Goal: Task Accomplishment & Management: Complete application form

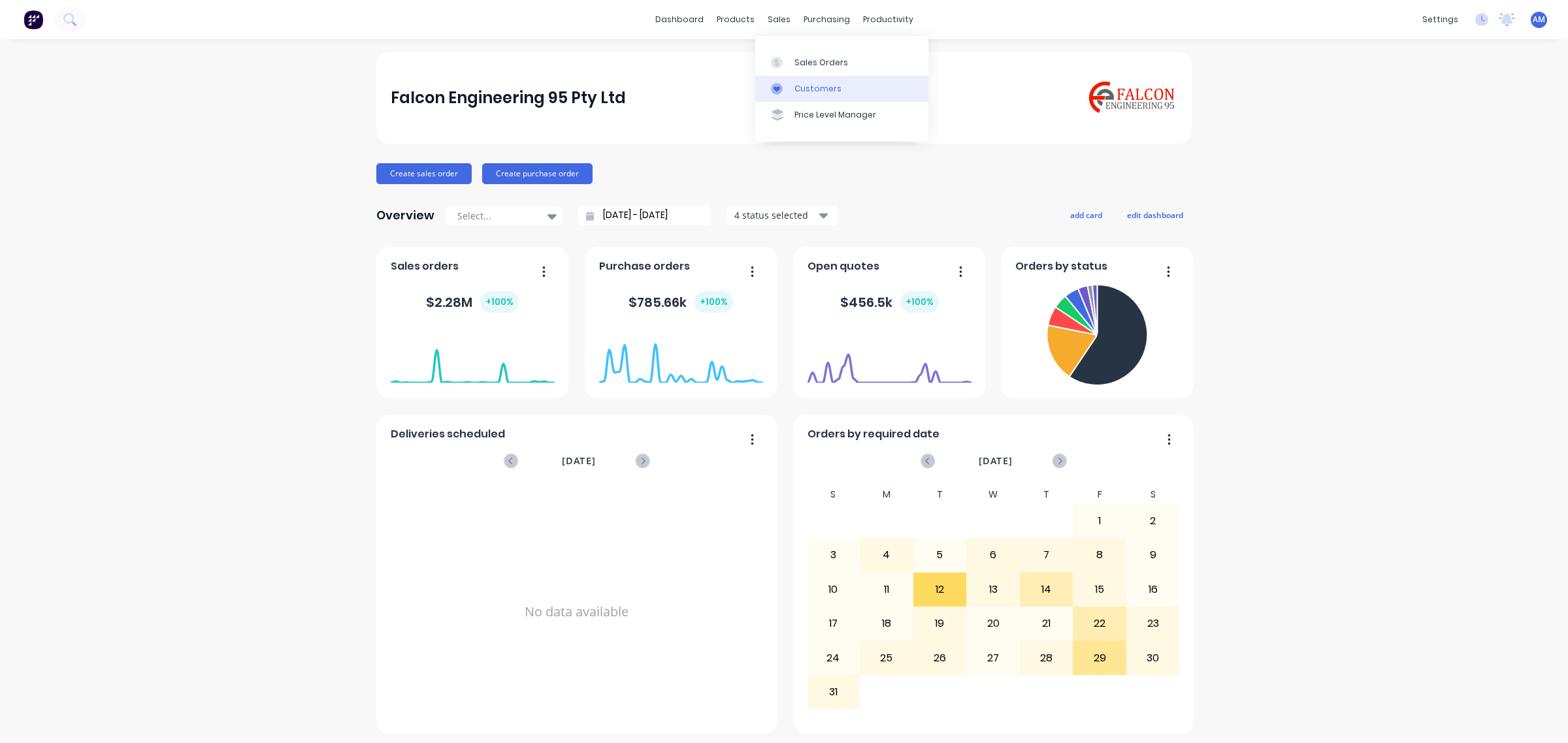
click at [811, 95] on link "Customers" at bounding box center [842, 89] width 173 height 26
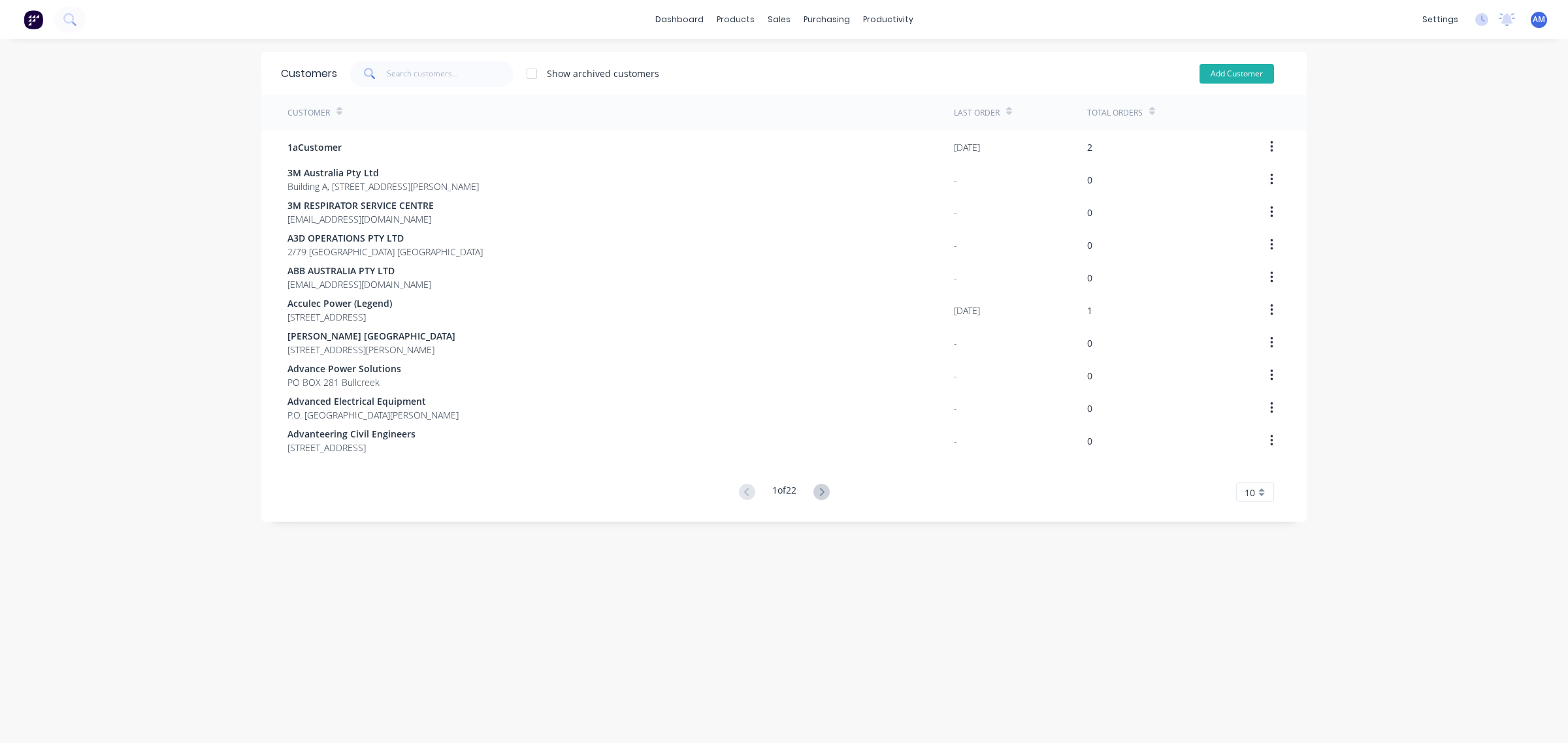
click at [1224, 68] on button "Add Customer" at bounding box center [1236, 73] width 74 height 20
select select "AU"
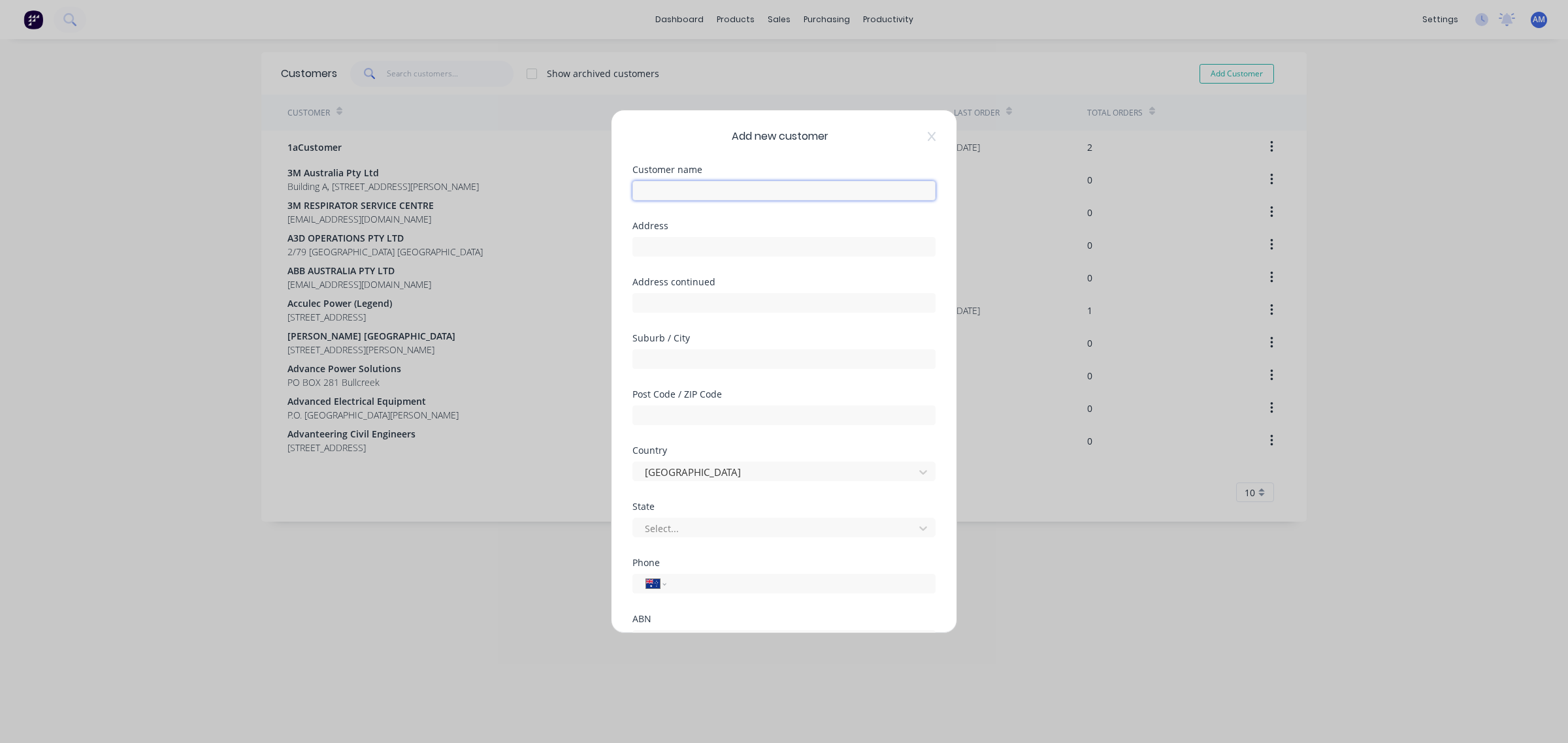
click at [687, 193] on input "text" at bounding box center [784, 191] width 303 height 20
click at [694, 235] on div at bounding box center [784, 245] width 303 height 23
click at [694, 245] on input "text" at bounding box center [784, 247] width 303 height 20
click at [695, 191] on input "Zinfra" at bounding box center [784, 191] width 303 height 20
type input "Zinfra Pty Ltd"
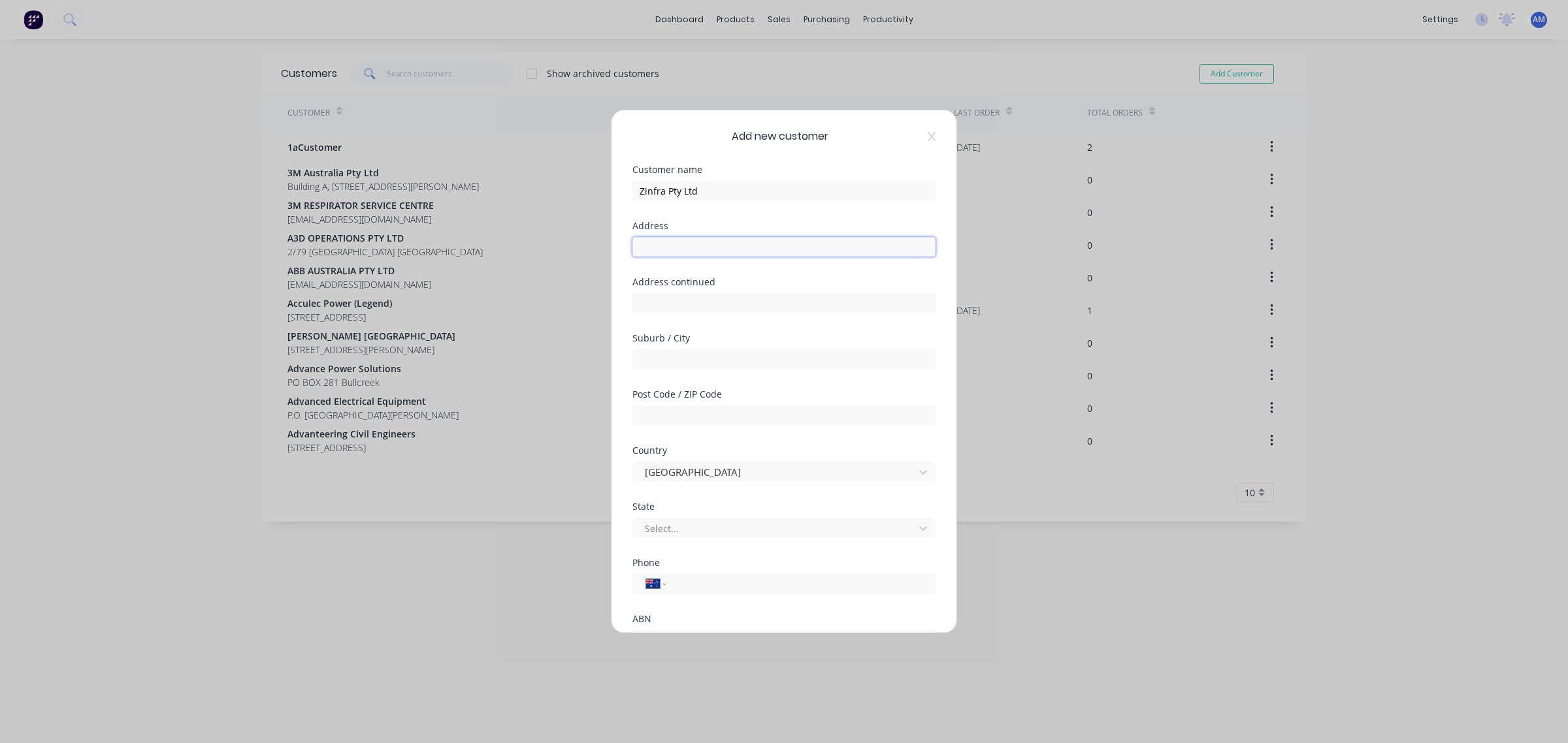
click at [704, 250] on input "text" at bounding box center [784, 247] width 303 height 20
type input "Level 16, 567 Collins Street"
click at [700, 353] on input "text" at bounding box center [784, 359] width 303 height 20
type input "Melbourne"
click at [686, 414] on input "text" at bounding box center [784, 415] width 303 height 20
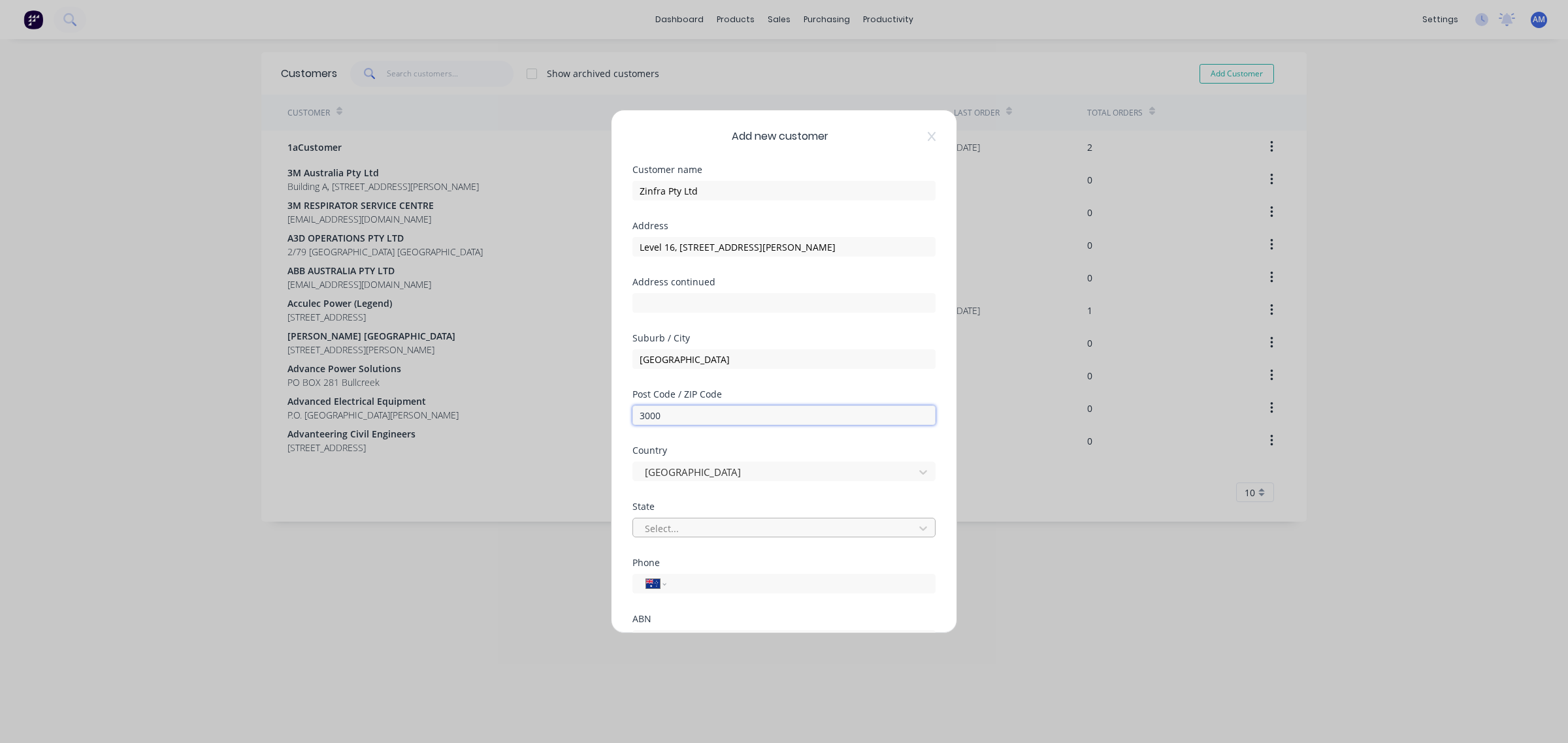
type input "3000"
click at [676, 534] on div at bounding box center [775, 528] width 264 height 16
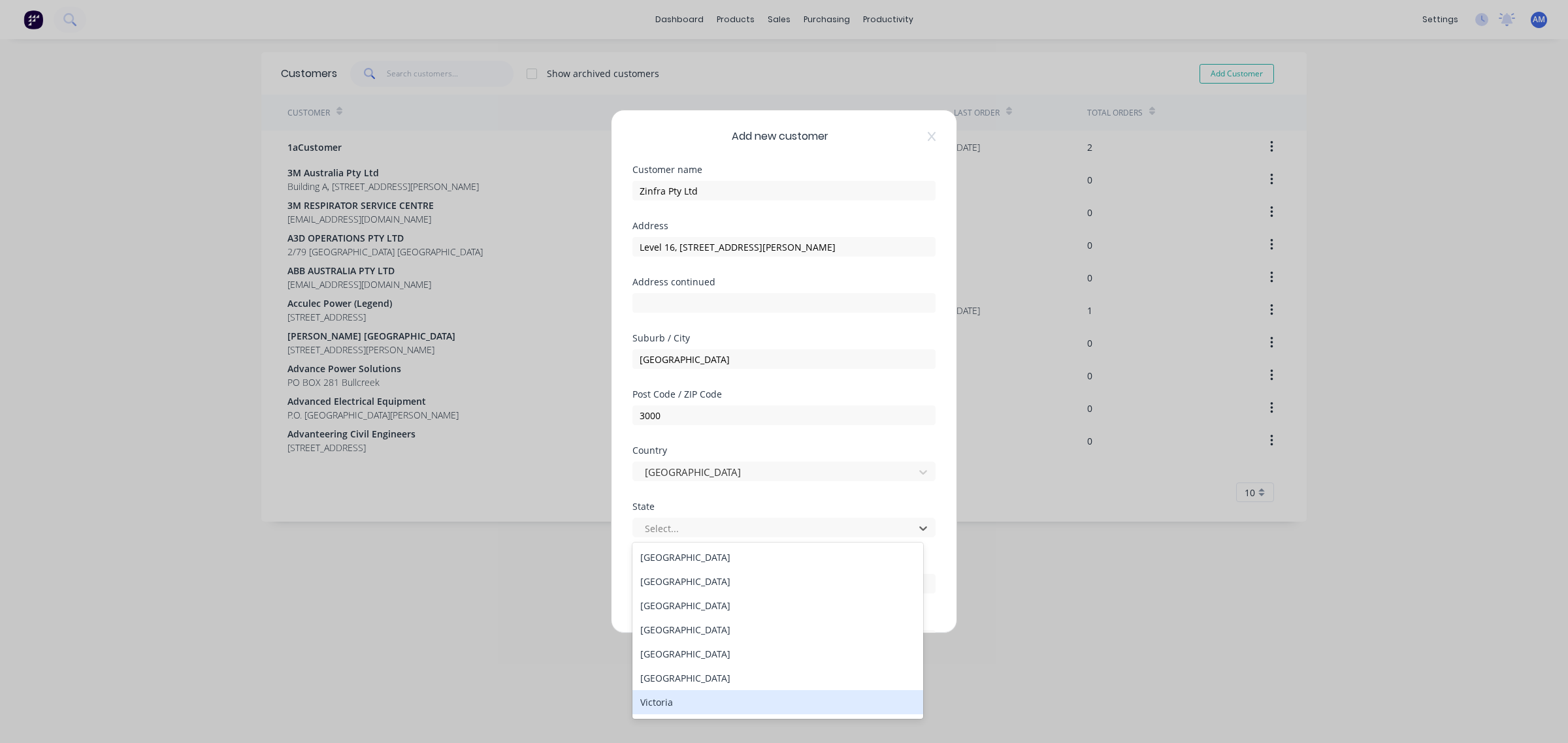
click at [680, 709] on div "Victoria" at bounding box center [777, 701] width 291 height 24
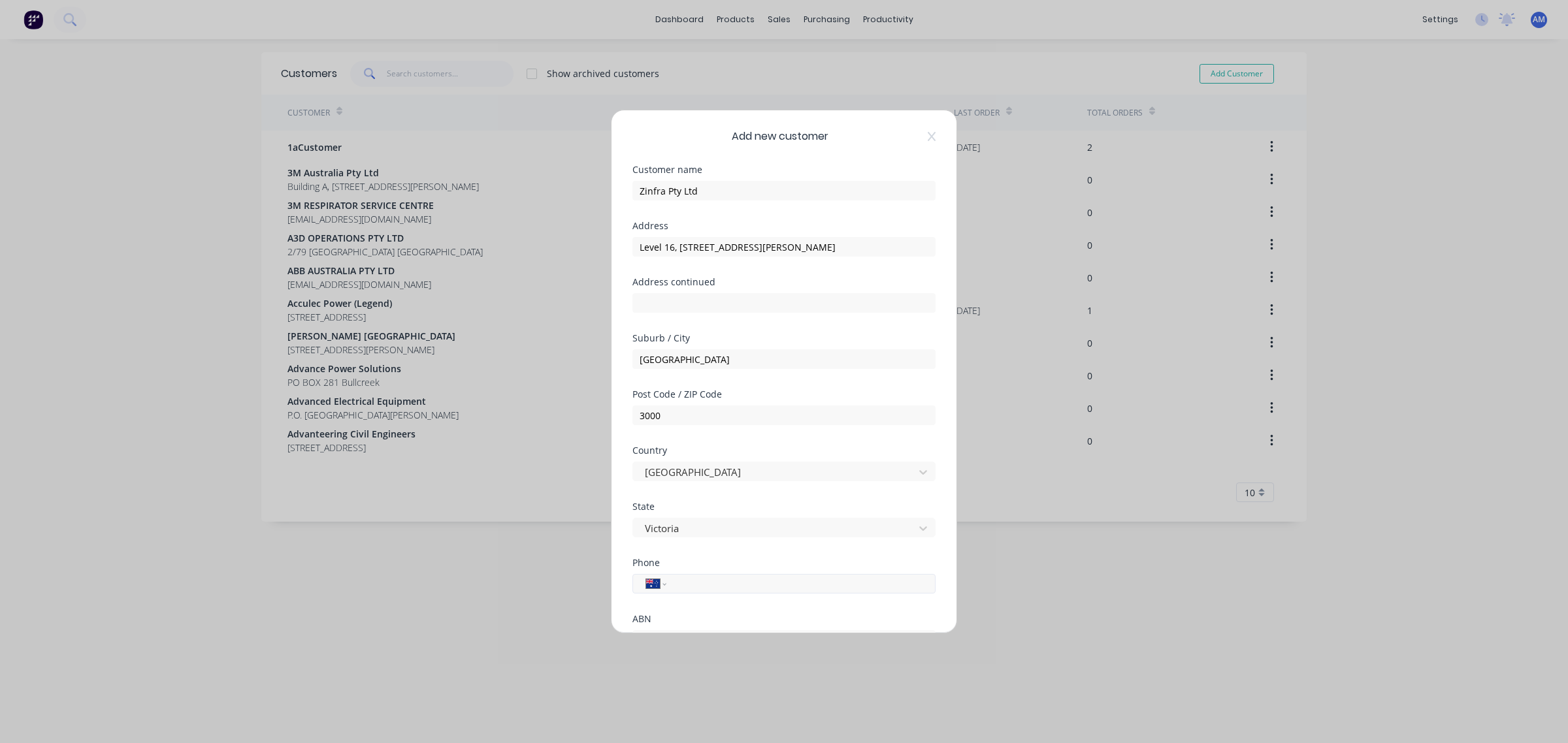
click at [701, 582] on input "tel" at bounding box center [799, 584] width 246 height 15
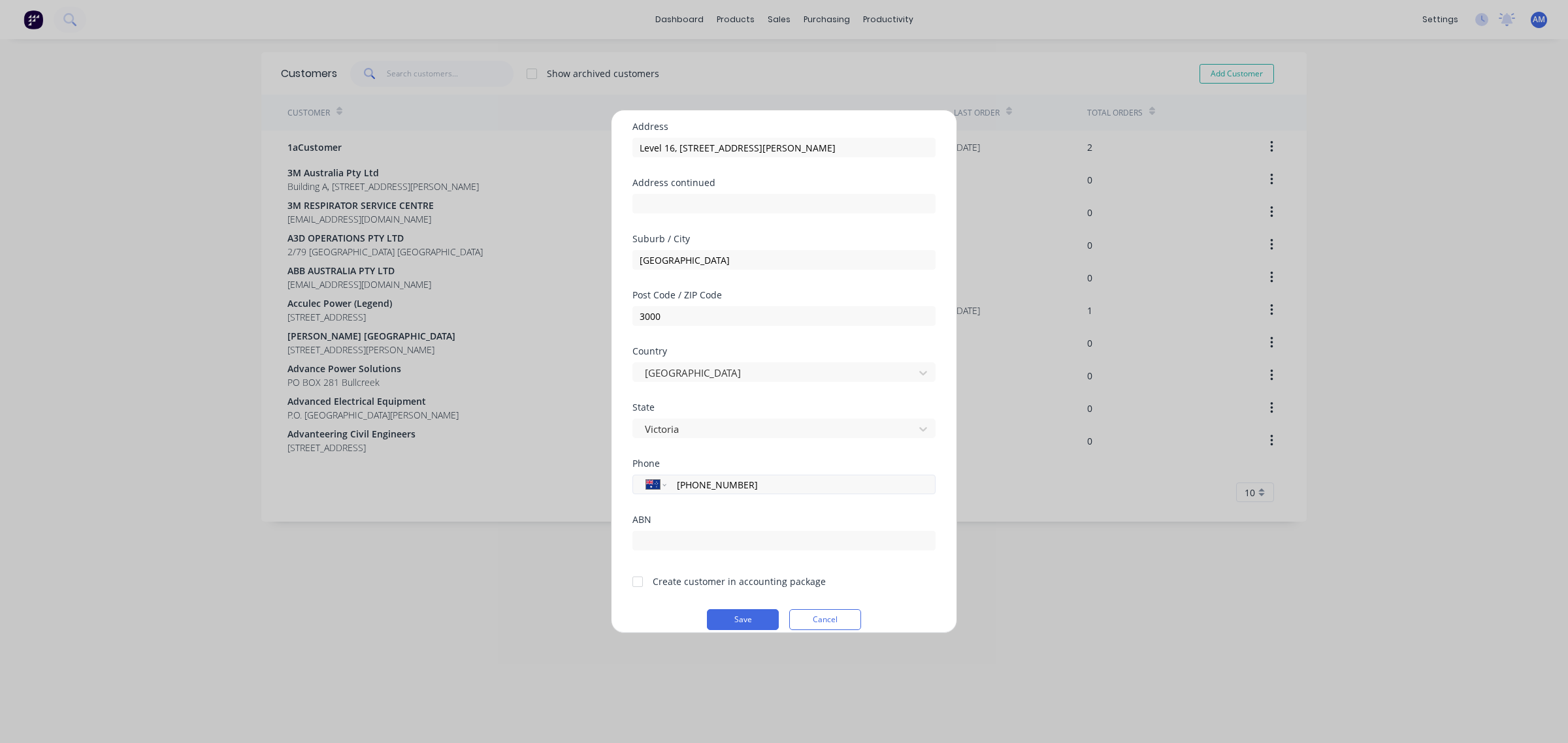
scroll to position [115, 0]
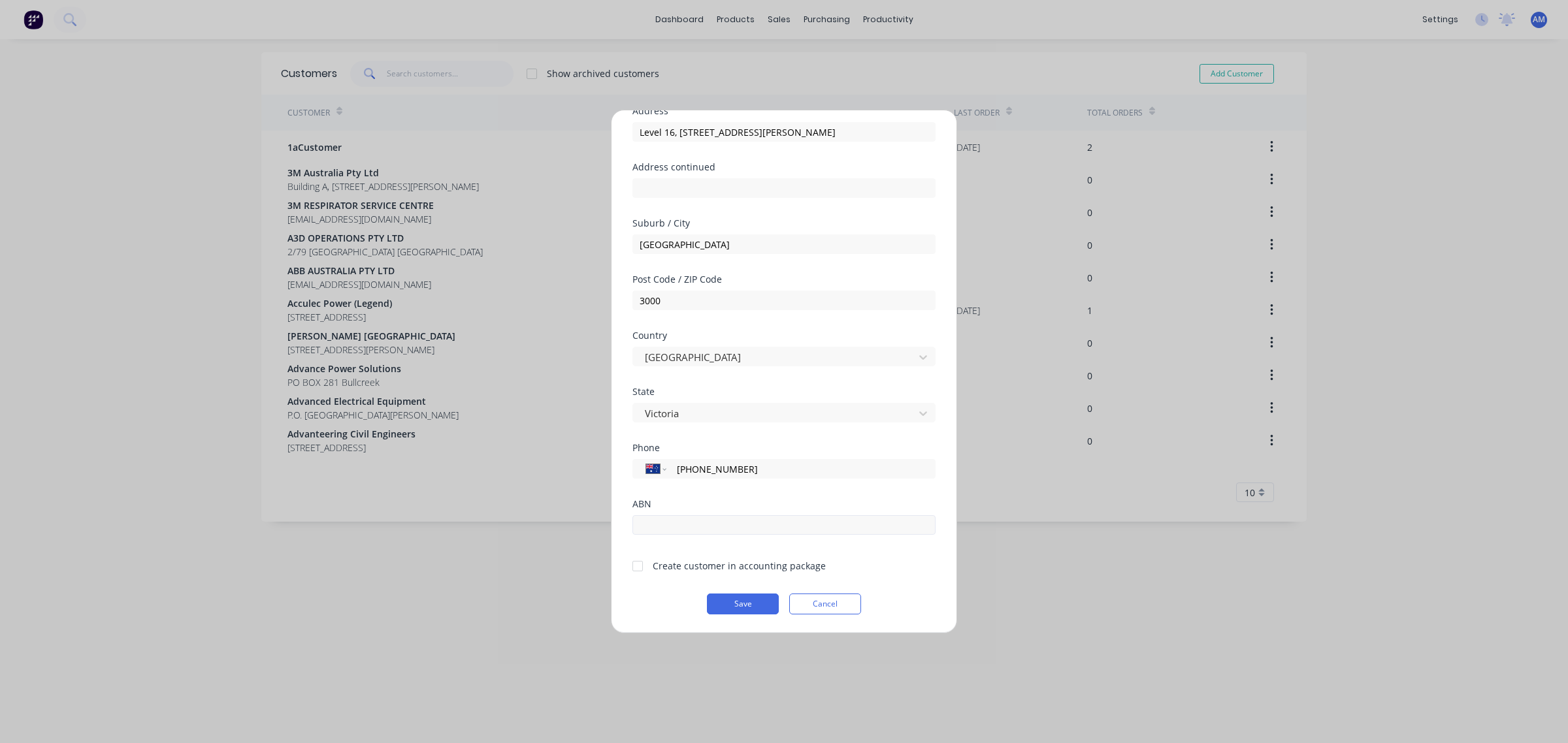
type input "(03) 9173 6500"
click at [668, 524] on input "text" at bounding box center [784, 525] width 303 height 20
type input "98156517305"
click at [637, 565] on div at bounding box center [637, 565] width 26 height 26
click at [732, 605] on button "Save" at bounding box center [743, 604] width 71 height 21
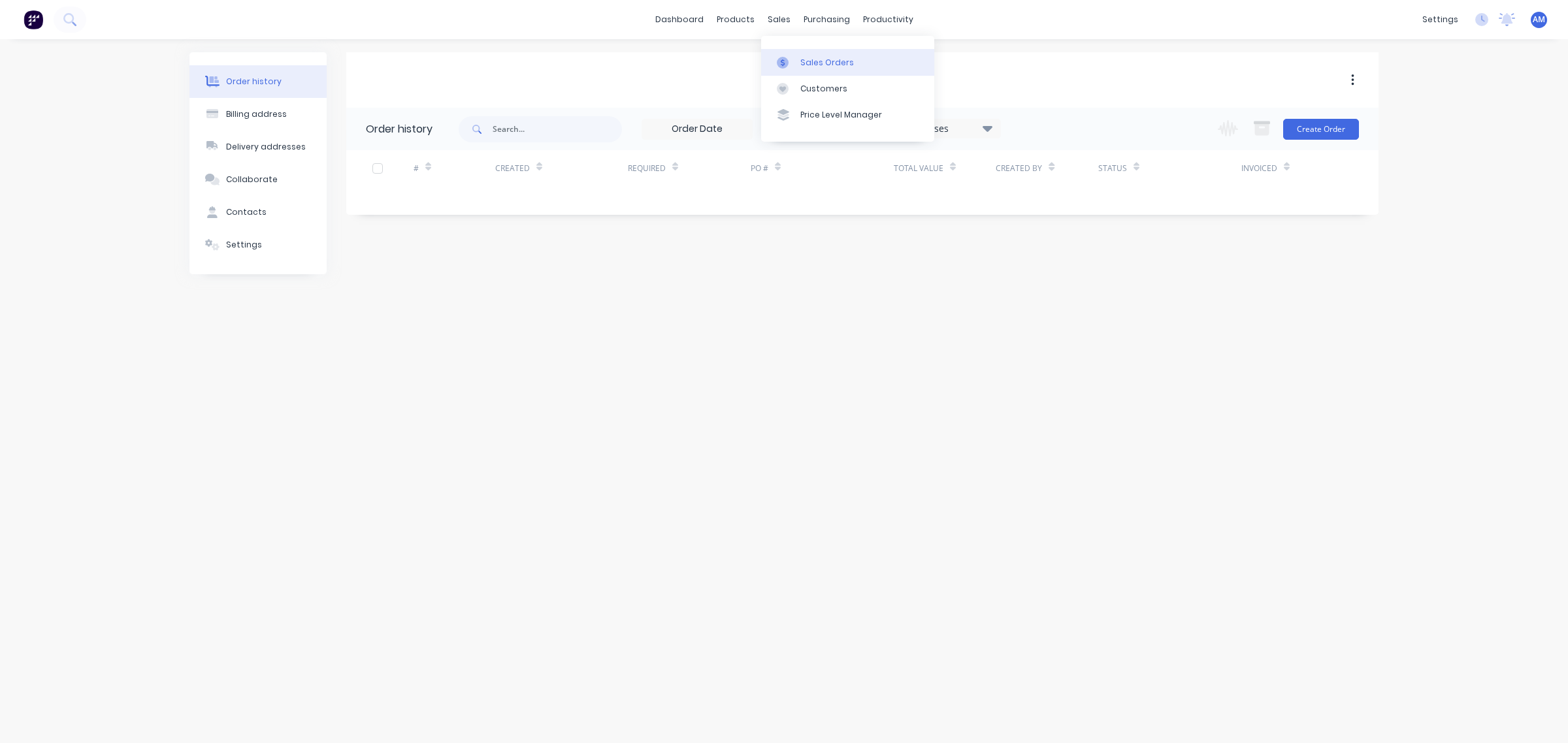
click at [808, 64] on div "Sales Orders" at bounding box center [827, 63] width 53 height 11
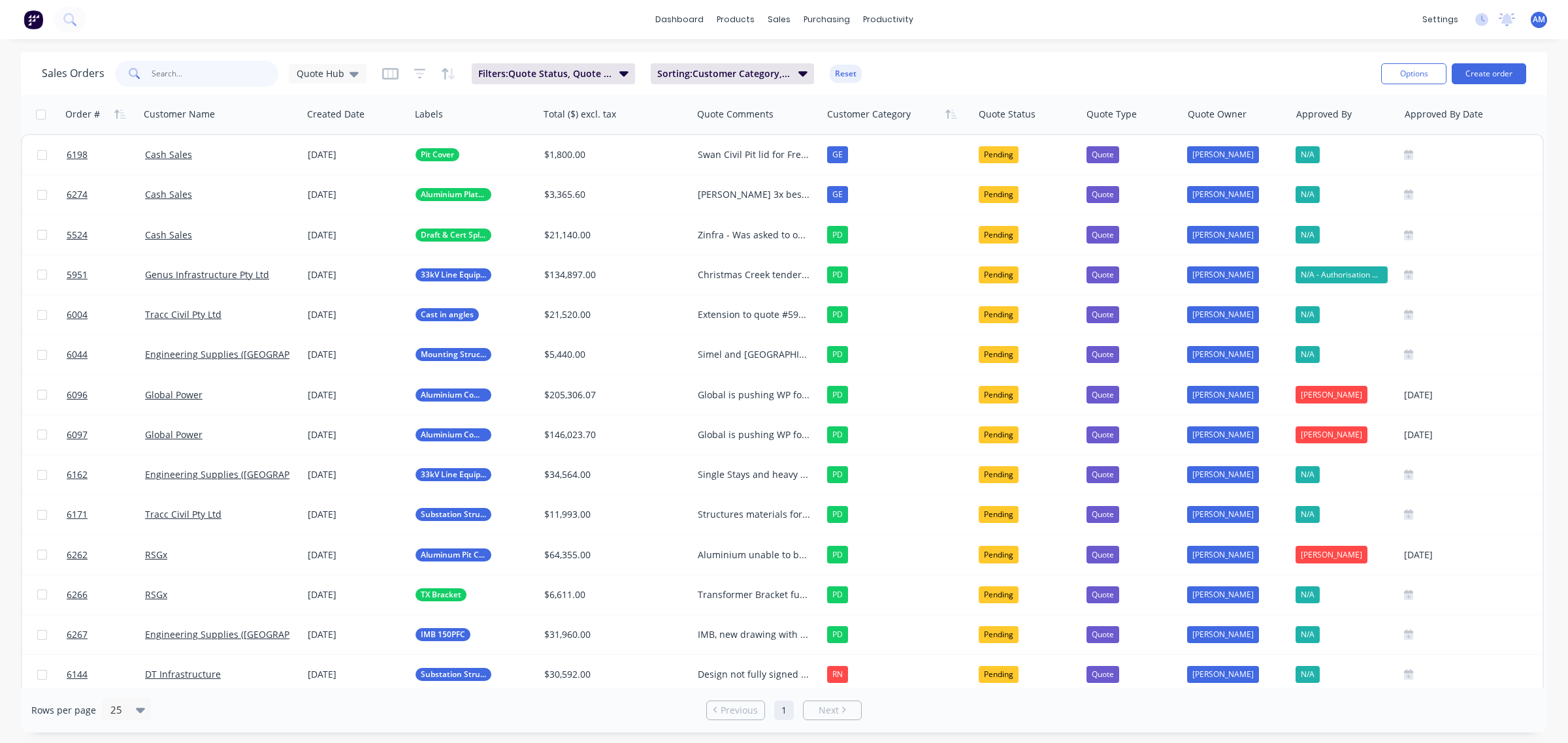
click at [188, 70] on input "text" at bounding box center [215, 73] width 128 height 26
type input "6031"
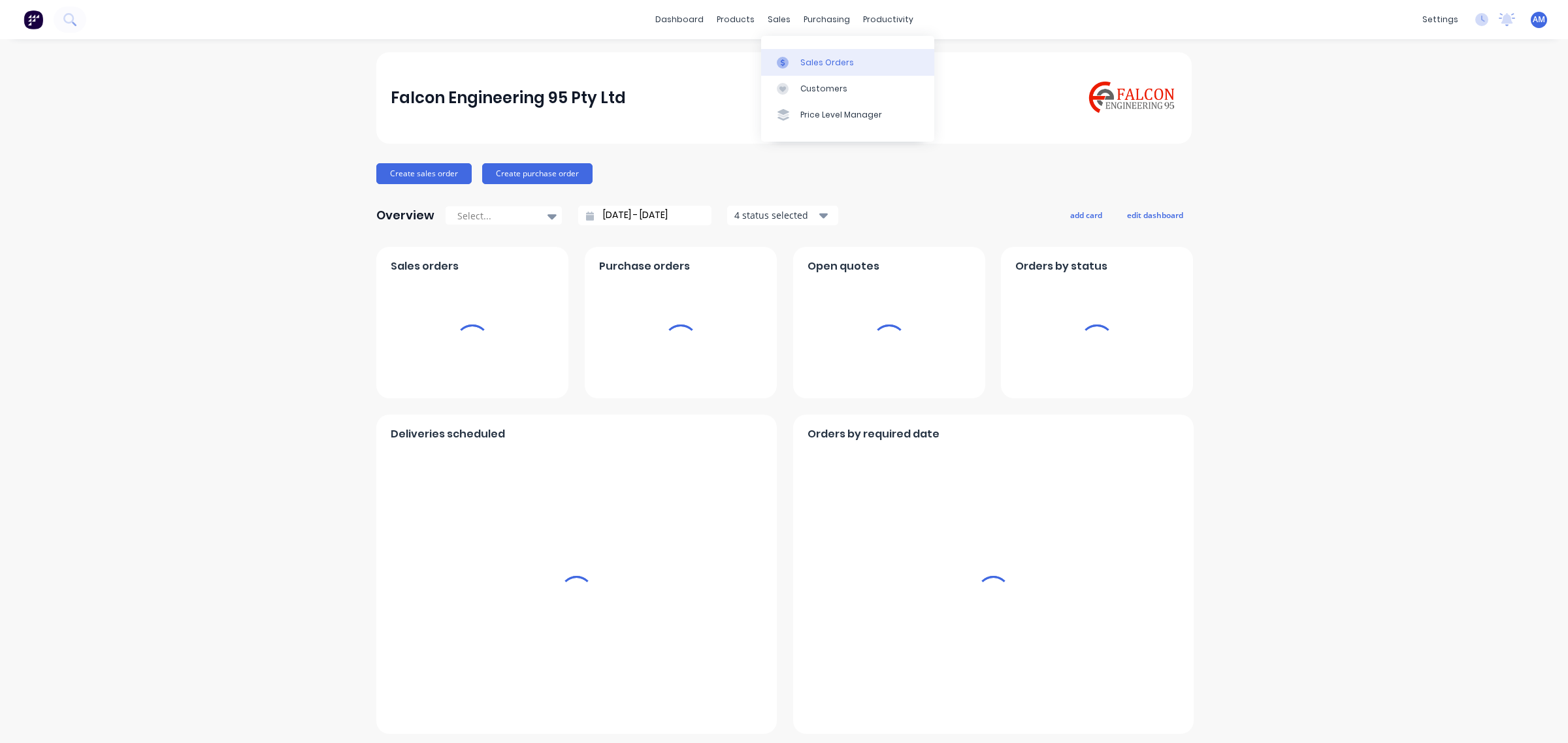
click at [808, 50] on link "Sales Orders" at bounding box center [847, 61] width 173 height 26
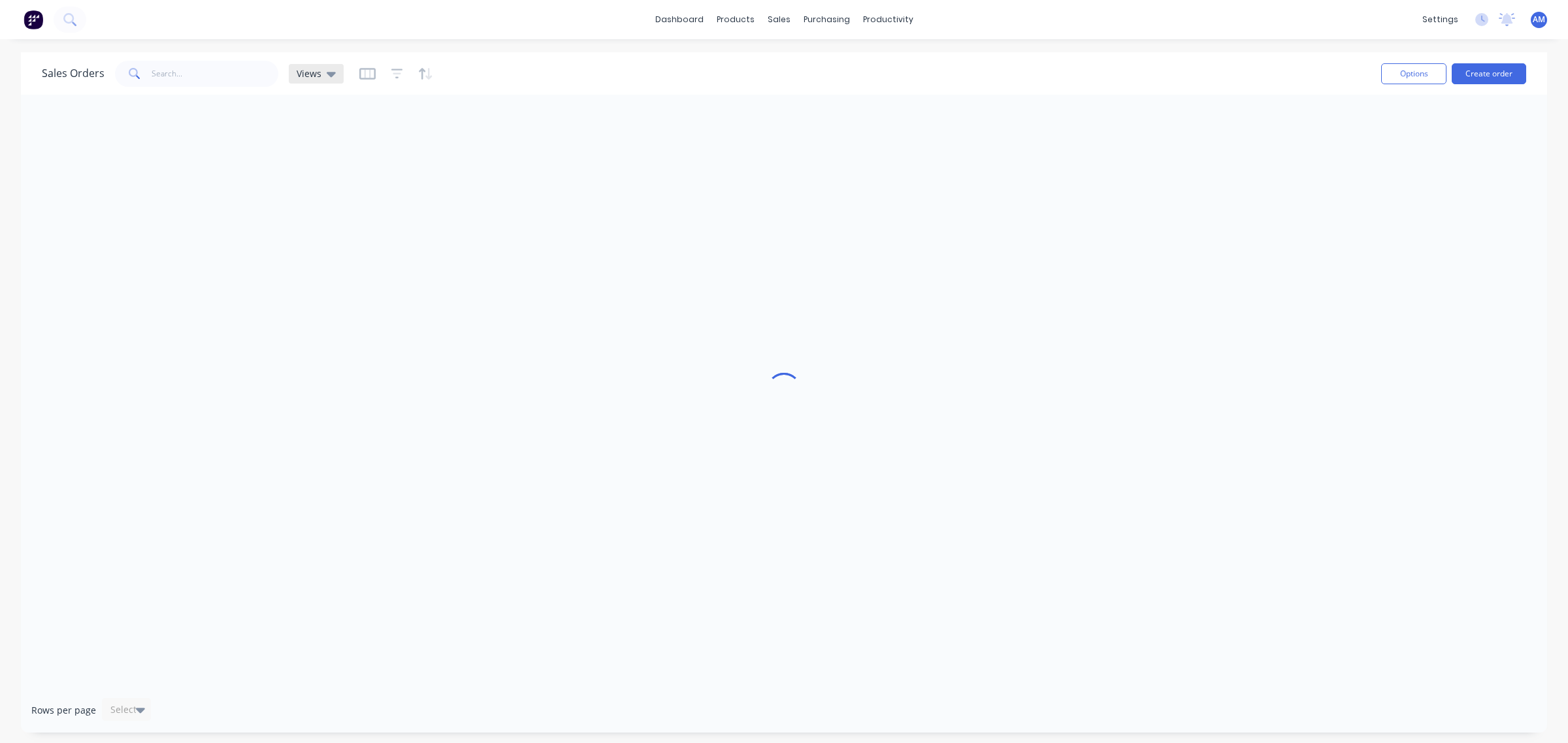
click at [328, 76] on div "Views" at bounding box center [316, 73] width 39 height 11
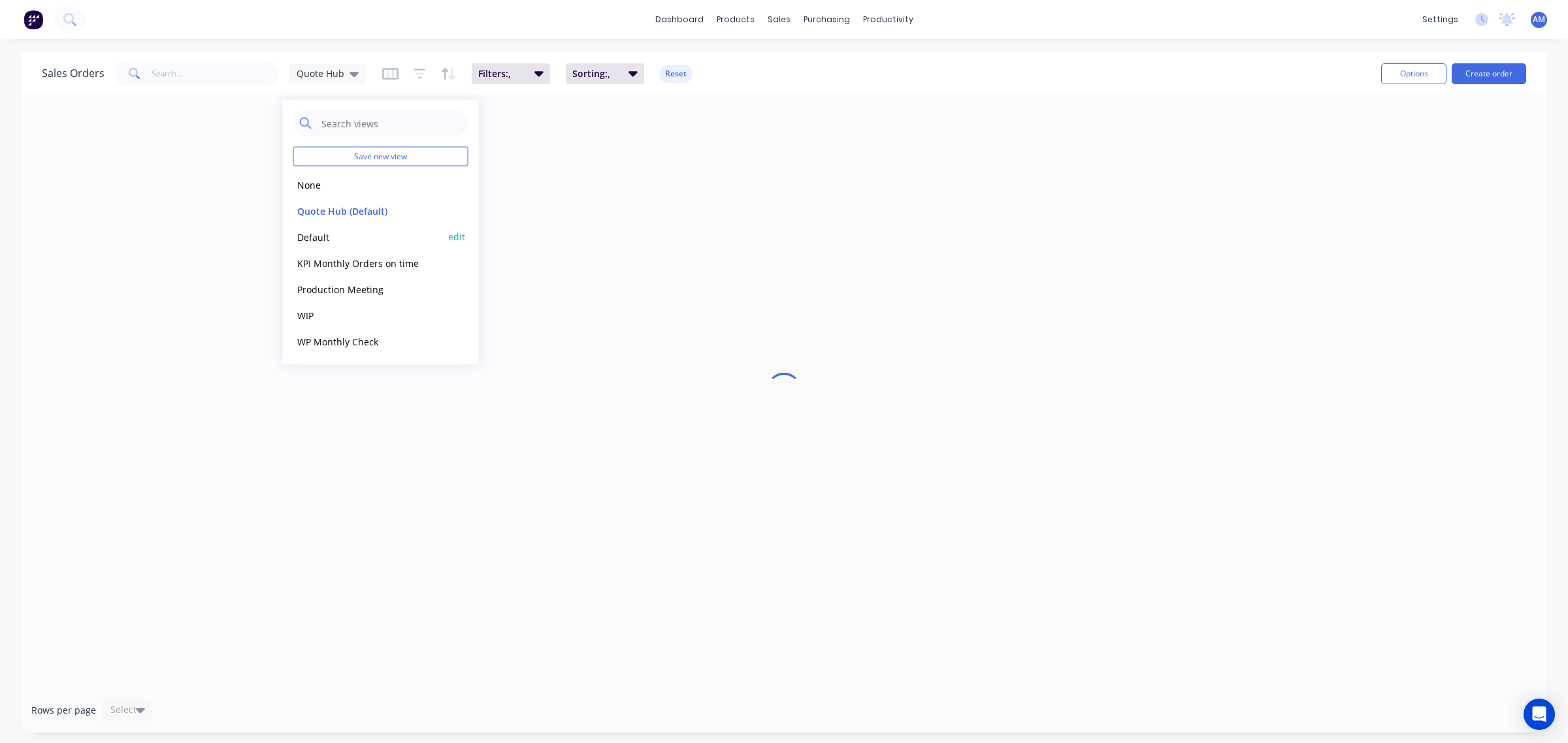
click at [316, 238] on button "Default" at bounding box center [368, 237] width 149 height 15
click at [328, 70] on div "Default" at bounding box center [319, 73] width 47 height 11
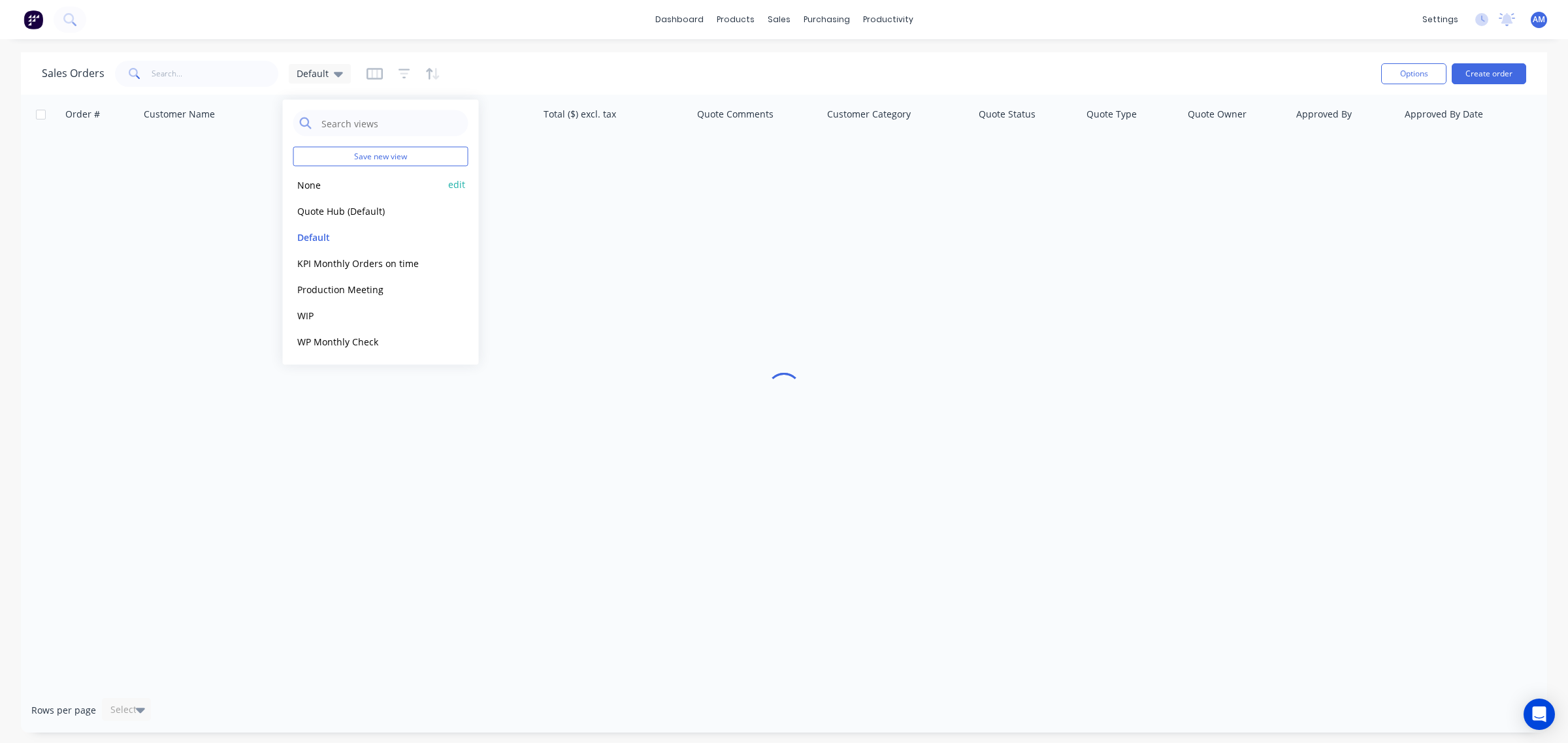
click at [311, 178] on button "None" at bounding box center [368, 185] width 149 height 15
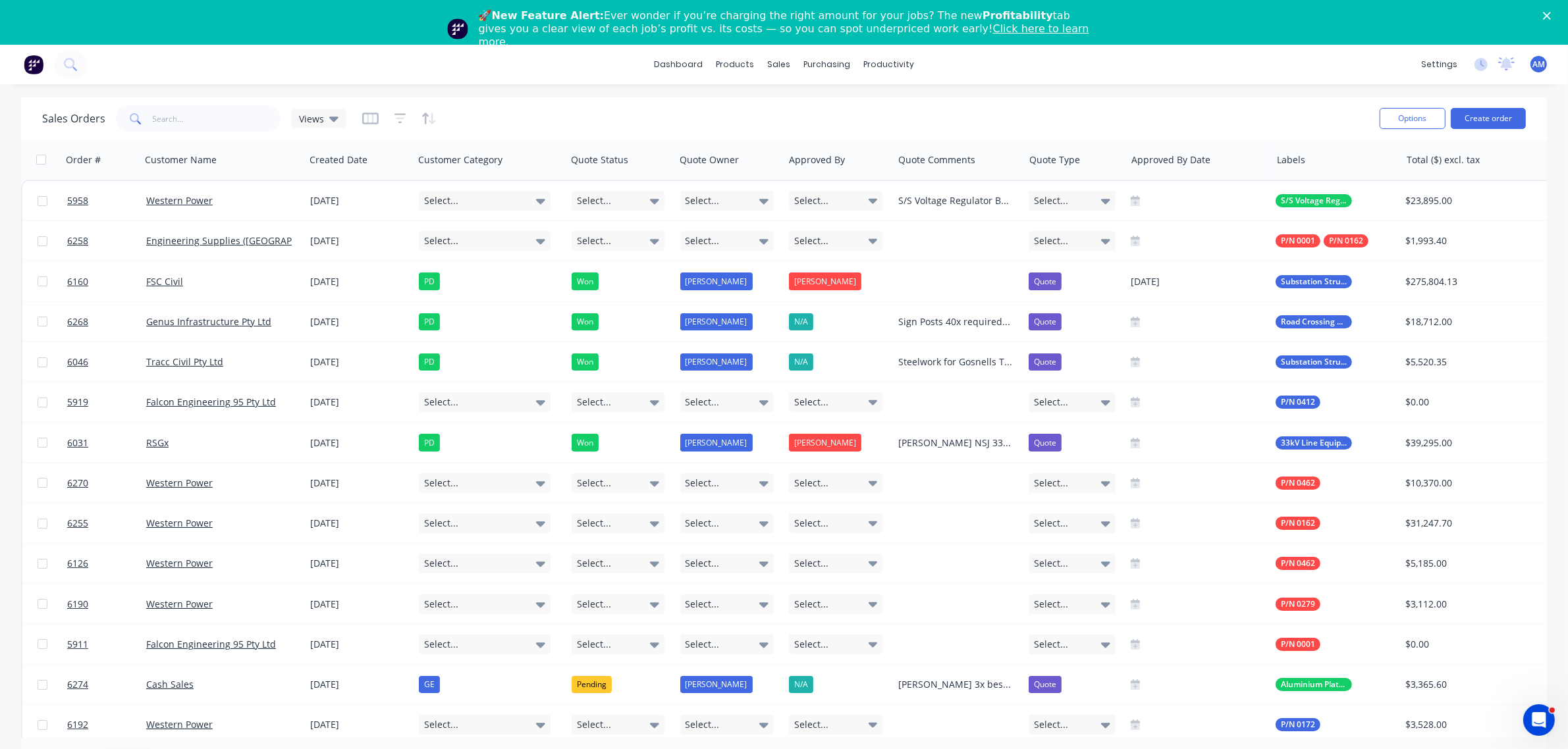
click at [894, 31] on link "Click here to learn more." at bounding box center [783, 35] width 610 height 26
click at [1551, 13] on icon "Close" at bounding box center [1547, 15] width 8 height 8
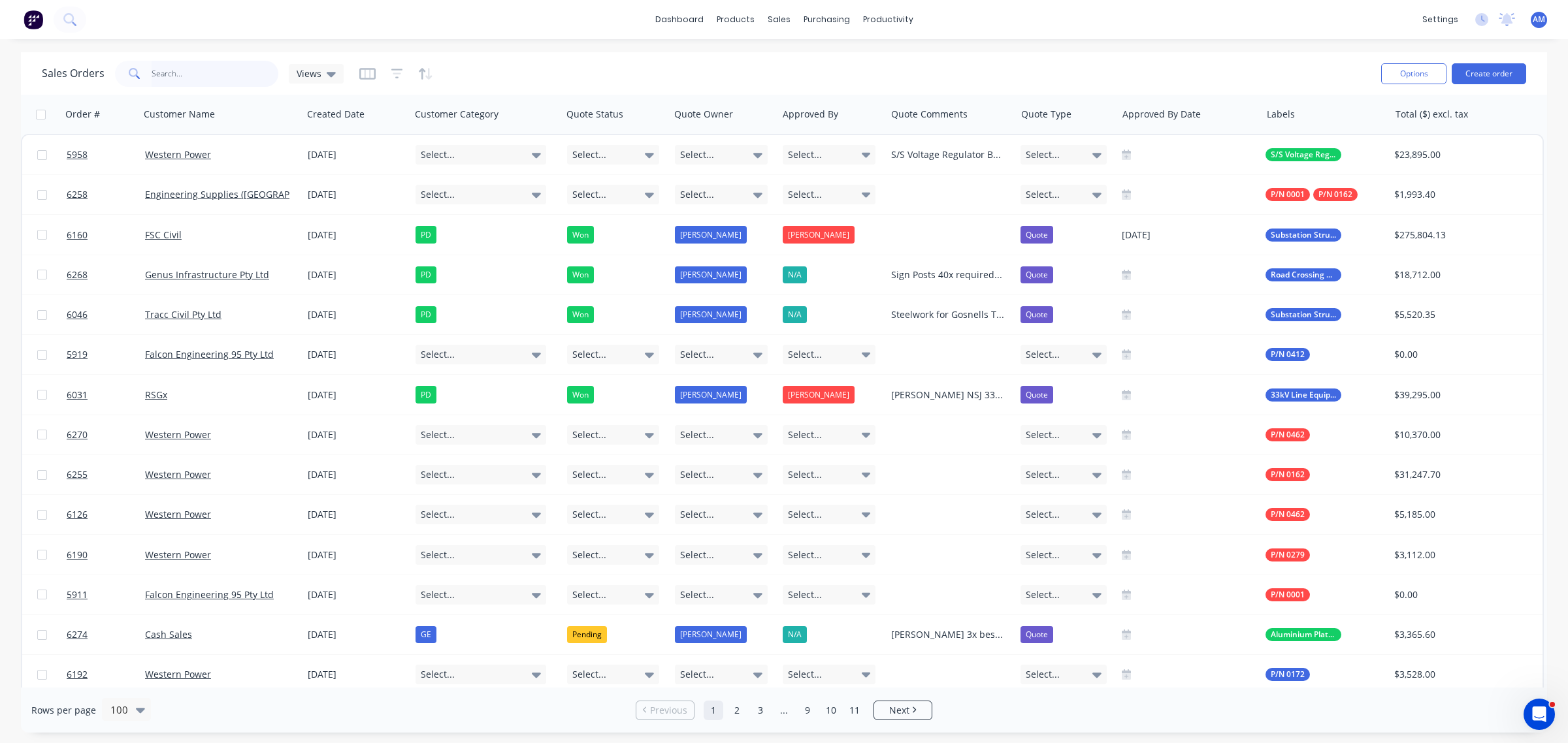
click at [167, 70] on input "text" at bounding box center [215, 73] width 128 height 26
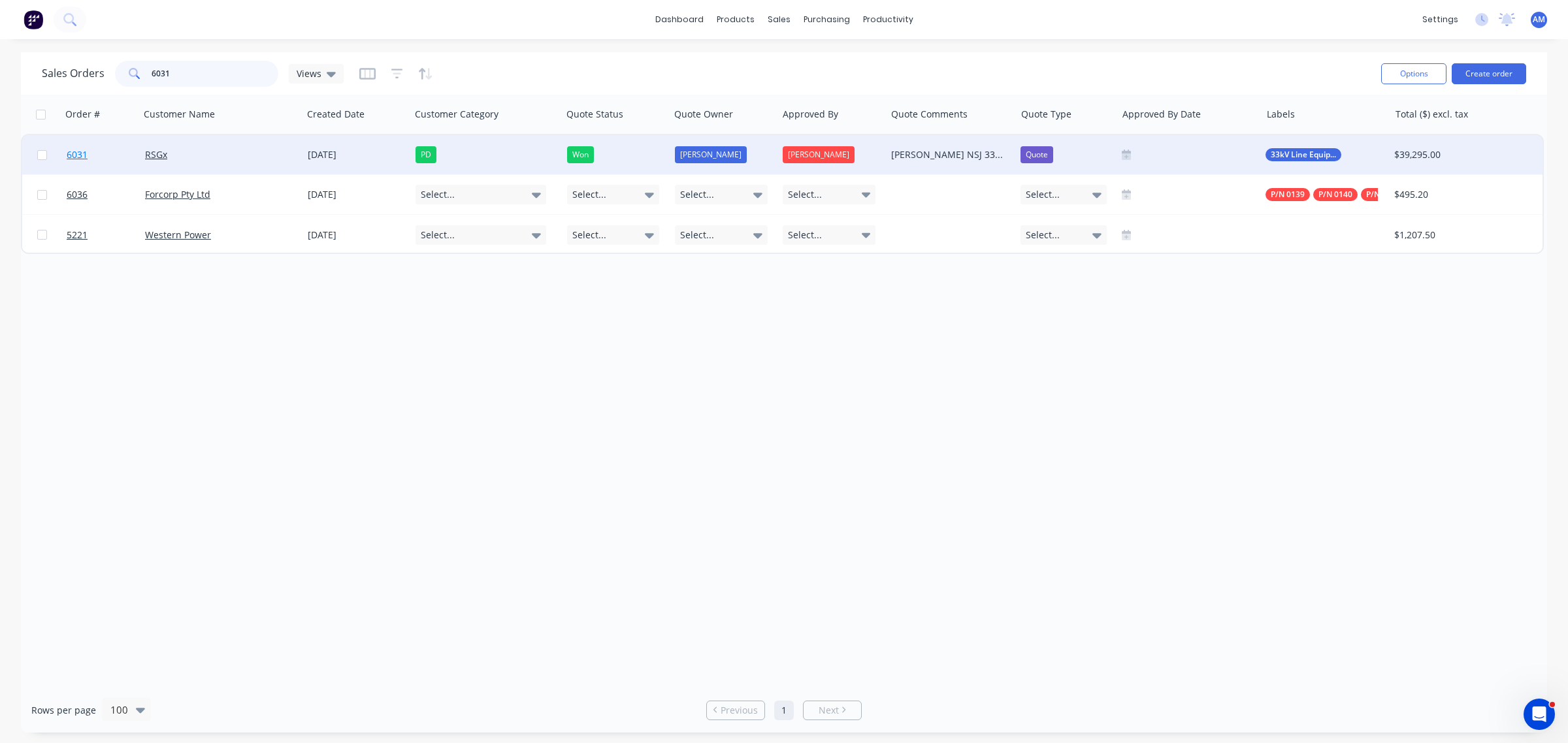
type input "6031"
click at [103, 149] on link "6031" at bounding box center [106, 154] width 78 height 39
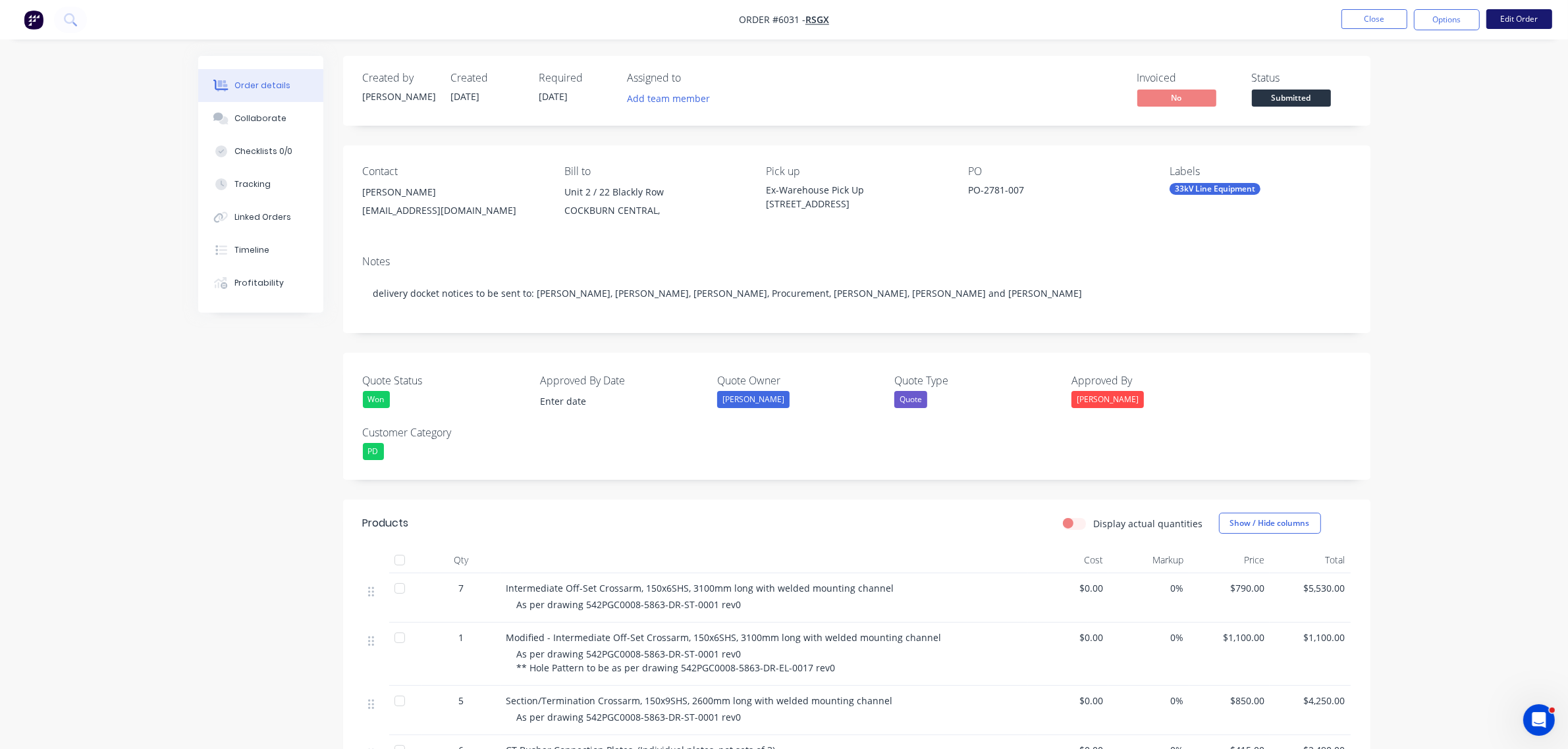
click at [1513, 13] on button "Edit Order" at bounding box center [1519, 19] width 66 height 20
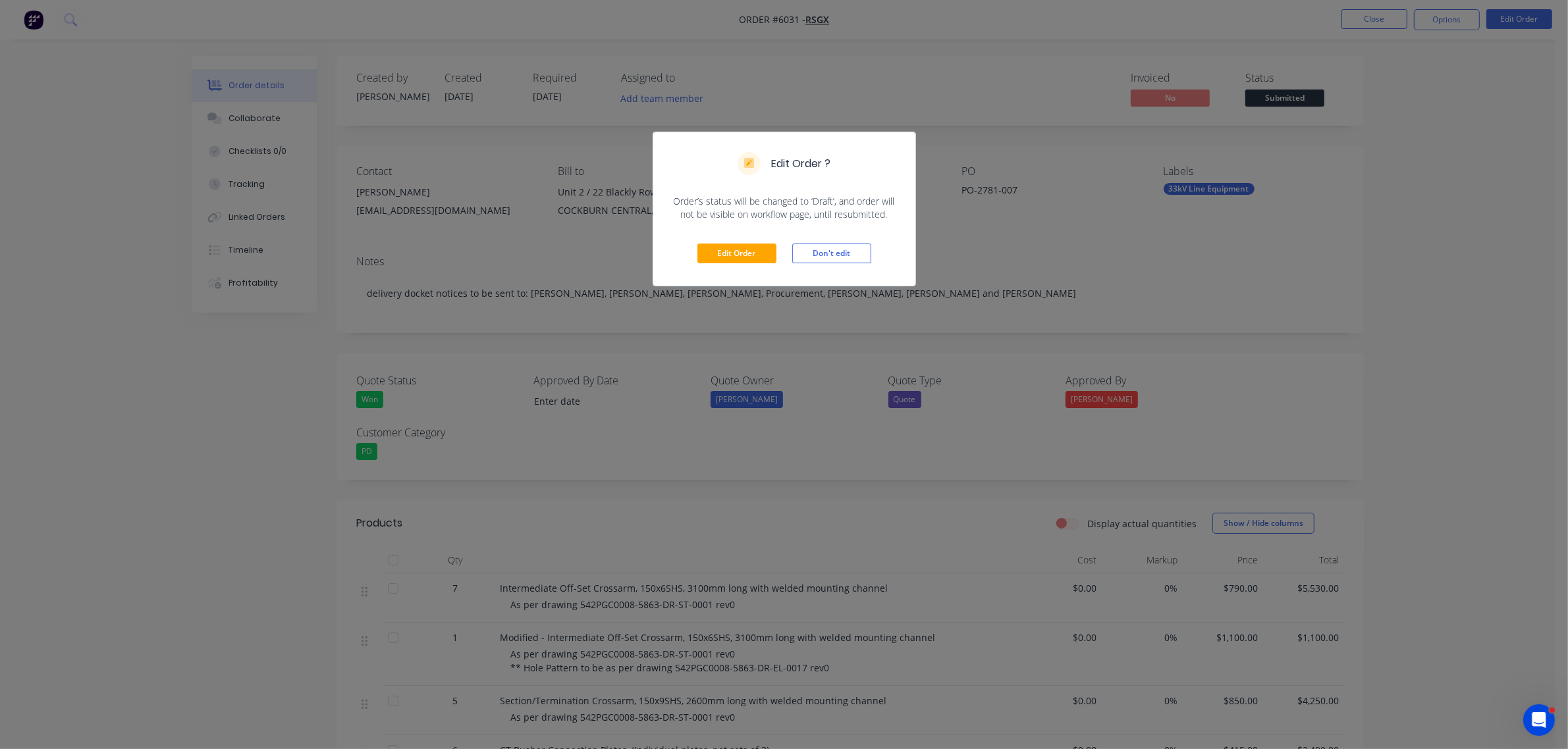
click at [755, 242] on div "Edit Order Don't edit" at bounding box center [784, 253] width 262 height 64
click at [754, 249] on button "Edit Order" at bounding box center [737, 254] width 79 height 20
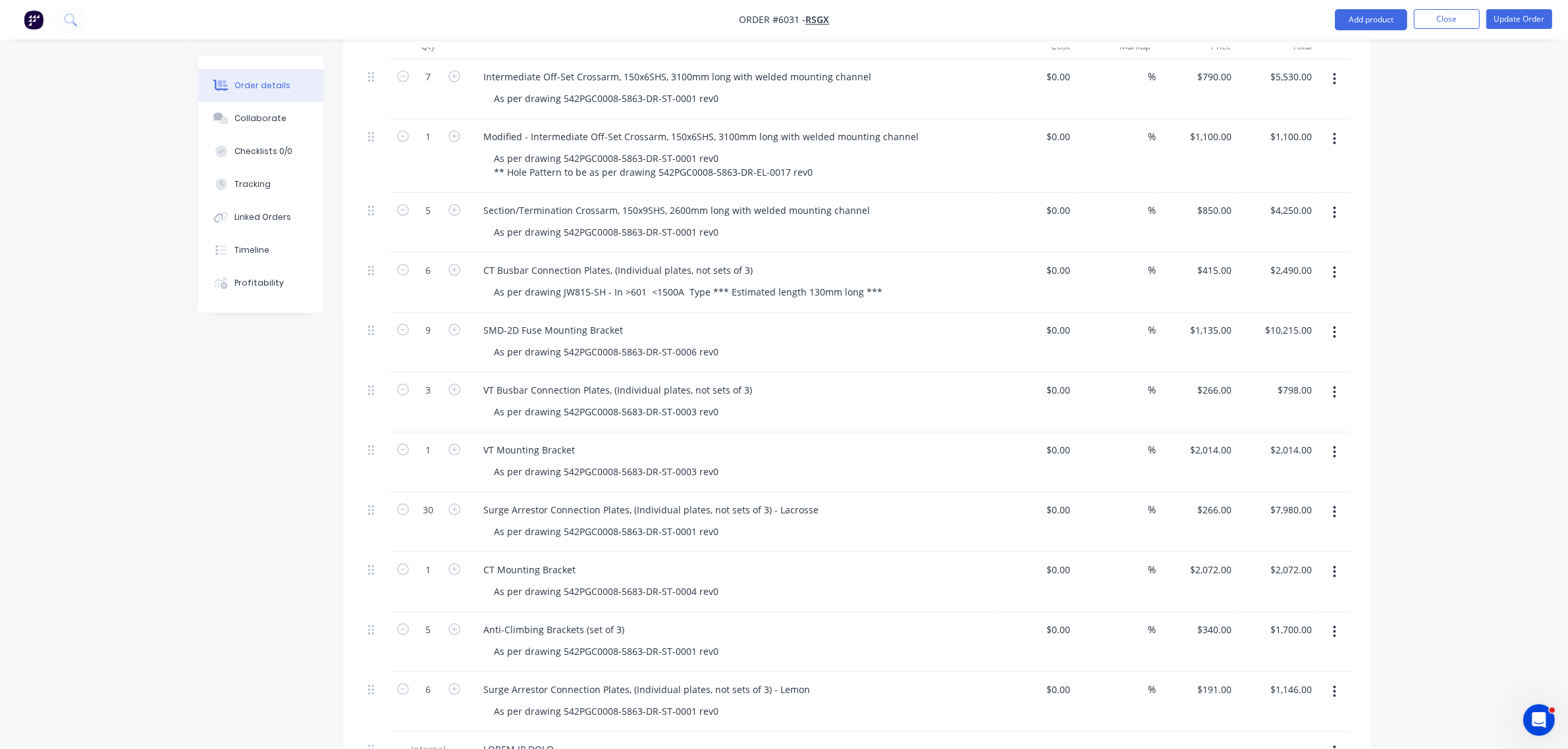
scroll to position [494, 0]
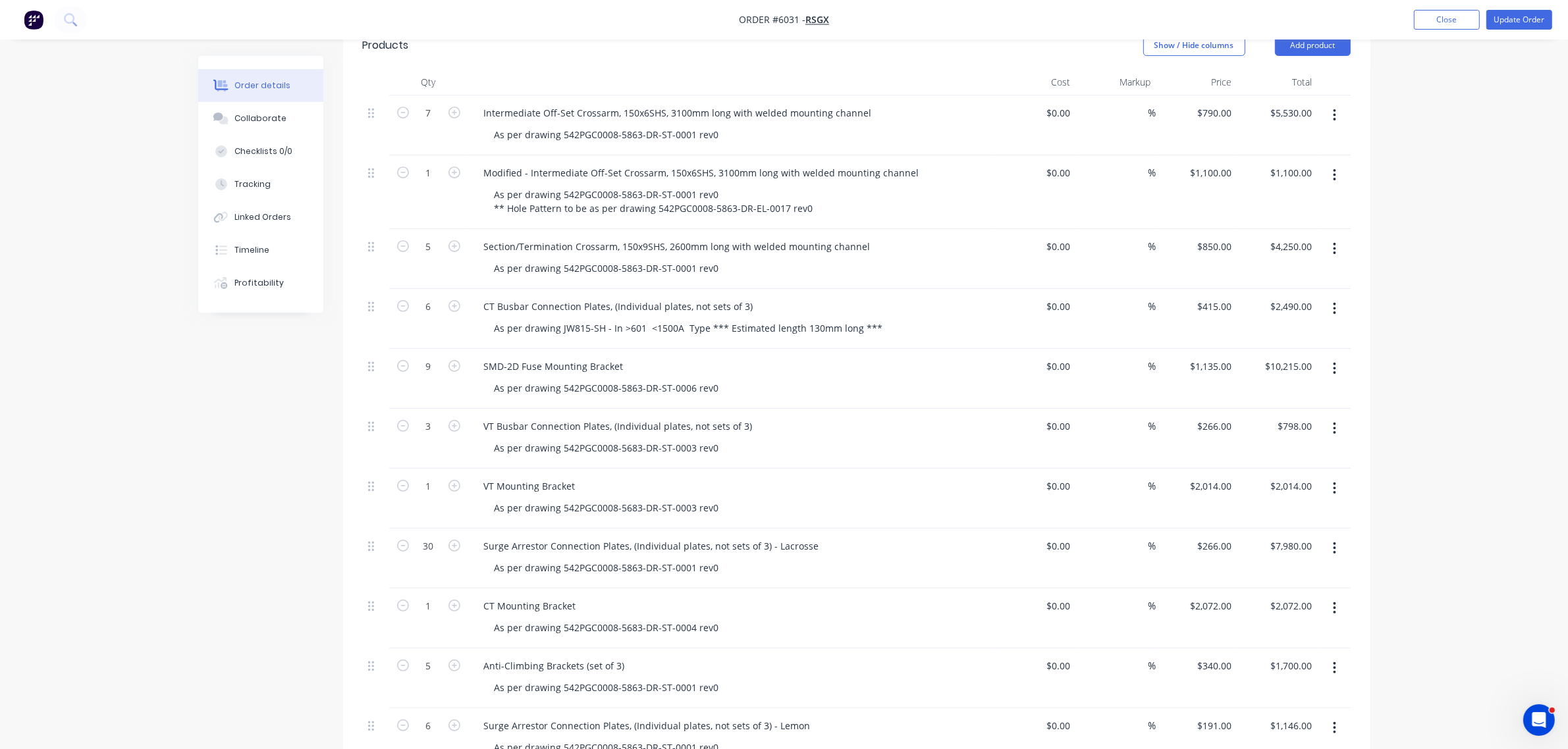
click at [1334, 302] on icon "button" at bounding box center [1334, 308] width 3 height 14
click at [1280, 413] on div "Delete" at bounding box center [1288, 423] width 102 height 19
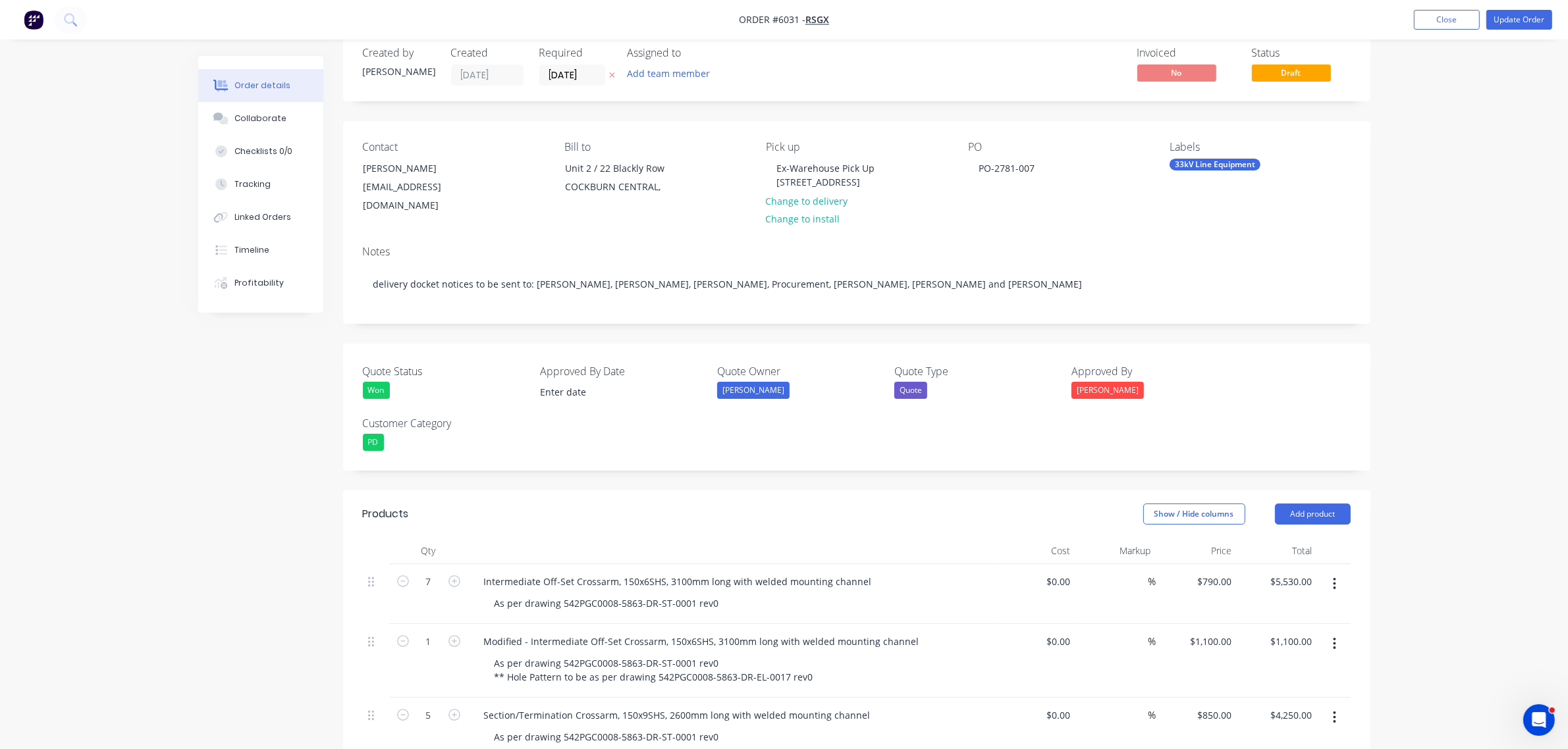
scroll to position [0, 0]
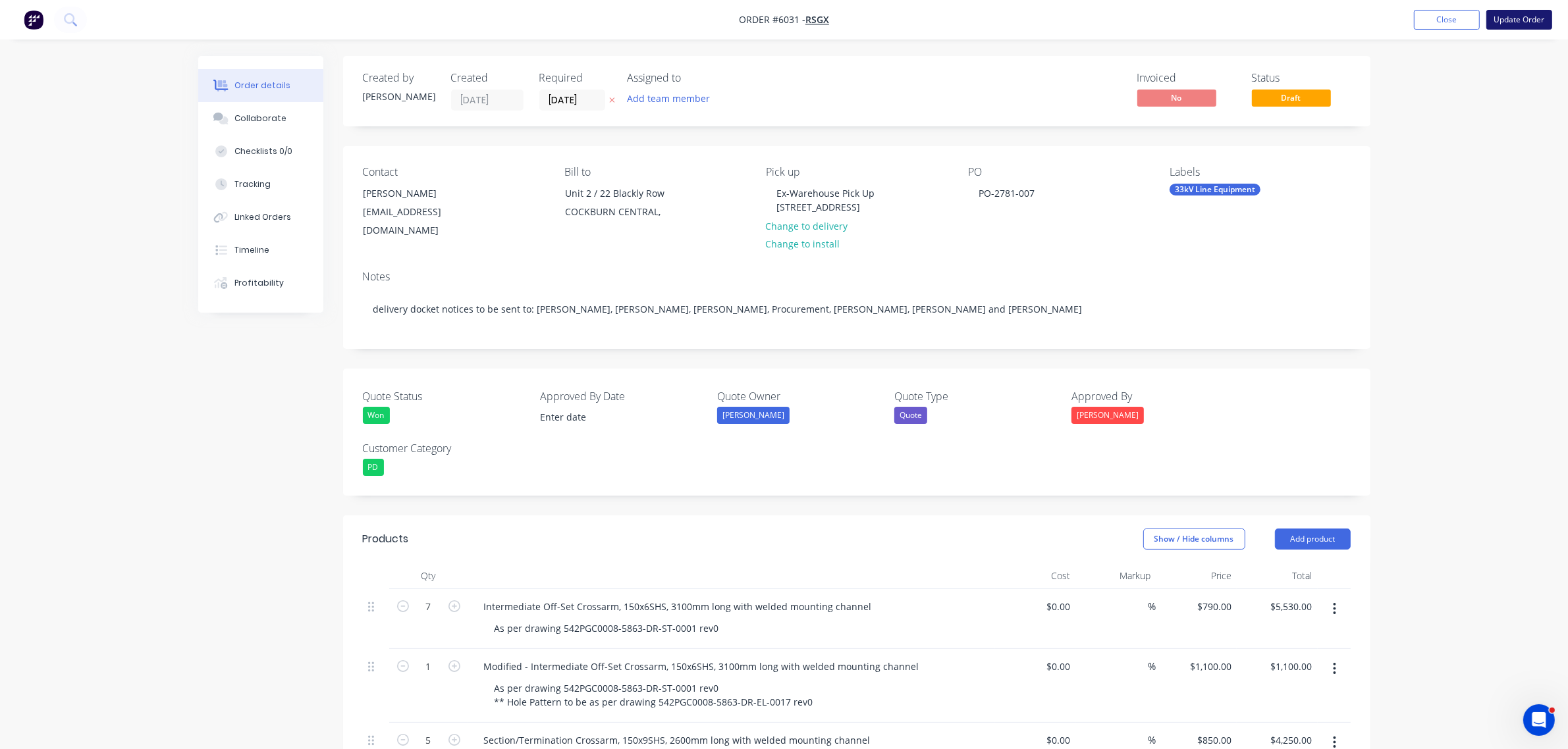
click at [1520, 13] on button "Update Order" at bounding box center [1519, 19] width 66 height 20
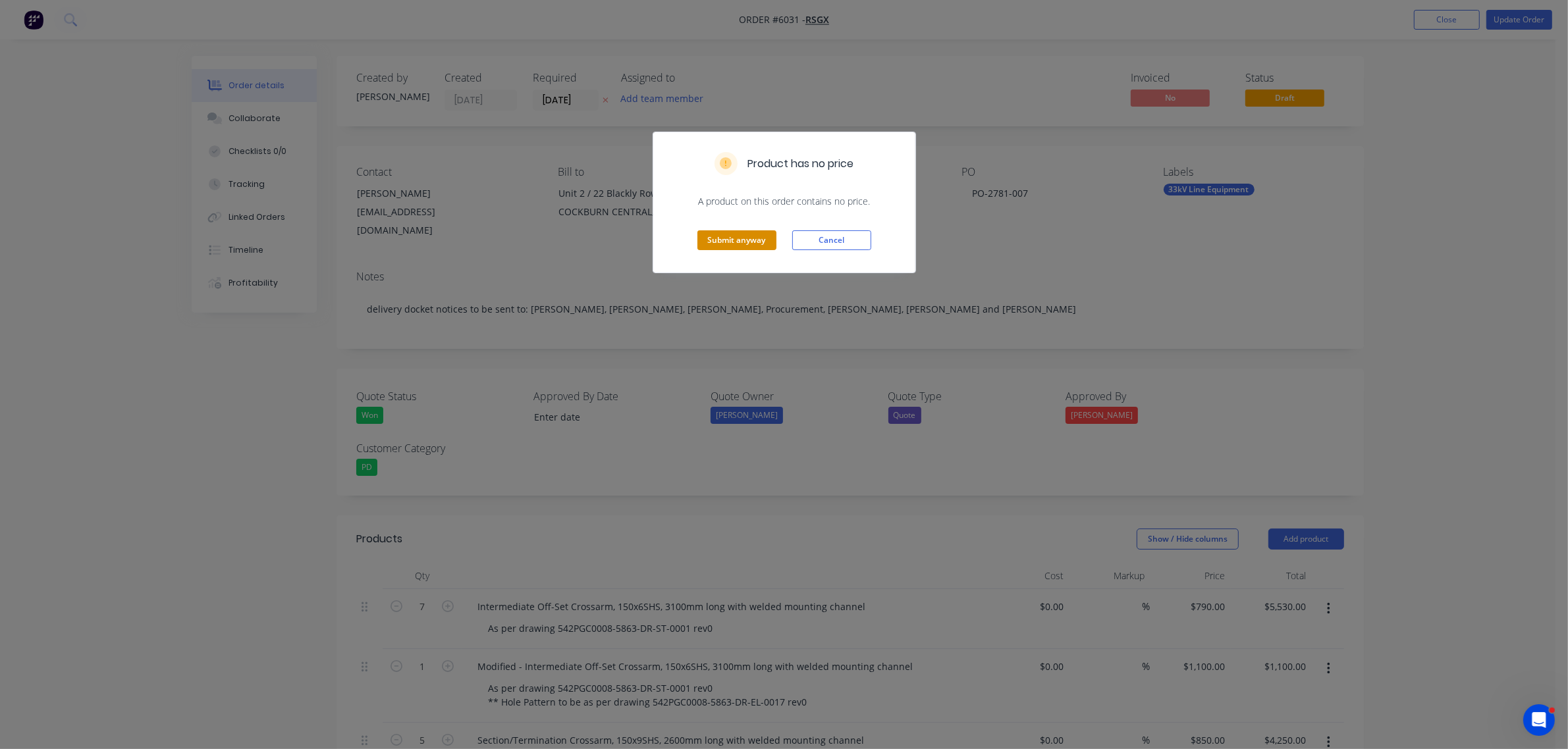
click at [728, 237] on button "Submit anyway" at bounding box center [737, 240] width 79 height 20
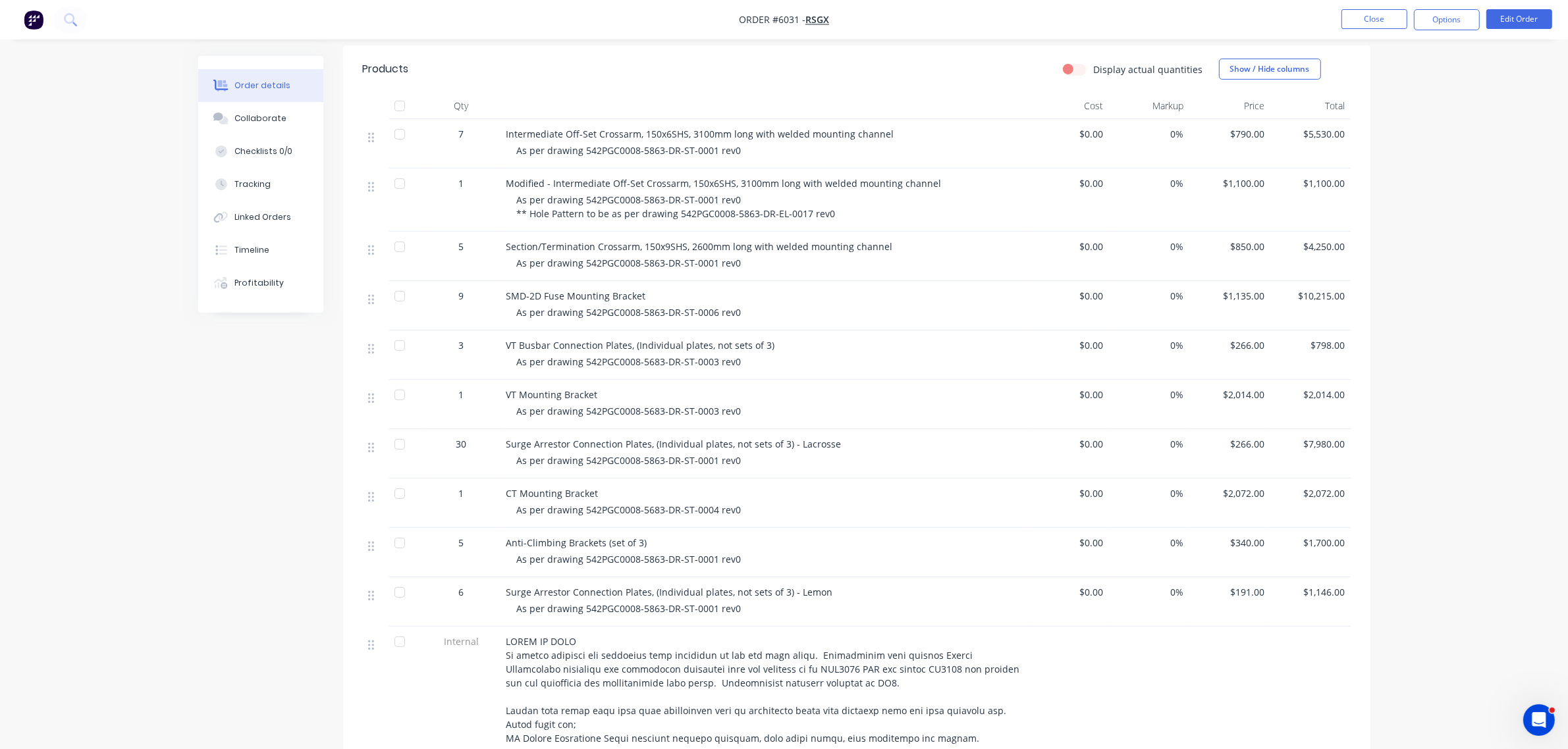
scroll to position [494, 0]
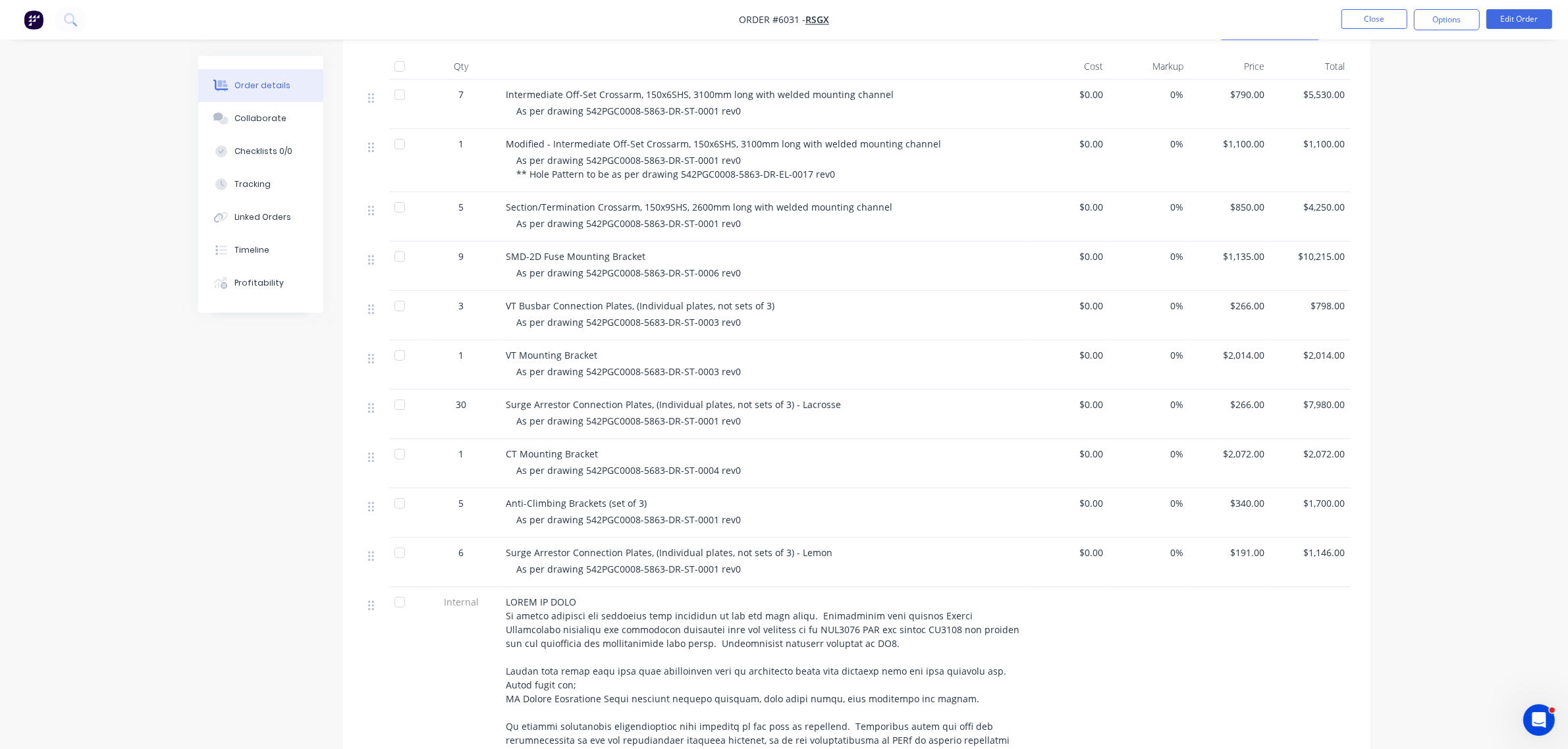
click at [570, 260] on span "SMD-2D Fuse Mounting Bracket" at bounding box center [576, 255] width 139 height 12
drag, startPoint x: 644, startPoint y: 255, endPoint x: 503, endPoint y: 258, distance: 141.0
click at [503, 258] on div "SMD-2D Fuse Mounting Bracket As per drawing 542PGC0008-5863-DR-ST-0006 rev0" at bounding box center [765, 266] width 527 height 49
copy span "SMD-2D Fuse Mounting Bracket"
click at [853, 340] on div "VT Busbar Connection Plates, (Individual plates, not sets of 3) As per drawing …" at bounding box center [765, 315] width 527 height 49
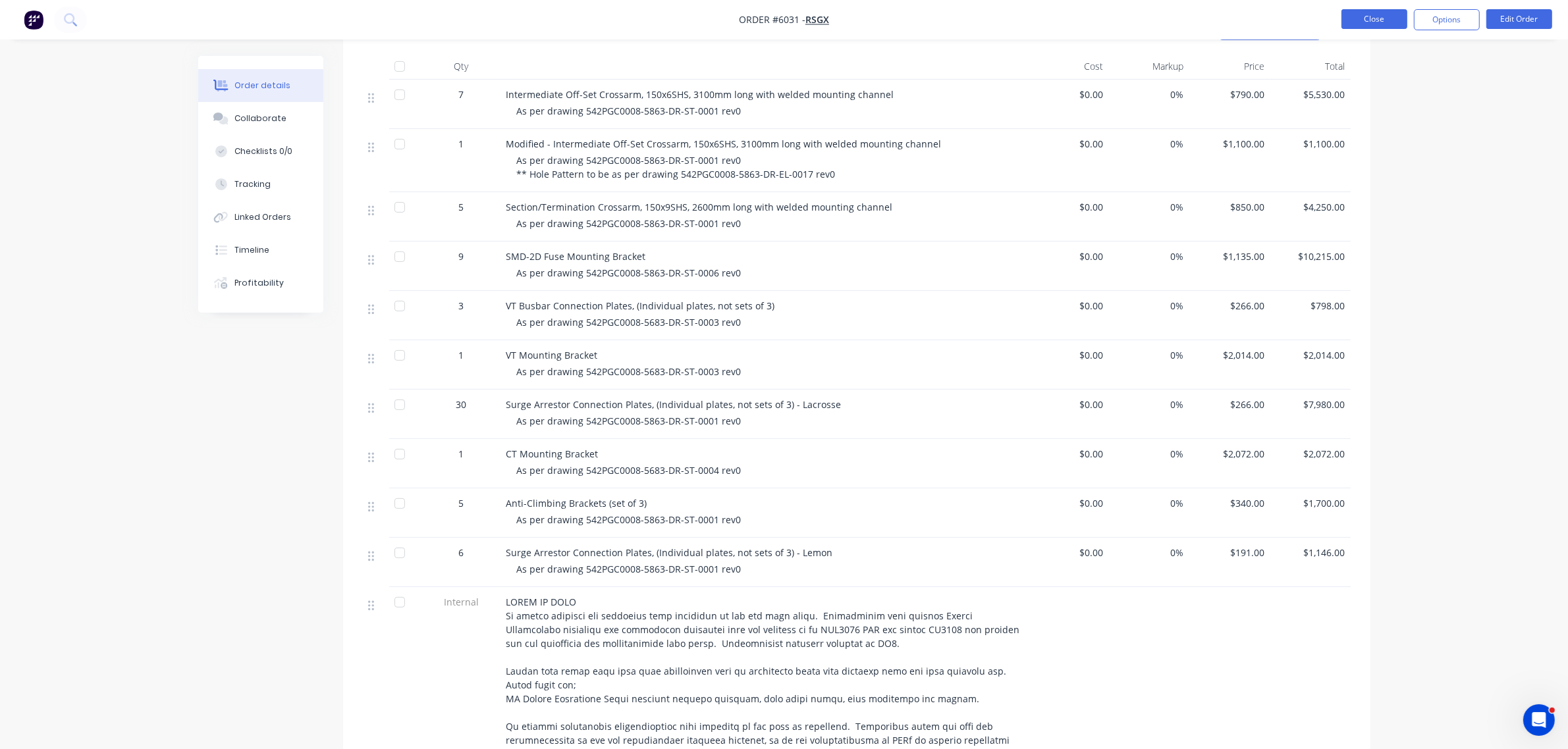
click at [1367, 21] on button "Close" at bounding box center [1374, 19] width 66 height 20
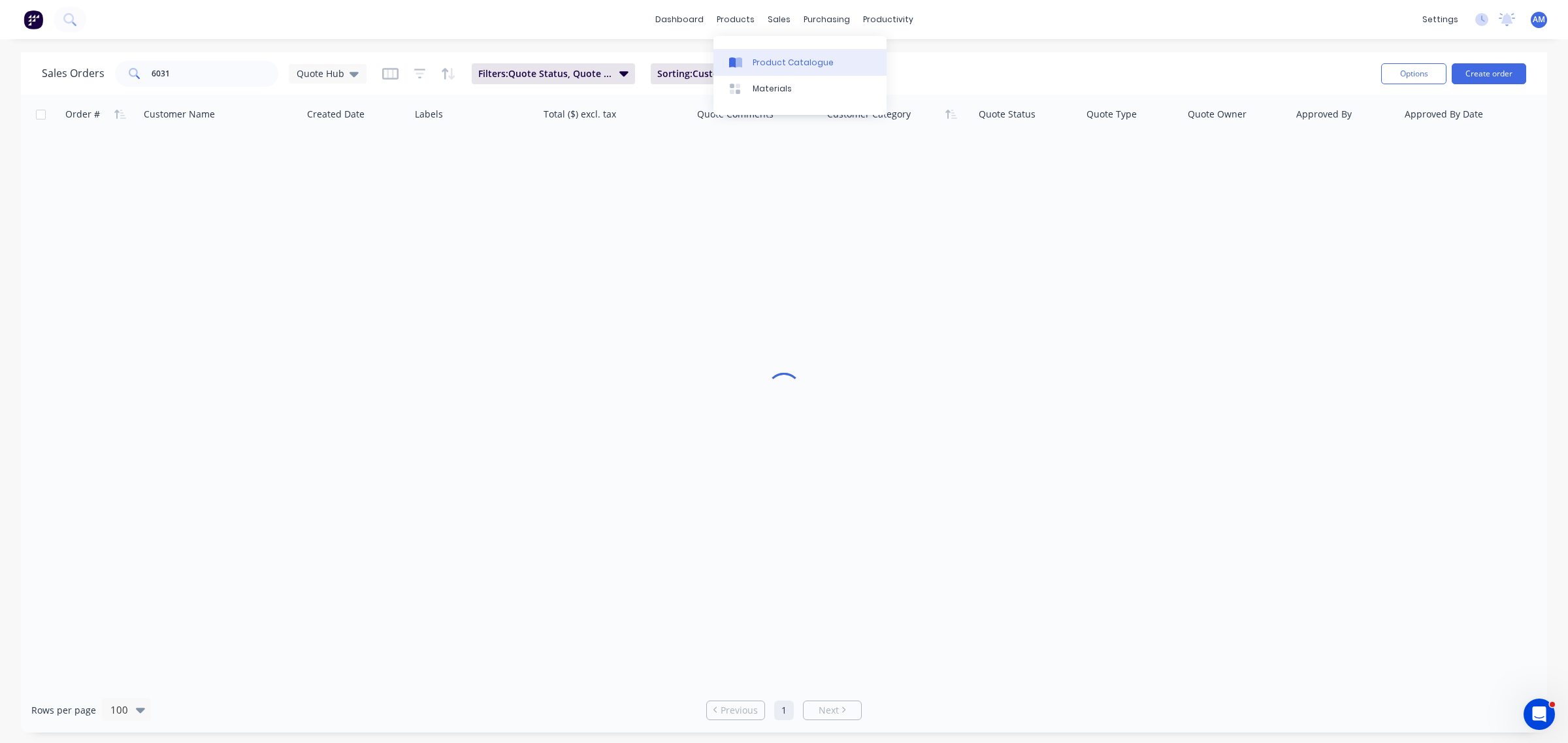
click at [760, 61] on div "Product Catalogue" at bounding box center [793, 63] width 81 height 11
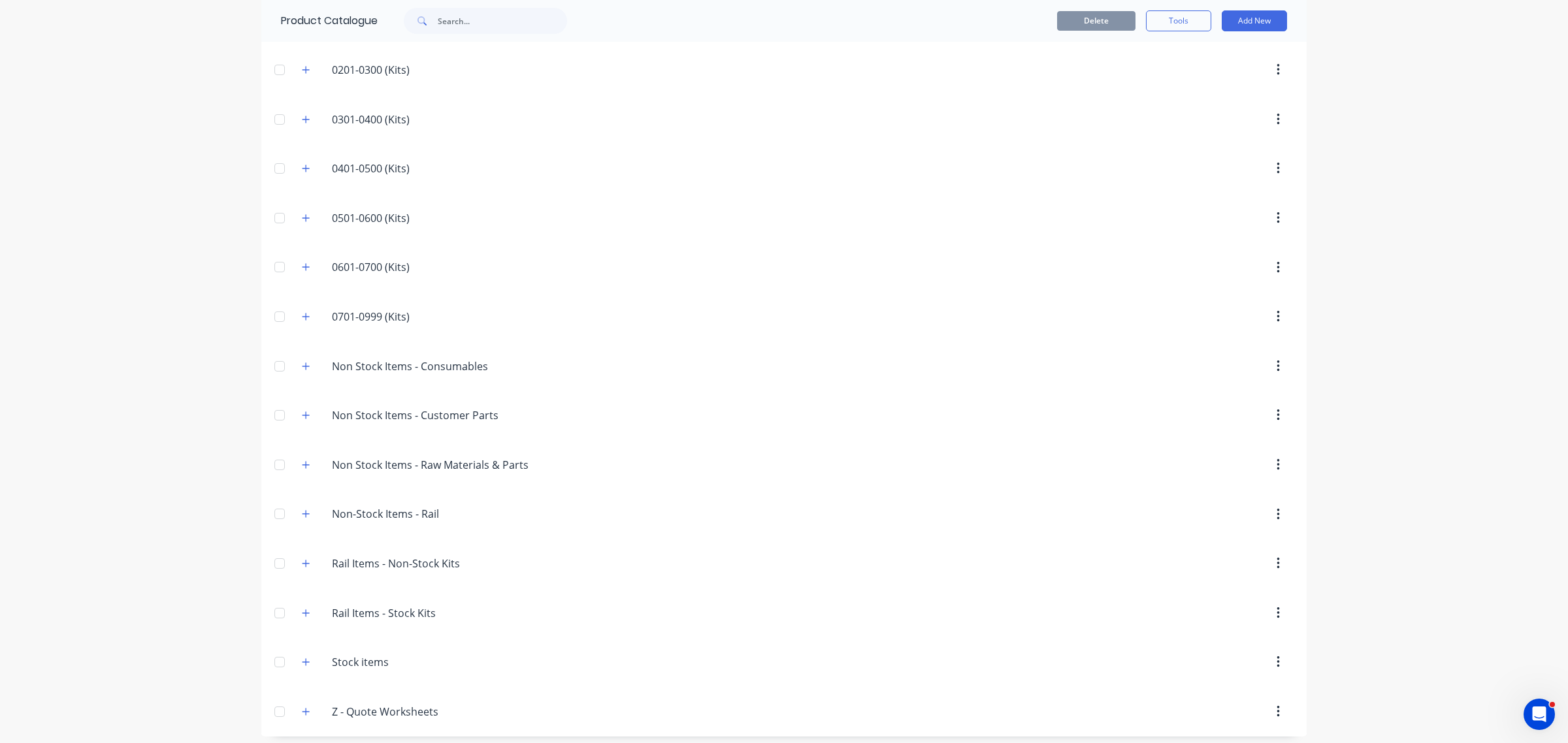
scroll to position [200, 0]
click at [304, 654] on icon "button" at bounding box center [306, 655] width 8 height 10
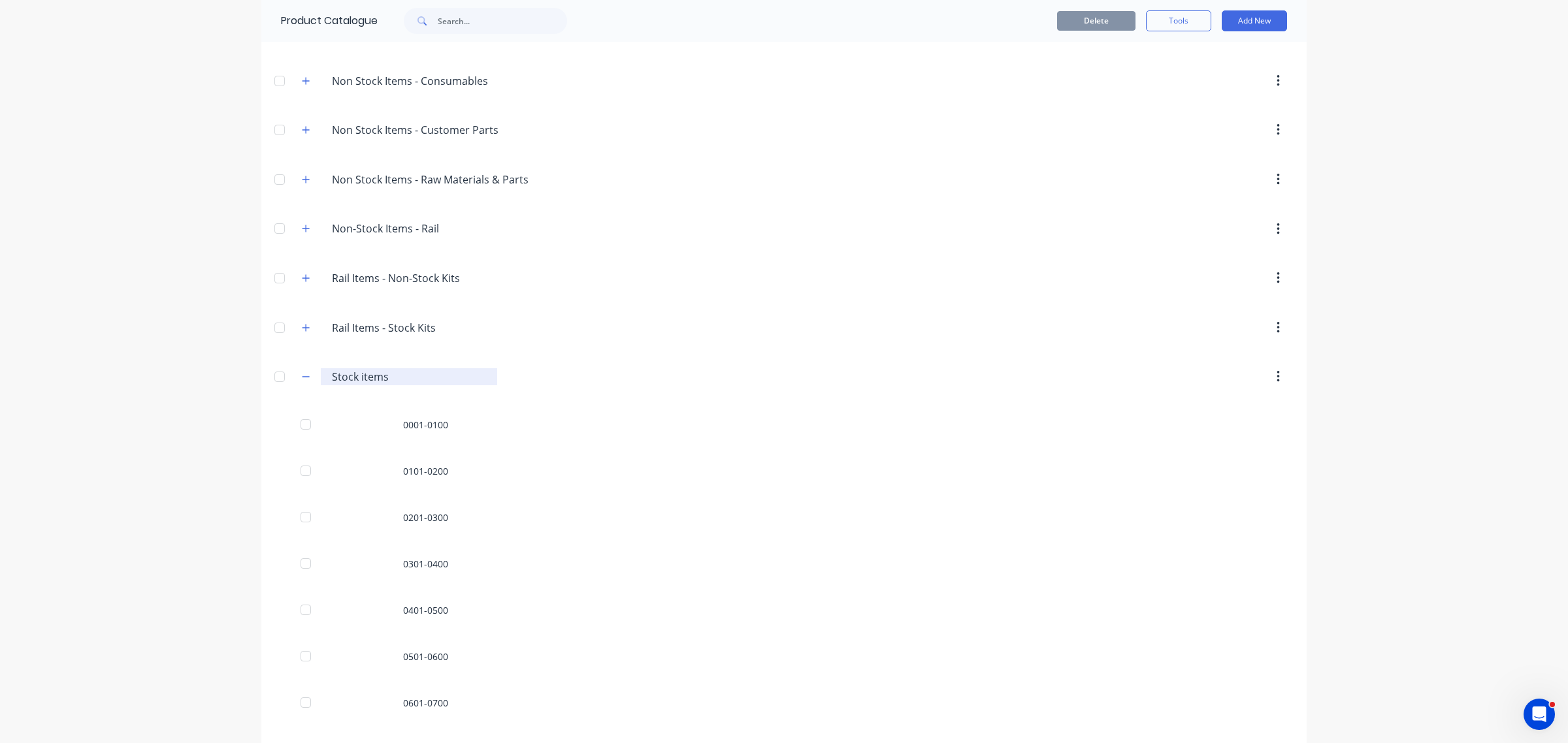
scroll to position [664, 0]
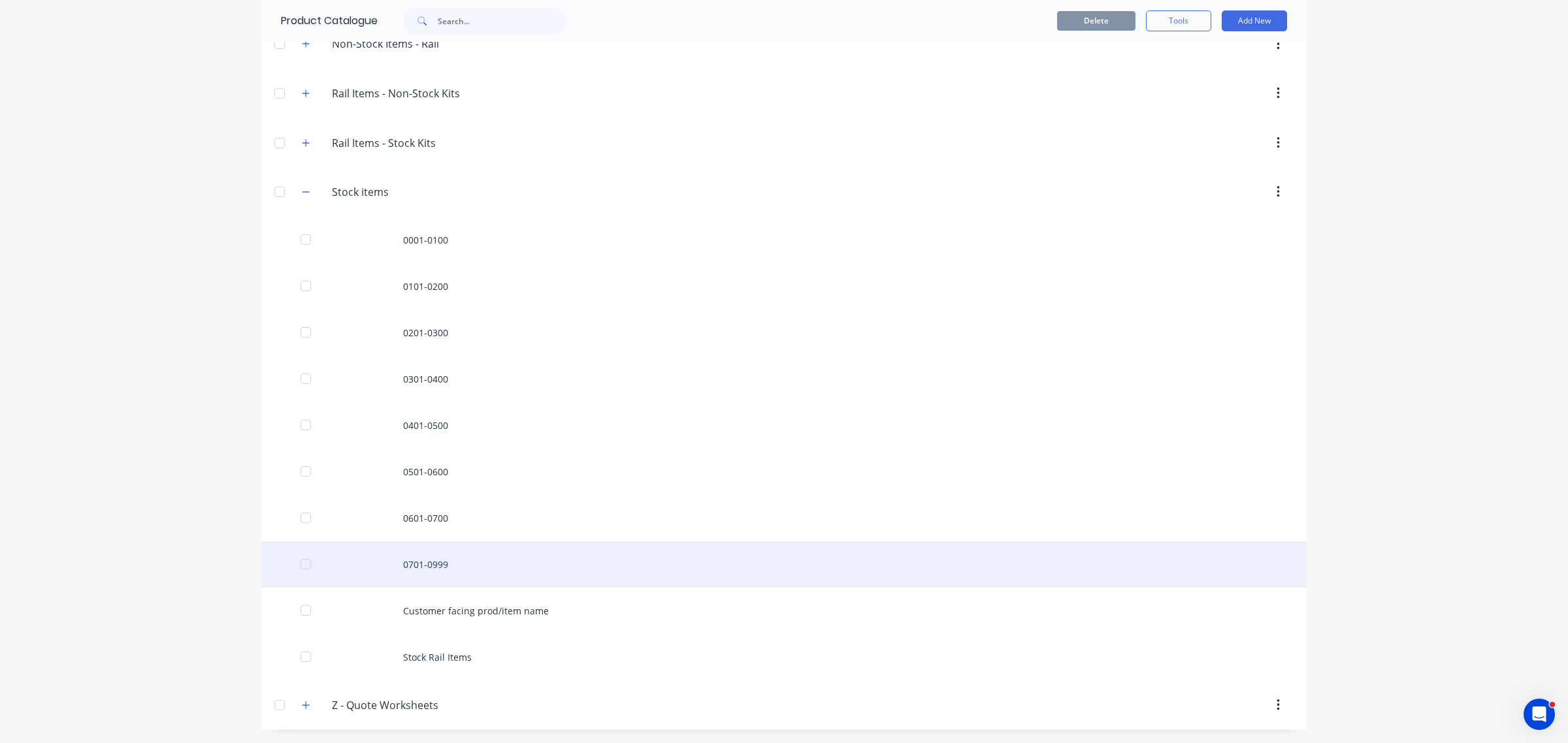
click at [420, 568] on div "0701-0999" at bounding box center [784, 564] width 1046 height 47
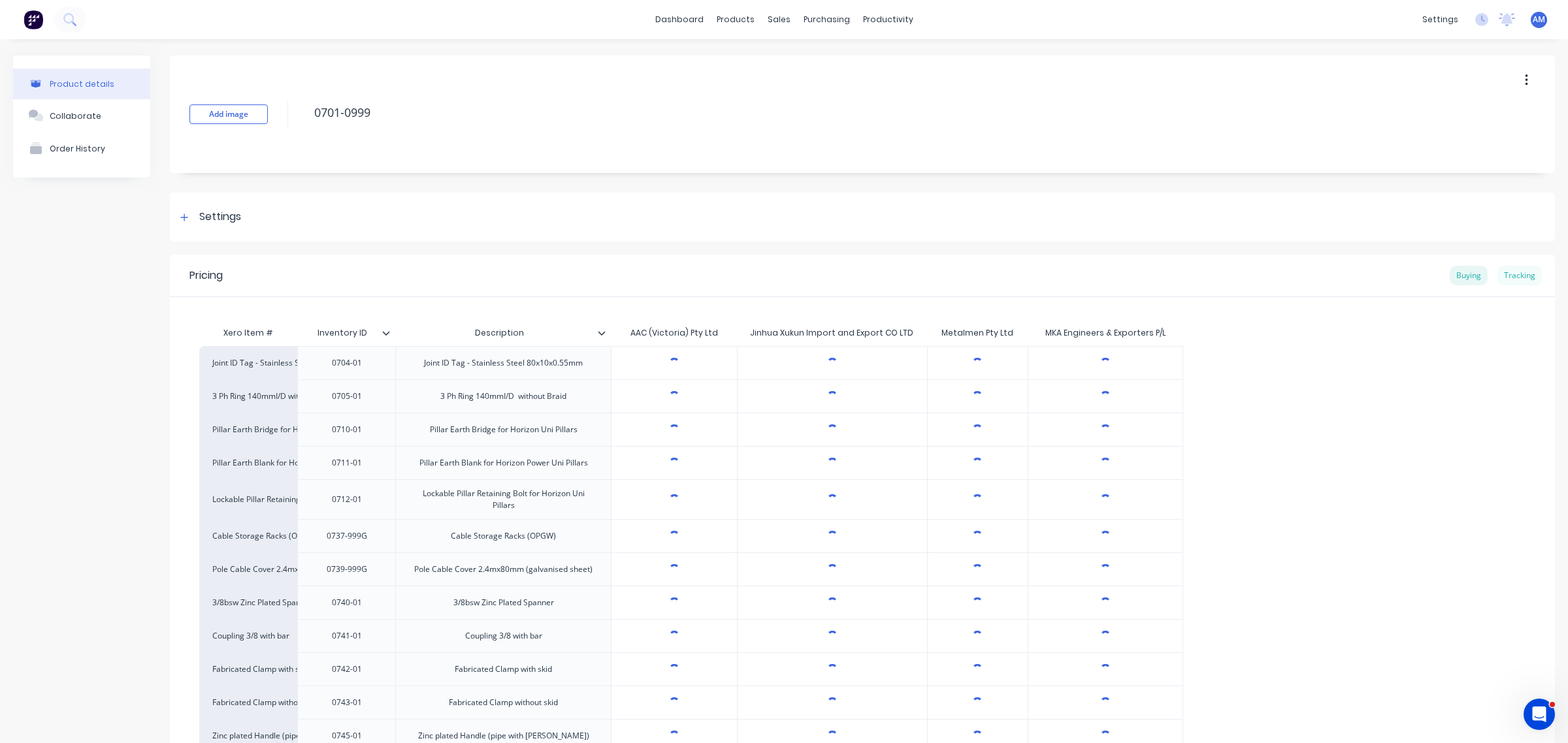
click at [1513, 278] on div "Tracking" at bounding box center [1519, 275] width 45 height 20
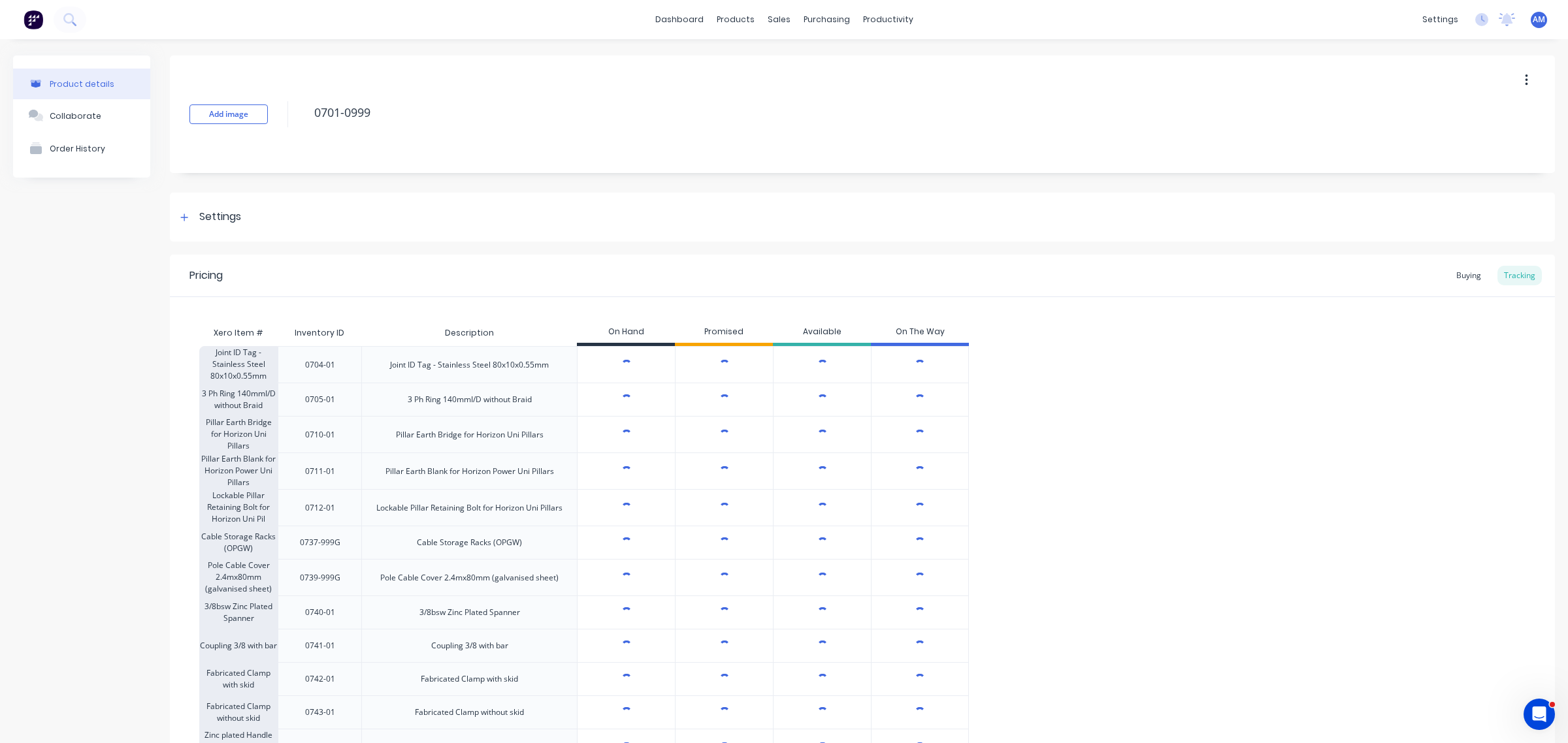
type textarea "x"
click at [804, 55] on link "Sales Orders" at bounding box center [842, 61] width 173 height 26
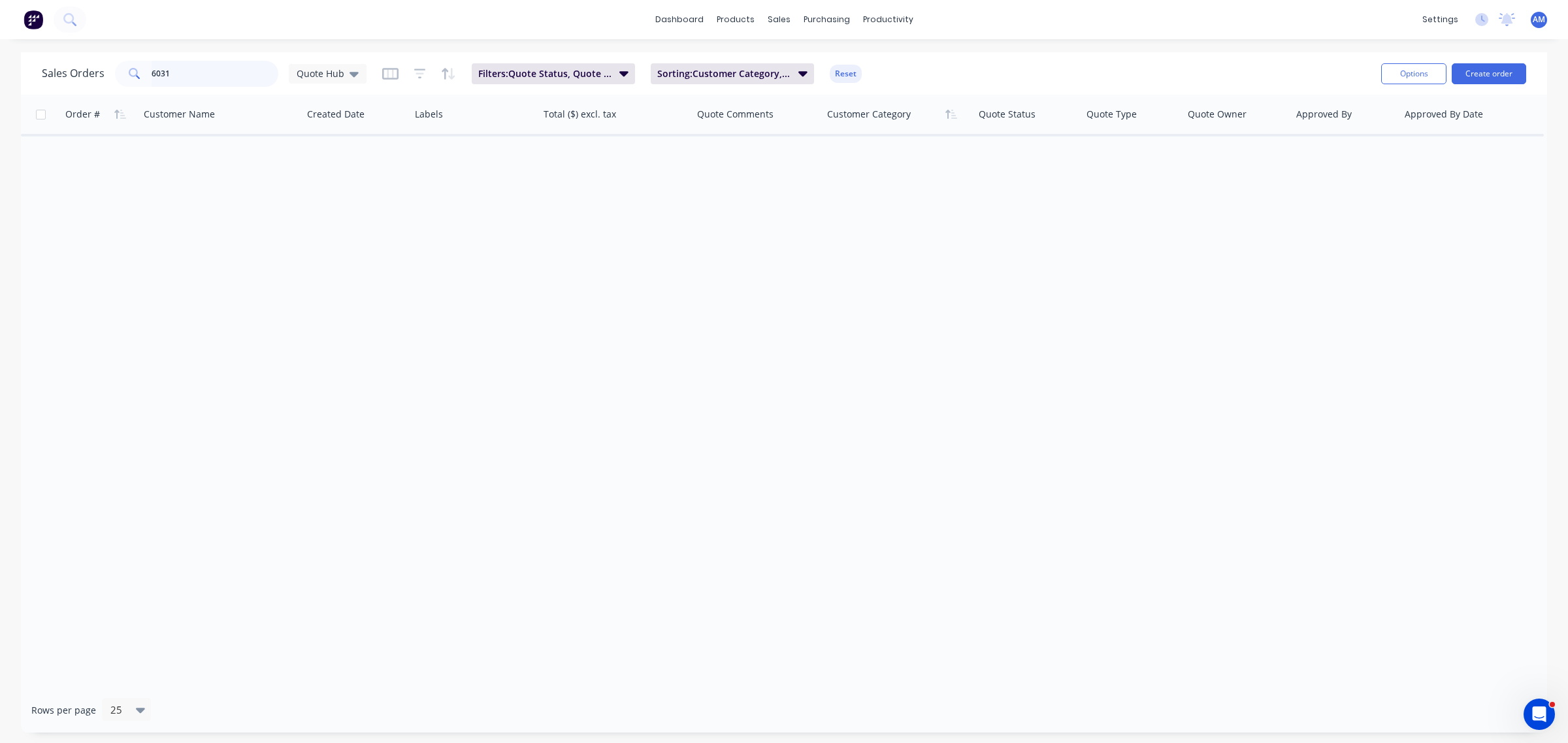
click at [220, 73] on input "6031" at bounding box center [215, 73] width 128 height 26
type input "6"
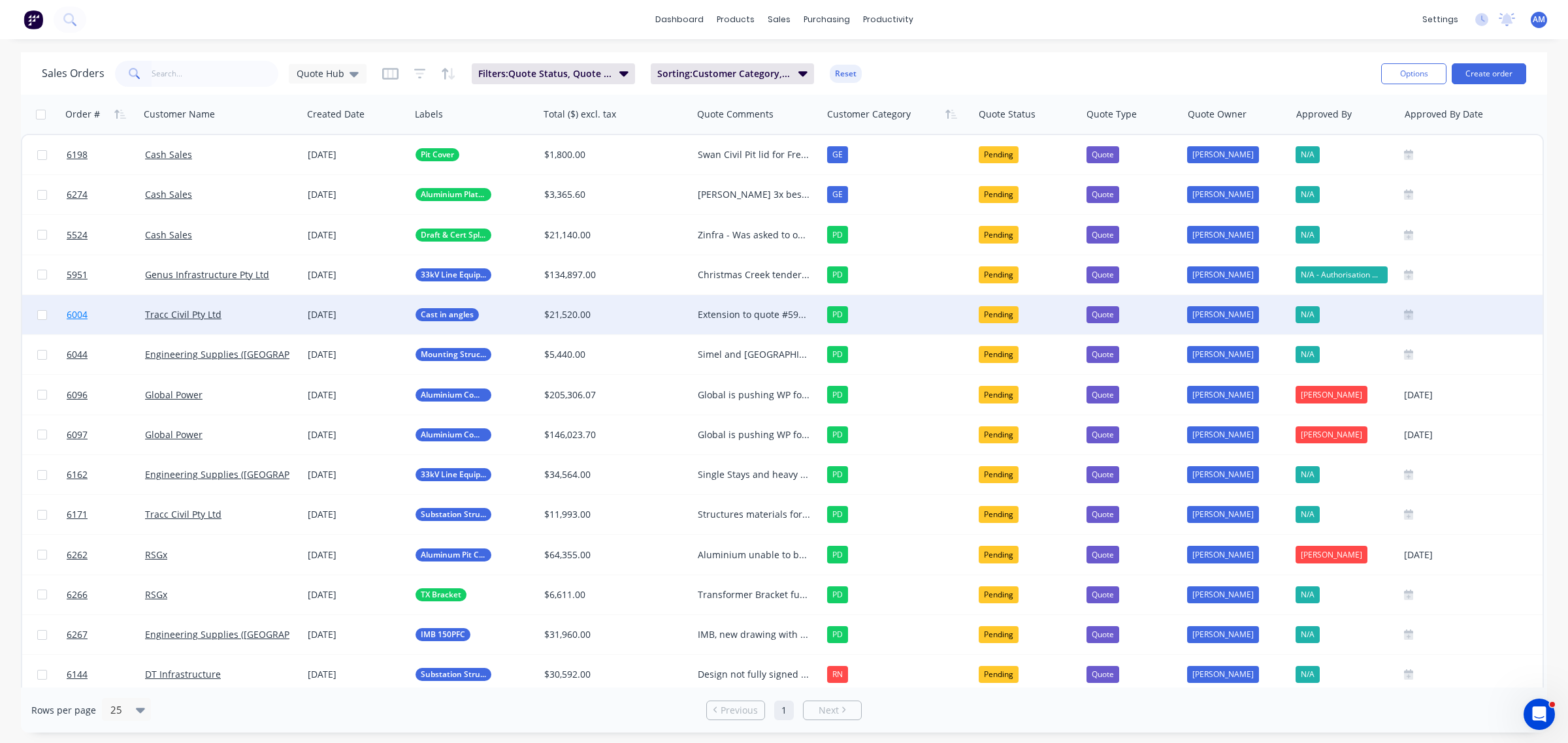
click at [123, 308] on link "6004" at bounding box center [106, 314] width 78 height 39
click at [739, 312] on div "Extension to quote #5980 for Wagin Still in evaluation 07/08. AM chasing weekly…" at bounding box center [754, 314] width 113 height 13
drag, startPoint x: 785, startPoint y: 381, endPoint x: 700, endPoint y: 369, distance: 85.8
click at [700, 369] on div "Extension to quote #5980 for Wagin Still in evaluation 07/08. AM chasing weekly…" at bounding box center [758, 344] width 128 height 96
click at [109, 316] on link "6004" at bounding box center [106, 314] width 78 height 39
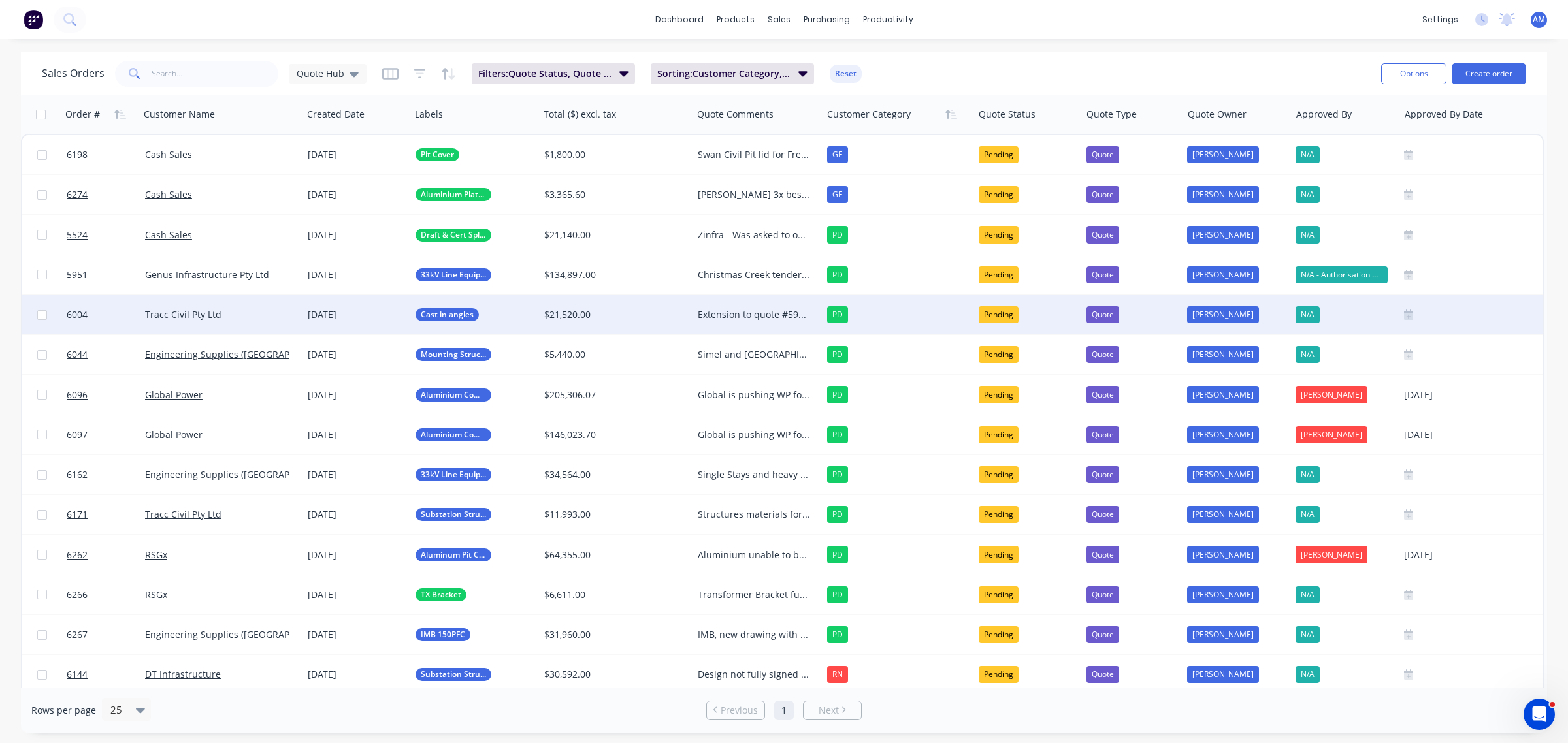
click at [756, 311] on div "Extension to quote #5980 for Wagin Still in evaluation 07/08. WP has retracted …" at bounding box center [754, 314] width 113 height 13
click at [110, 313] on link "6004" at bounding box center [106, 314] width 78 height 39
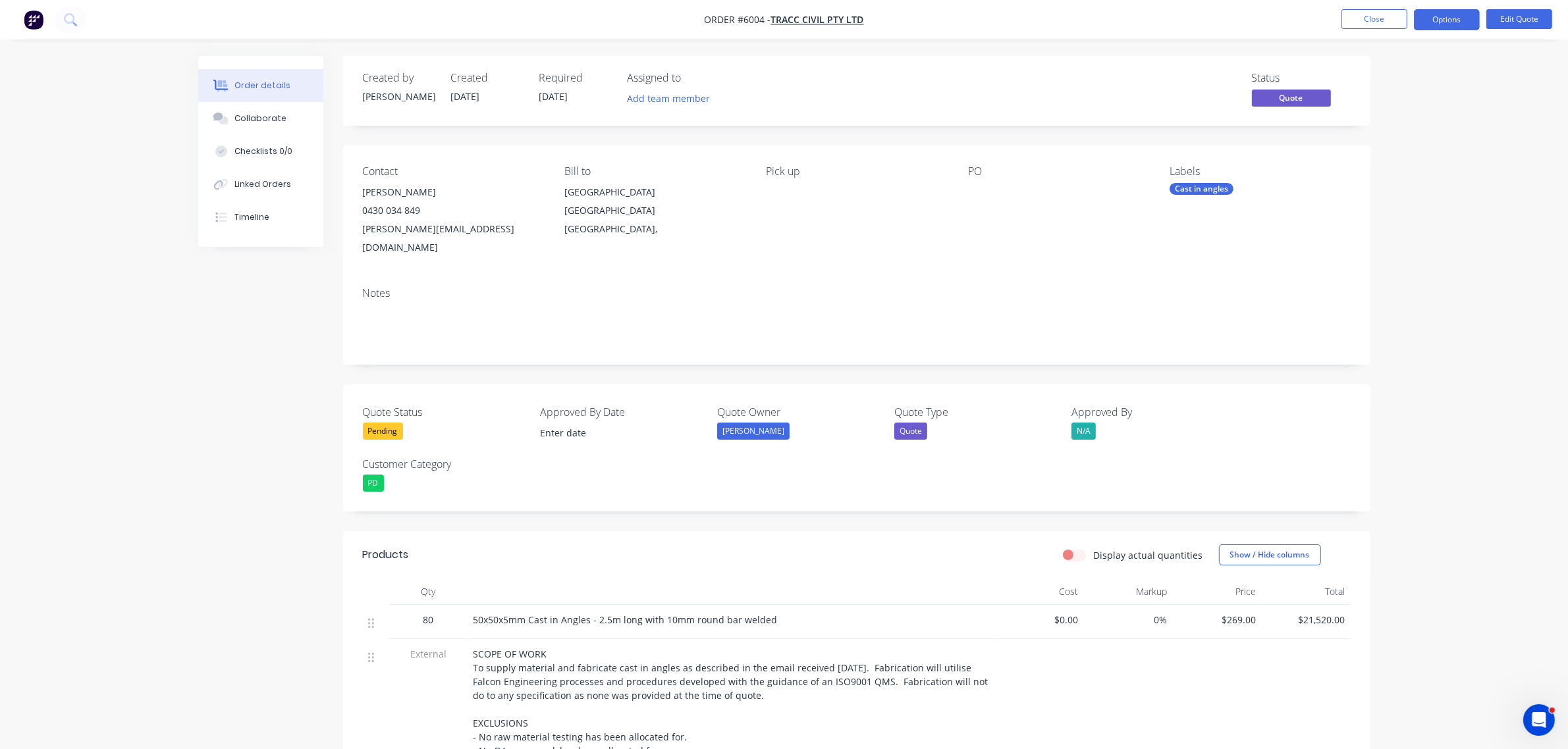
click at [399, 423] on div "Pending" at bounding box center [383, 431] width 40 height 17
click at [395, 544] on div "Not Going Ahead" at bounding box center [409, 545] width 73 height 17
click at [1457, 21] on button "Options" at bounding box center [1446, 20] width 66 height 21
click at [1391, 278] on button "Archive" at bounding box center [1407, 290] width 145 height 26
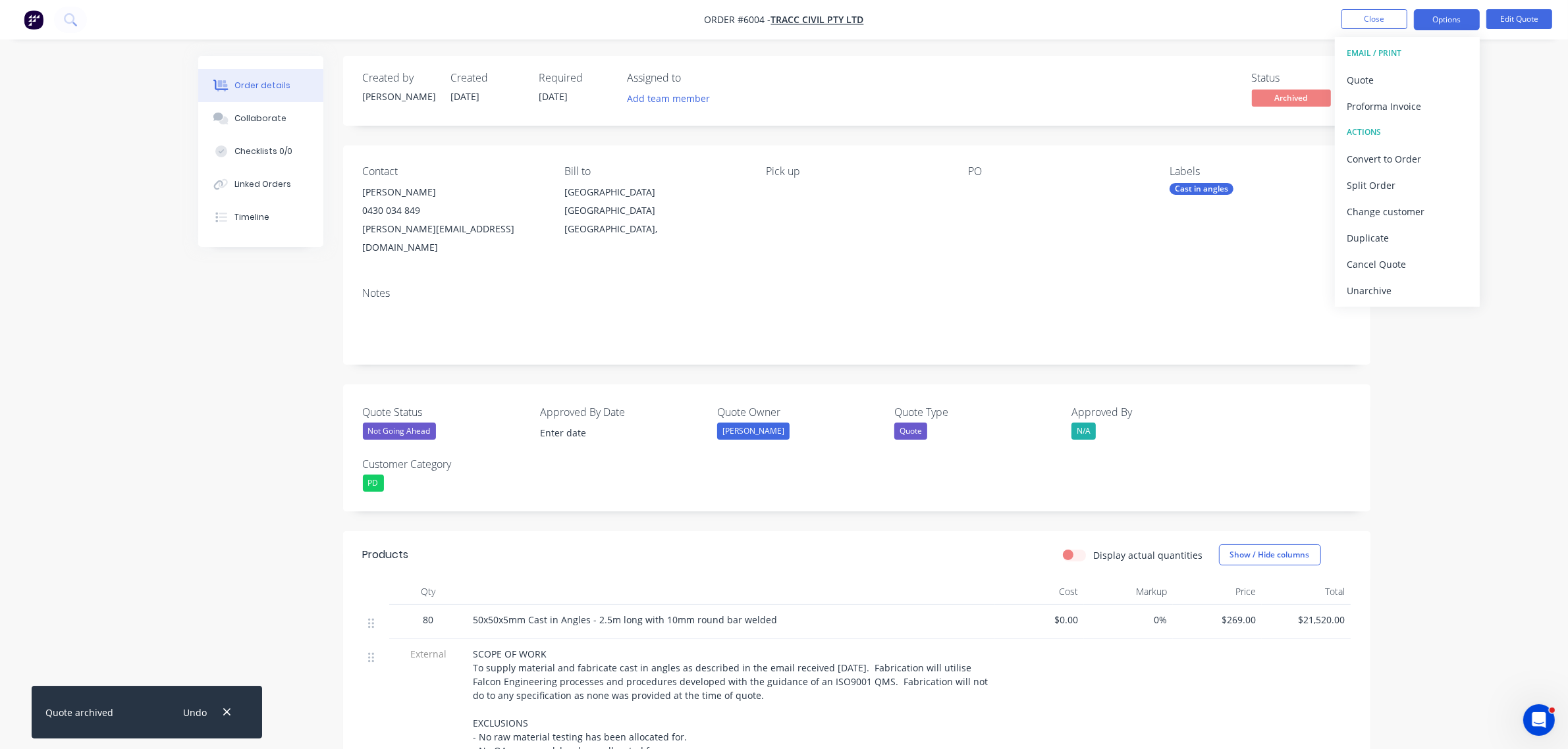
click at [1523, 331] on div "Order details Collaborate Checklists 0/0 Linked Orders Timeline Order details C…" at bounding box center [784, 570] width 1568 height 1141
click at [1367, 18] on button "Close" at bounding box center [1374, 19] width 66 height 20
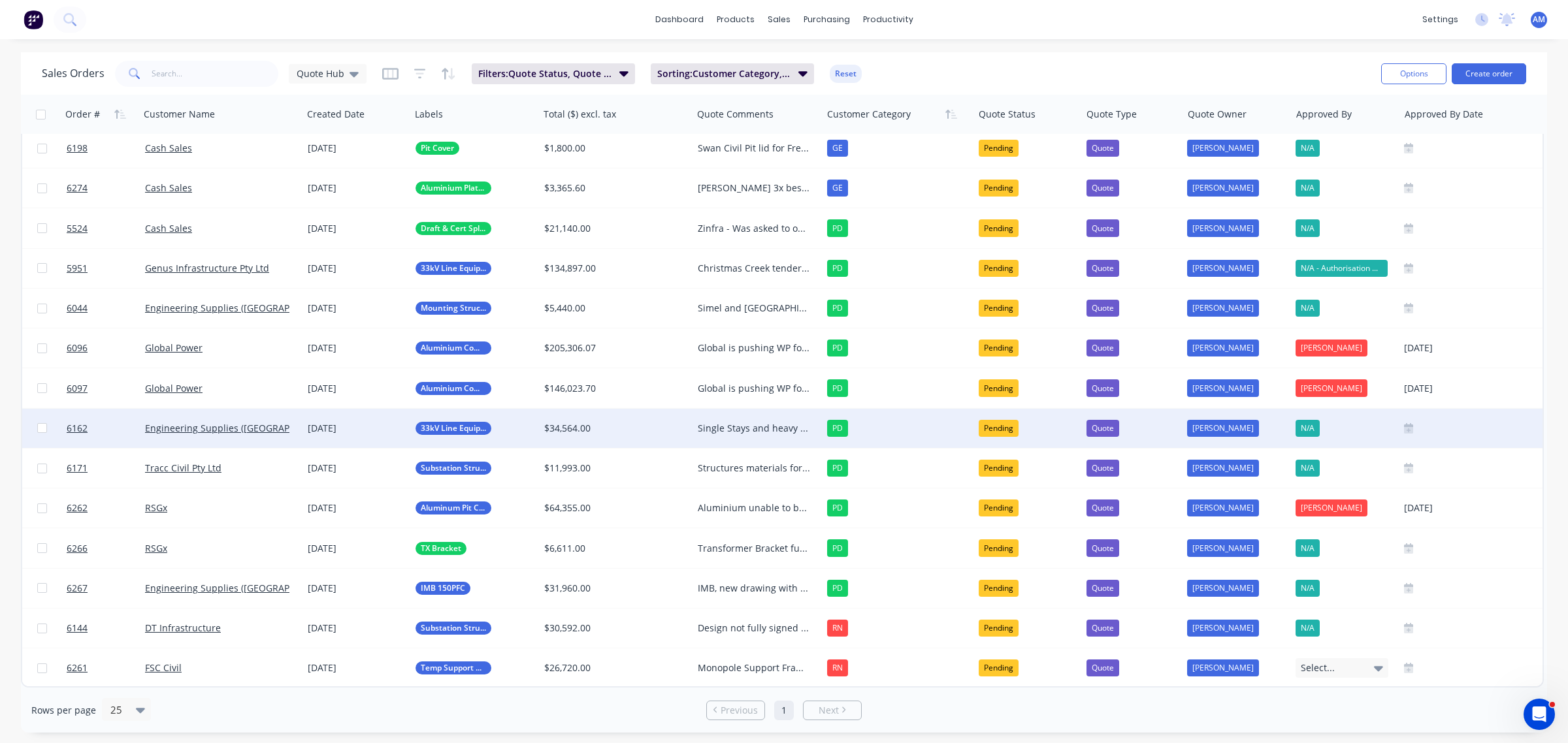
scroll to position [11, 0]
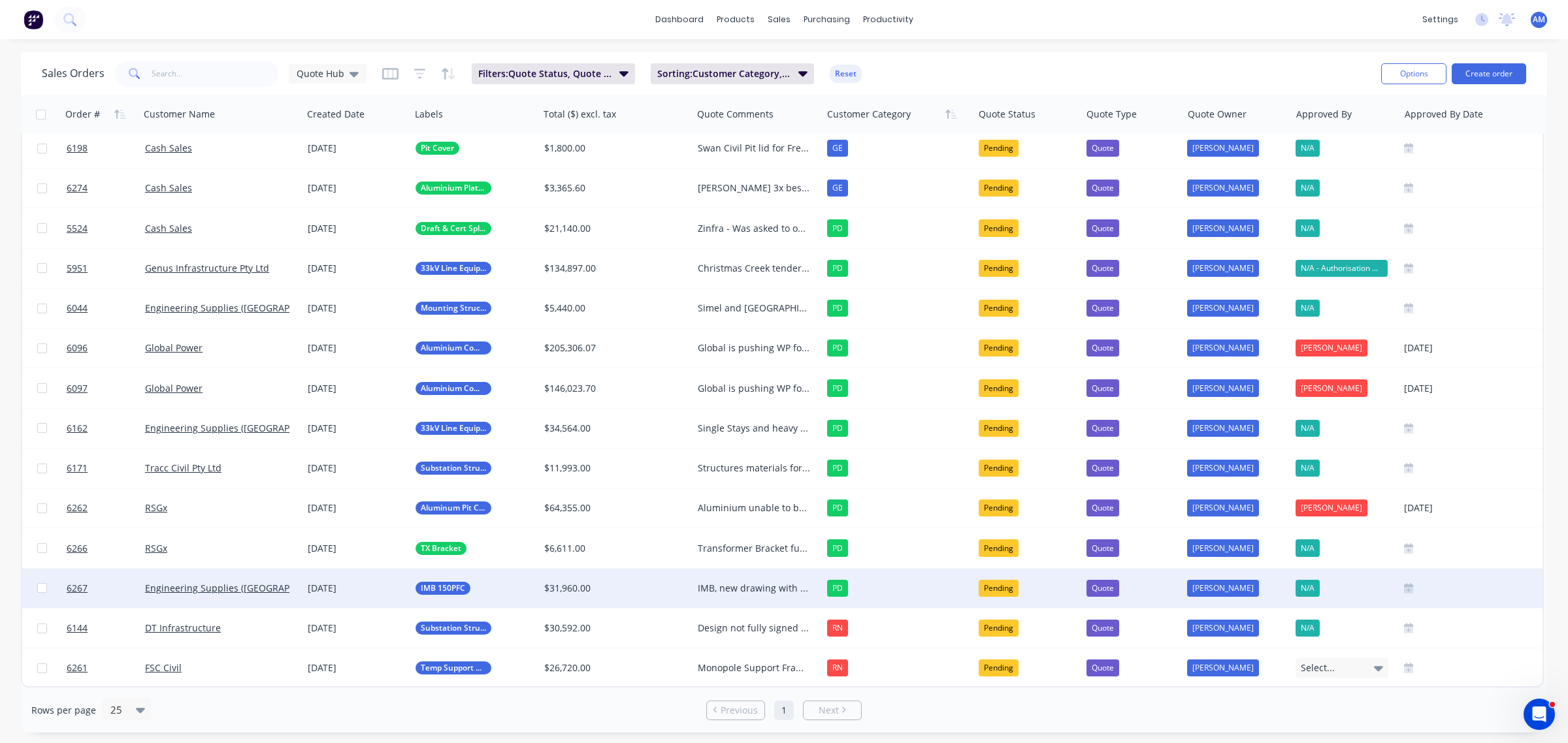
click at [728, 582] on div "IMB, new drawing with outside welding only. Christmas Creek job for Genus, [PER…" at bounding box center [754, 589] width 113 height 13
click at [662, 582] on div "$31,960.00" at bounding box center [612, 589] width 136 height 13
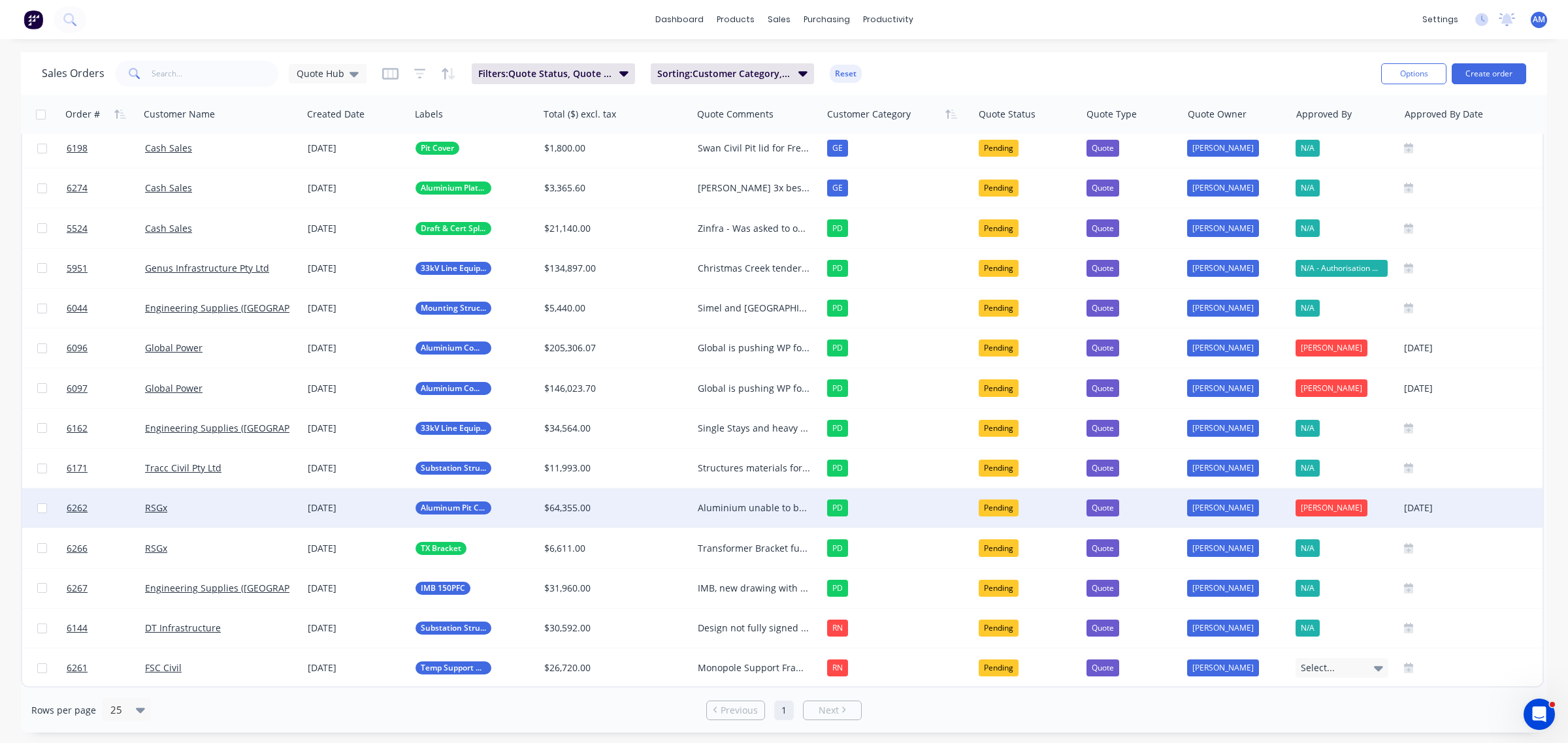
scroll to position [11, 0]
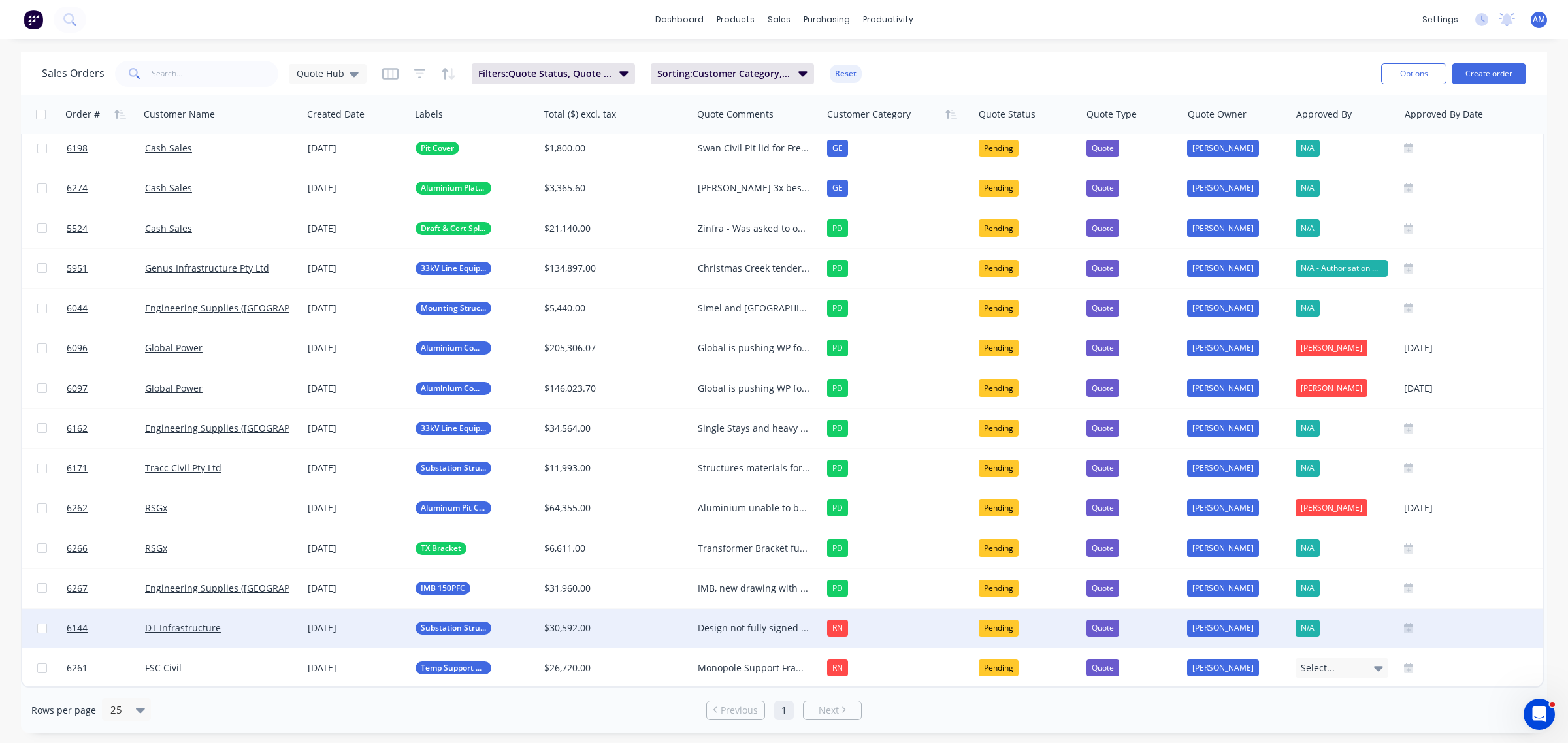
click at [762, 621] on div "Design not fully signed off on, pricing was requested to get a jump start, but …" at bounding box center [754, 628] width 113 height 13
drag, startPoint x: 798, startPoint y: 61, endPoint x: 792, endPoint y: 93, distance: 32.6
click at [798, 61] on link "Sales Orders" at bounding box center [847, 61] width 173 height 26
click at [1523, 73] on button "Create order" at bounding box center [1489, 73] width 74 height 21
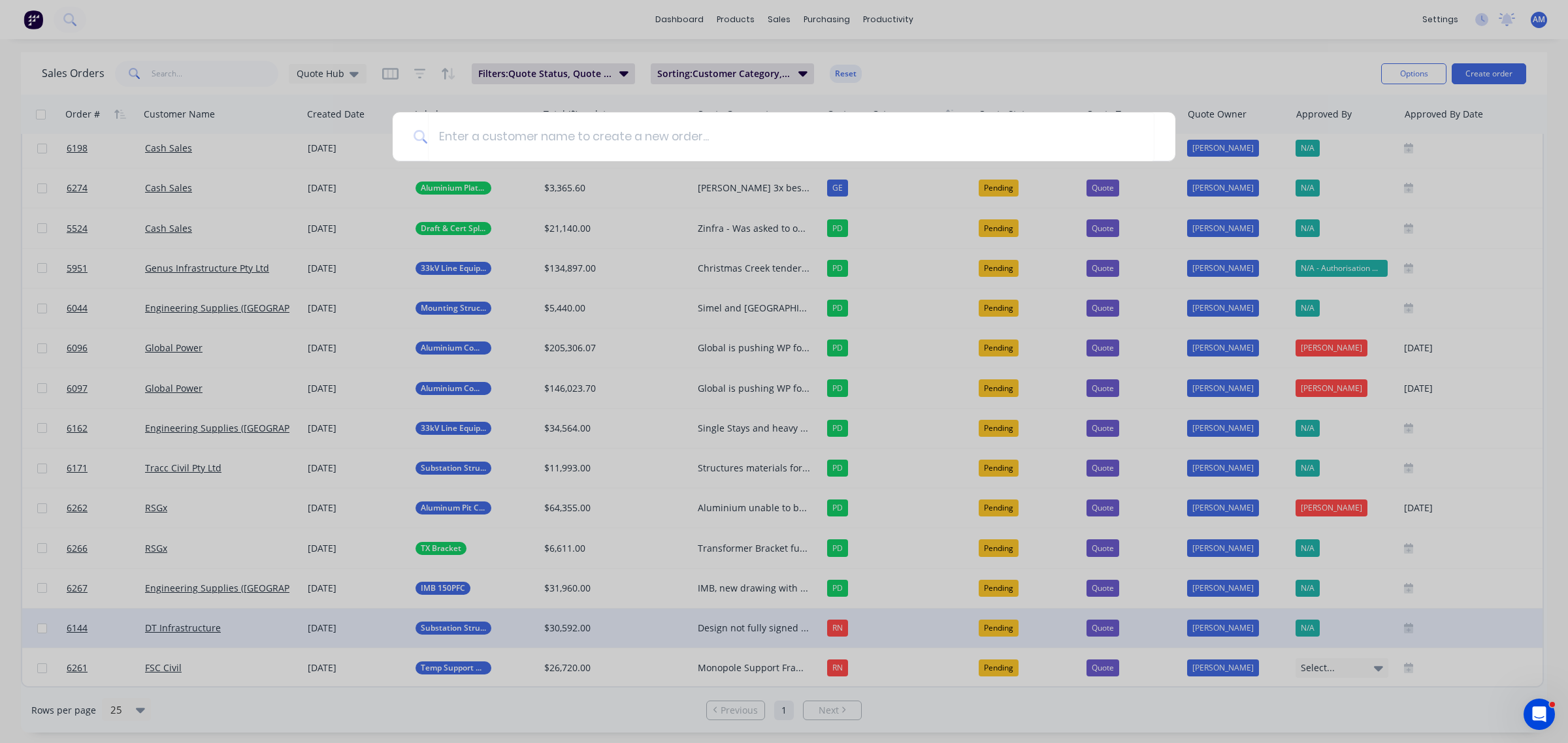
click at [1056, 32] on div at bounding box center [784, 372] width 1568 height 743
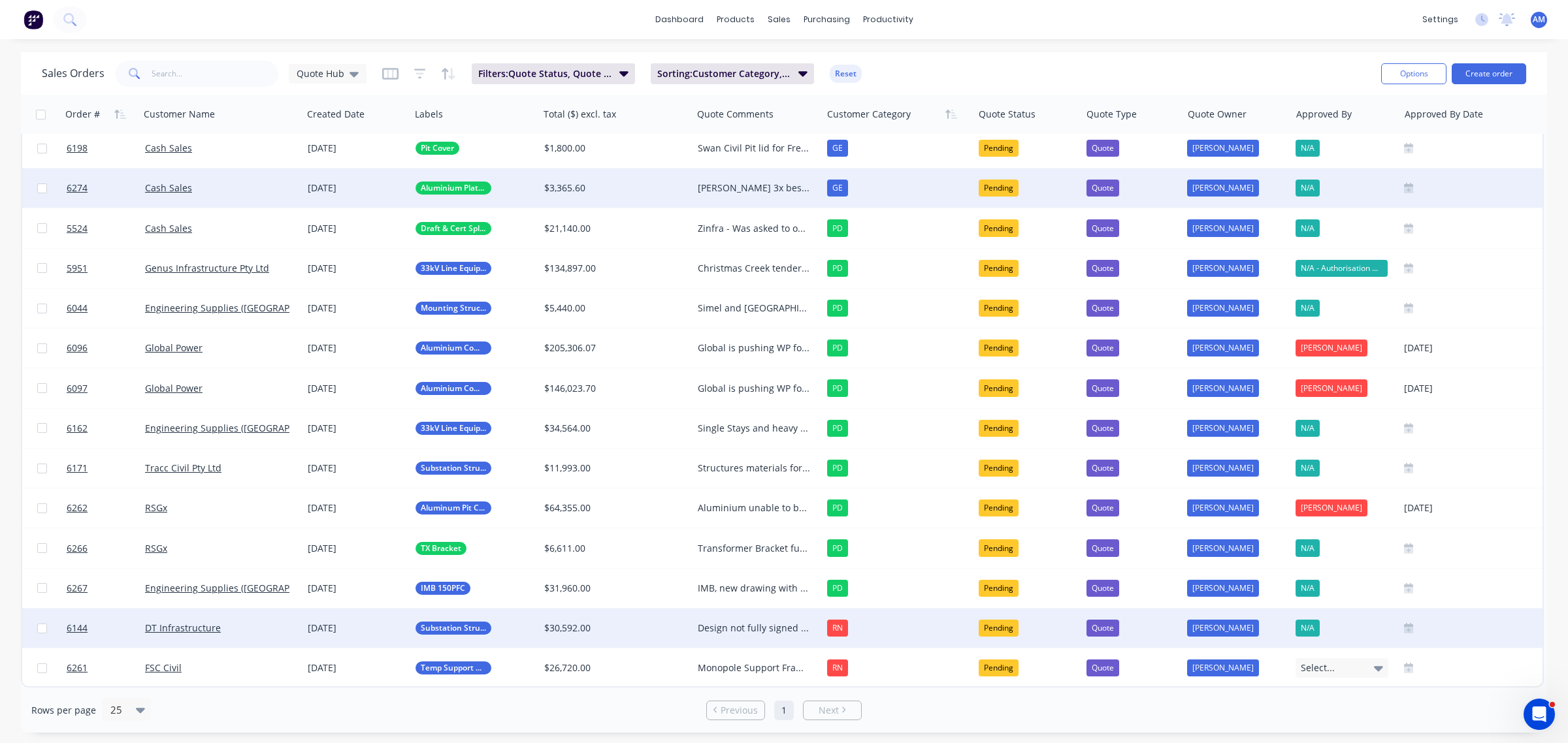
click at [221, 185] on div "Cash Sales" at bounding box center [217, 189] width 145 height 13
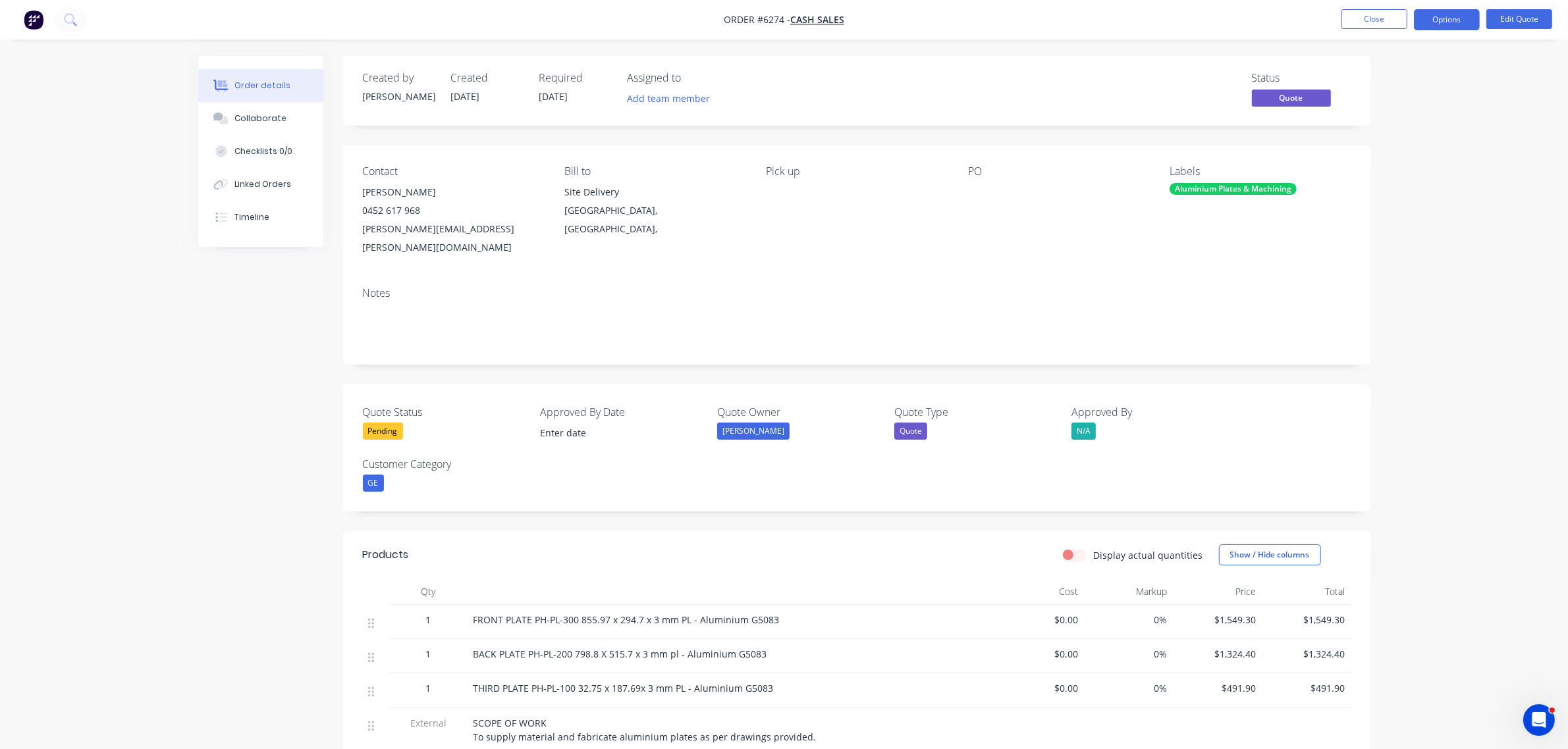
click at [387, 423] on div "Pending" at bounding box center [383, 431] width 40 height 17
click at [392, 462] on div "Won" at bounding box center [386, 466] width 27 height 17
click at [1525, 20] on button "Edit Quote" at bounding box center [1519, 19] width 66 height 20
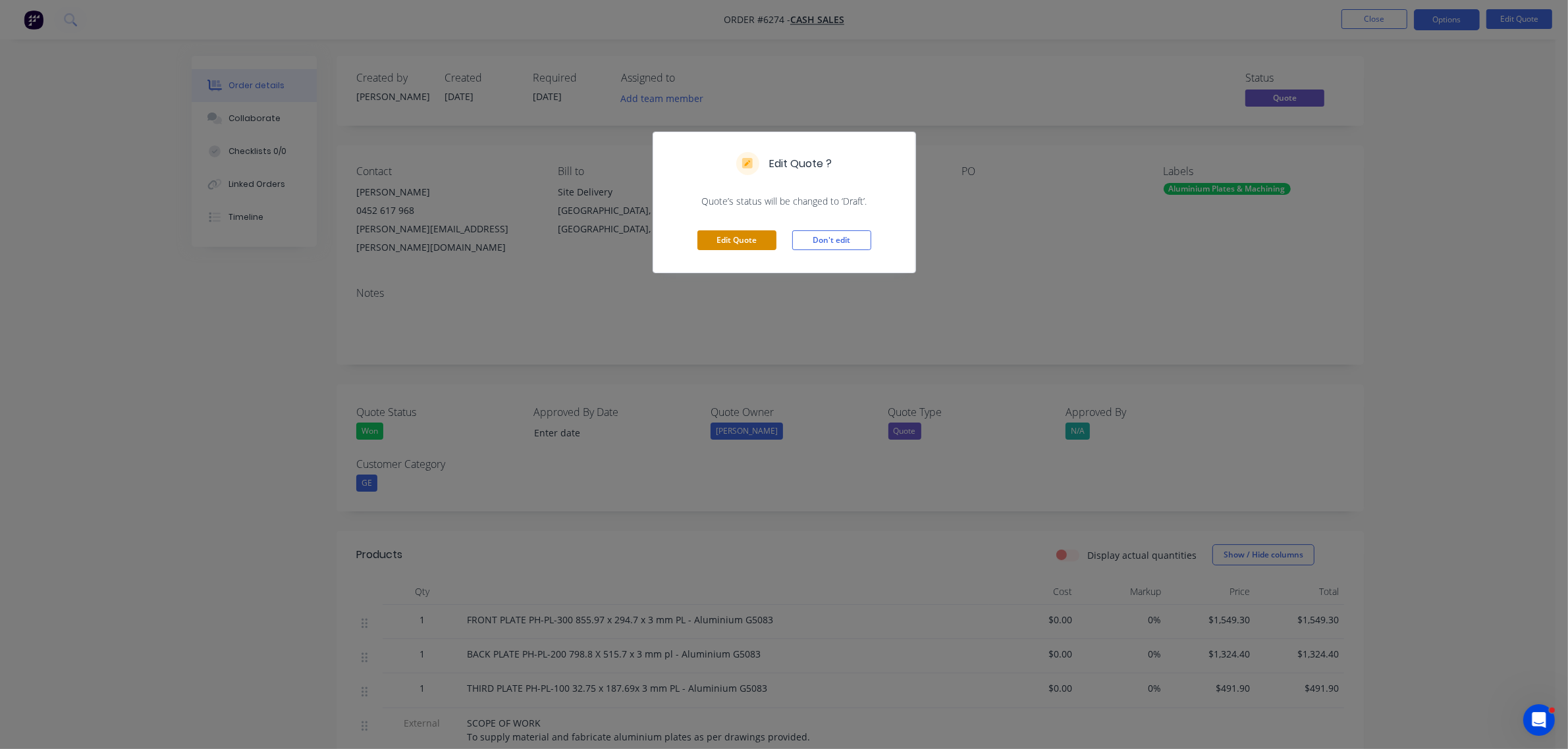
click at [739, 246] on button "Edit Quote" at bounding box center [737, 240] width 79 height 20
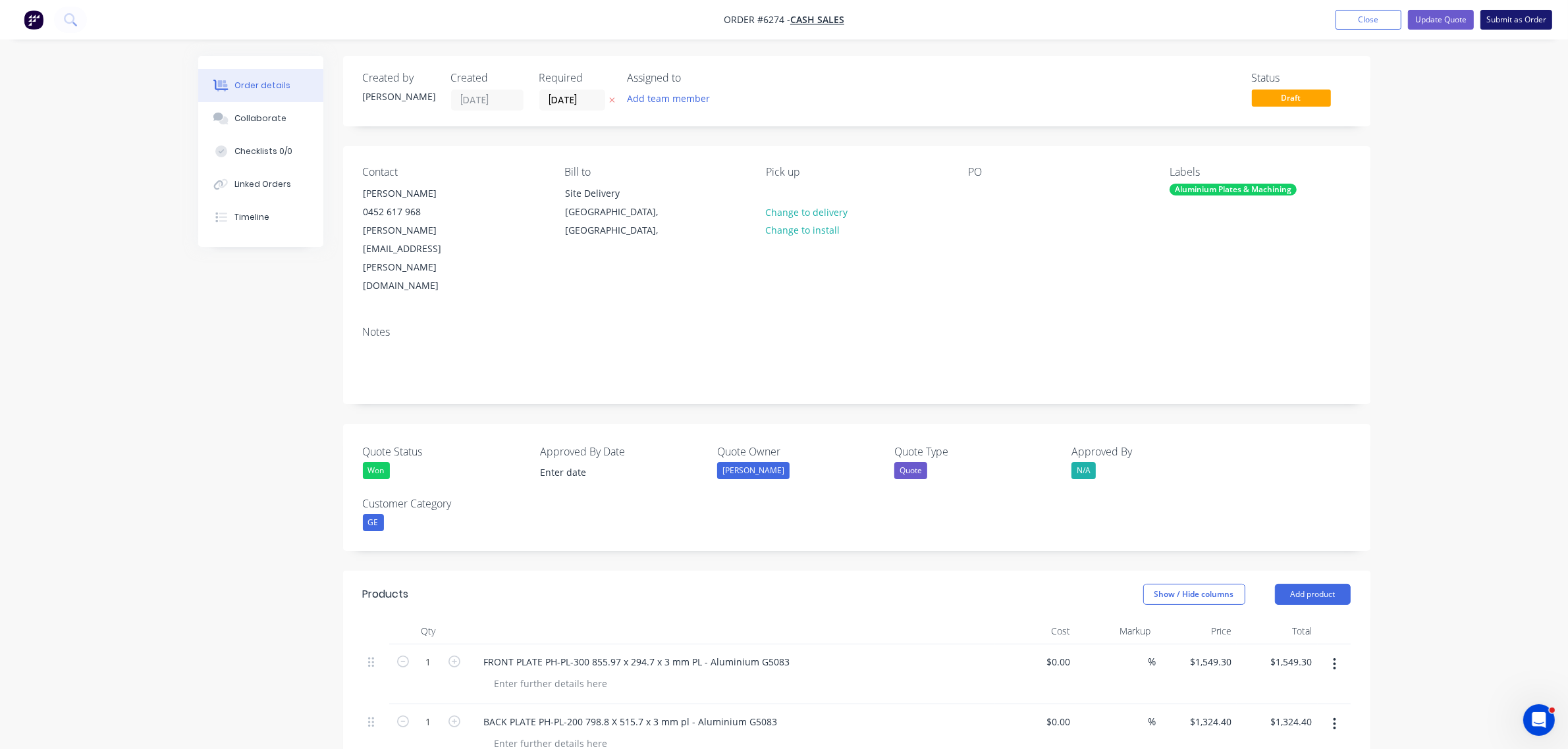
click at [1506, 20] on button "Submit as Order" at bounding box center [1516, 19] width 72 height 20
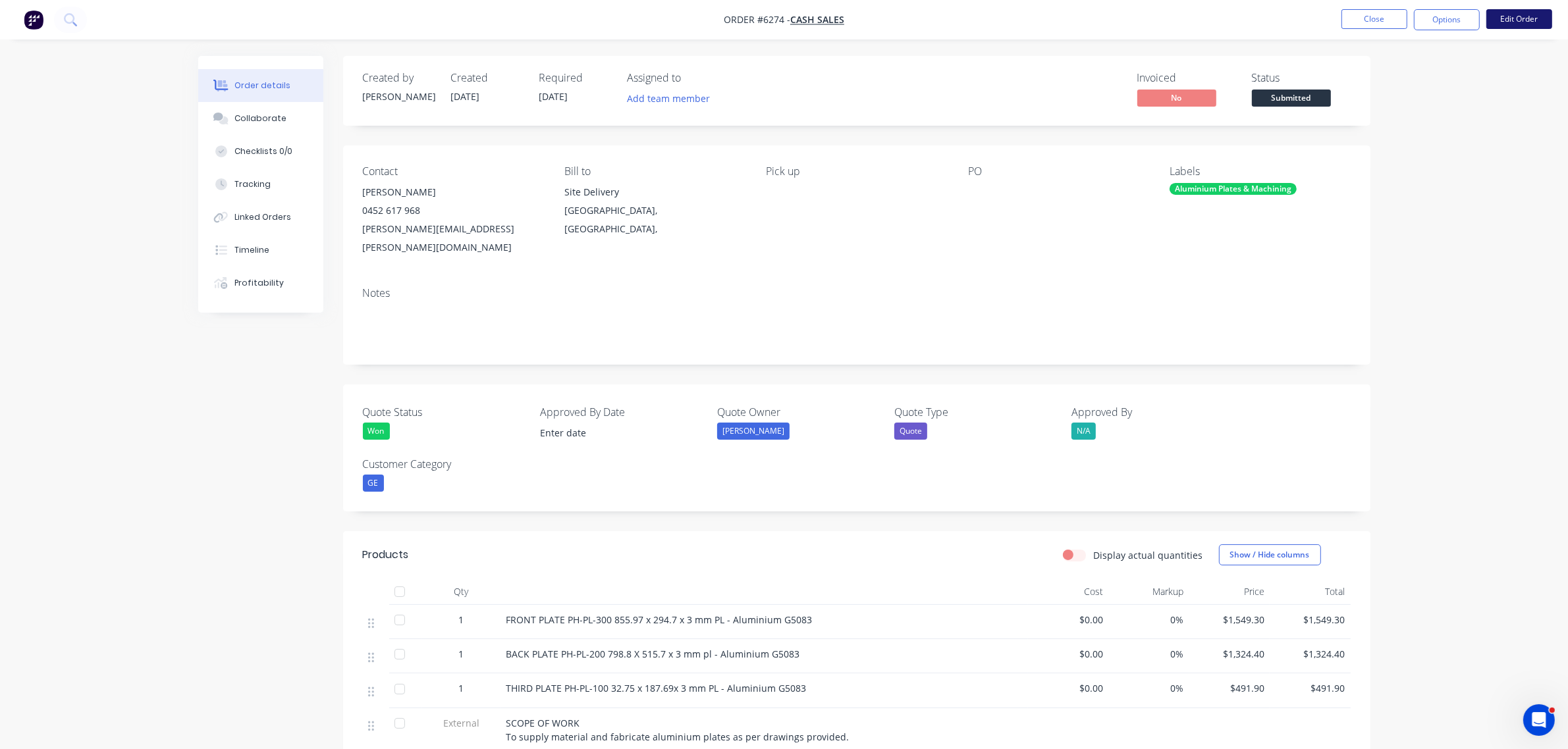
click at [1518, 18] on button "Edit Order" at bounding box center [1519, 19] width 66 height 20
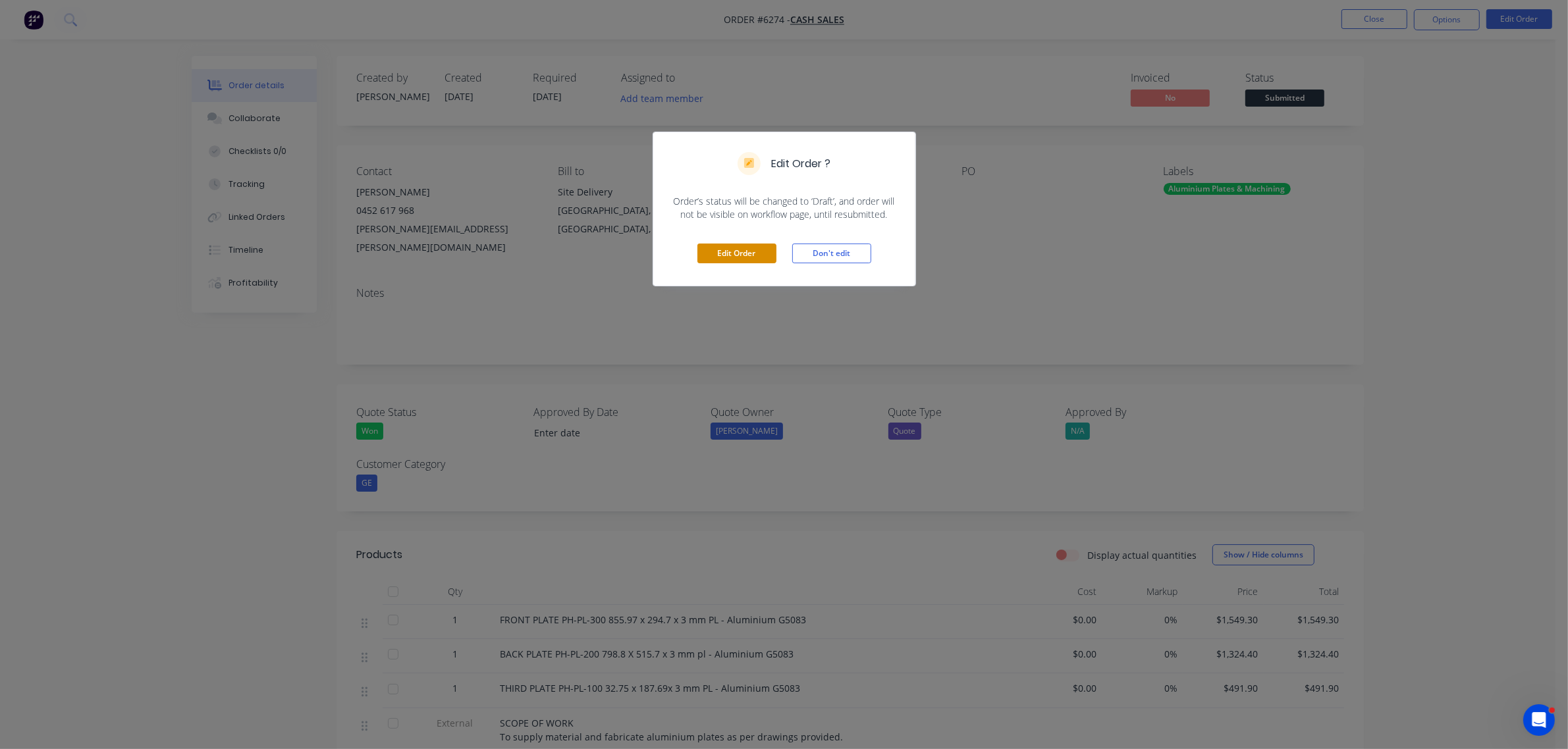
click at [729, 254] on button "Edit Order" at bounding box center [737, 254] width 79 height 20
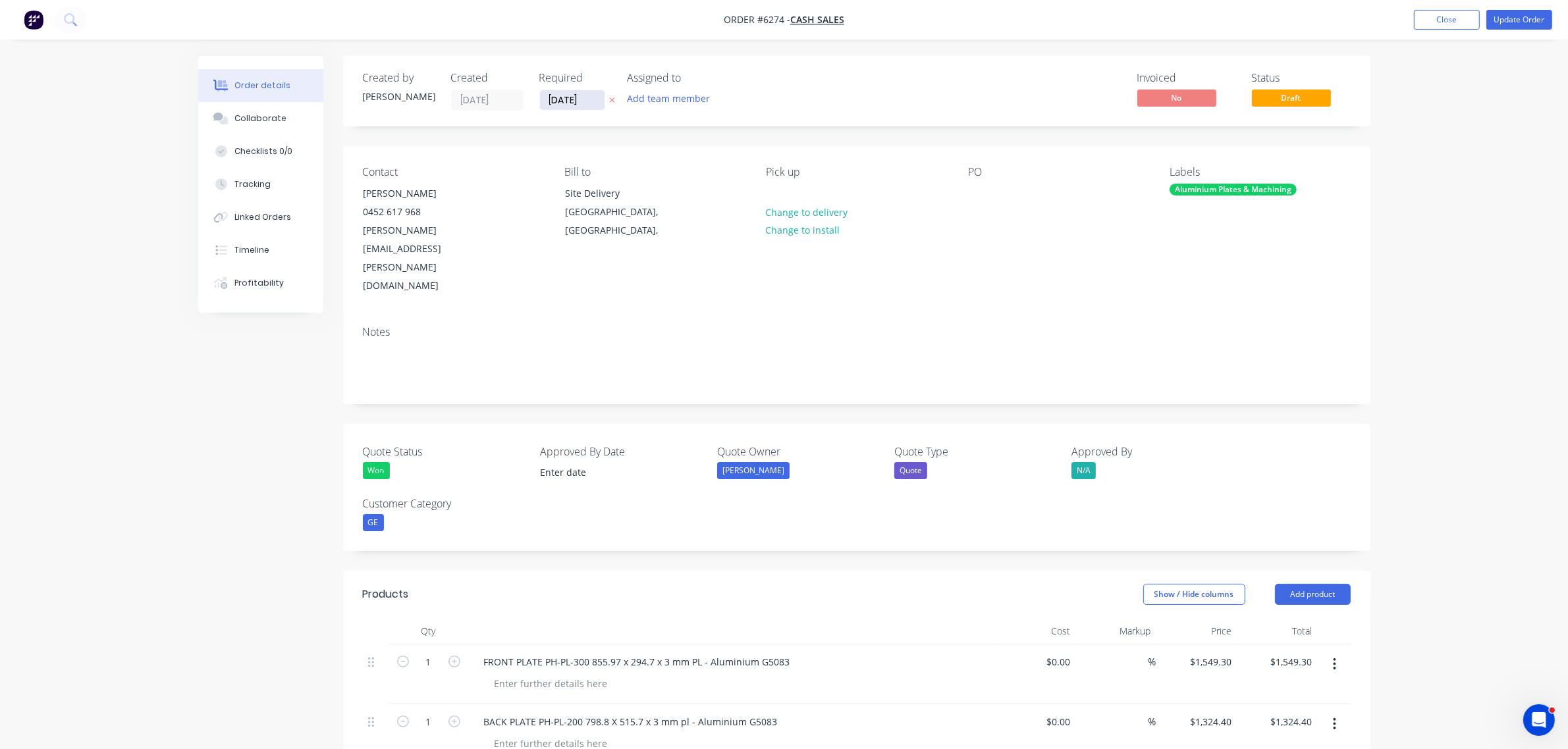
click at [580, 104] on input "[DATE]" at bounding box center [572, 100] width 64 height 20
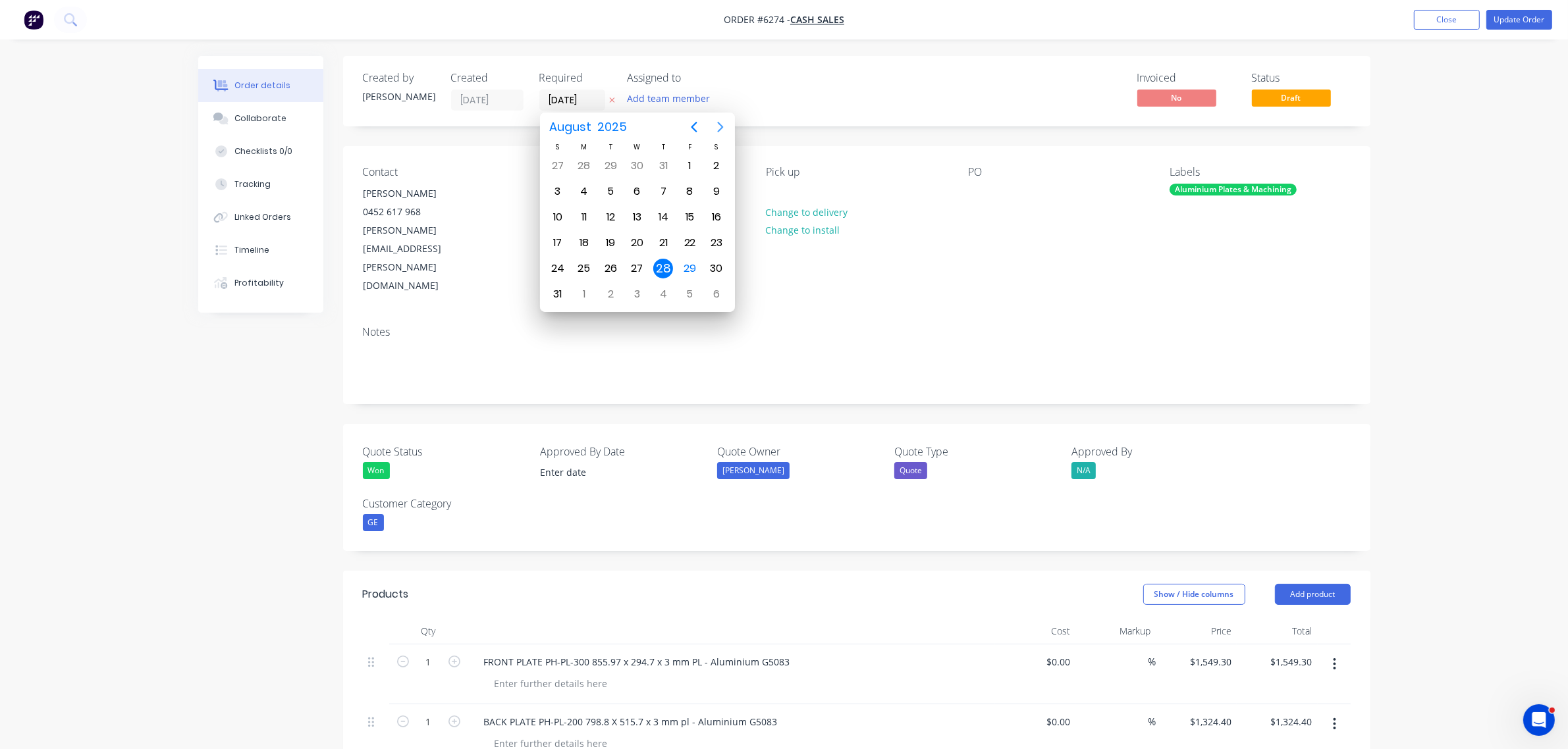
click at [716, 127] on icon "Next page" at bounding box center [721, 127] width 15 height 15
click at [610, 211] on div "16" at bounding box center [610, 217] width 20 height 20
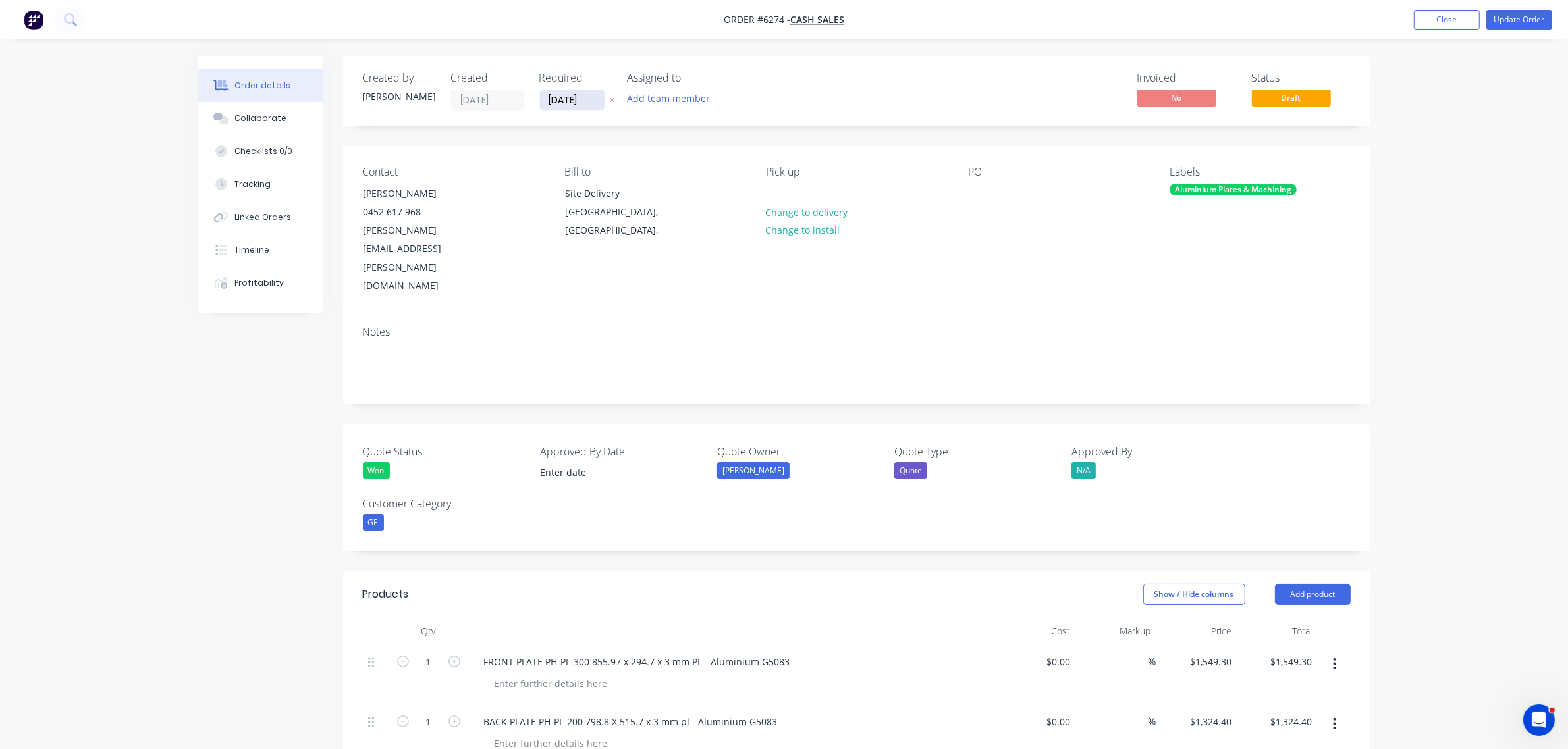
click at [586, 97] on input "16/09/25" at bounding box center [572, 100] width 64 height 20
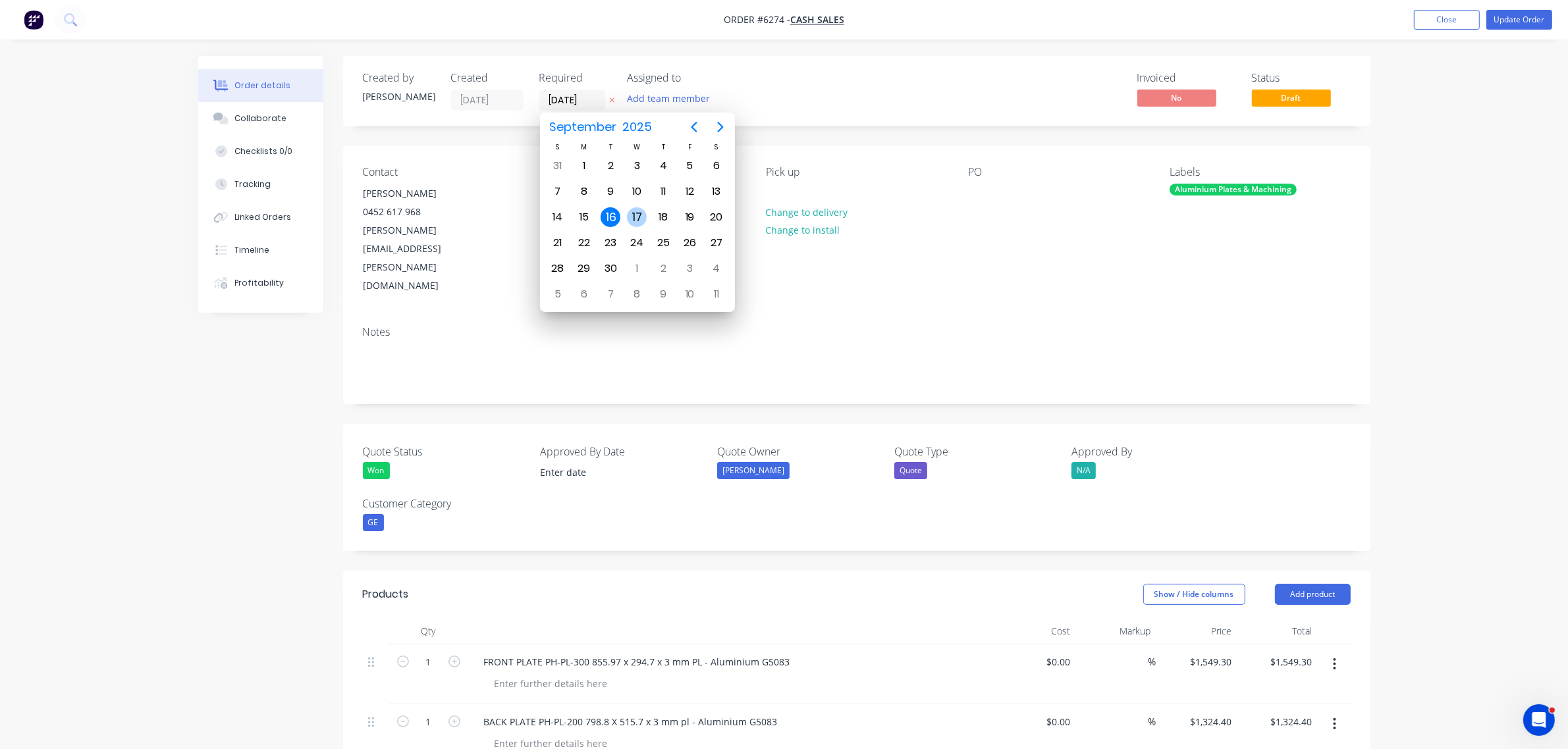
click at [631, 215] on div "17" at bounding box center [636, 217] width 20 height 20
type input "17/09/25"
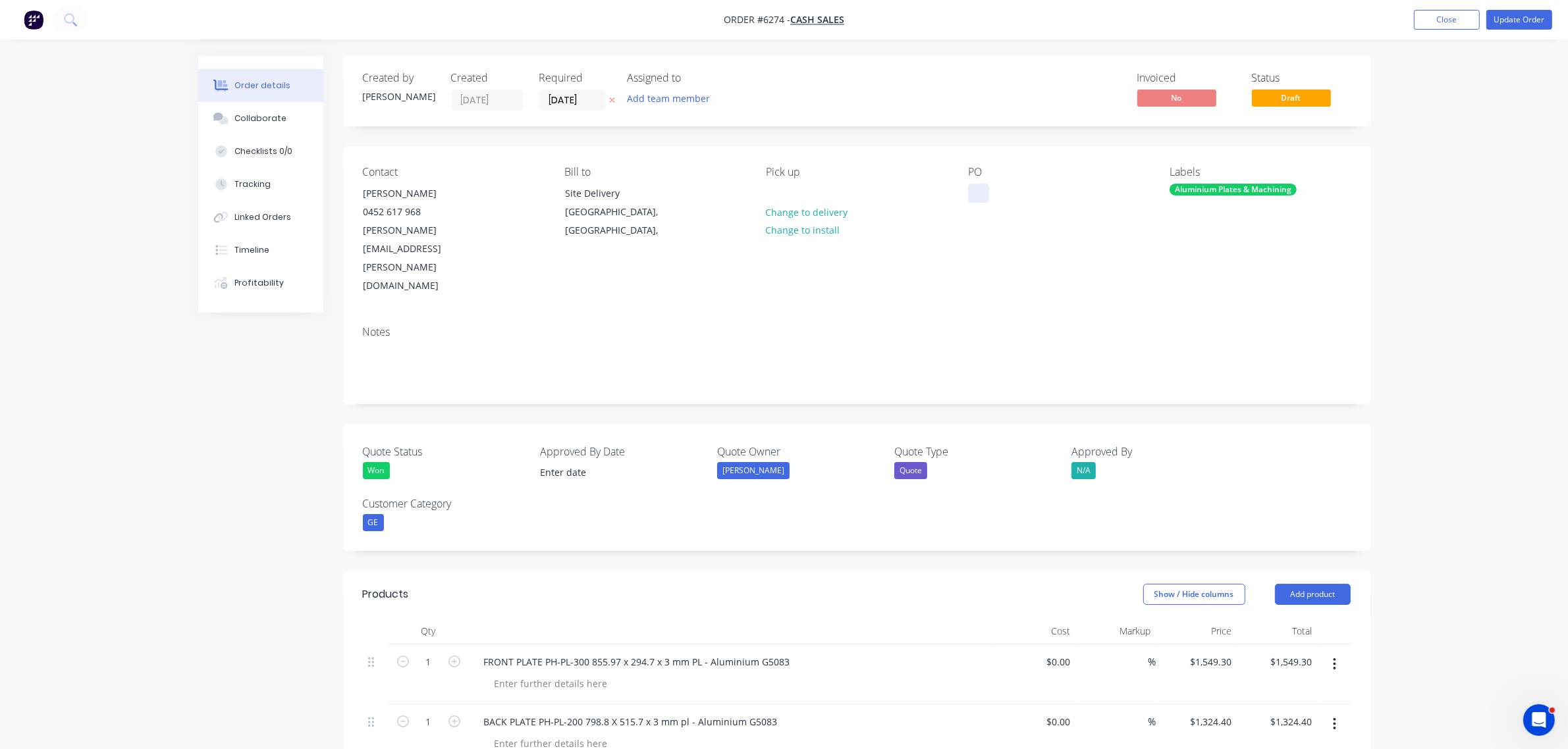
click at [978, 196] on div at bounding box center [978, 193] width 21 height 19
click at [784, 188] on div at bounding box center [776, 193] width 21 height 19
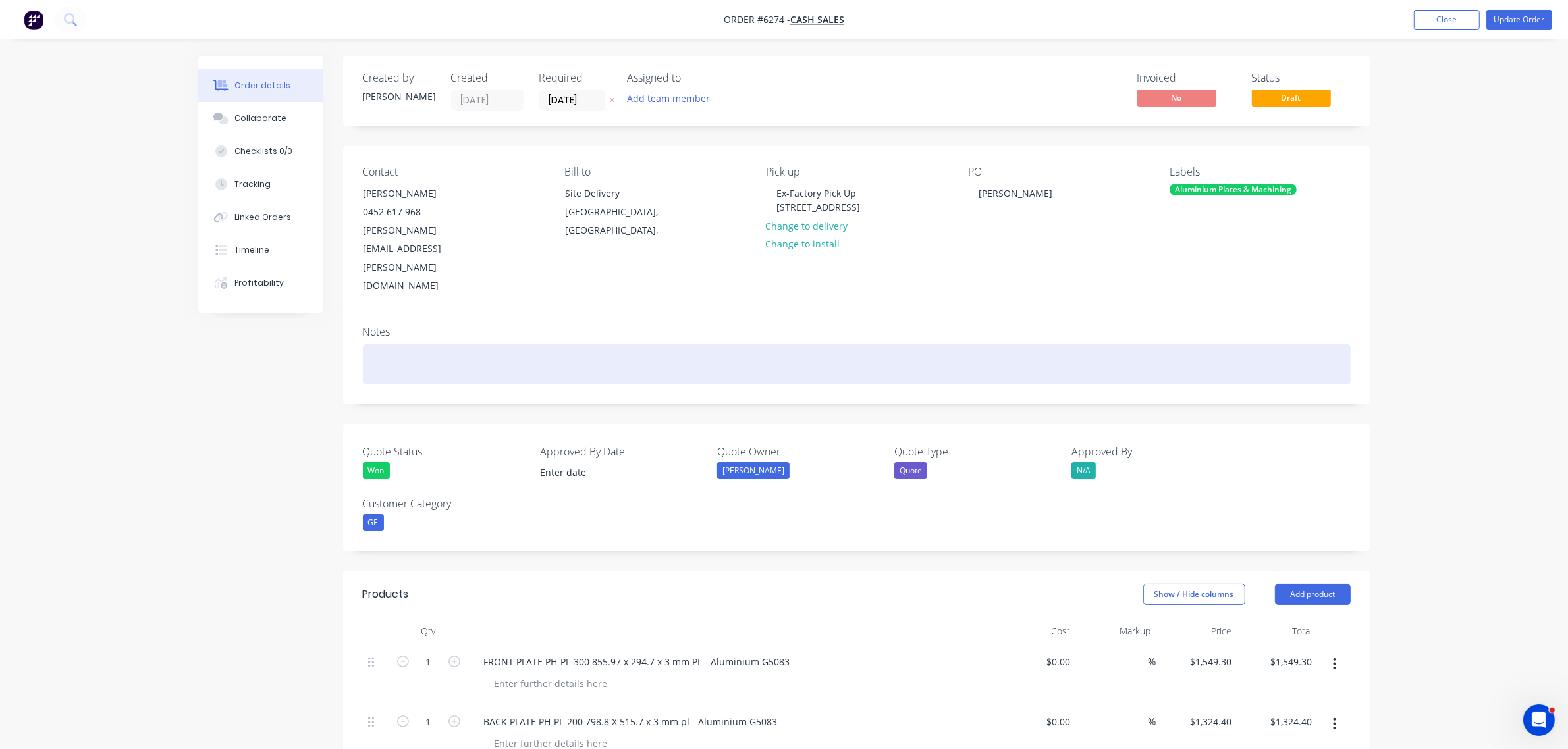
click at [417, 344] on div at bounding box center [857, 364] width 988 height 40
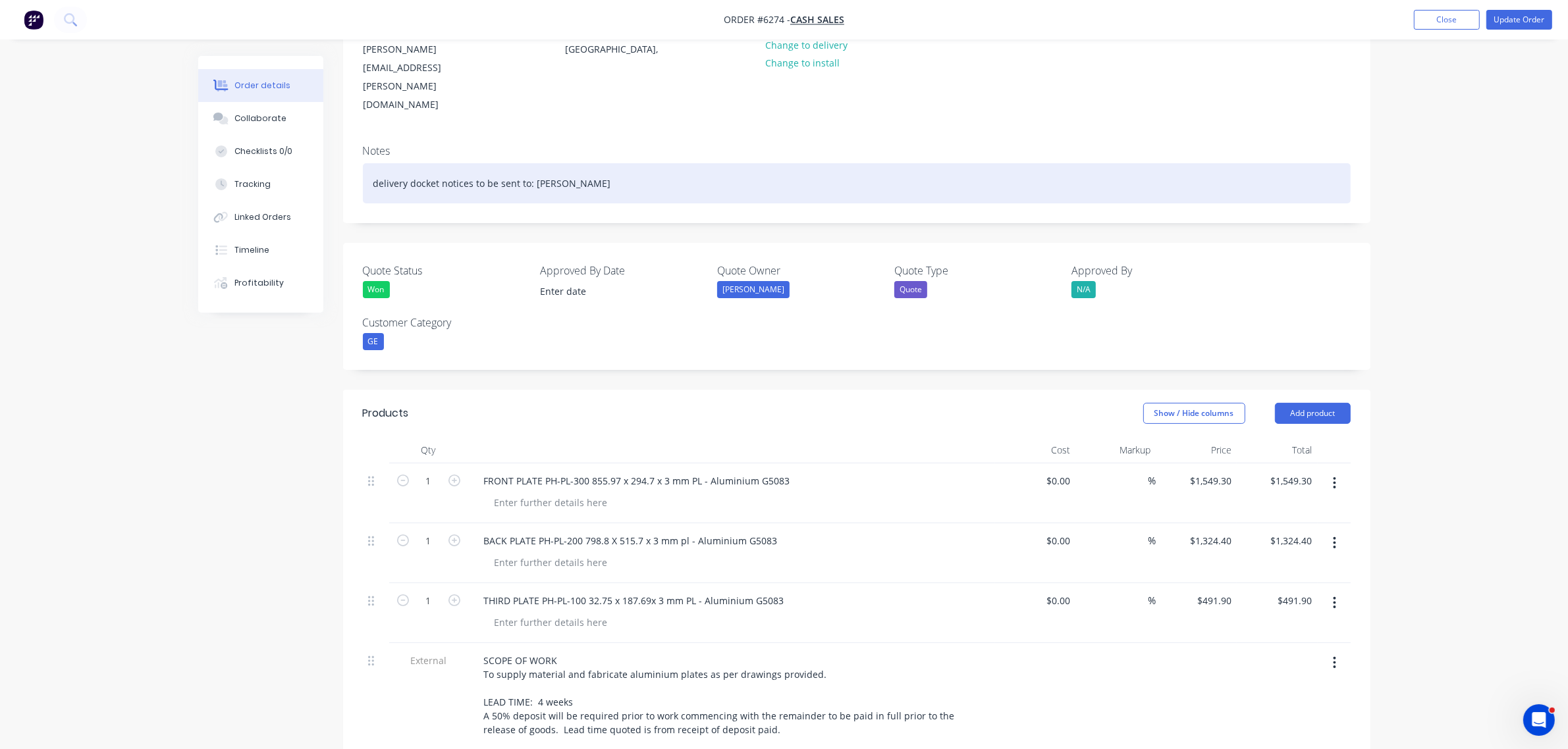
scroll to position [329, 0]
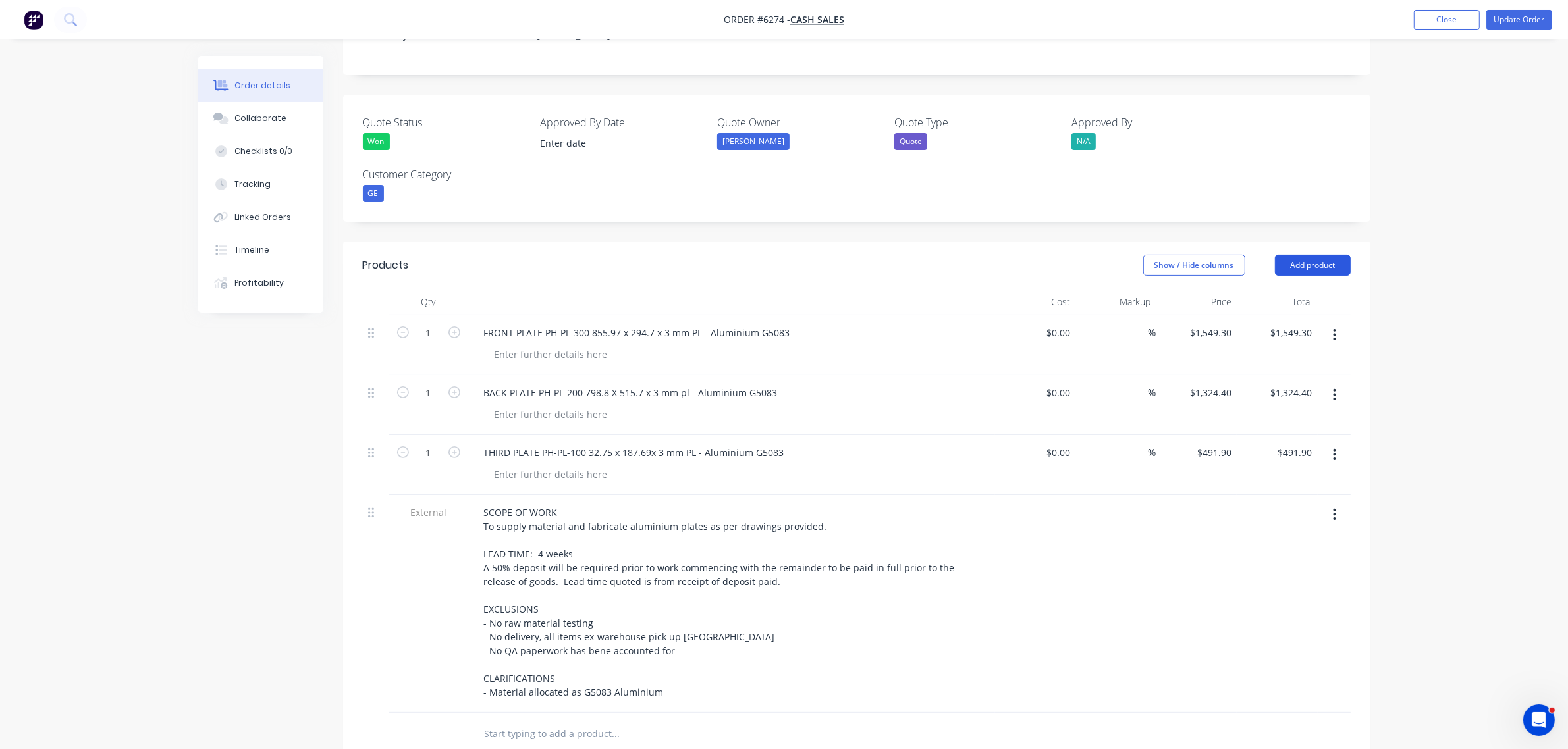
click at [1321, 254] on button "Add product" at bounding box center [1312, 265] width 76 height 21
click at [1291, 447] on div "Notes (Internal)" at bounding box center [1288, 456] width 102 height 19
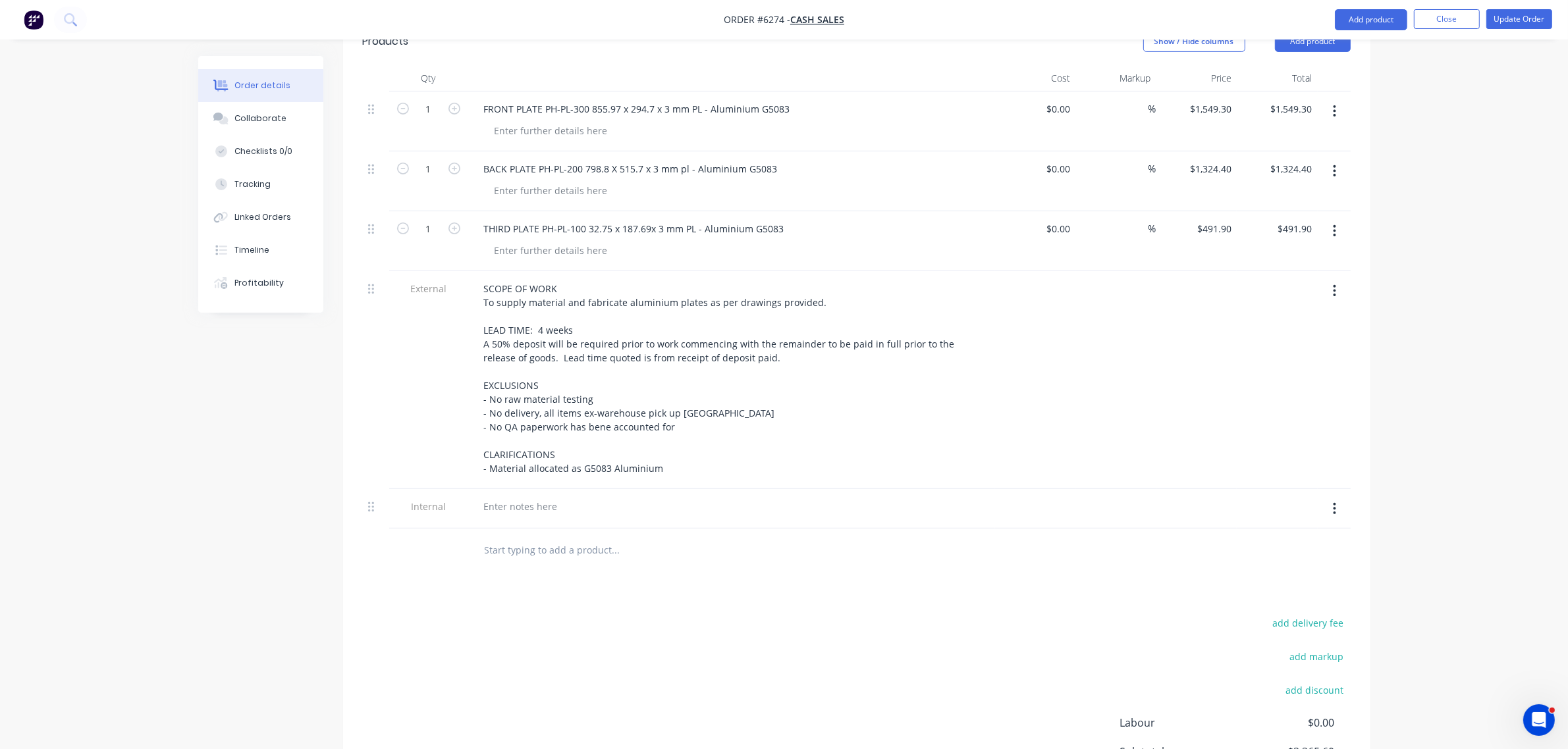
scroll to position [576, 0]
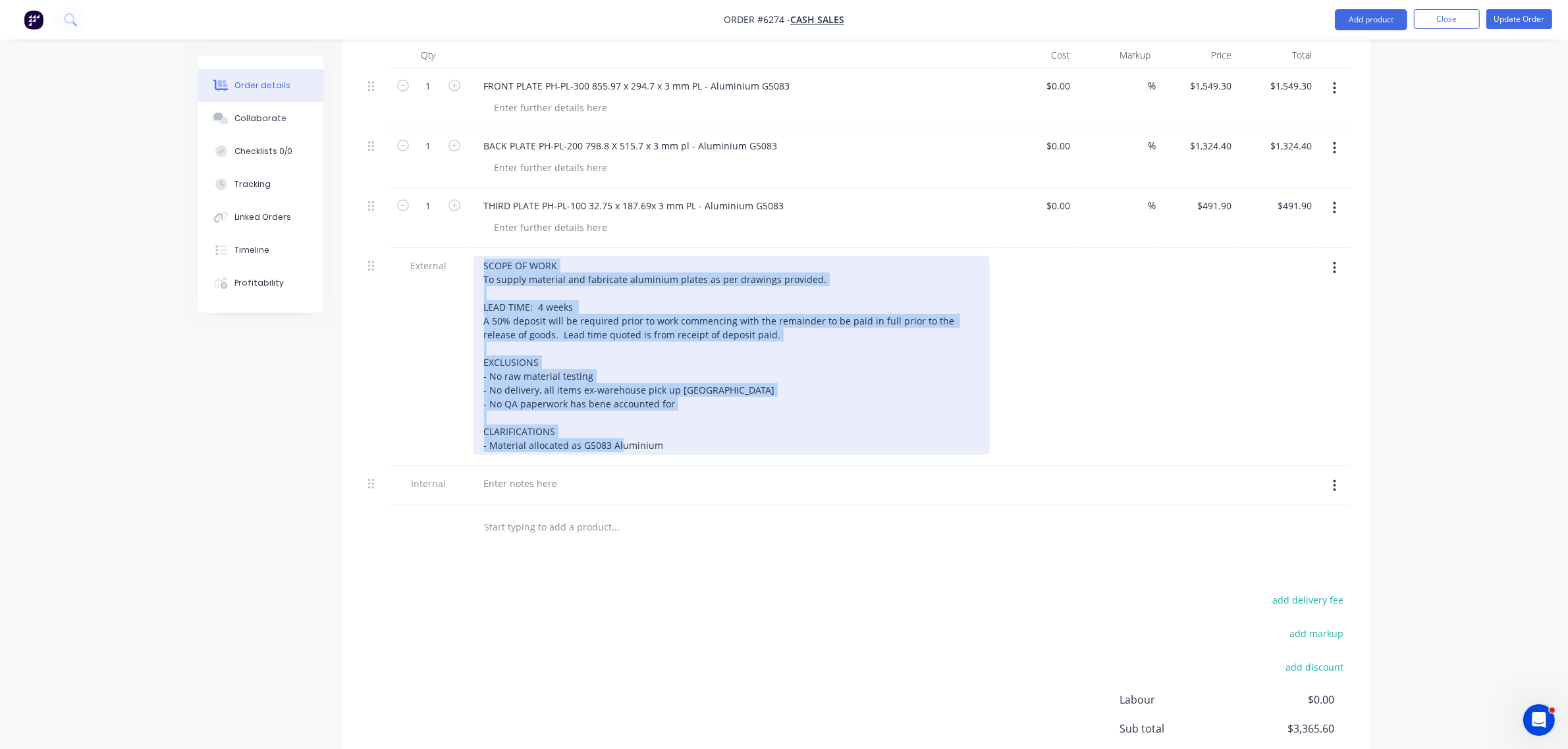
drag, startPoint x: 667, startPoint y: 386, endPoint x: 390, endPoint y: 196, distance: 335.9
click at [390, 248] on div "External SCOPE OF WORK To supply material and fabricate aluminium plates as per…" at bounding box center [857, 356] width 988 height 218
copy div "SCOPE OF WORK To supply material and fabricate aluminium plates as per drawings…"
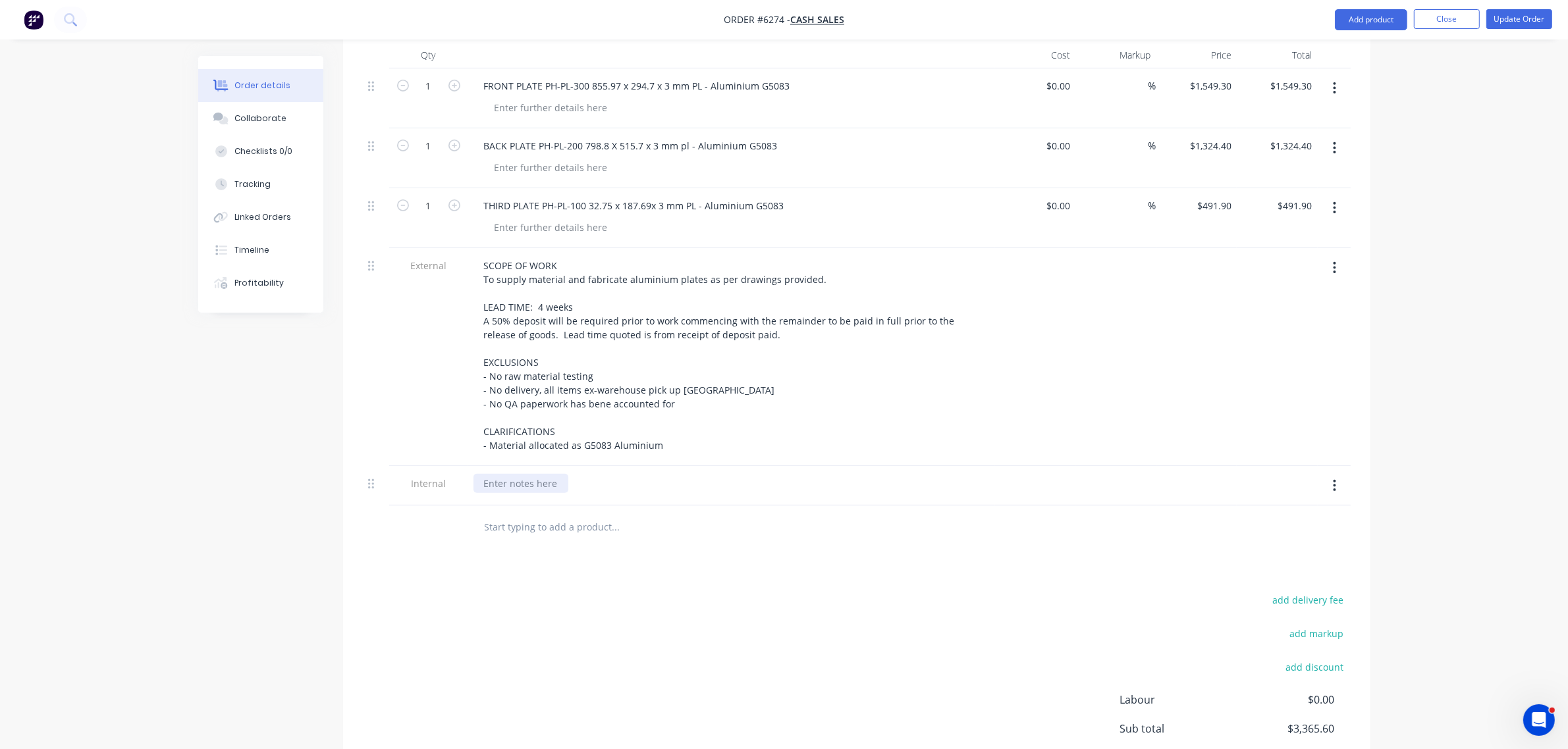
click at [511, 473] on div at bounding box center [521, 483] width 95 height 19
paste div
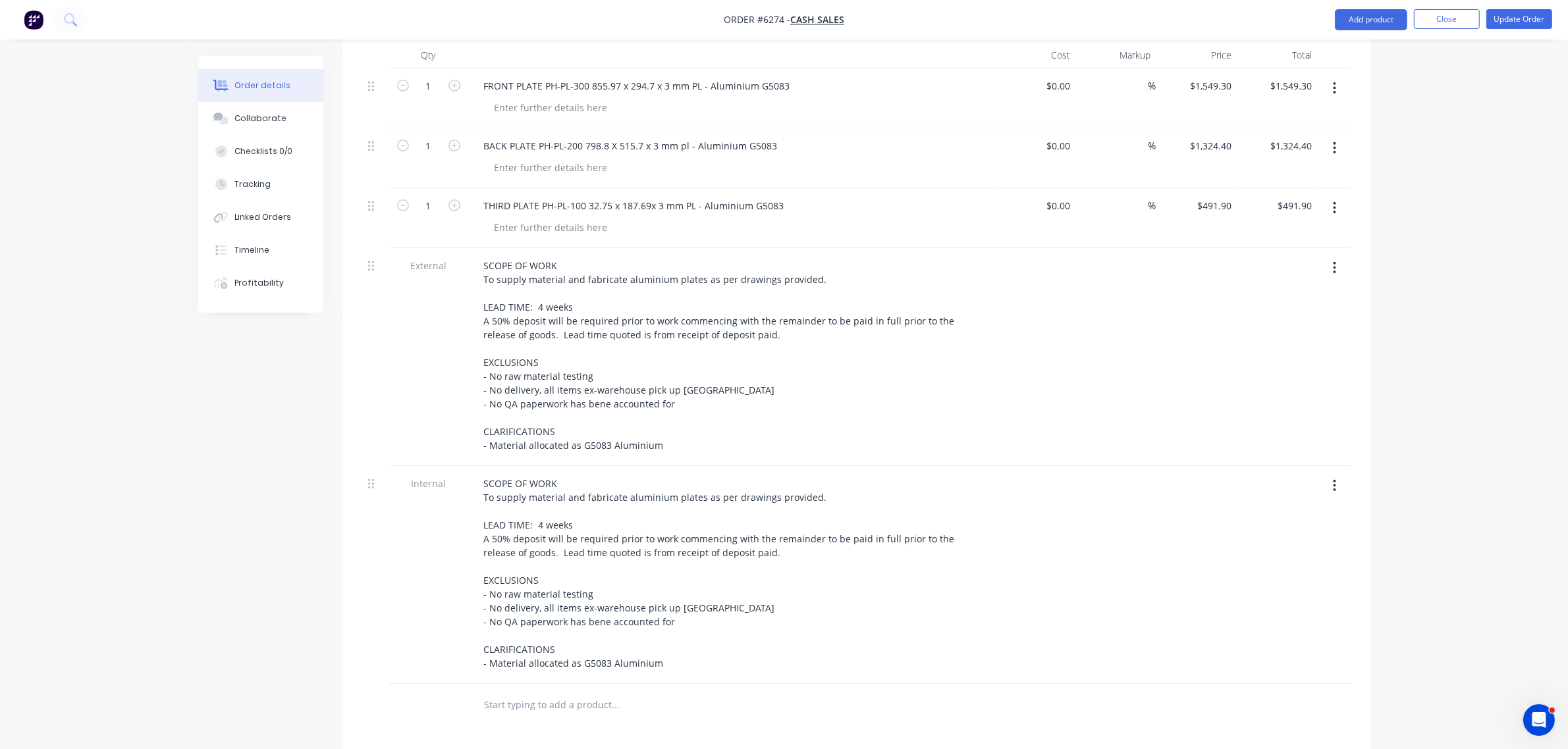
click at [1332, 256] on button "button" at bounding box center [1335, 268] width 31 height 24
click at [1291, 319] on div "Delete" at bounding box center [1288, 328] width 102 height 19
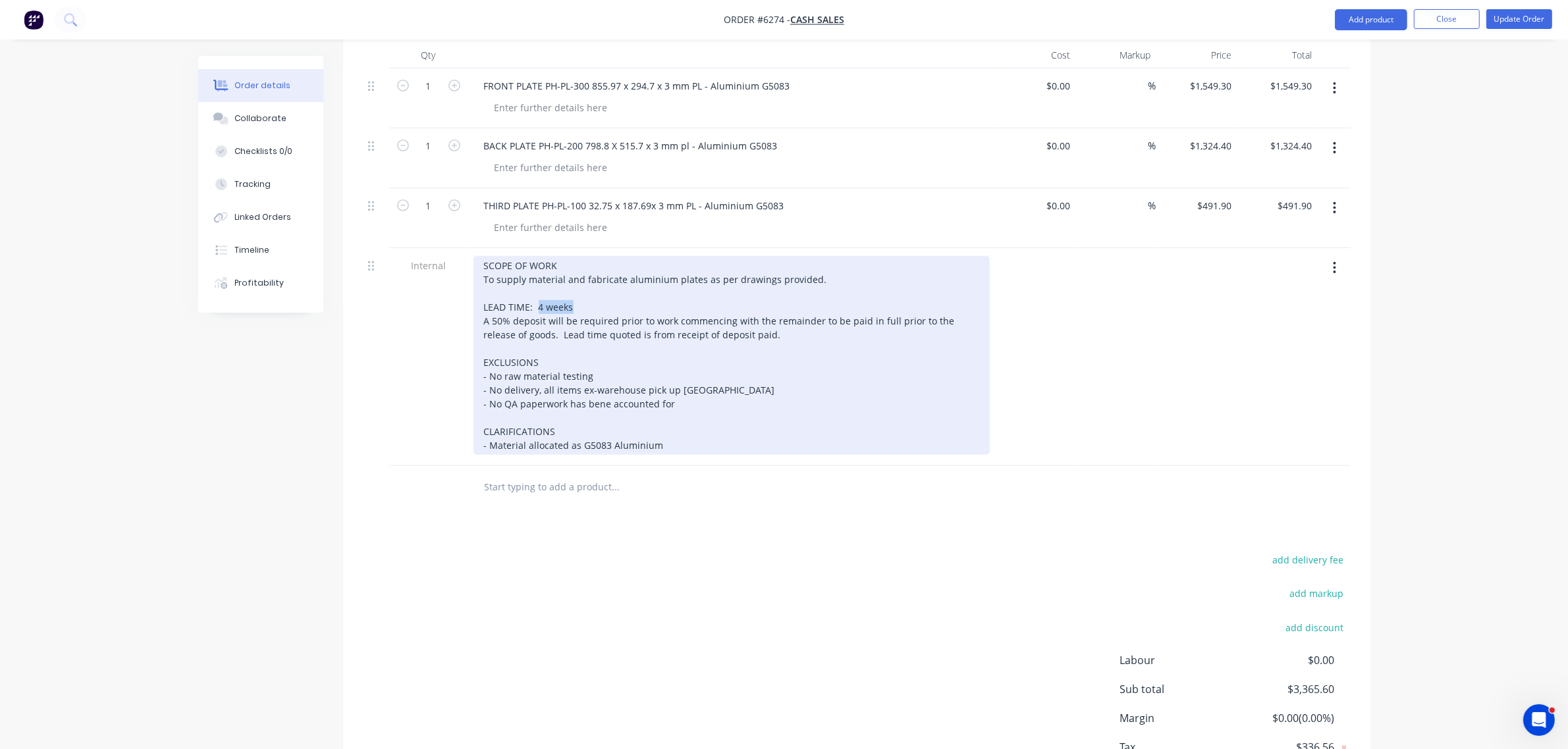
drag, startPoint x: 538, startPoint y: 254, endPoint x: 570, endPoint y: 250, distance: 32.2
click at [570, 256] on div "SCOPE OF WORK To supply material and fabricate aluminium plates as per drawings…" at bounding box center [731, 355] width 516 height 199
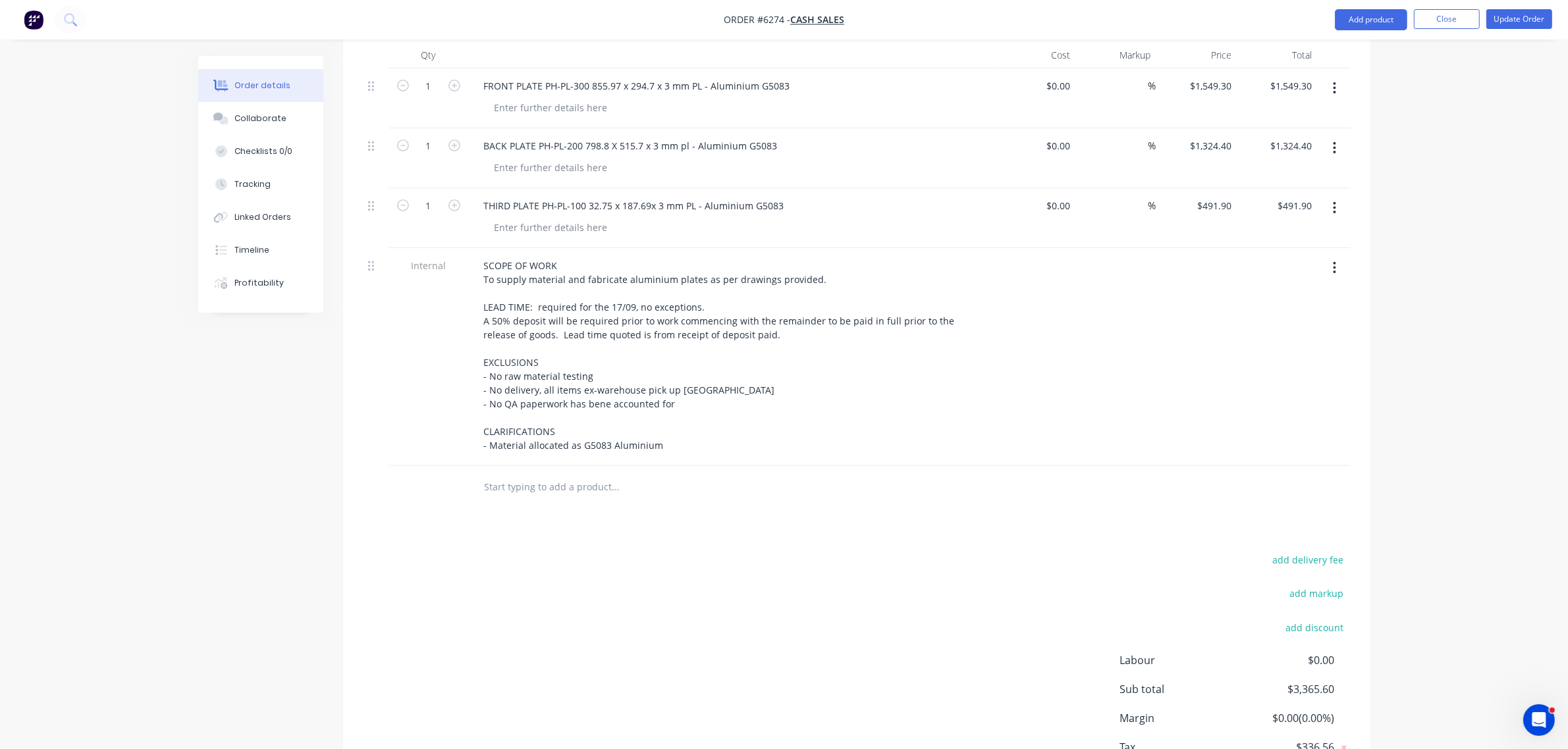
click at [1157, 371] on div at bounding box center [1196, 356] width 81 height 218
click at [1350, 17] on button "Add product" at bounding box center [1370, 20] width 72 height 21
click at [1312, 187] on div "Labour" at bounding box center [1345, 185] width 102 height 19
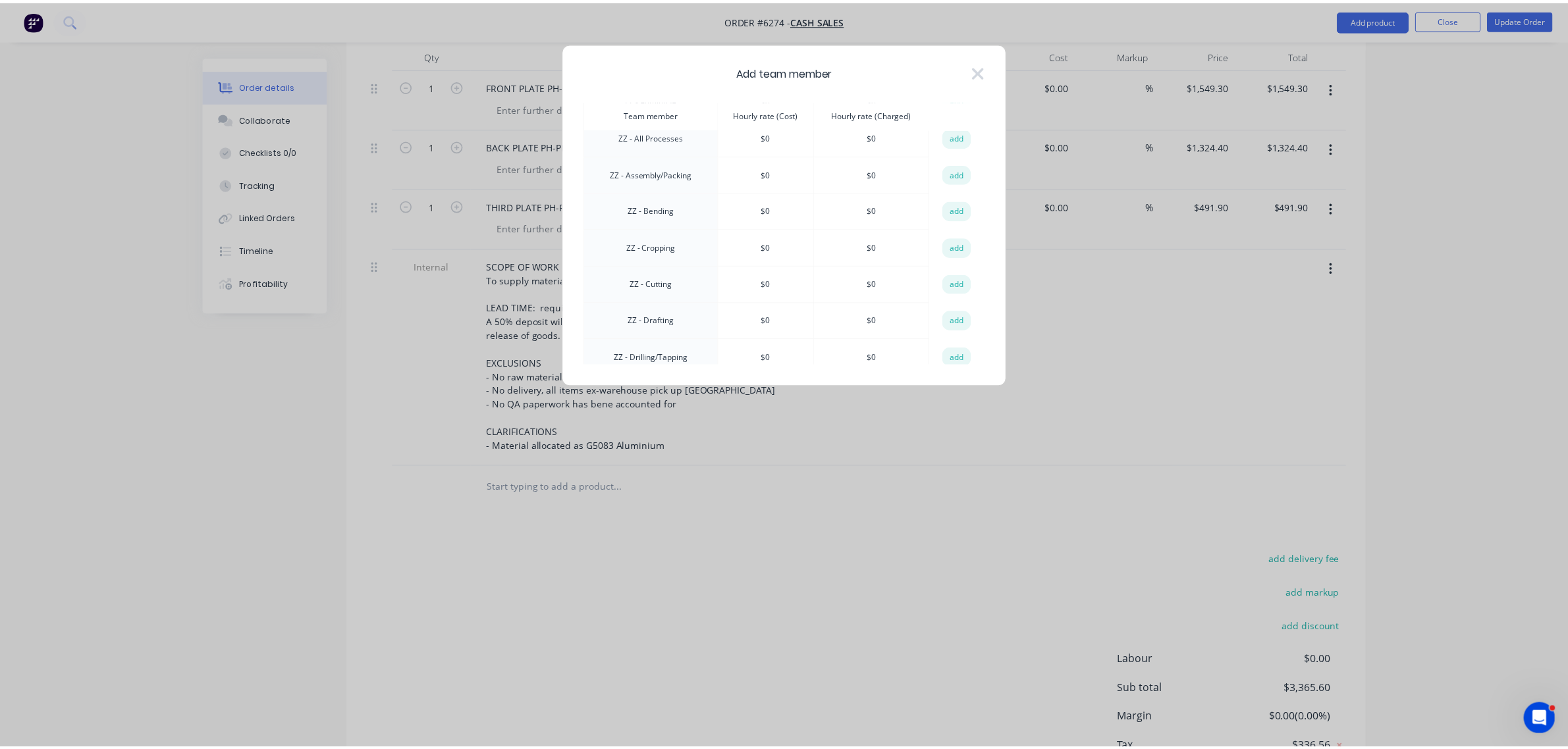
scroll to position [1028, 0]
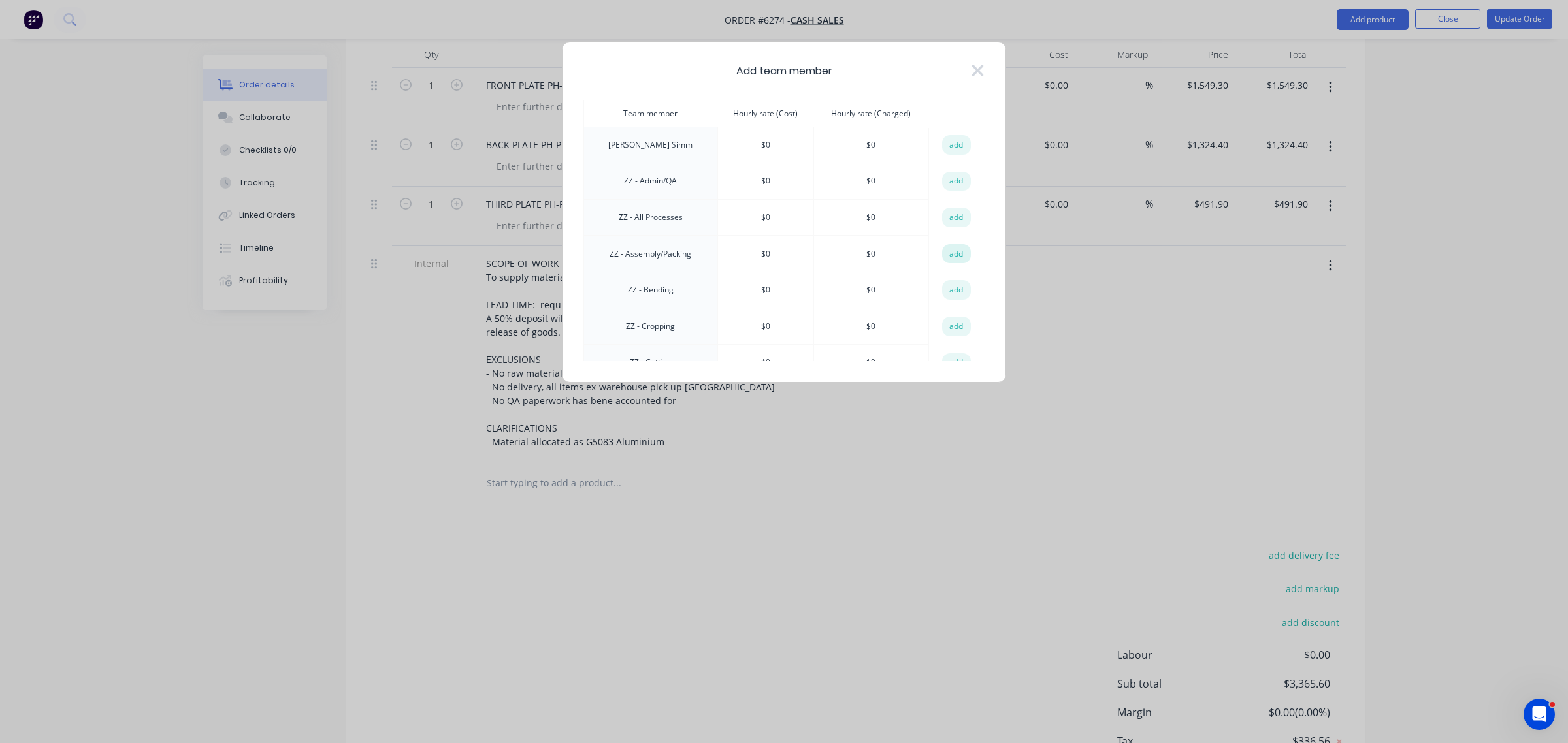
click at [951, 244] on button "add" at bounding box center [956, 253] width 29 height 20
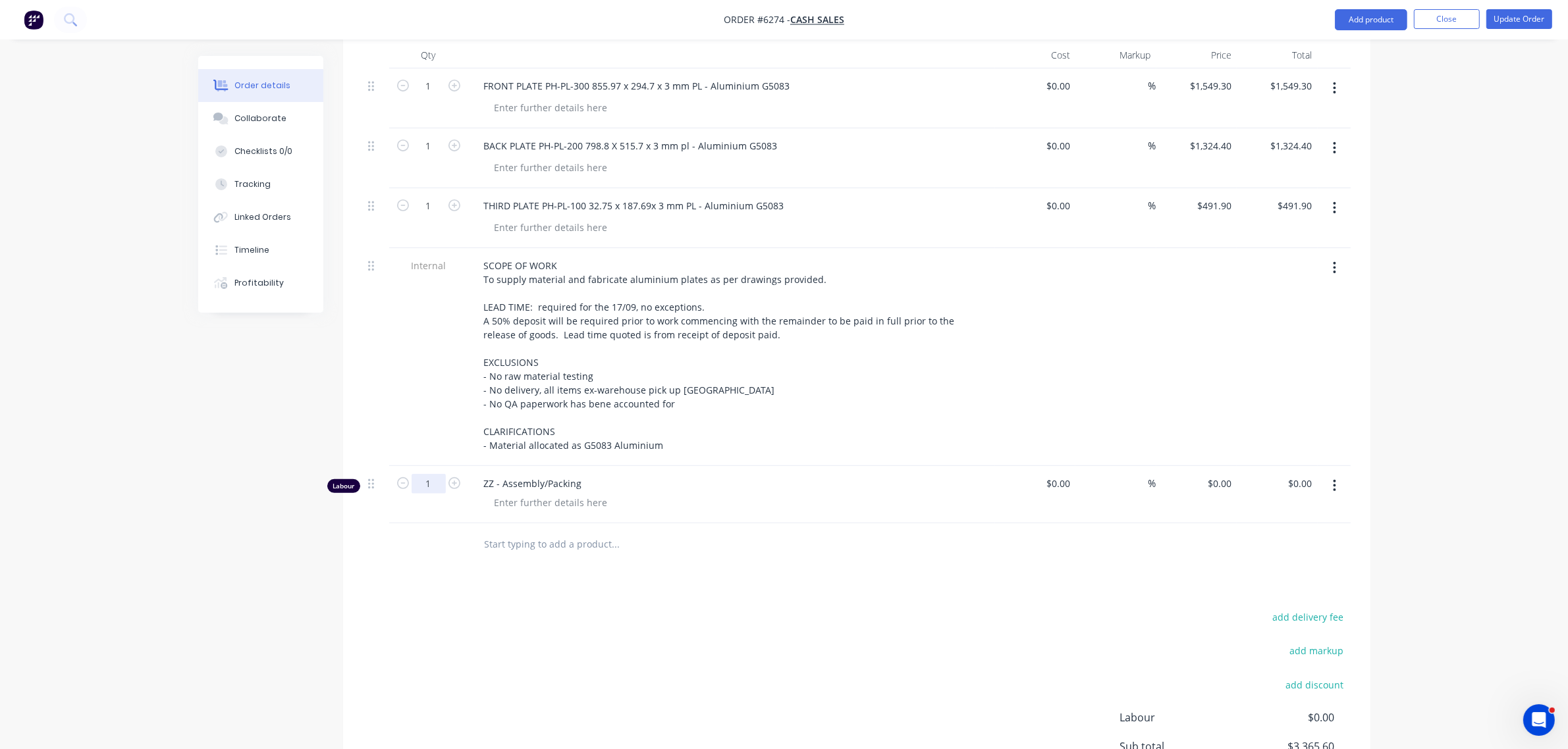
click at [440, 96] on input "1" at bounding box center [429, 86] width 35 height 20
type input "5"
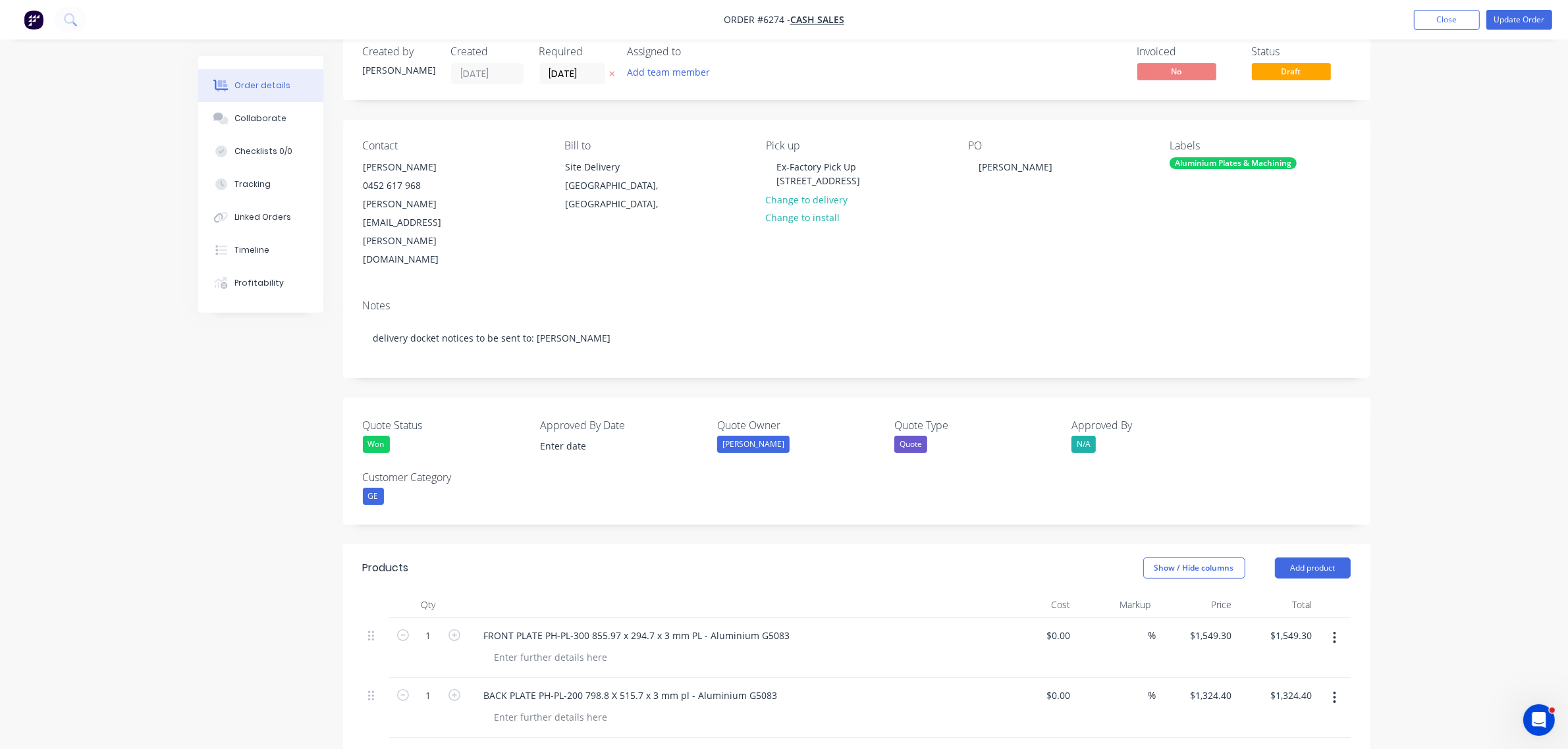
scroll to position [0, 0]
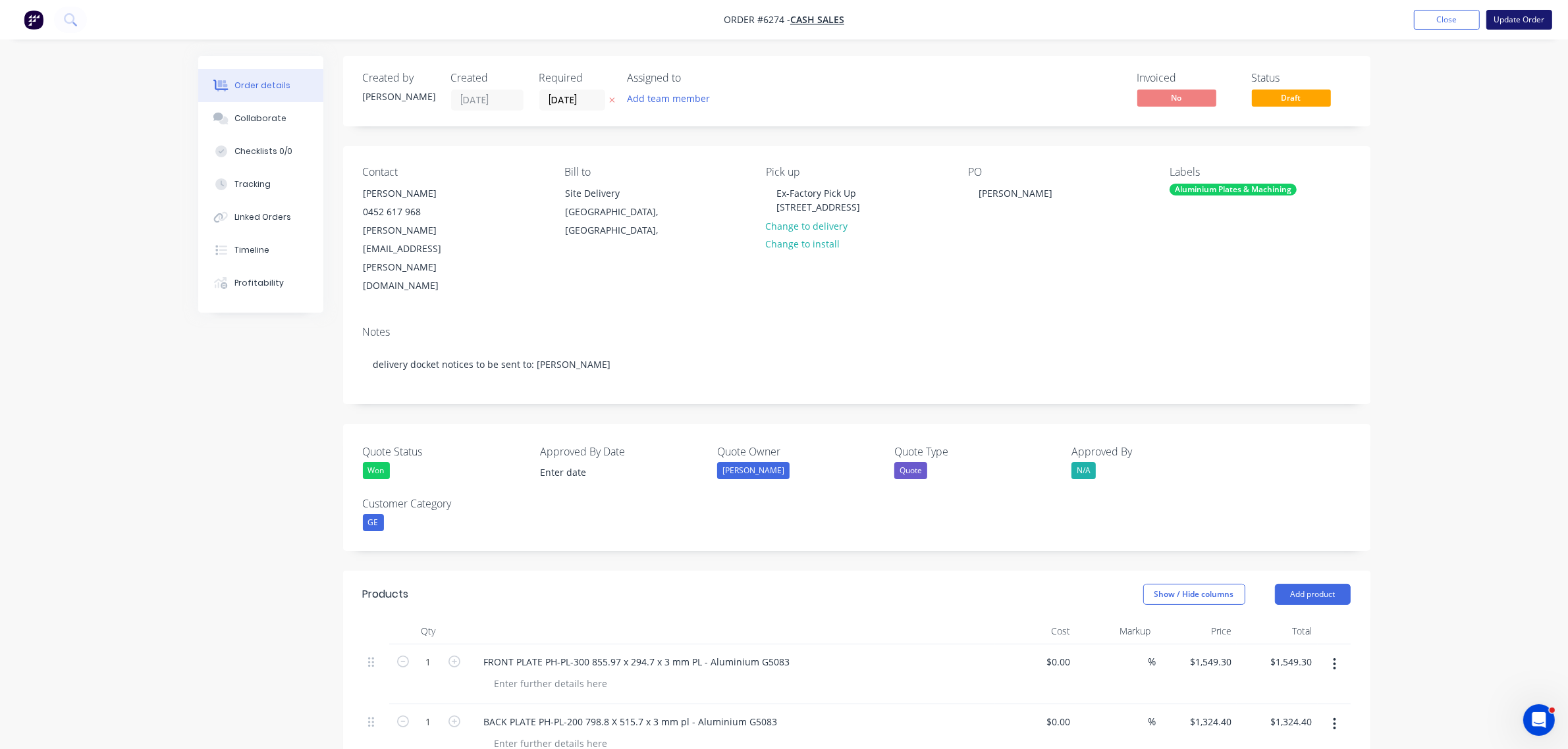
click at [1523, 22] on button "Update Order" at bounding box center [1519, 19] width 66 height 20
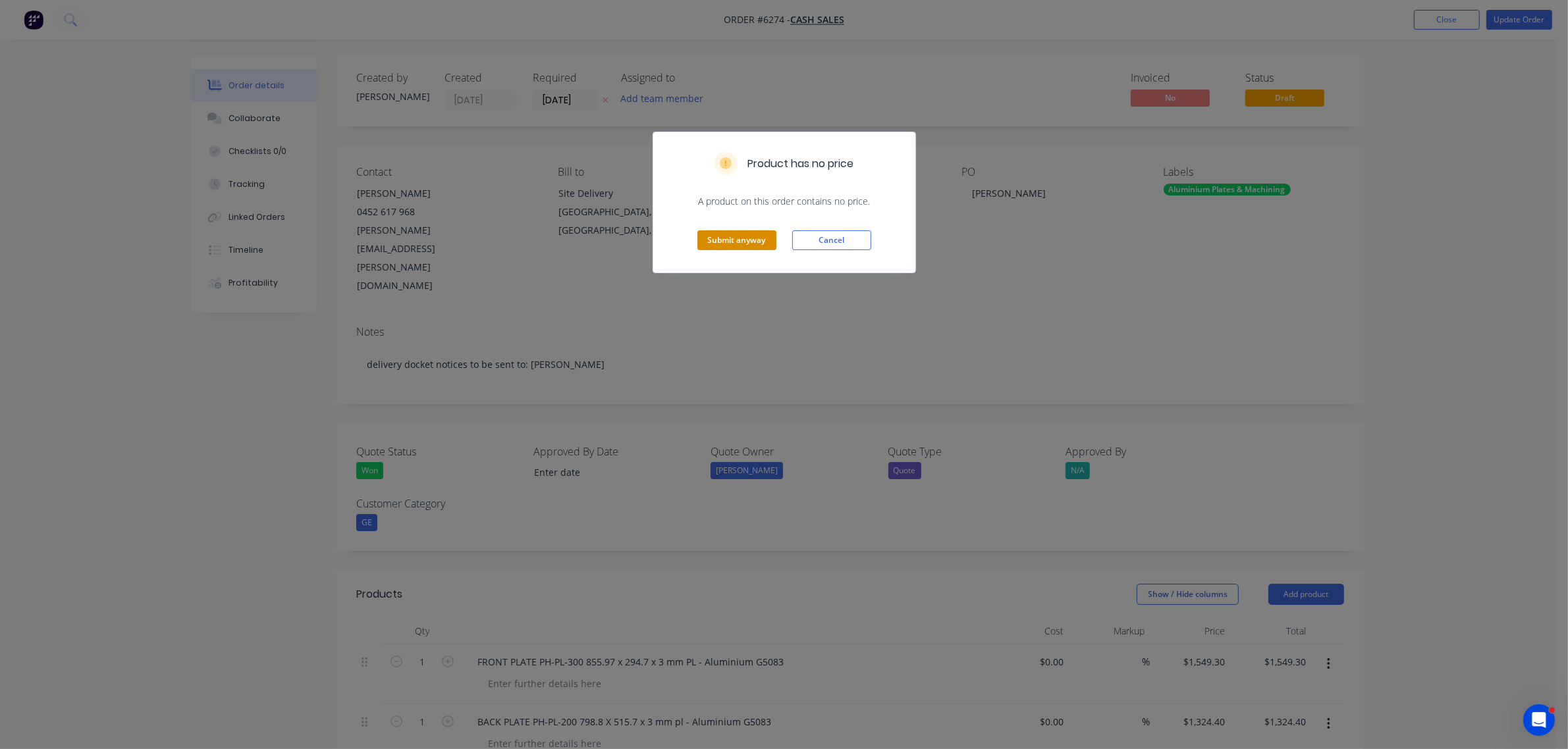
click at [731, 241] on button "Submit anyway" at bounding box center [737, 240] width 79 height 20
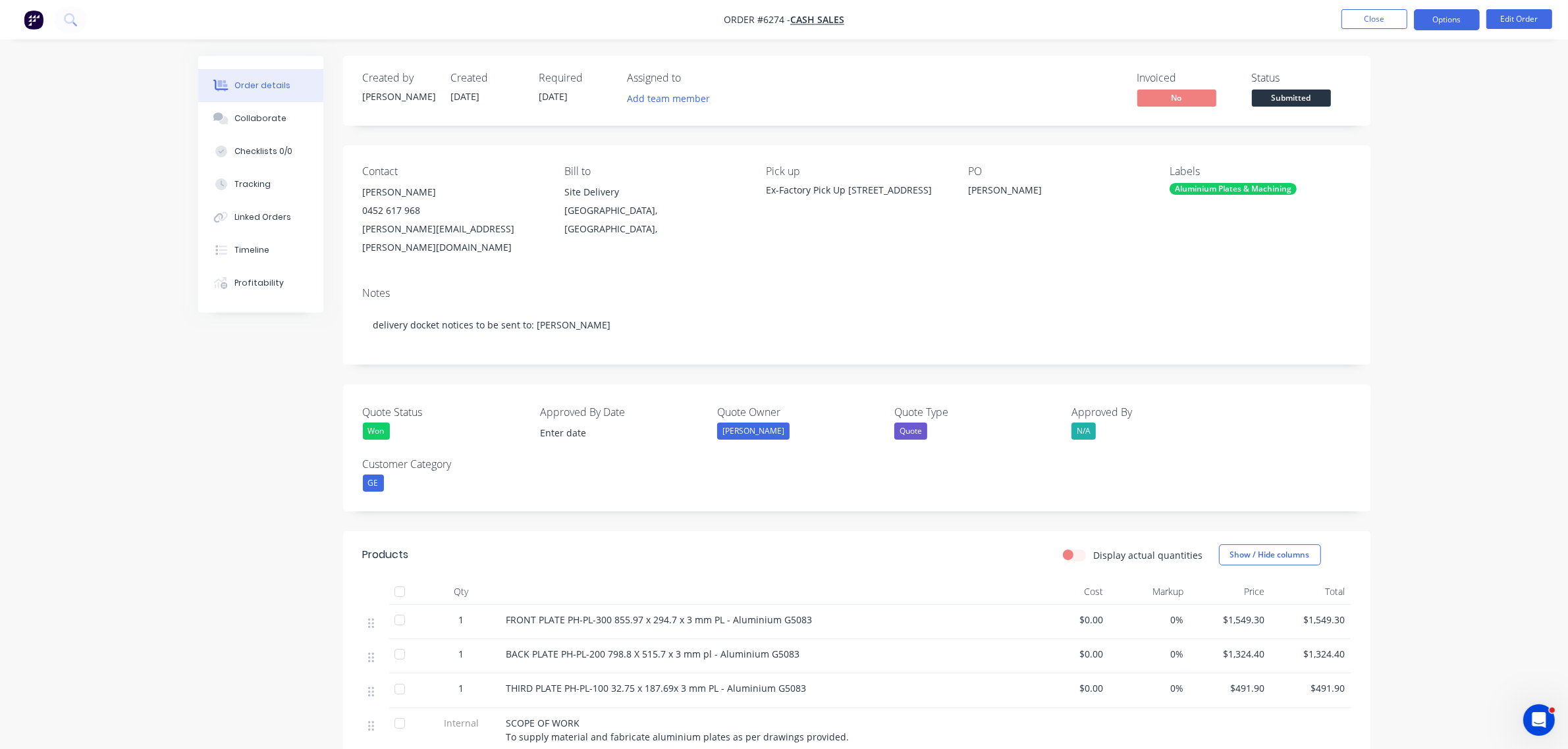
click at [1439, 14] on button "Options" at bounding box center [1446, 20] width 66 height 21
click at [1407, 101] on div "Partial Invoice" at bounding box center [1408, 107] width 121 height 19
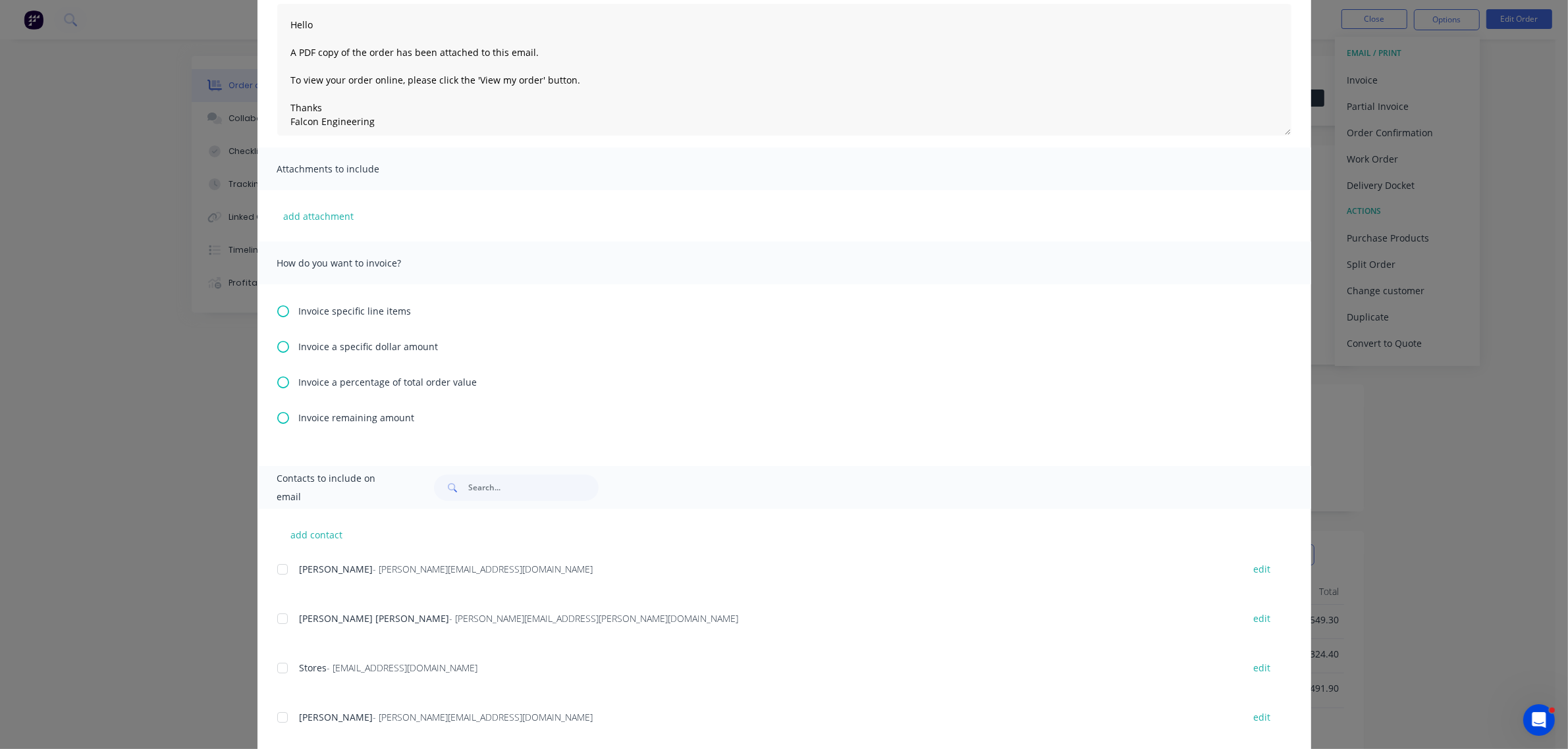
scroll to position [247, 0]
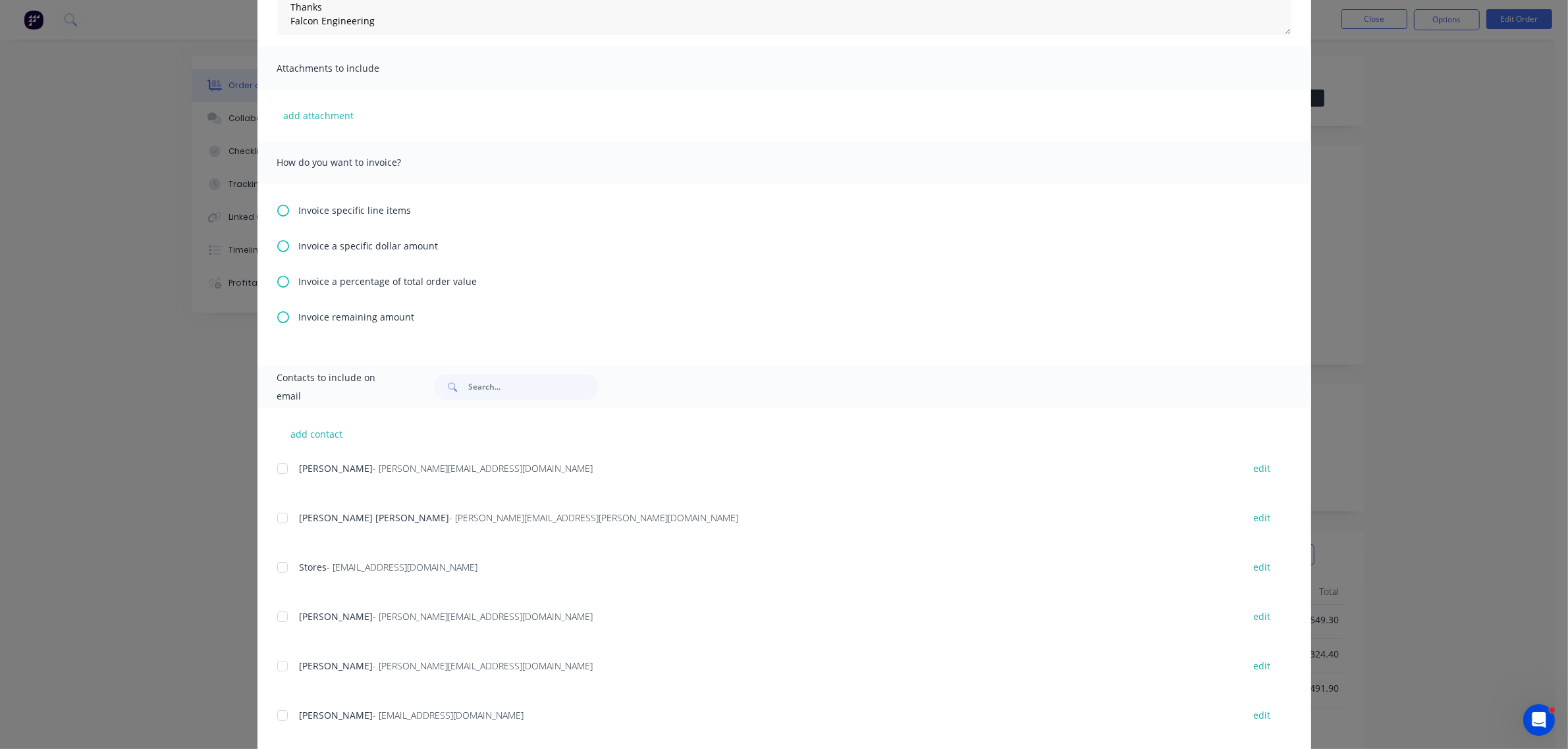
click at [278, 246] on icon at bounding box center [283, 246] width 12 height 12
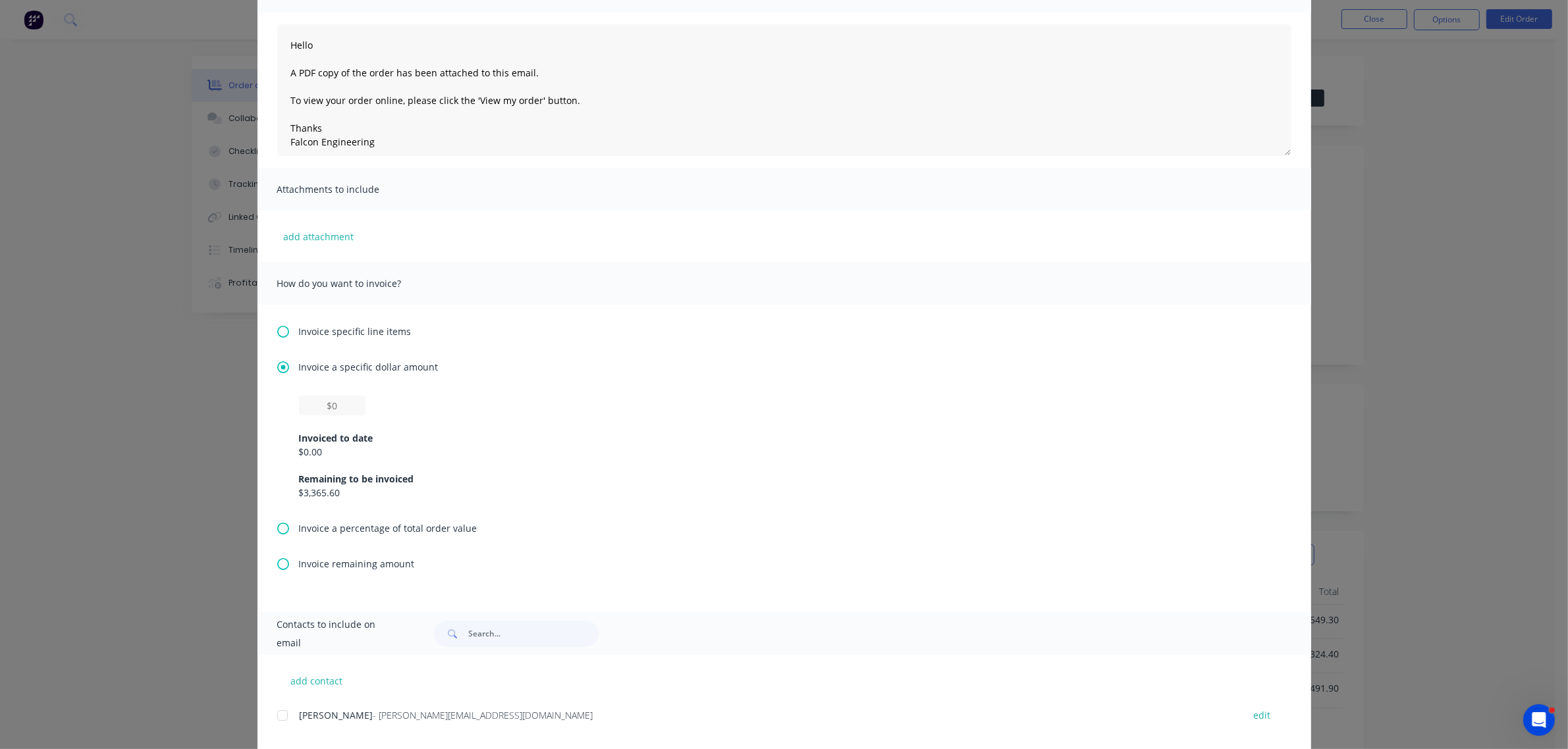
scroll to position [164, 0]
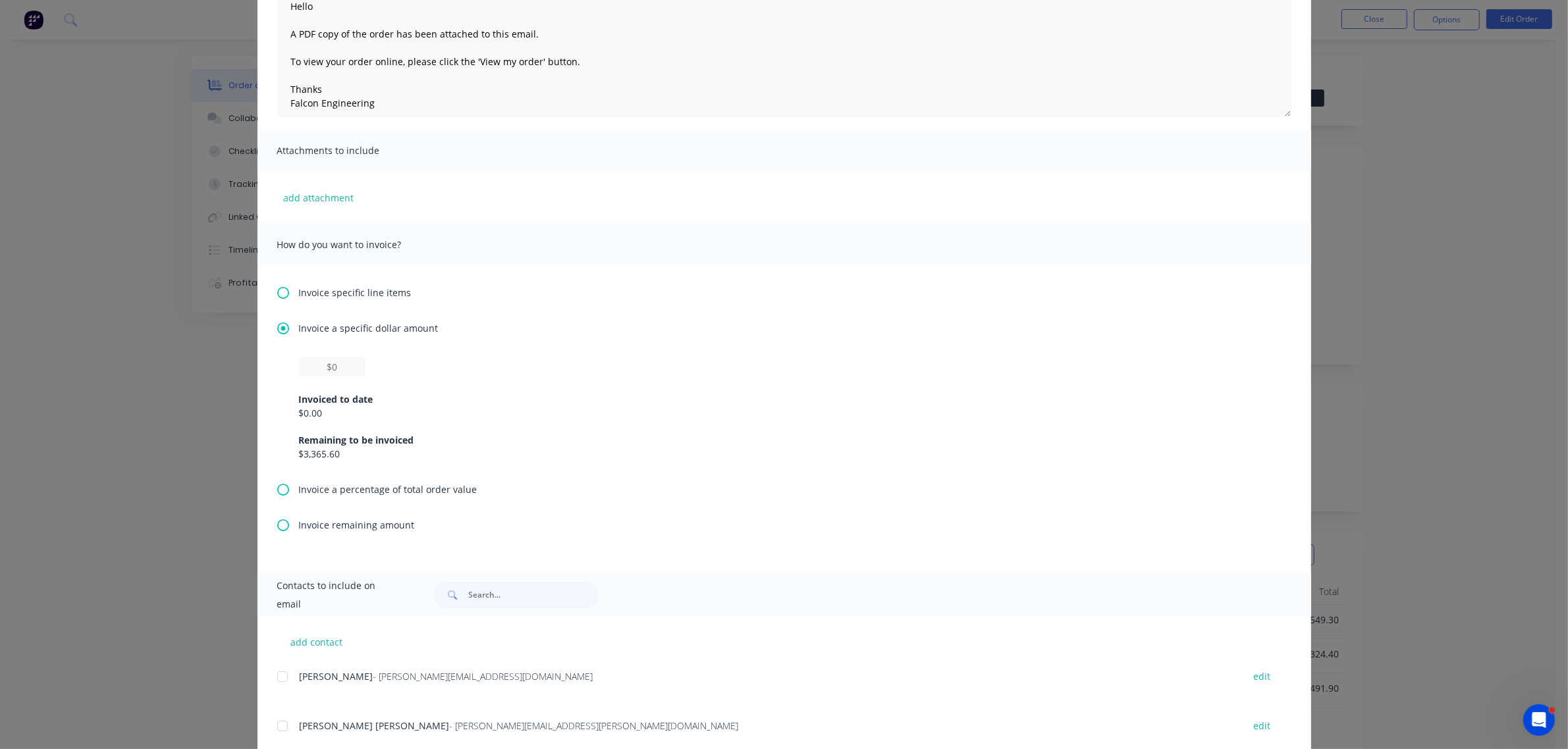
click at [278, 486] on icon at bounding box center [283, 490] width 12 height 12
click at [317, 403] on input "text" at bounding box center [331, 401] width 66 height 20
type textarea "Hello A PDF copy of the order has been attached to this email. To view your ord…"
type input "5%"
type textarea "Hello A PDF copy of the order has been attached to this email. To view your ord…"
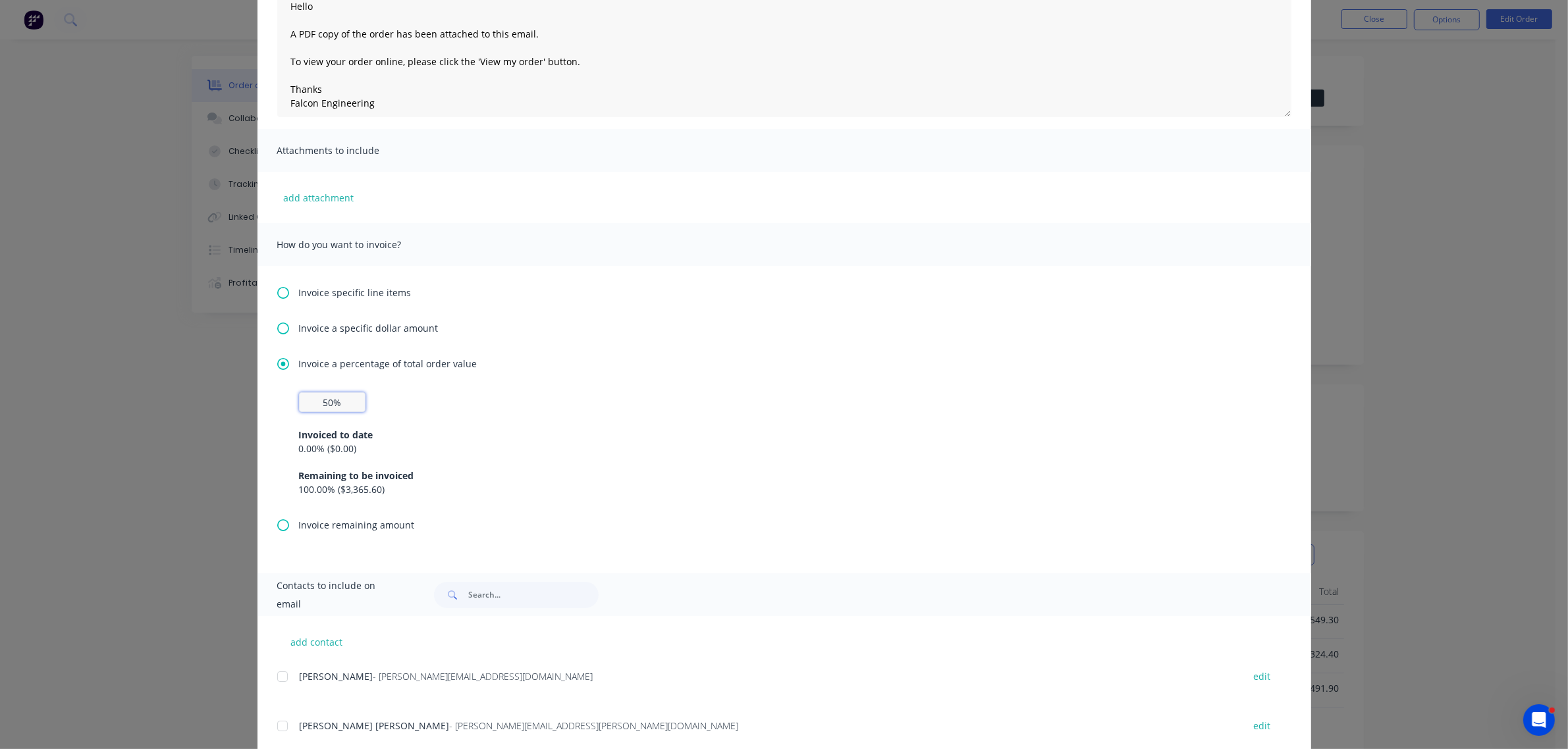
type input "50%"
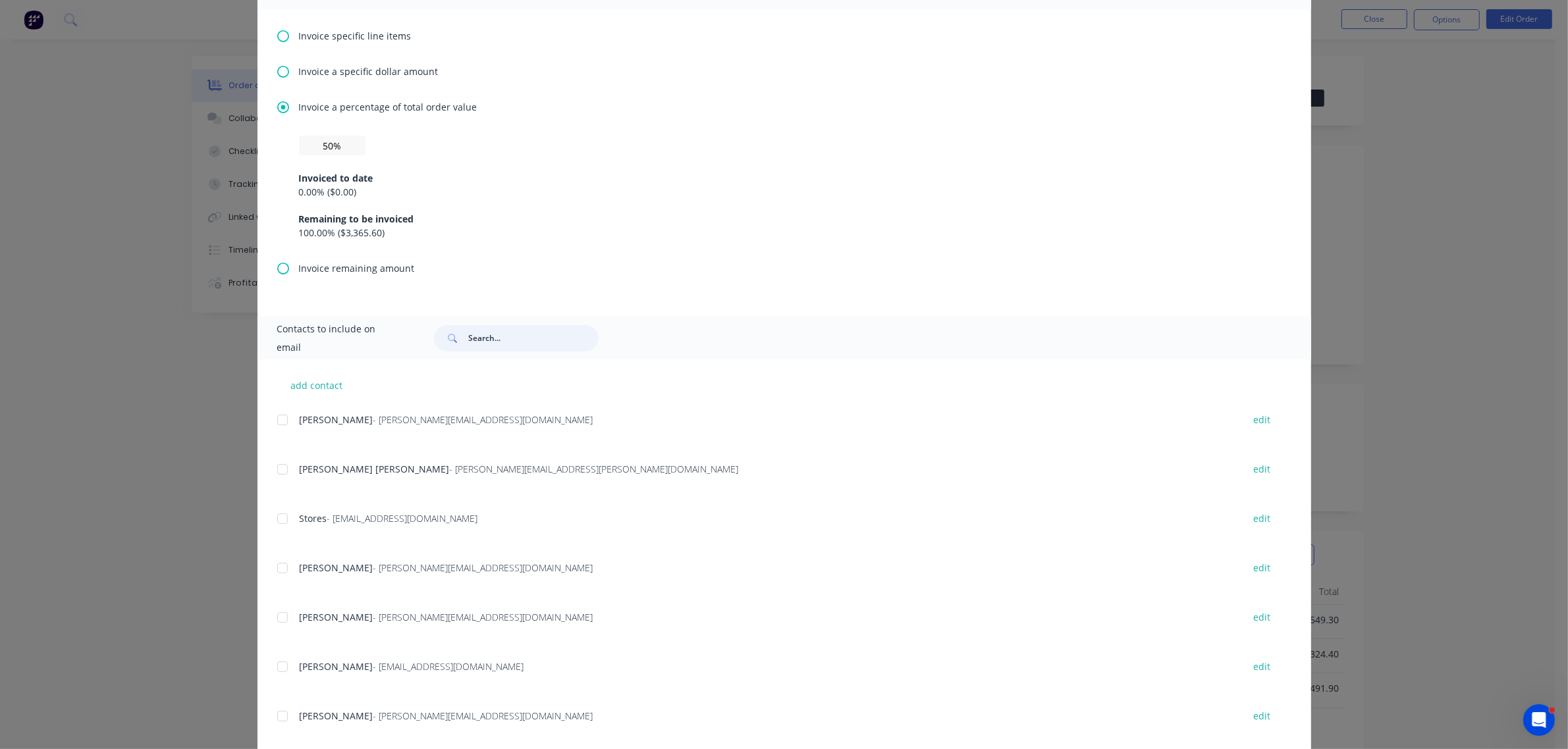
scroll to position [475, 0]
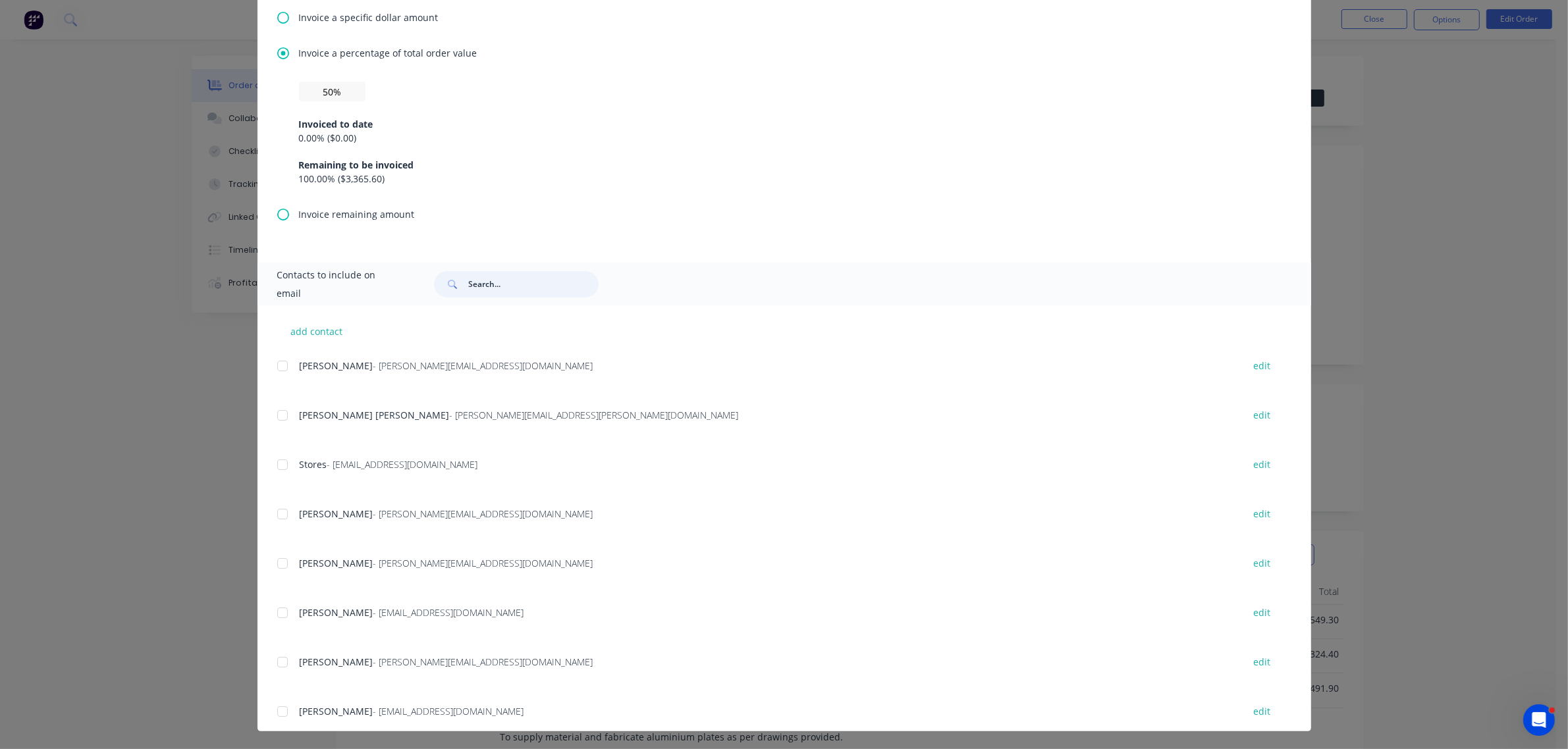
click at [275, 564] on div at bounding box center [282, 563] width 26 height 26
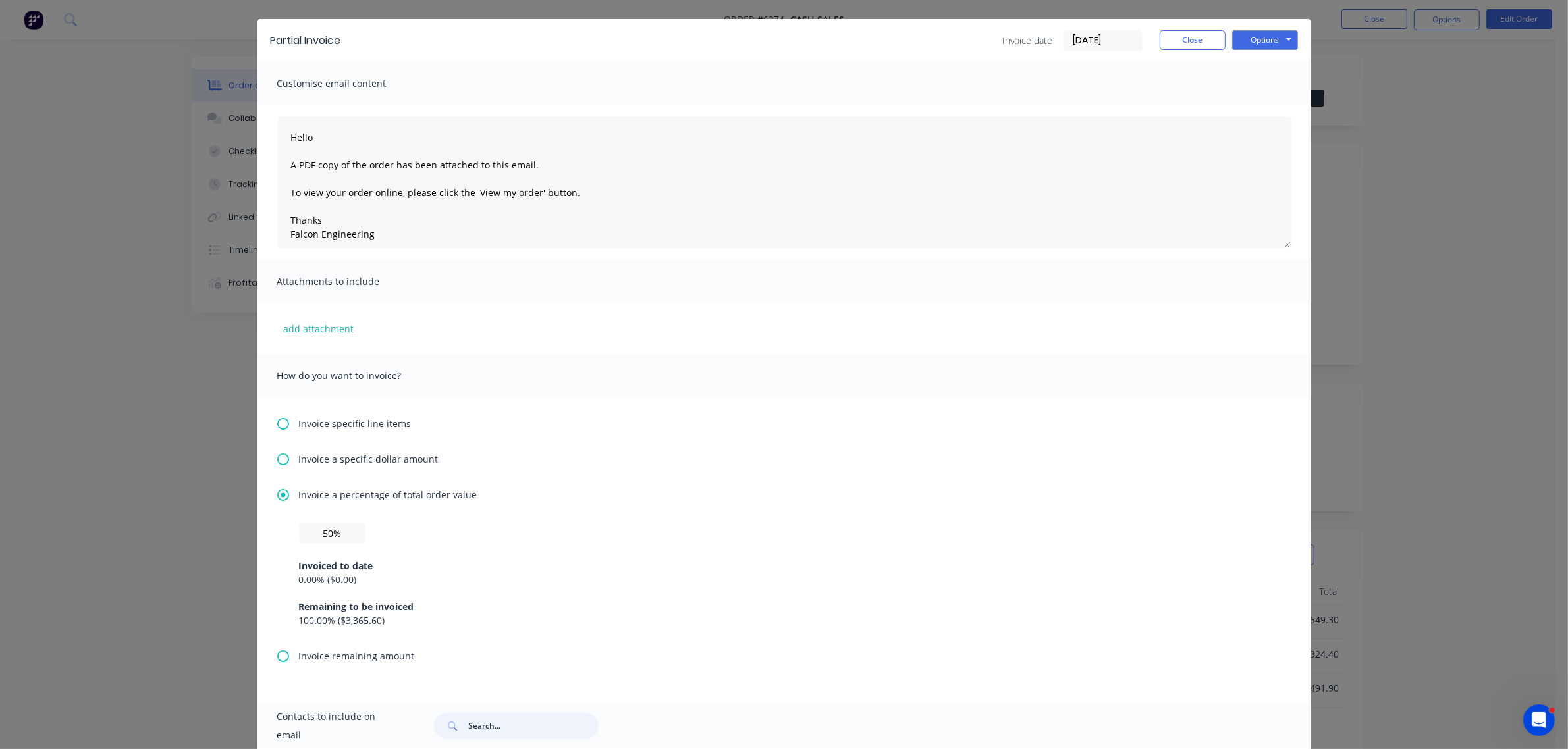
scroll to position [0, 0]
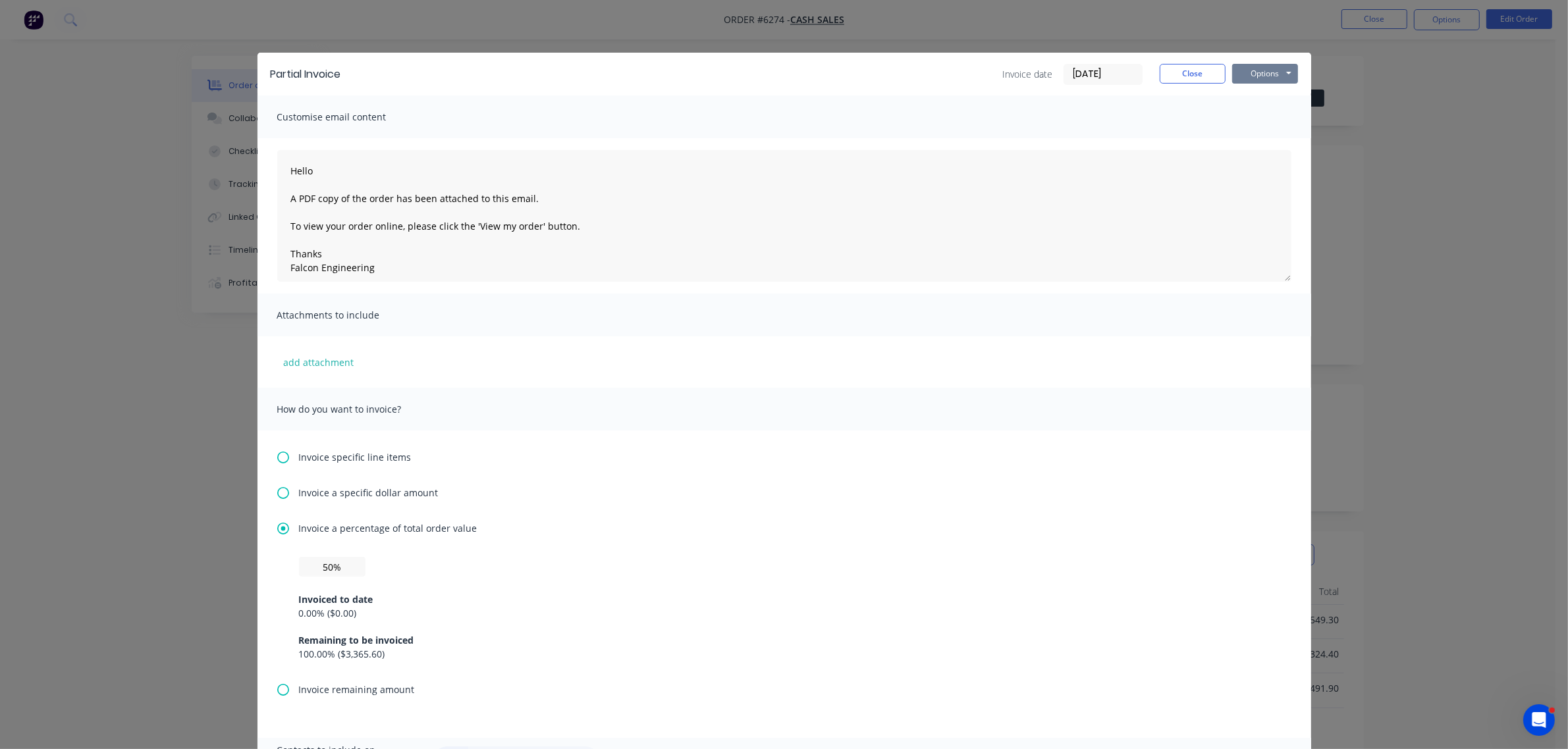
click at [1269, 67] on button "Options" at bounding box center [1264, 73] width 66 height 20
type textarea "Hello A PDF copy of the order has been attached to this email. To view your ord…"
click at [1262, 138] on button "Email" at bounding box center [1274, 141] width 85 height 22
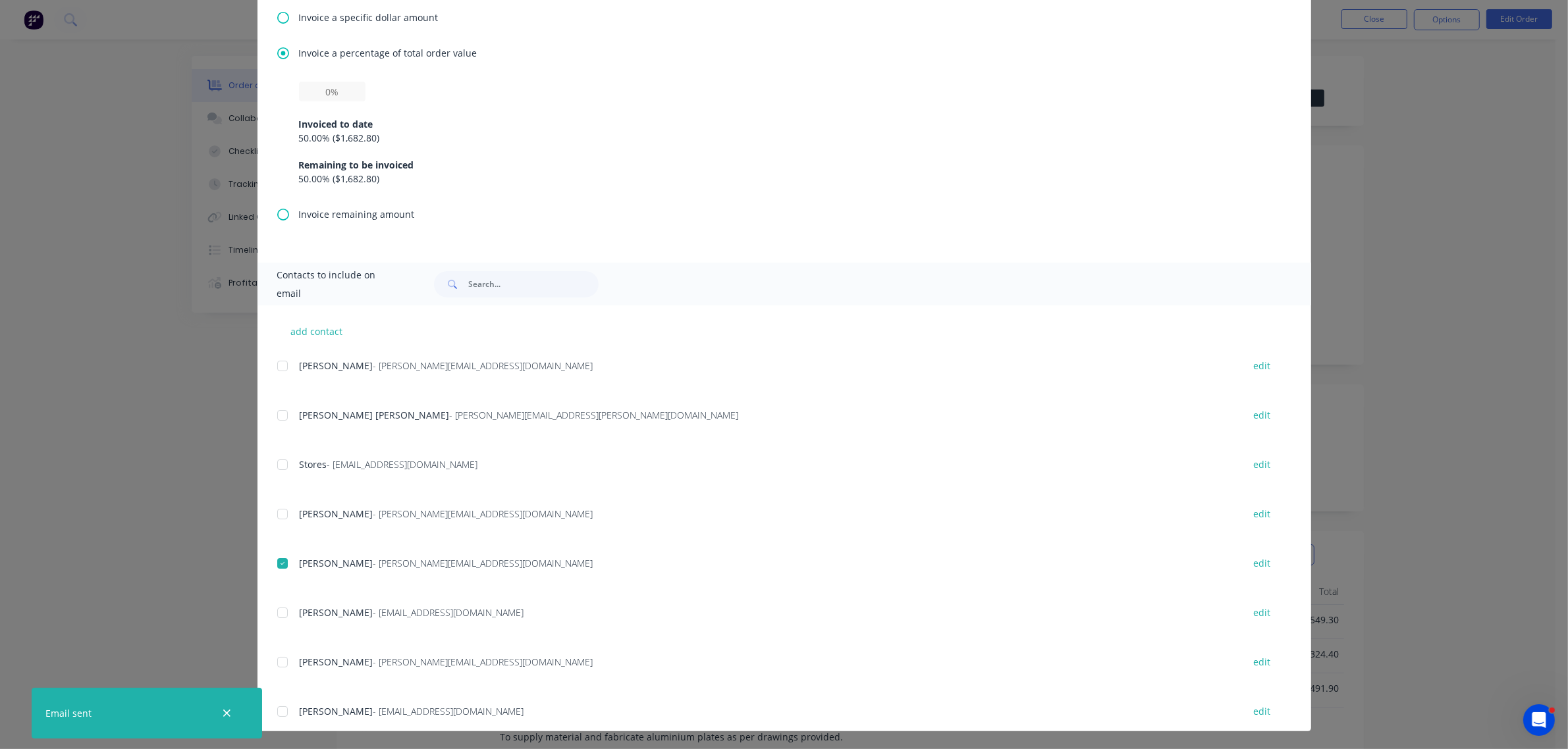
type textarea "Hello A PDF copy of the order has been attached to this email. To view your ord…"
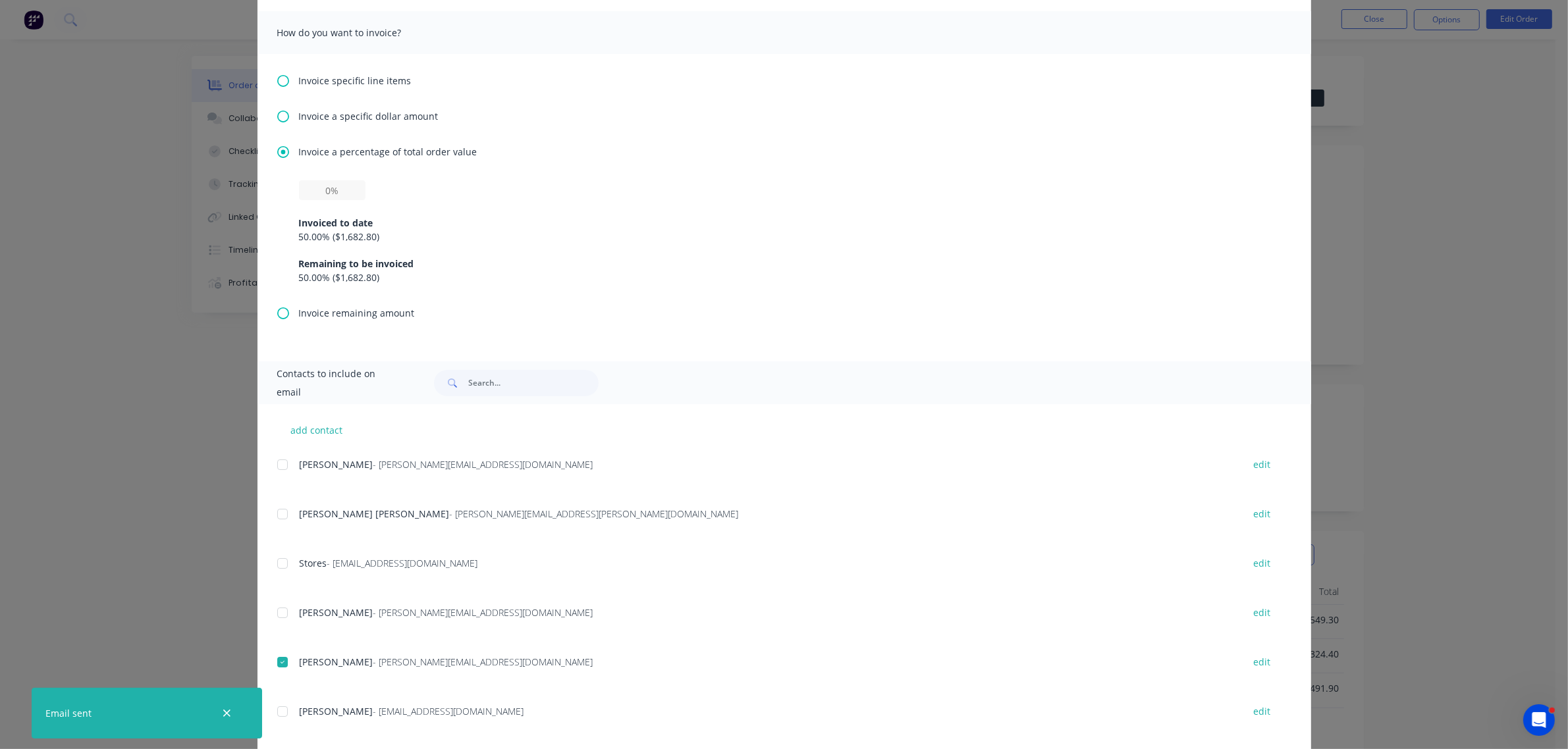
scroll to position [63, 0]
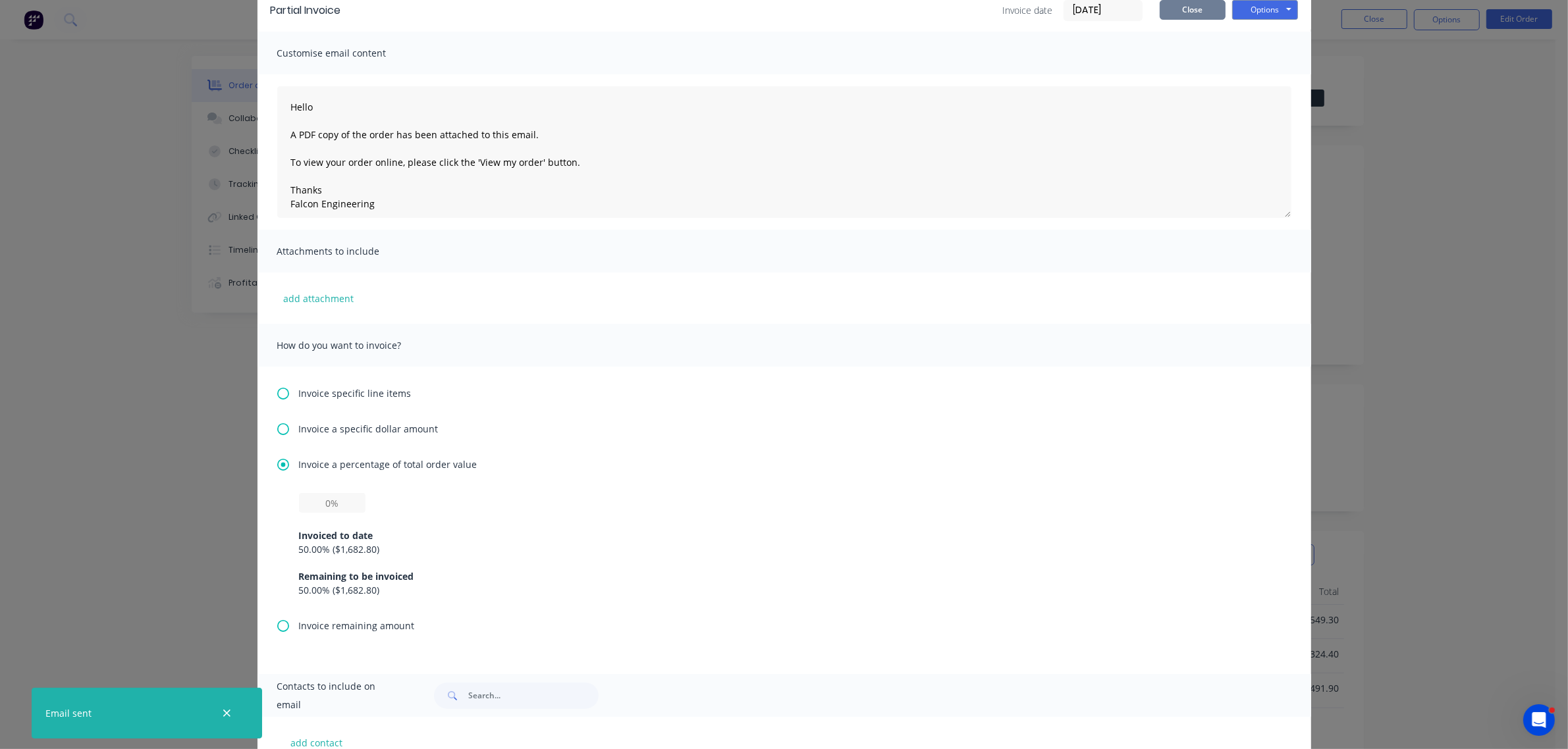
click at [1182, 12] on button "Close" at bounding box center [1192, 10] width 66 height 20
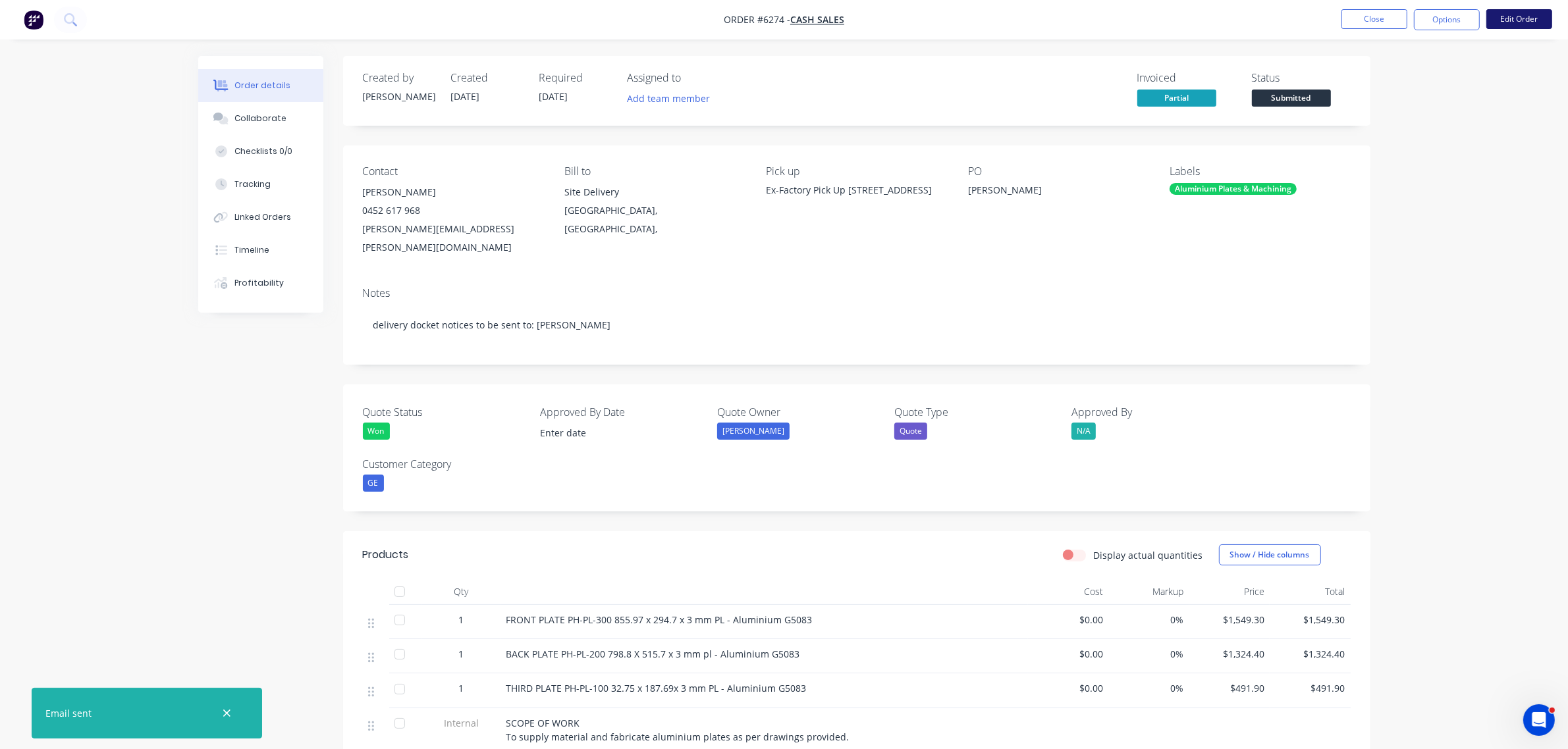
click at [1514, 15] on button "Edit Order" at bounding box center [1519, 19] width 66 height 20
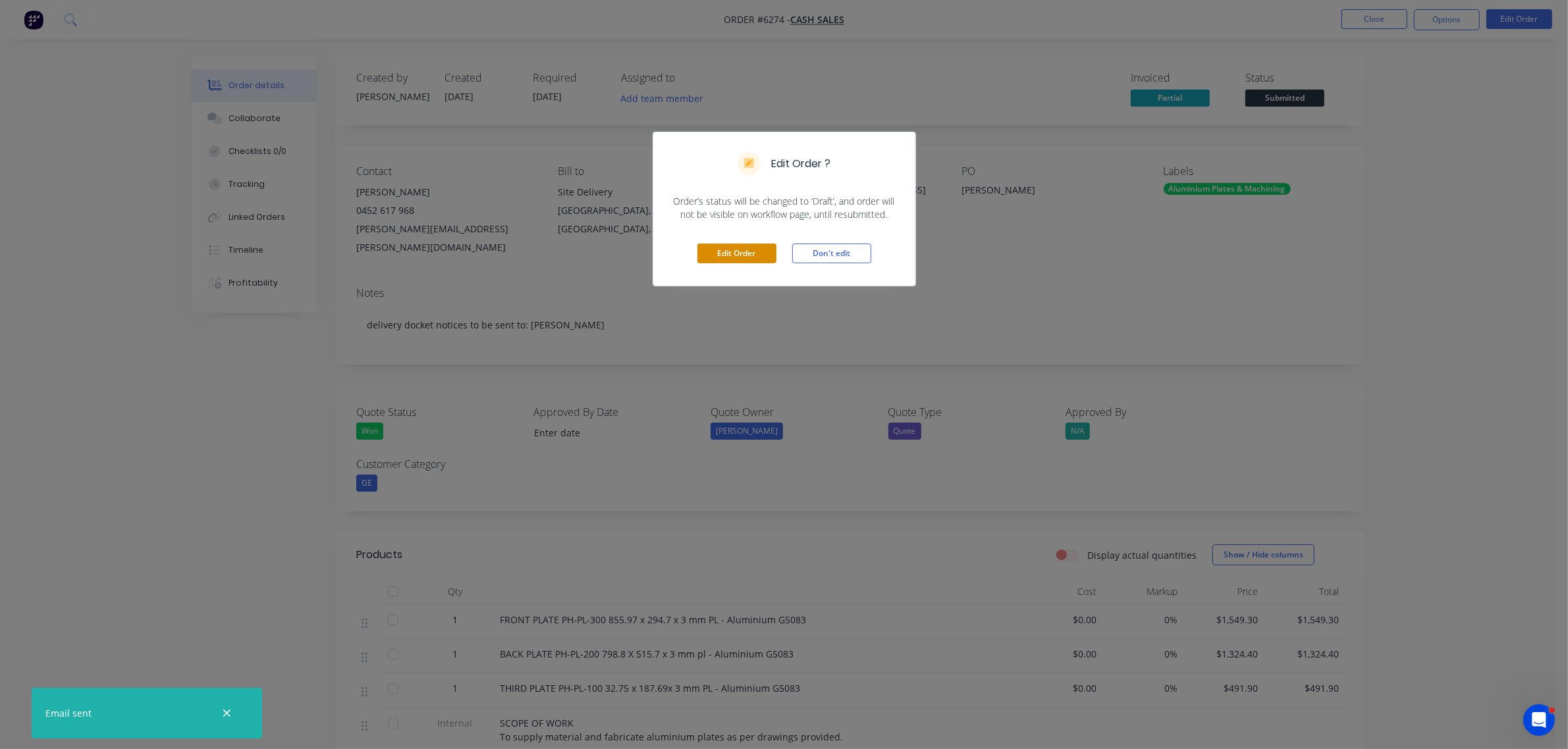
click at [757, 252] on button "Edit Order" at bounding box center [737, 254] width 79 height 20
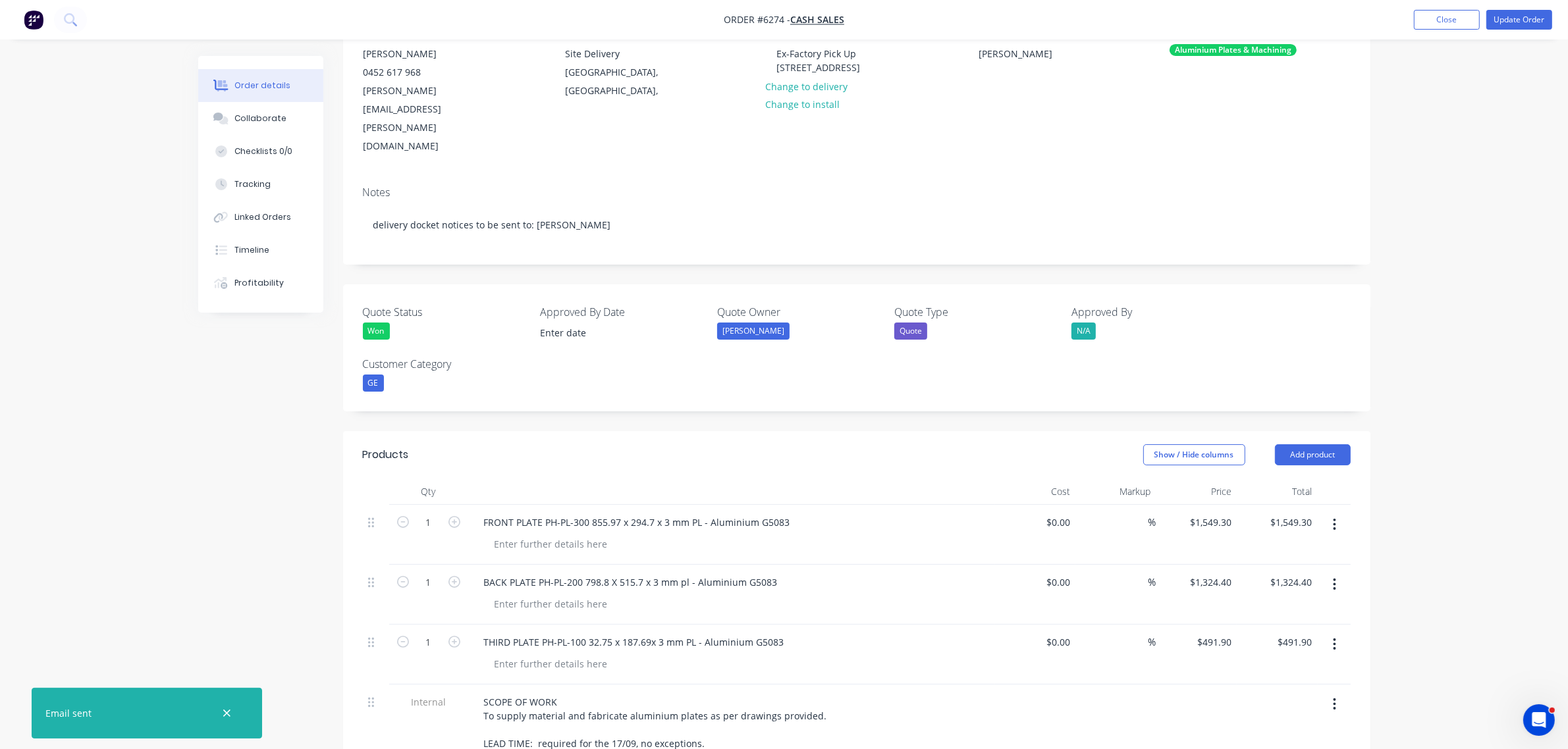
scroll to position [164, 0]
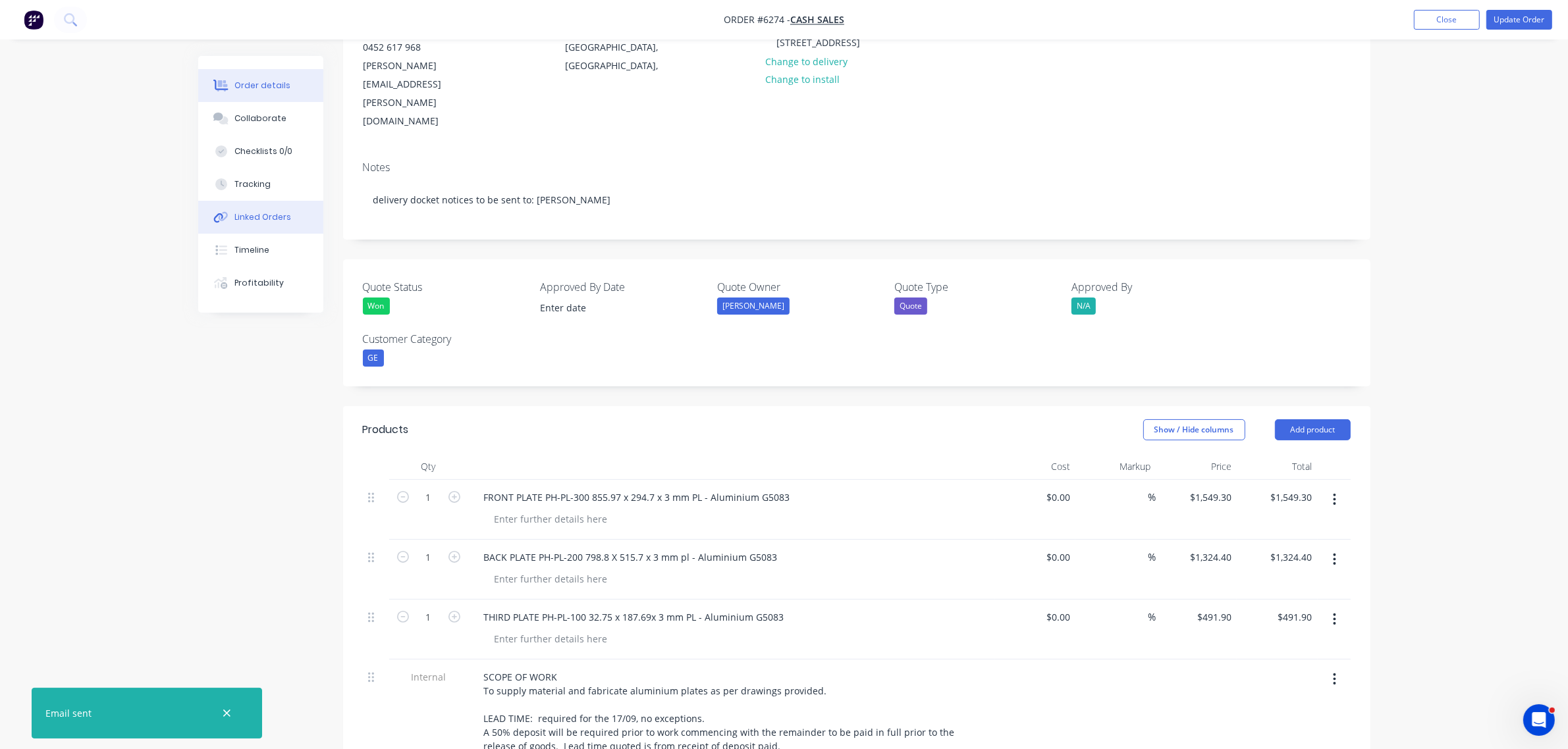
click at [256, 216] on div "Linked Orders" at bounding box center [262, 217] width 57 height 12
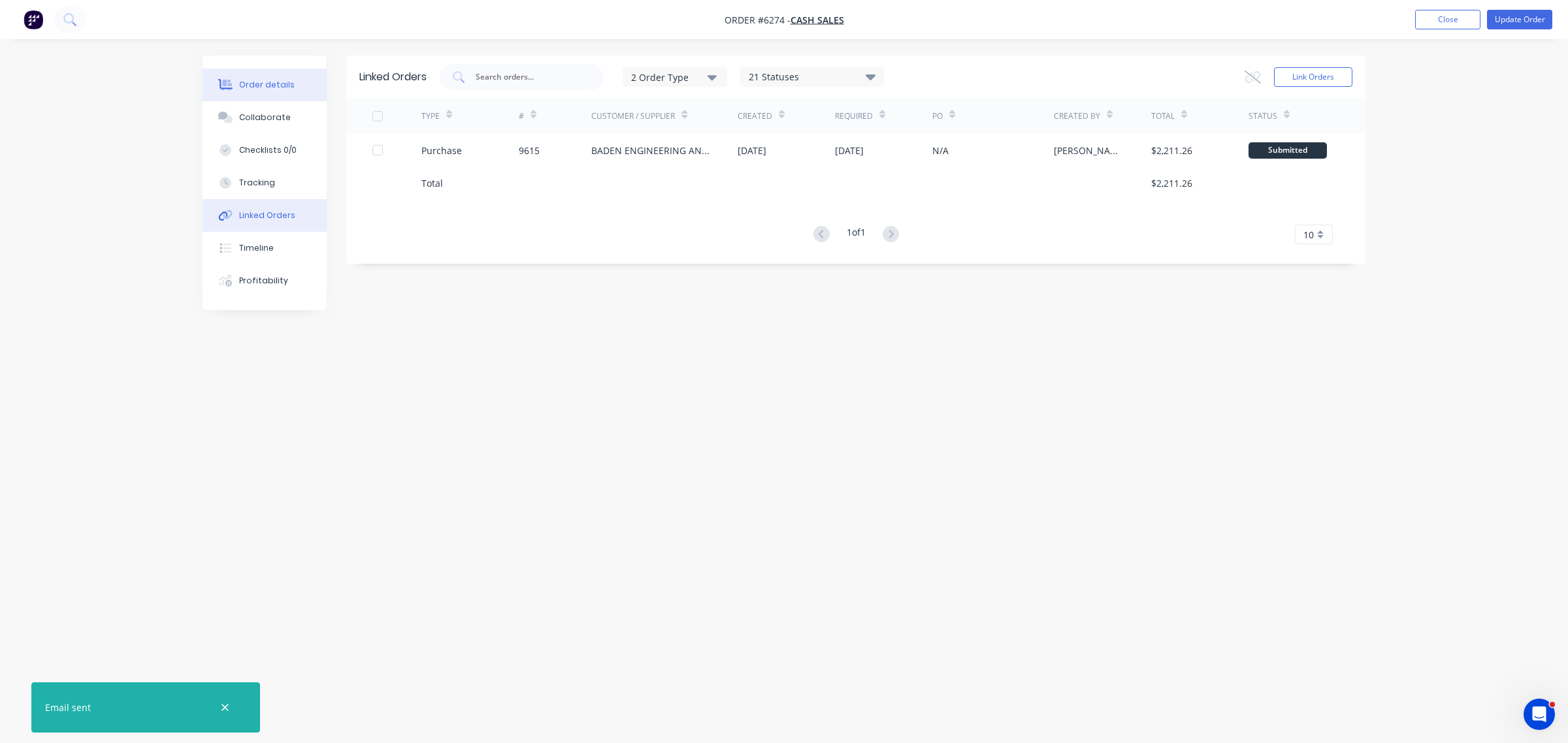
click at [253, 85] on div "Order details" at bounding box center [267, 85] width 55 height 11
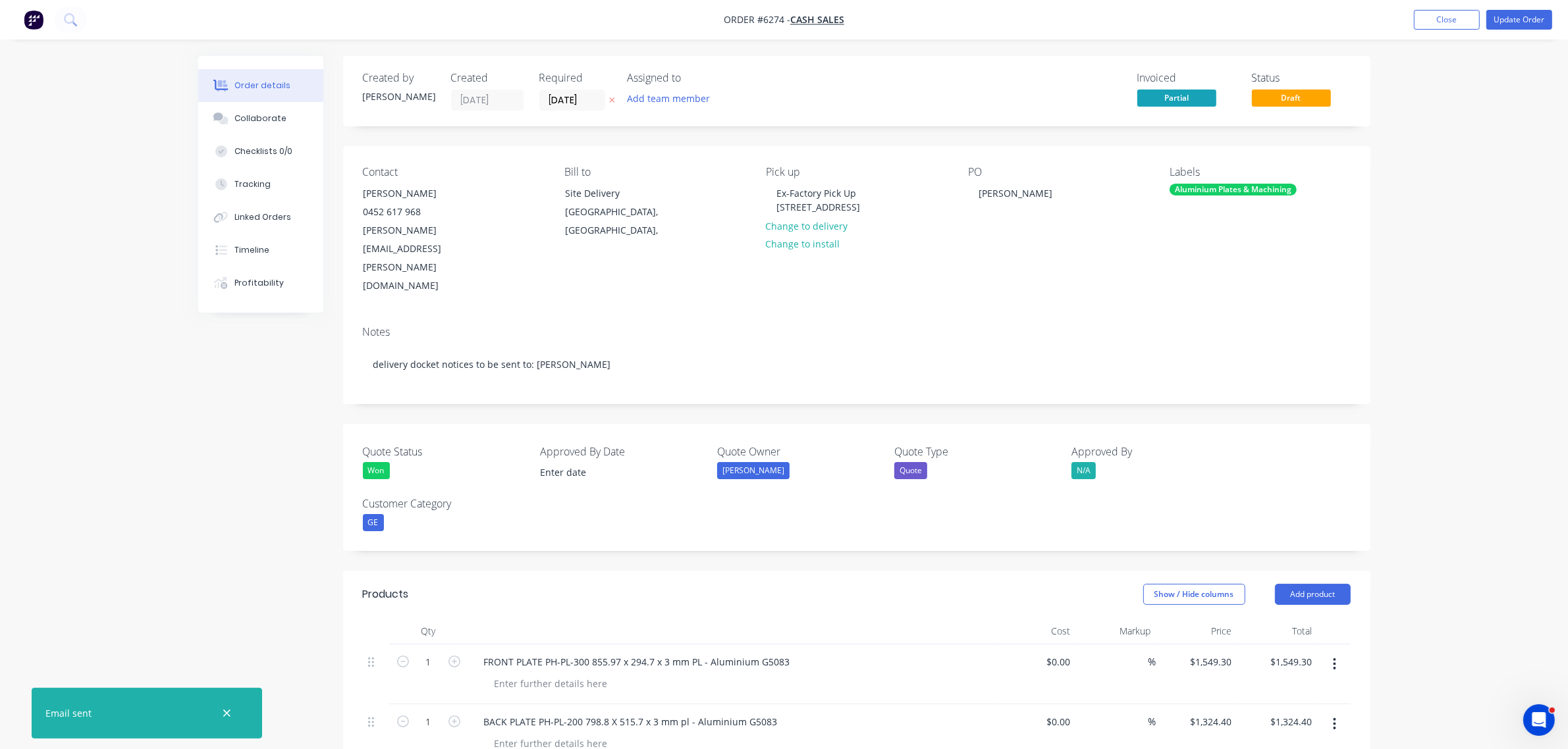
click at [1456, 461] on div "Order details Collaborate Checklists 0/0 Tracking Linked Orders Timeline Profit…" at bounding box center [784, 738] width 1568 height 1478
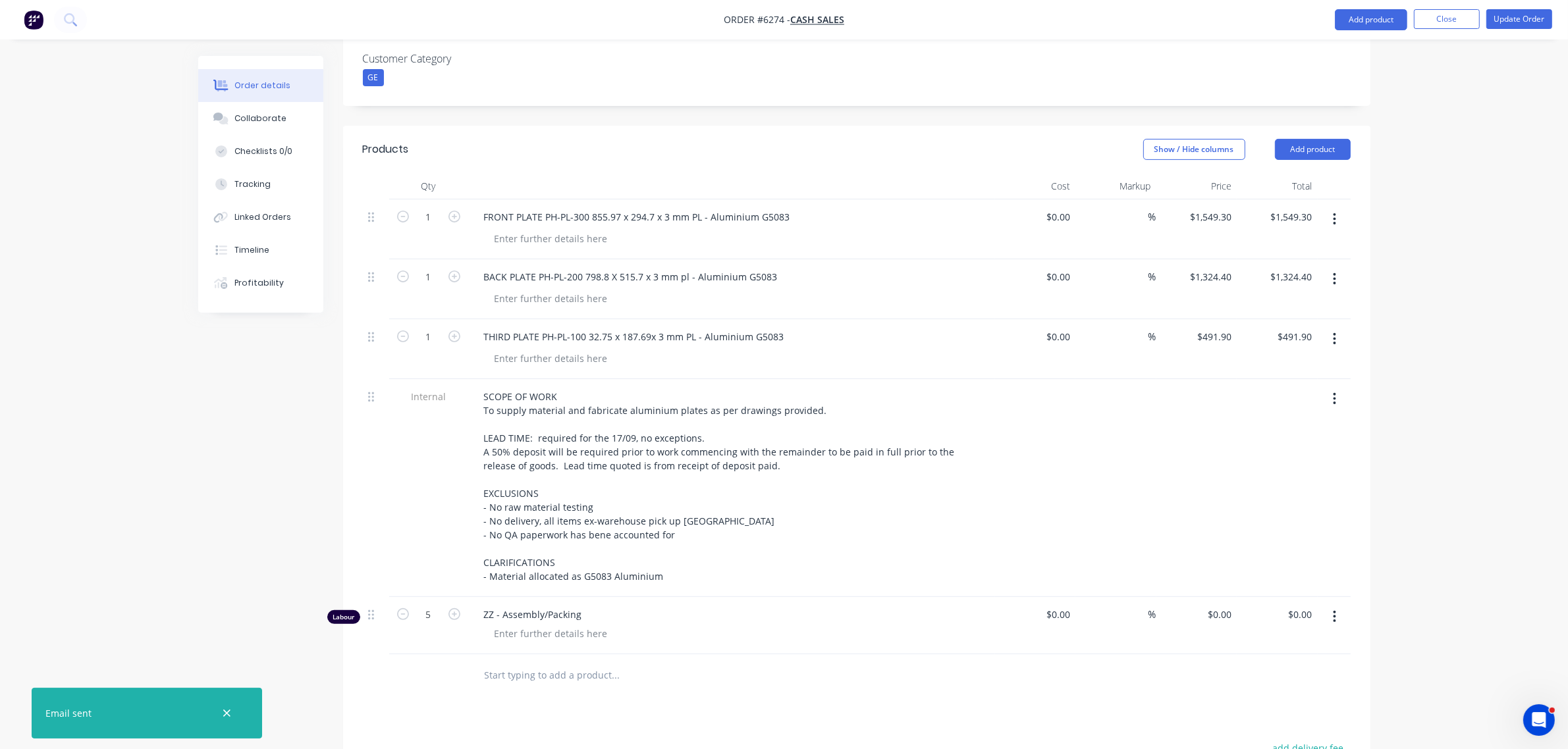
scroll to position [329, 0]
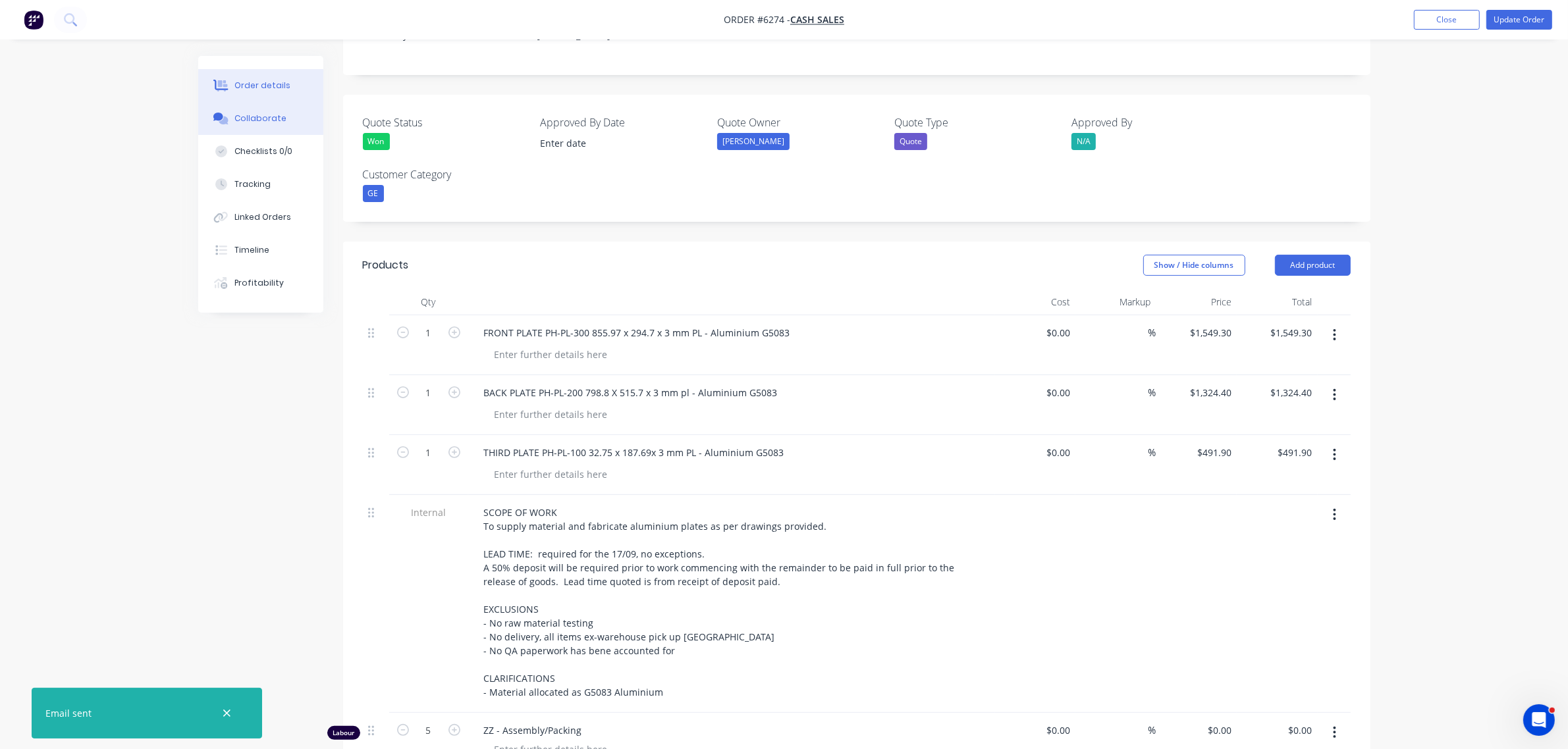
click at [258, 113] on div "Collaborate" at bounding box center [260, 118] width 52 height 12
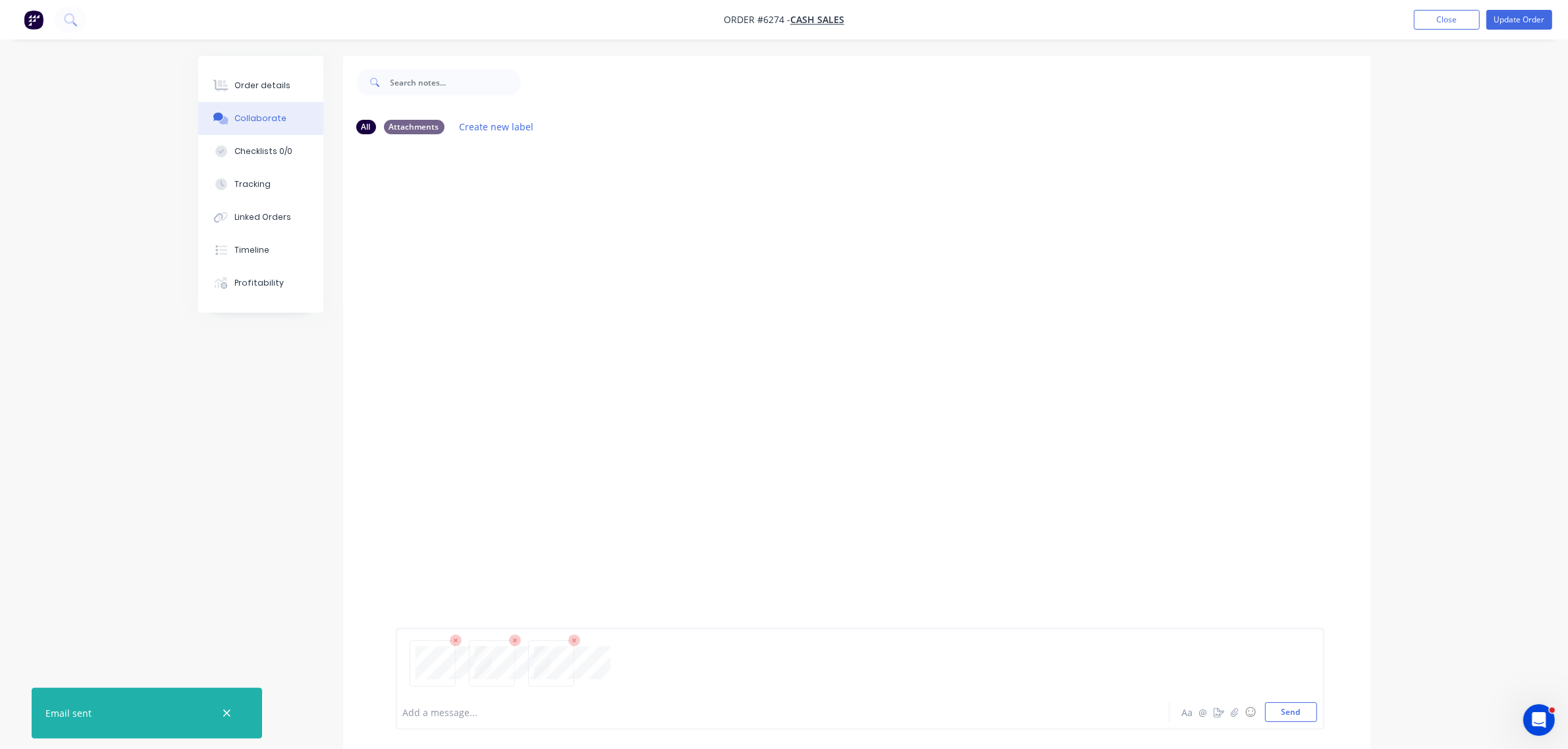
click at [457, 640] on icon at bounding box center [455, 640] width 12 height 12
click at [456, 640] on icon at bounding box center [455, 640] width 12 height 12
click at [456, 639] on icon at bounding box center [455, 640] width 4 height 4
click at [1299, 716] on button "Send" at bounding box center [1291, 712] width 52 height 20
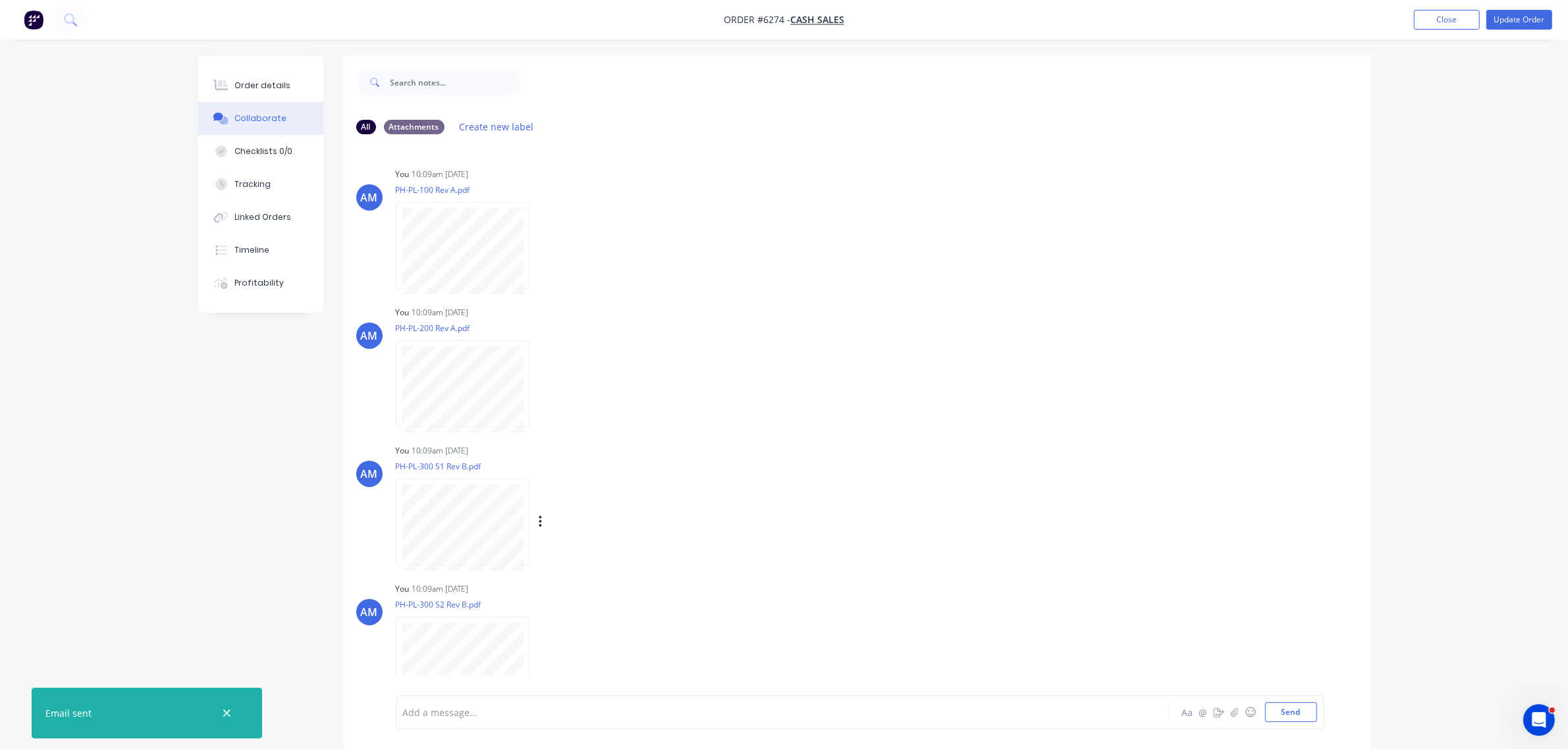
click at [964, 512] on div "AM You 10:09am 29/08/25 PH-PL-300 S1 Rev B.pdf Labels Download Delete" at bounding box center [856, 499] width 1027 height 118
click at [252, 85] on div "Order details" at bounding box center [262, 85] width 56 height 12
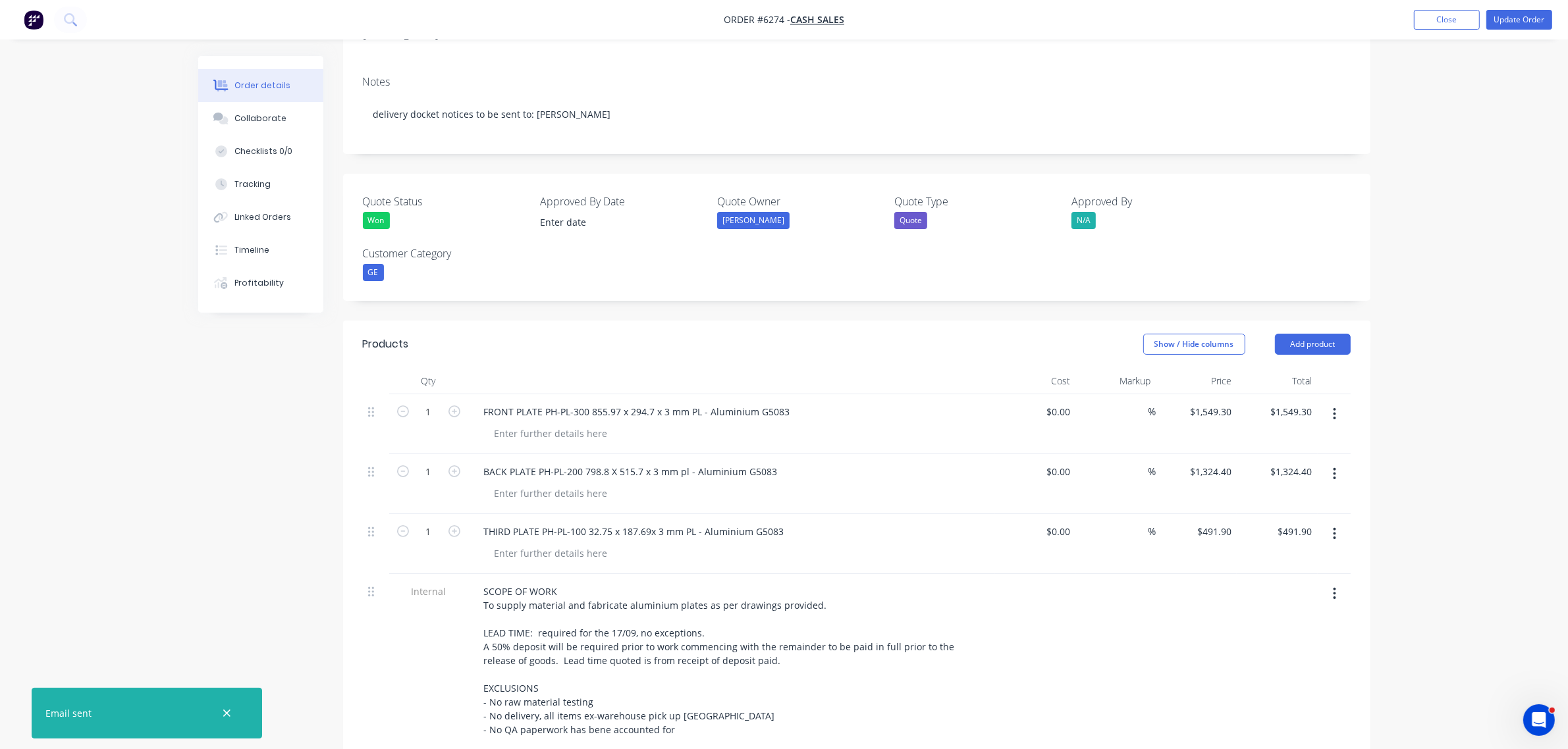
scroll to position [329, 0]
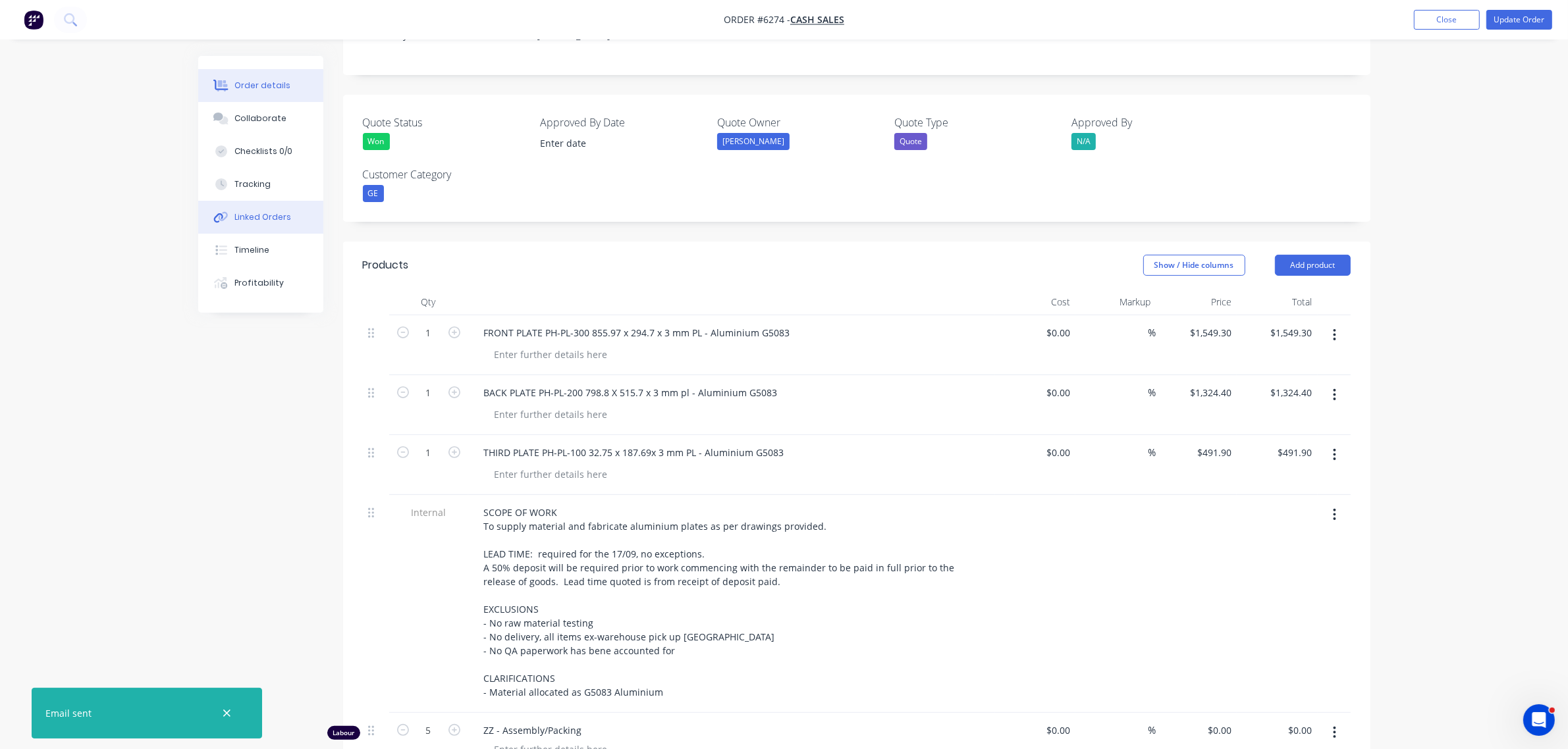
click at [254, 226] on button "Linked Orders" at bounding box center [260, 217] width 125 height 33
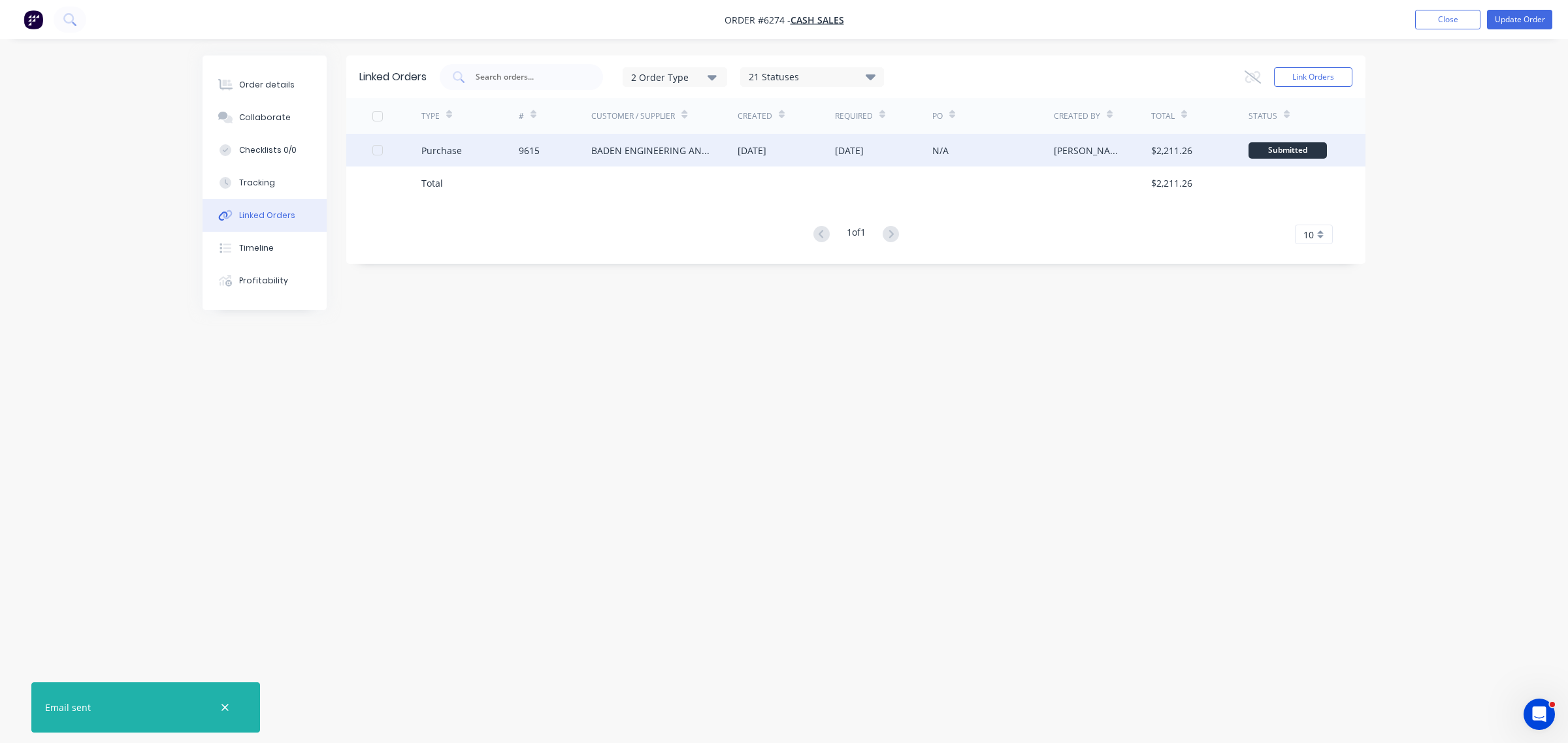
click at [494, 154] on div "Purchase" at bounding box center [470, 150] width 97 height 32
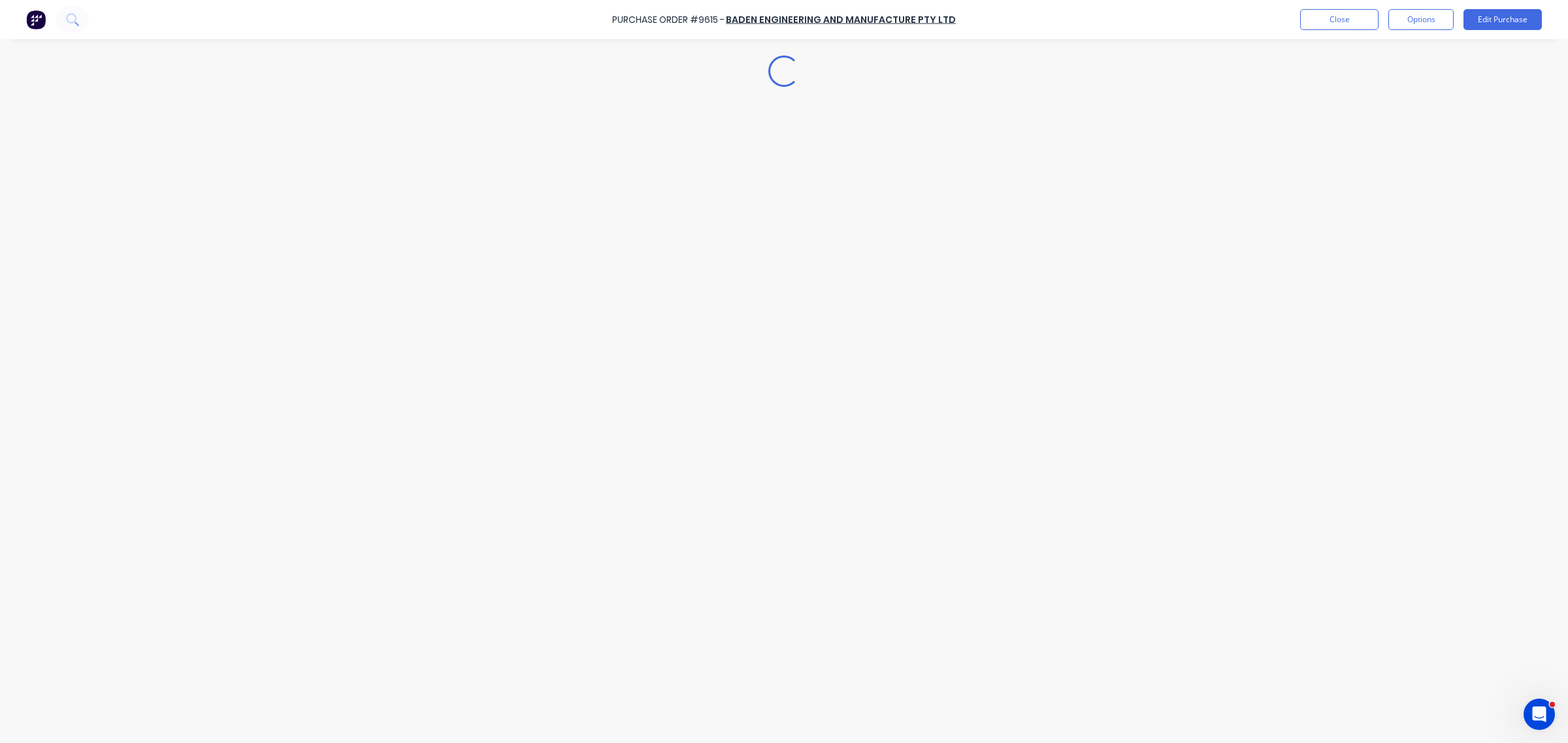
type textarea "x"
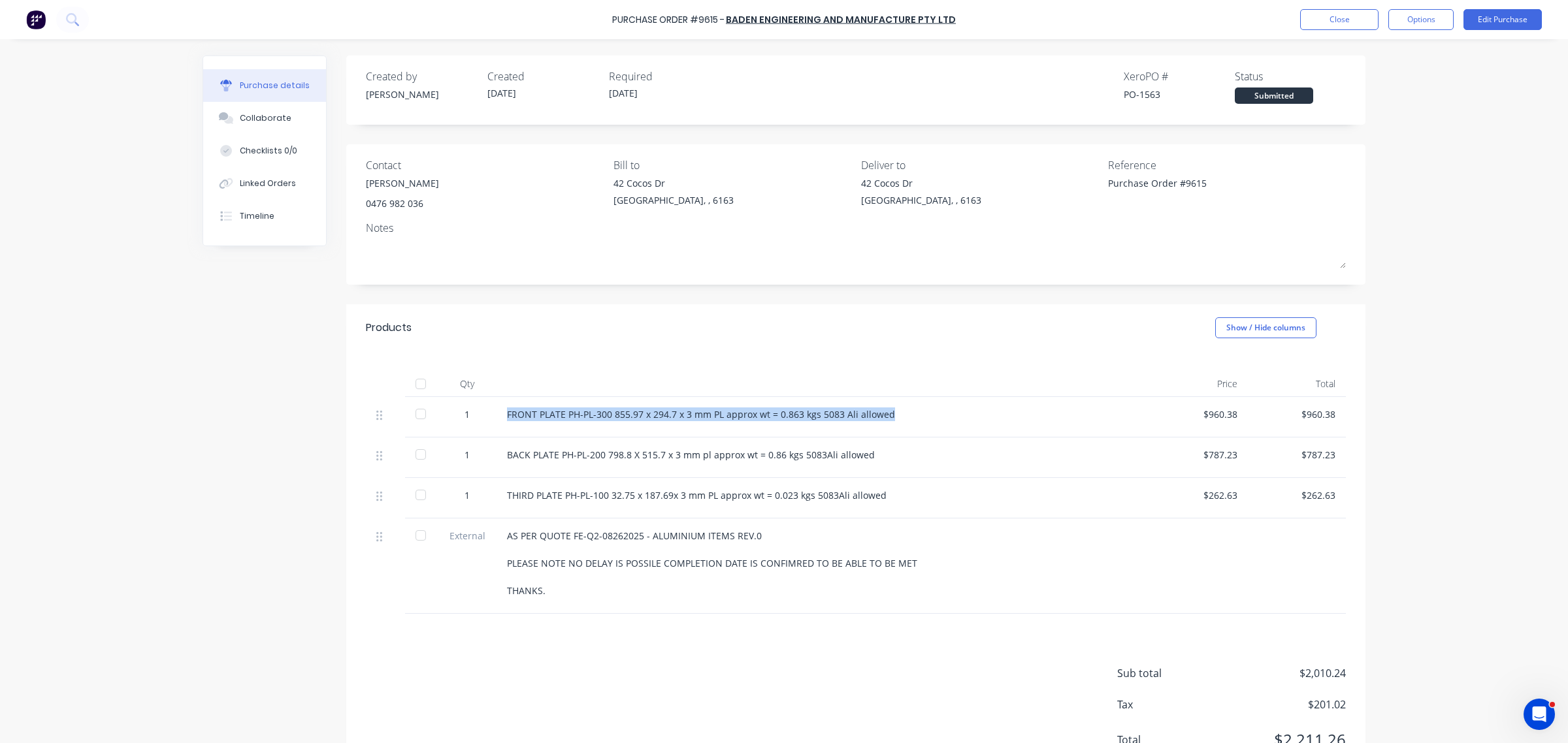
drag, startPoint x: 882, startPoint y: 412, endPoint x: 491, endPoint y: 428, distance: 391.3
click at [497, 428] on div "FRONT PLATE PH-PL-300 855.97 x 294.7 x 3 mm PL approx wt = 0.863 kgs 5083 Ali a…" at bounding box center [823, 417] width 653 height 40
copy div "FRONT PLATE PH-PL-300 855.97 x 294.7 x 3 mm PL approx wt = 0.863 kgs 5083 Ali a…"
drag, startPoint x: 577, startPoint y: 452, endPoint x: 613, endPoint y: 475, distance: 42.7
click at [582, 455] on div "BACK PLATE PH-PL-200 798.8 X 515.7 x 3 mm pl approx wt = 0.86 kgs 5083Ali allow…" at bounding box center [823, 454] width 632 height 13
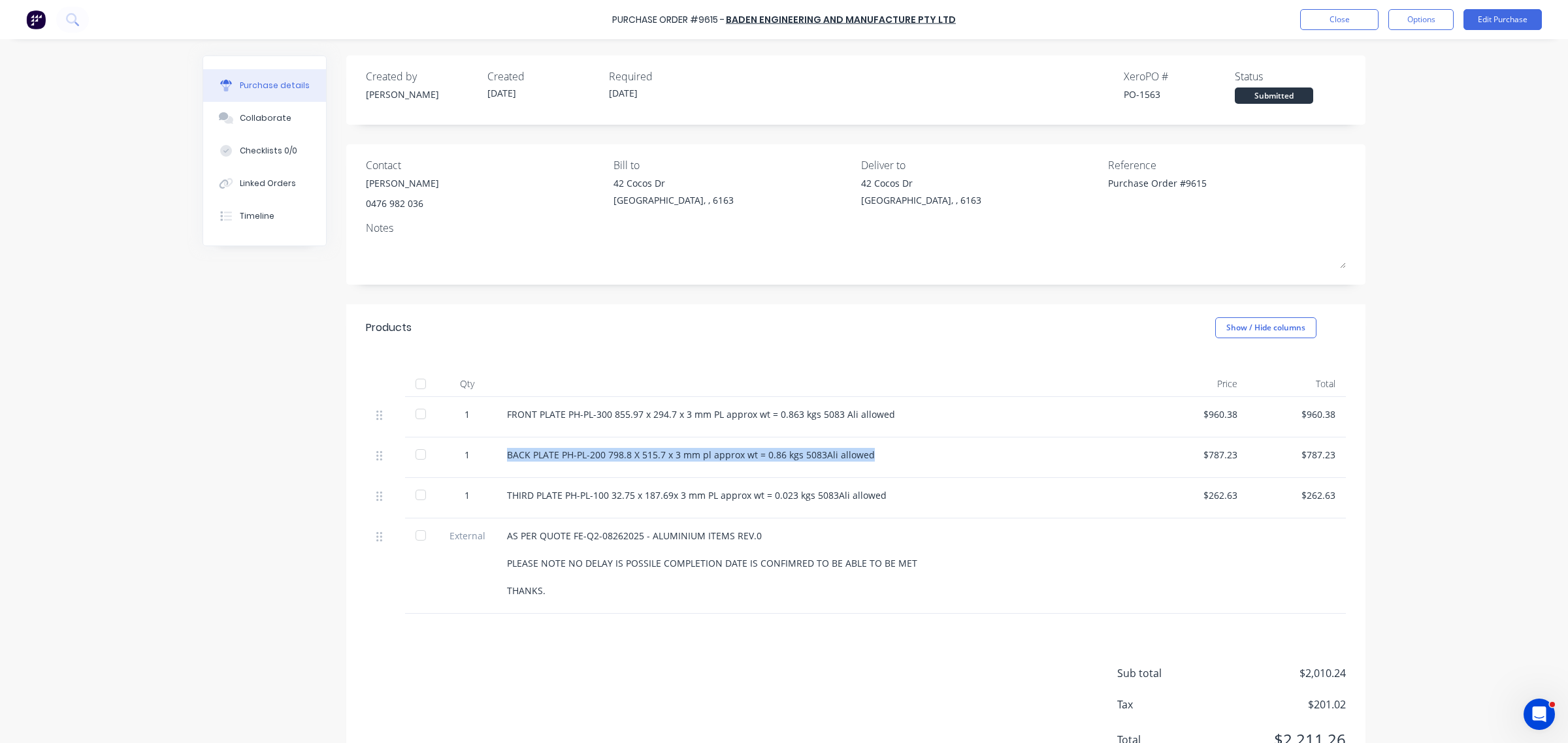
drag, startPoint x: 866, startPoint y: 453, endPoint x: 480, endPoint y: 465, distance: 386.2
click at [480, 465] on div "1 BACK PLATE PH-PL-200 798.8 X 515.7 x 3 mm pl approx wt = 0.86 kgs 5083Ali all…" at bounding box center [856, 457] width 980 height 40
copy div "BACK PLATE PH-PL-200 798.8 X 515.7 x 3 mm pl approx wt = 0.86 kgs 5083Ali allow…"
drag, startPoint x: 801, startPoint y: 494, endPoint x: 826, endPoint y: 507, distance: 28.2
click at [801, 494] on div "THIRD PLATE PH-PL-100 32.75 x 187.69x 3 mm PL approx wt = 0.023 kgs 5083Ali all…" at bounding box center [823, 495] width 632 height 13
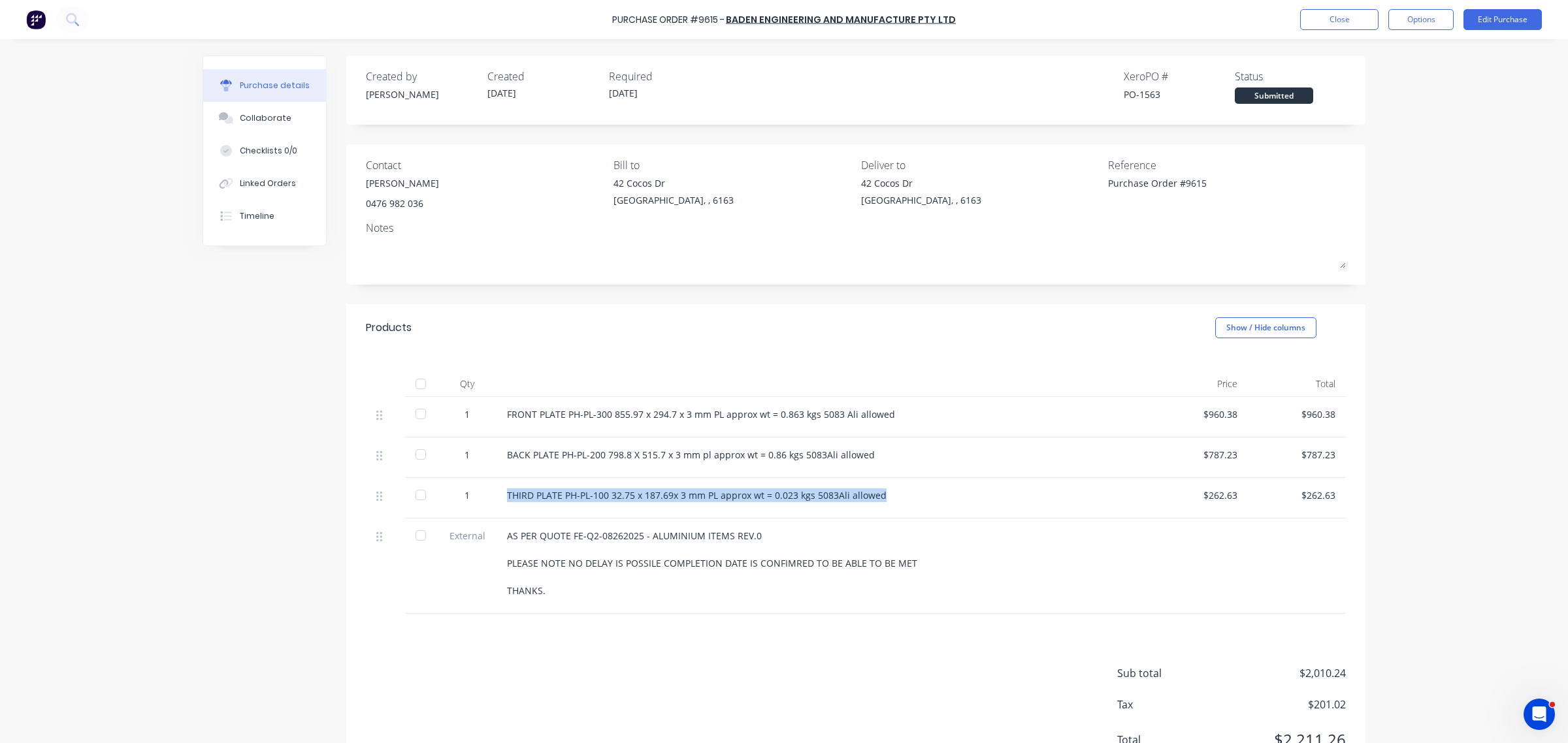
drag, startPoint x: 871, startPoint y: 494, endPoint x: 475, endPoint y: 500, distance: 396.0
click at [475, 499] on div "1 THIRD PLATE PH-PL-100 32.75 x 187.69x 3 mm PL approx wt = 0.023 kgs 5083Ali a…" at bounding box center [856, 498] width 980 height 40
copy div "THIRD PLATE PH-PL-100 32.75 x 187.69x 3 mm PL approx wt = 0.023 kgs 5083Ali all…"
click at [1347, 24] on button "Close" at bounding box center [1339, 20] width 78 height 21
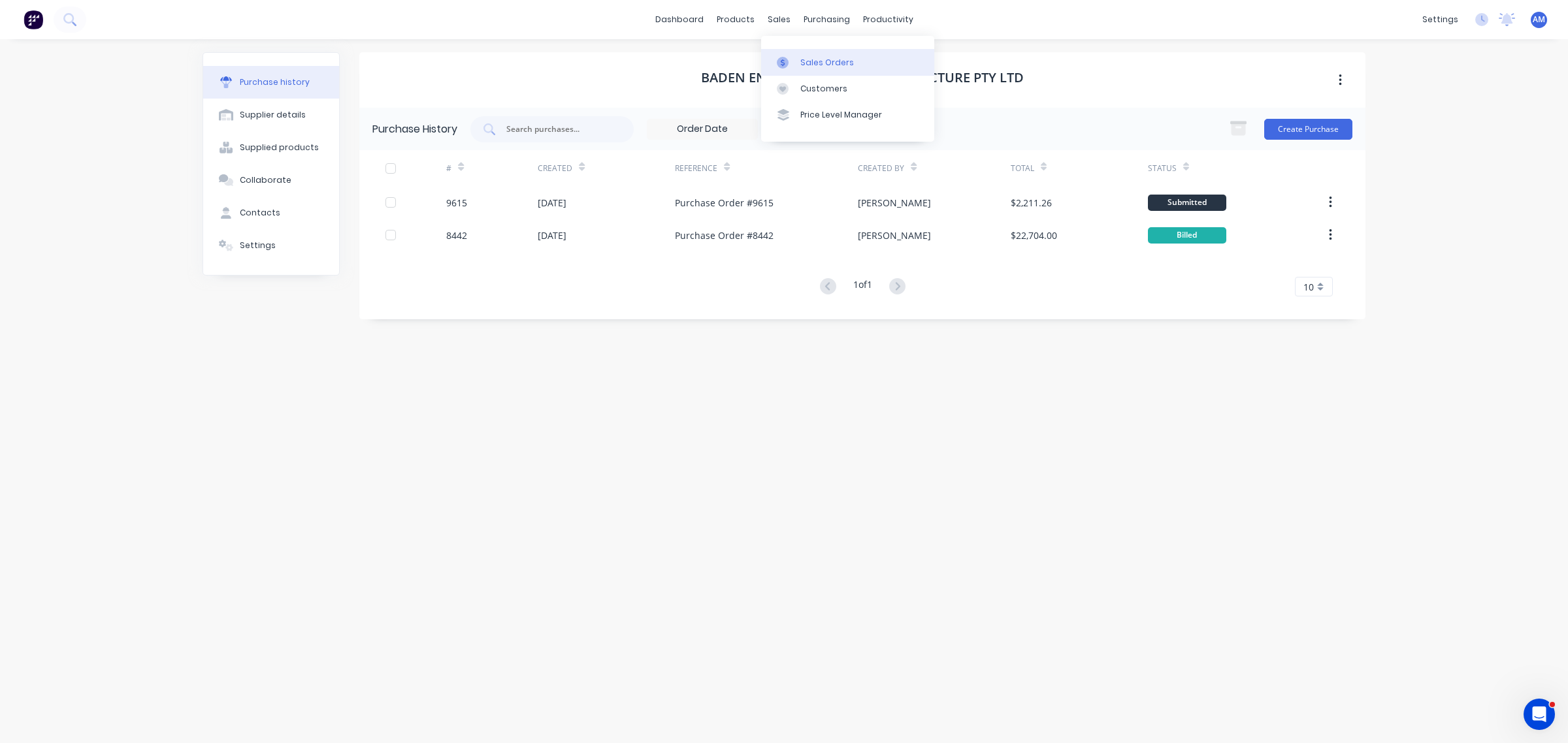
click at [811, 61] on div "Sales Orders" at bounding box center [827, 63] width 53 height 11
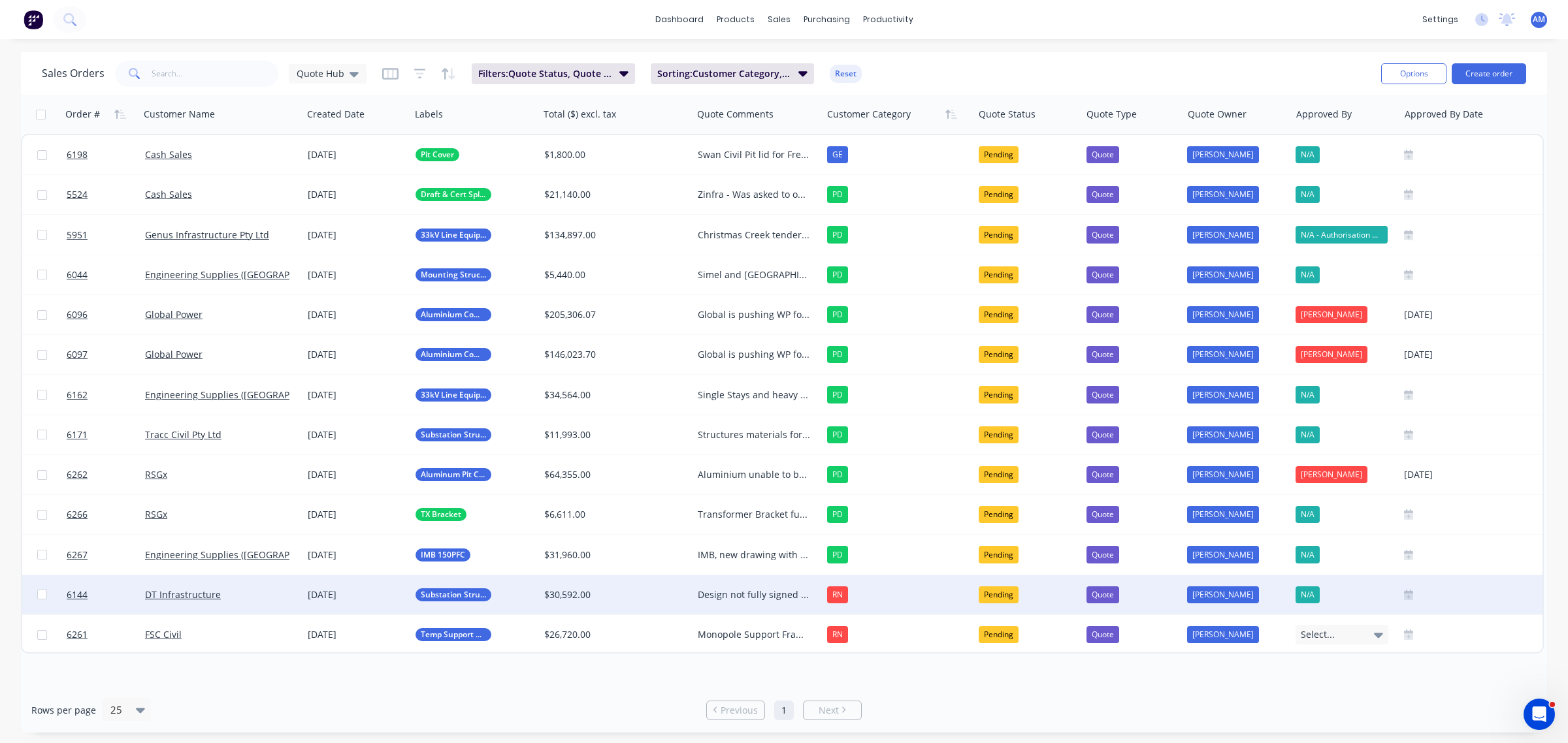
click at [734, 592] on div "Design not fully signed off on, pricing was requested to get a jump start, but …" at bounding box center [754, 595] width 113 height 13
click at [766, 632] on div "Design not fully signed off on, pricing was requested to get a jump start, but …" at bounding box center [758, 651] width 128 height 149
click at [112, 595] on link "6144" at bounding box center [106, 594] width 78 height 39
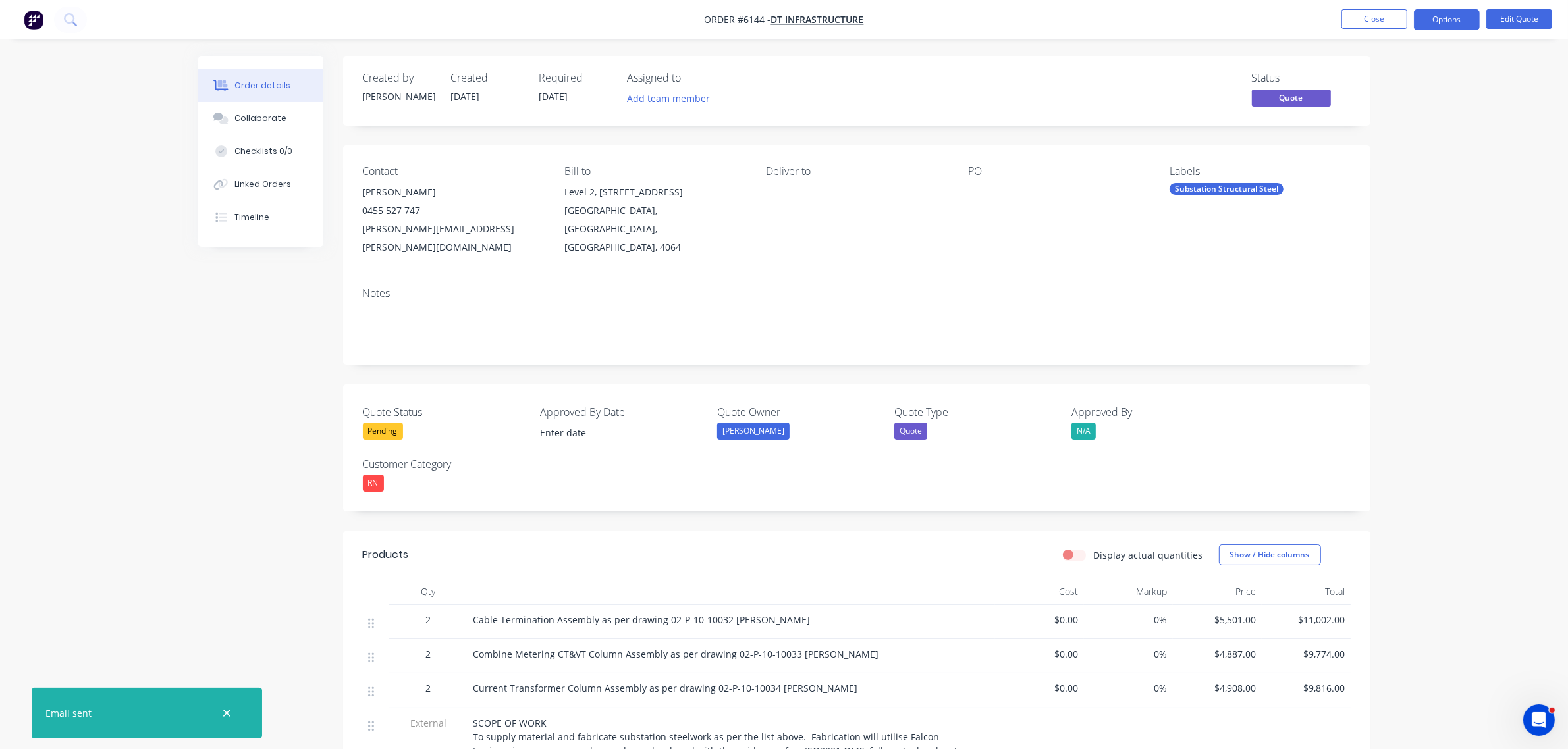
drag, startPoint x: 230, startPoint y: 710, endPoint x: 257, endPoint y: 713, distance: 27.2
click at [228, 710] on icon "button" at bounding box center [227, 713] width 9 height 12
click at [390, 423] on div "Pending" at bounding box center [383, 431] width 40 height 17
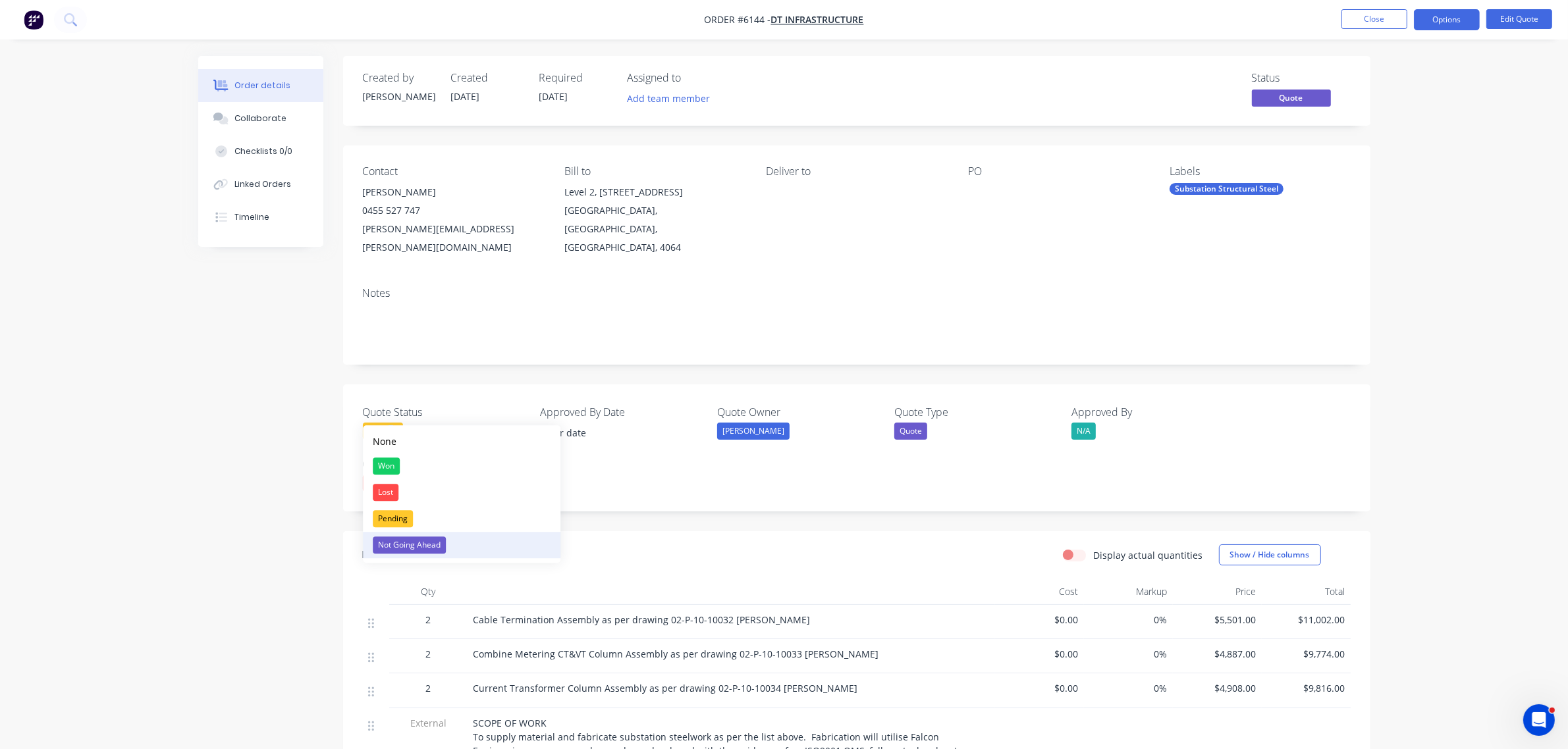
click at [397, 546] on div "Not Going Ahead" at bounding box center [409, 545] width 73 height 17
click at [407, 423] on div "Not Going Ahead" at bounding box center [400, 431] width 73 height 17
click at [389, 494] on div "Lost" at bounding box center [385, 493] width 26 height 17
click at [1446, 13] on button "Options" at bounding box center [1446, 20] width 66 height 21
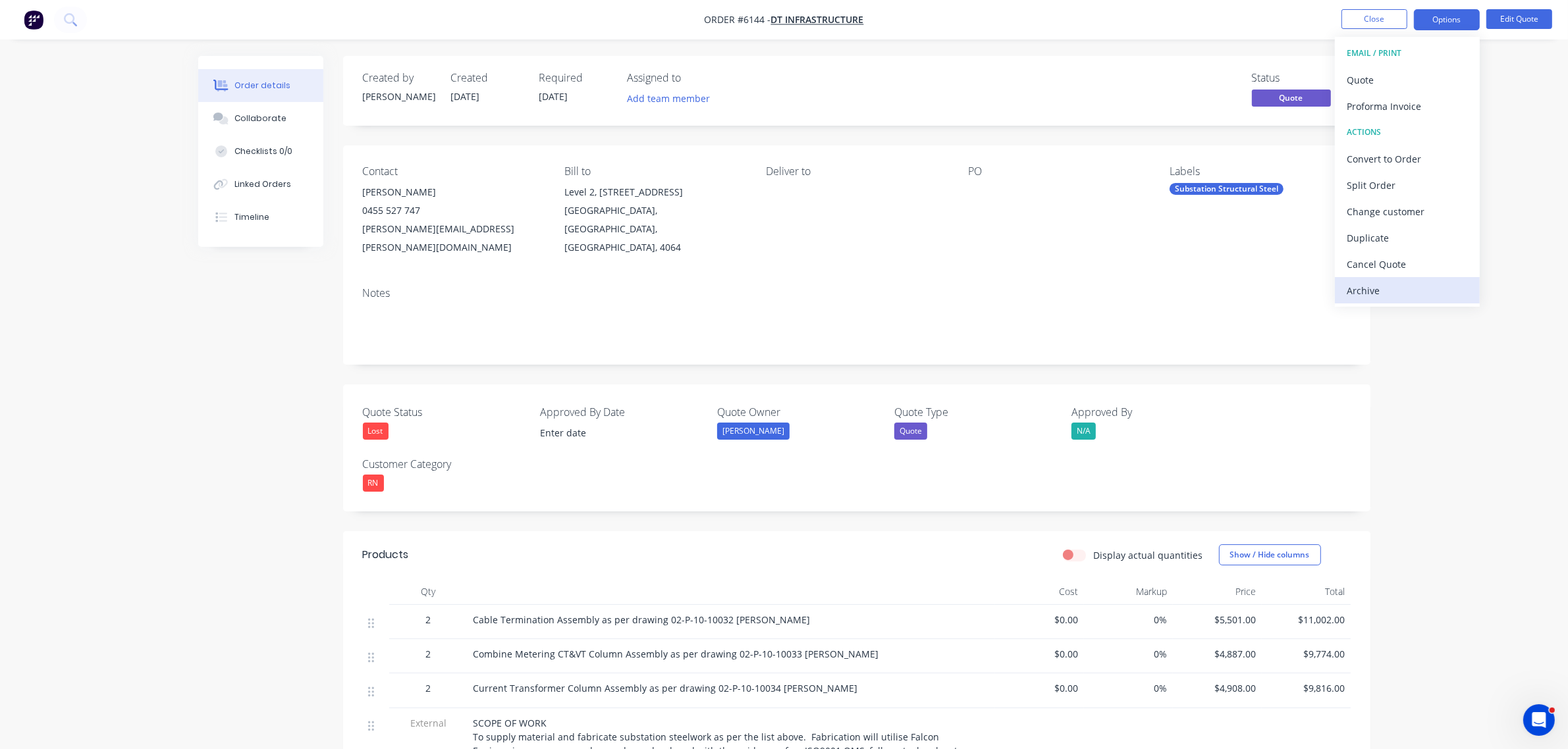
click at [1384, 292] on div "Archive" at bounding box center [1408, 291] width 121 height 19
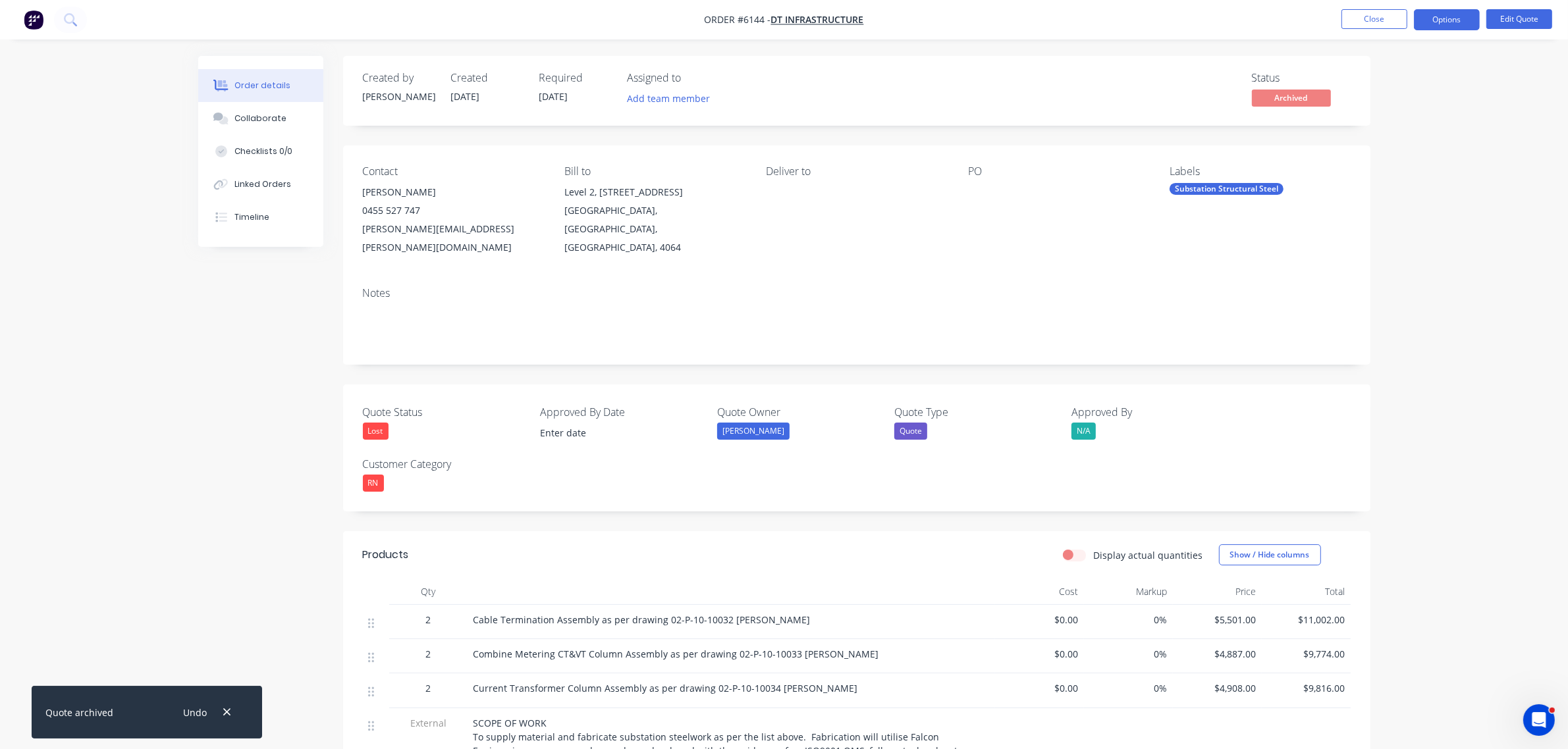
drag, startPoint x: 1562, startPoint y: 367, endPoint x: 1529, endPoint y: 348, distance: 38.1
click at [1384, 13] on button "Close" at bounding box center [1374, 19] width 66 height 20
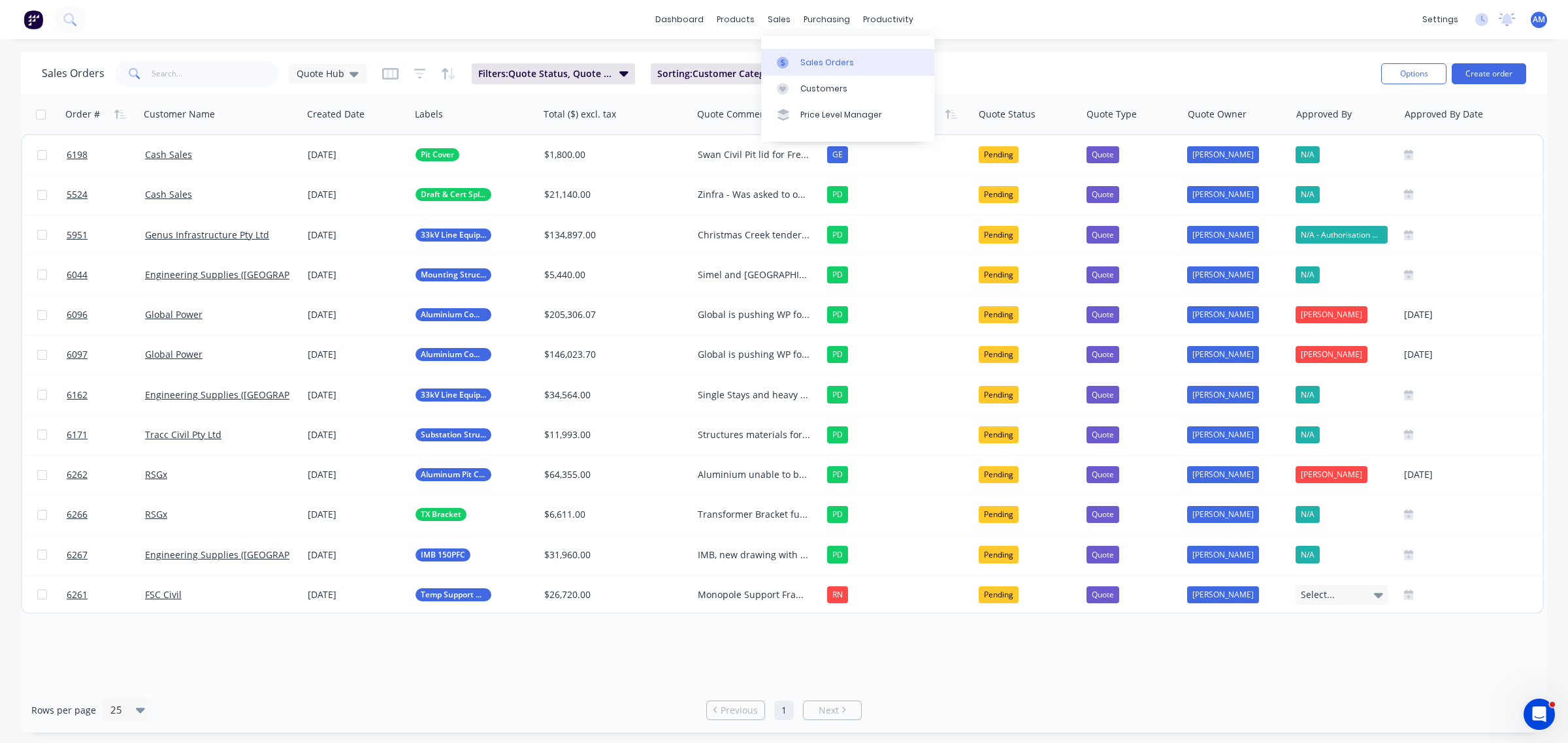
click at [808, 64] on div "Sales Orders" at bounding box center [827, 63] width 53 height 11
click at [1499, 73] on button "Create order" at bounding box center [1489, 73] width 74 height 21
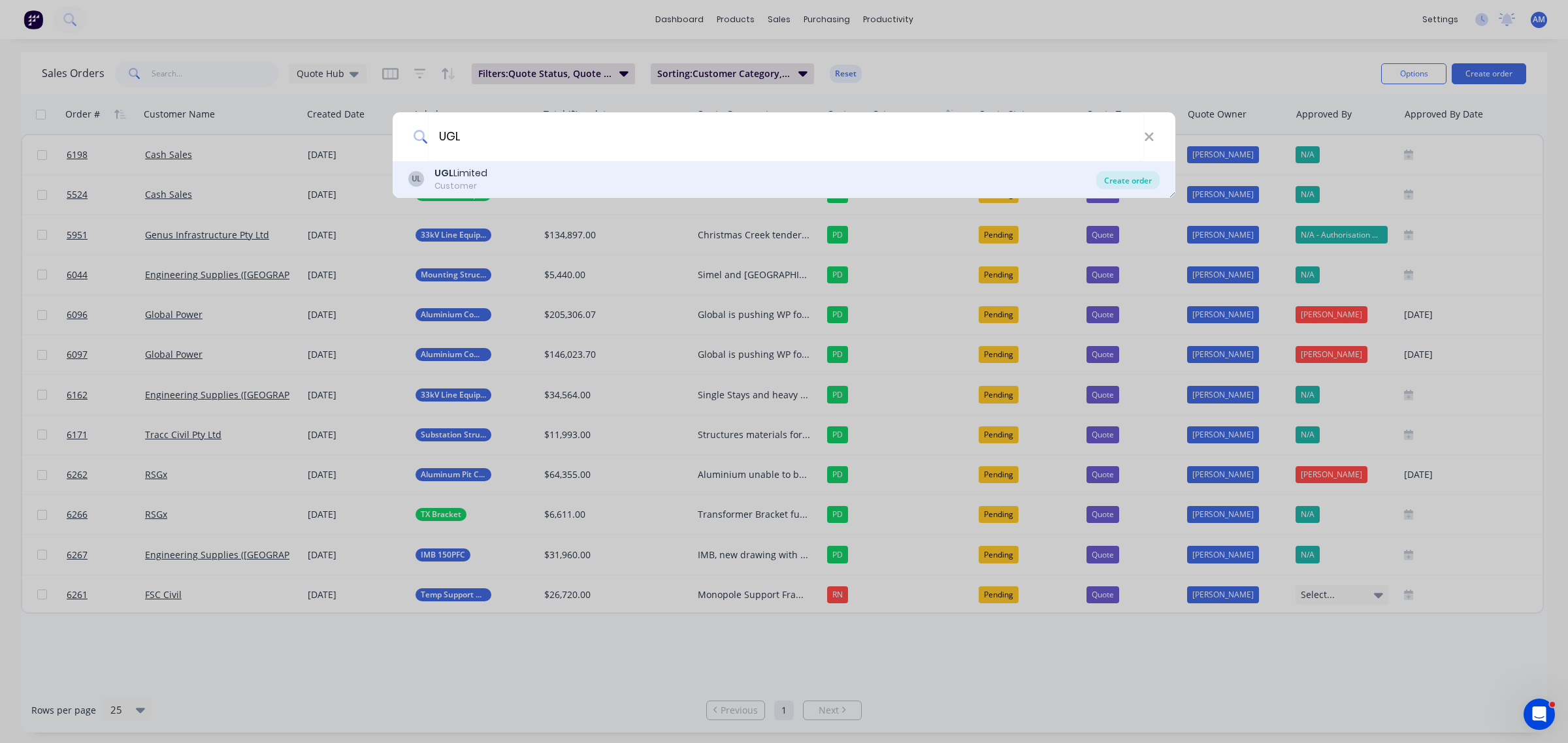
type input "UGL"
click at [1130, 180] on div "Create order" at bounding box center [1128, 180] width 63 height 18
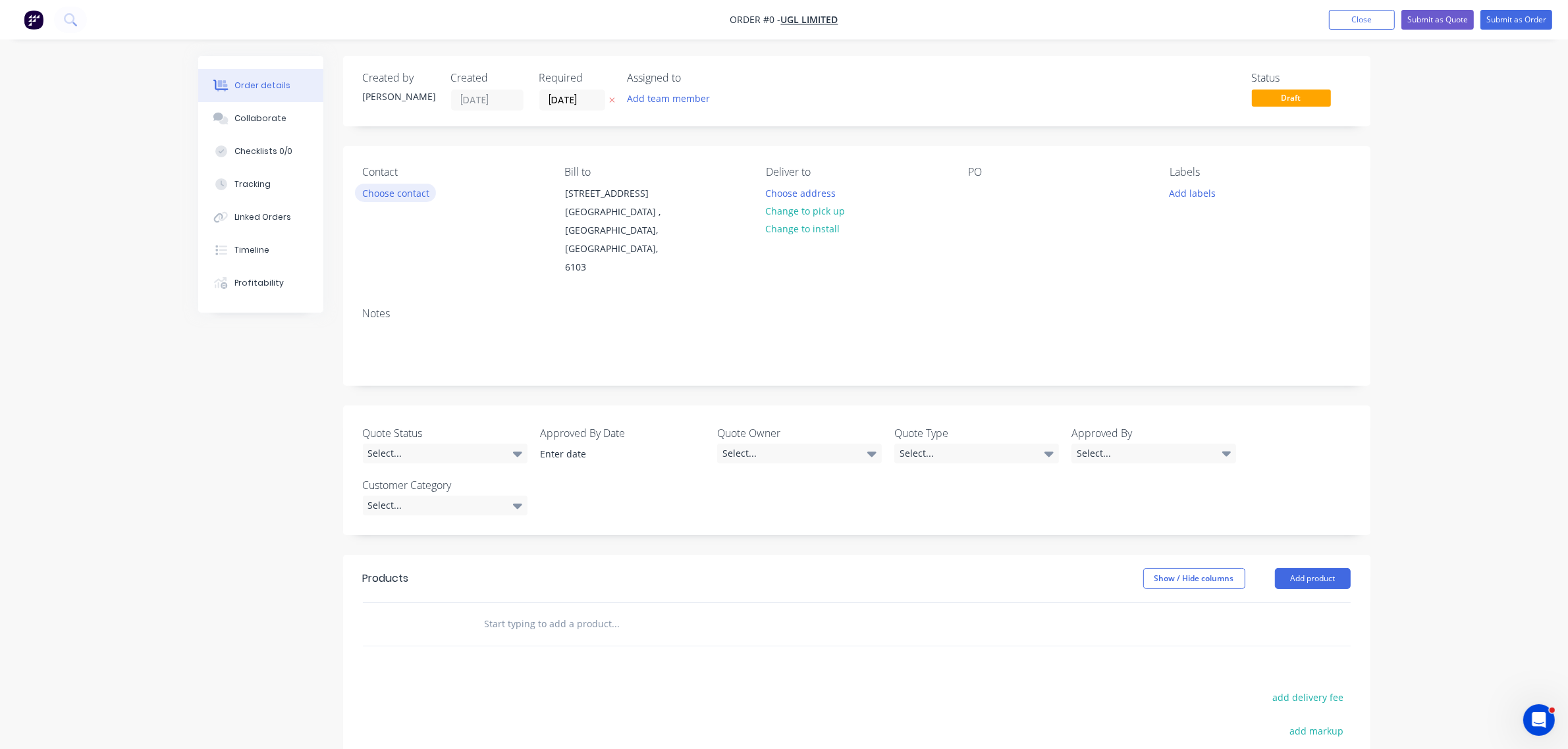
click at [385, 191] on button "Choose contact" at bounding box center [395, 192] width 81 height 18
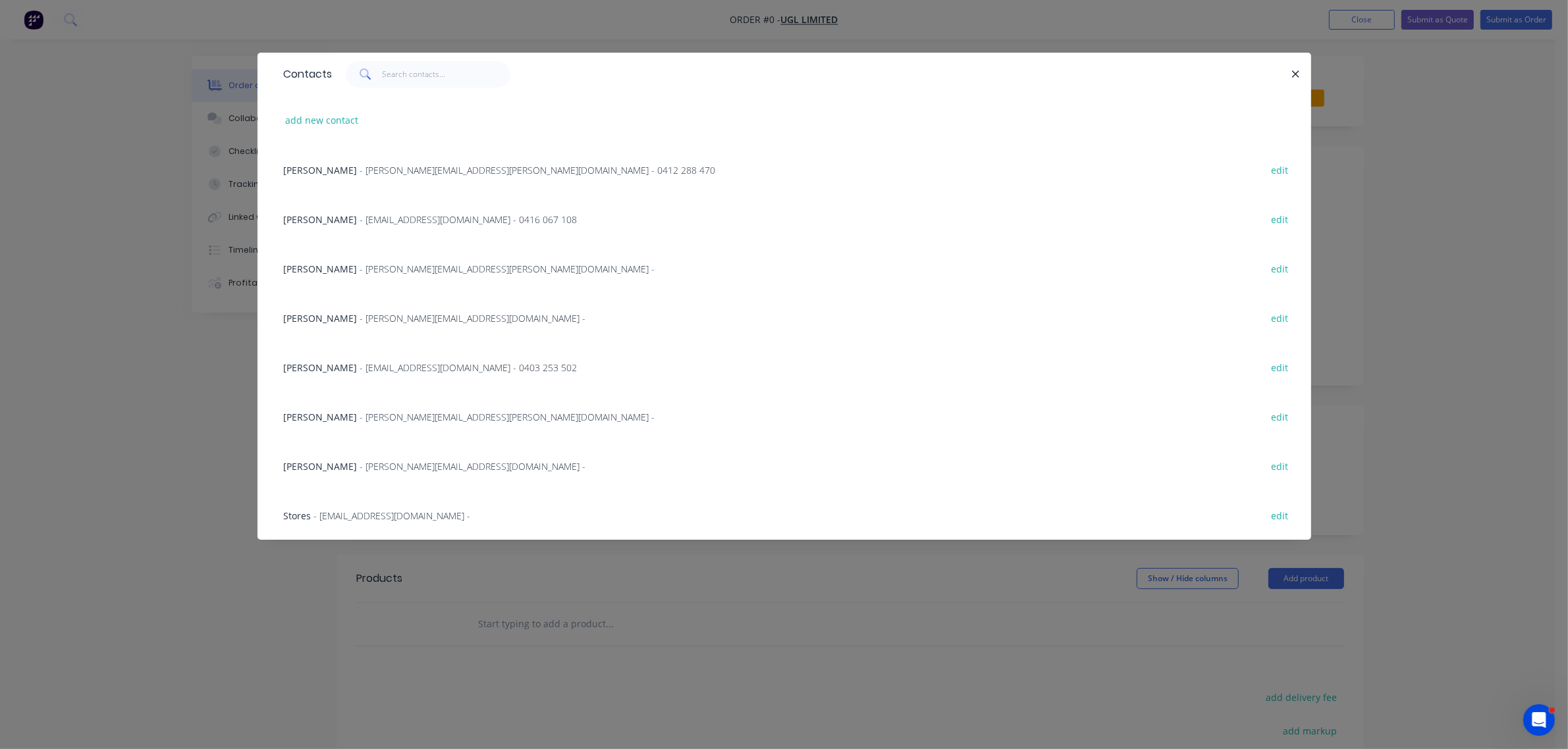
click at [360, 169] on span "- david.gracie@ugllimited.com - 0412 288 470" at bounding box center [538, 170] width 355 height 12
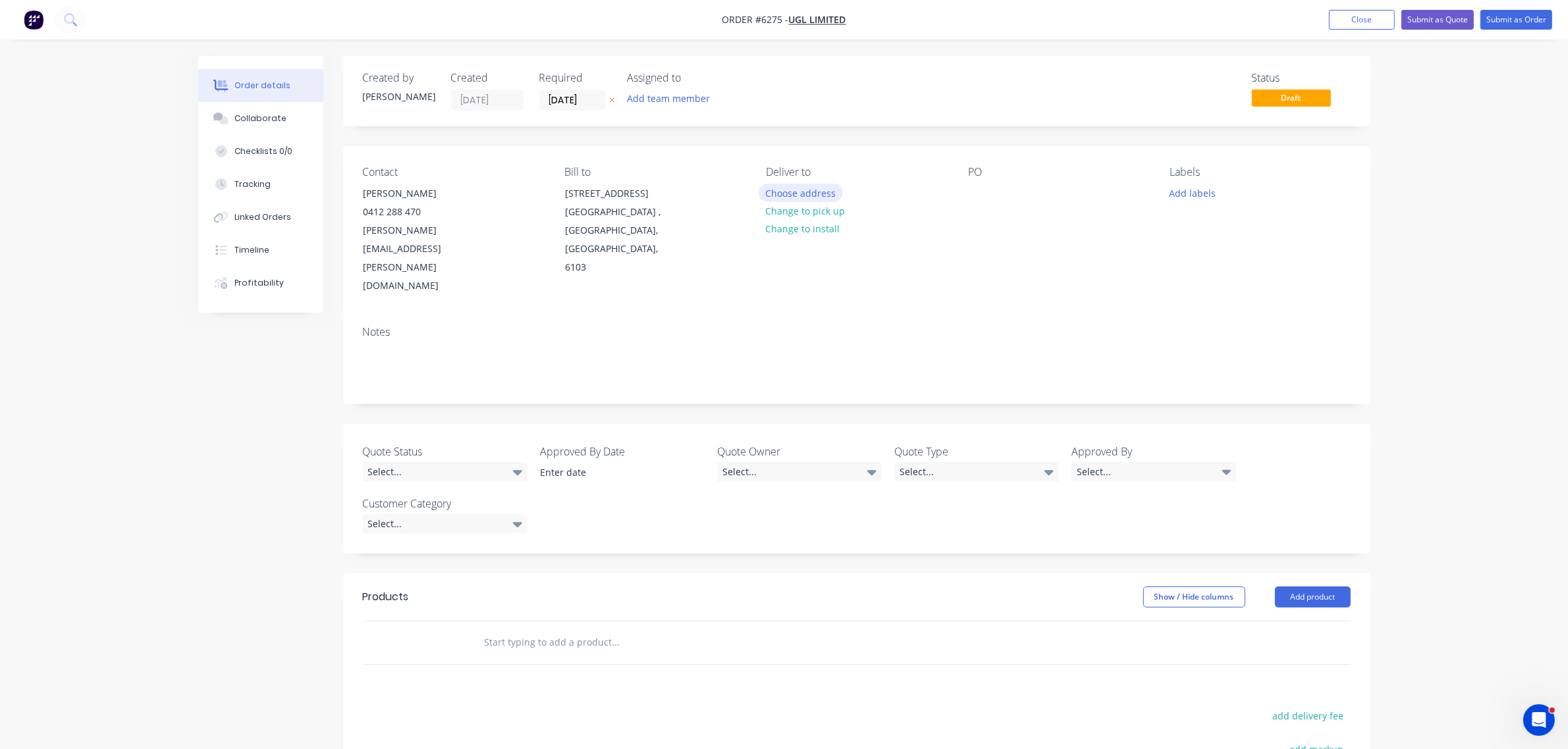
click at [796, 191] on button "Choose address" at bounding box center [801, 192] width 85 height 18
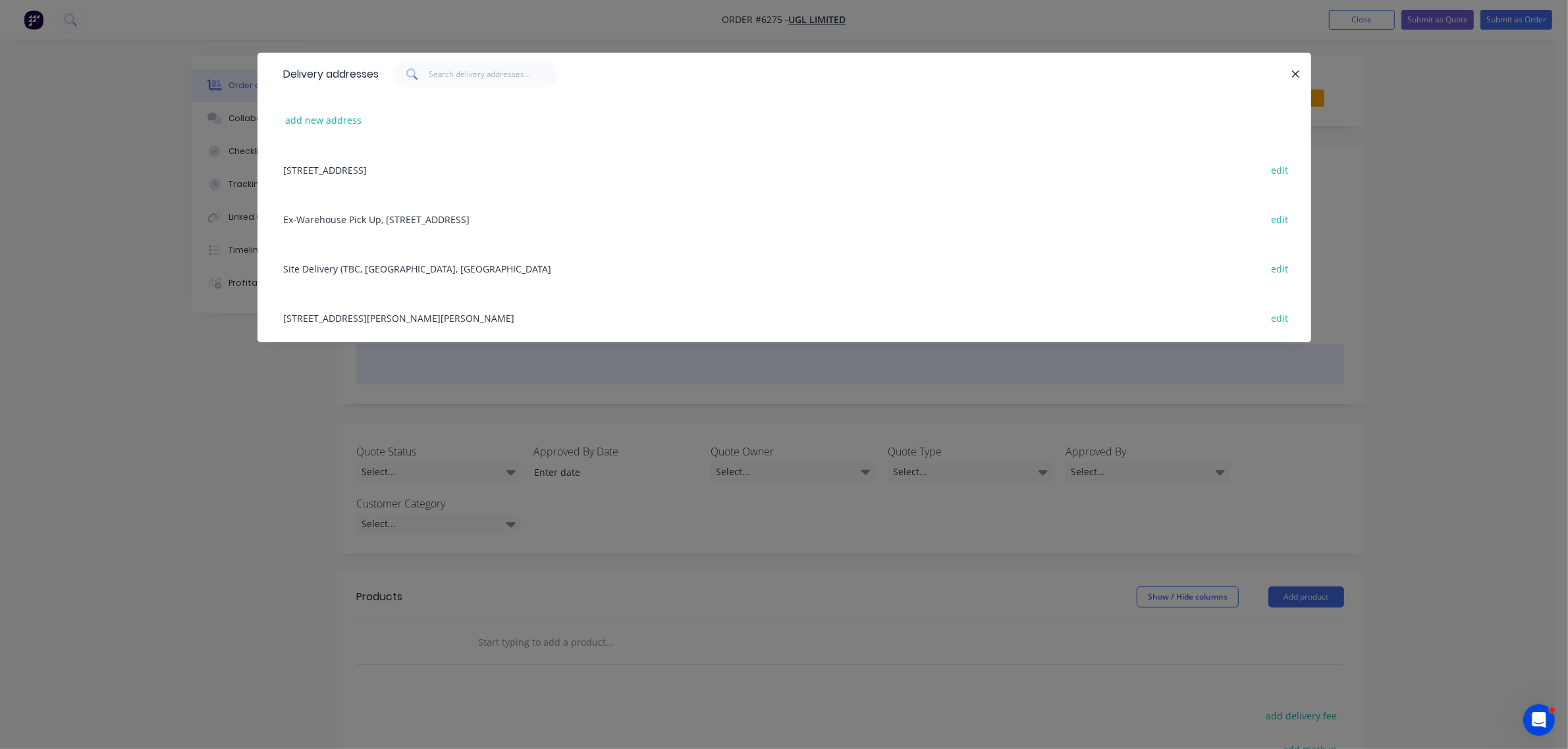
click at [372, 318] on div "27 Canham Way, Greenwood, Western Australia, Australia, 6024 edit" at bounding box center [784, 317] width 1014 height 49
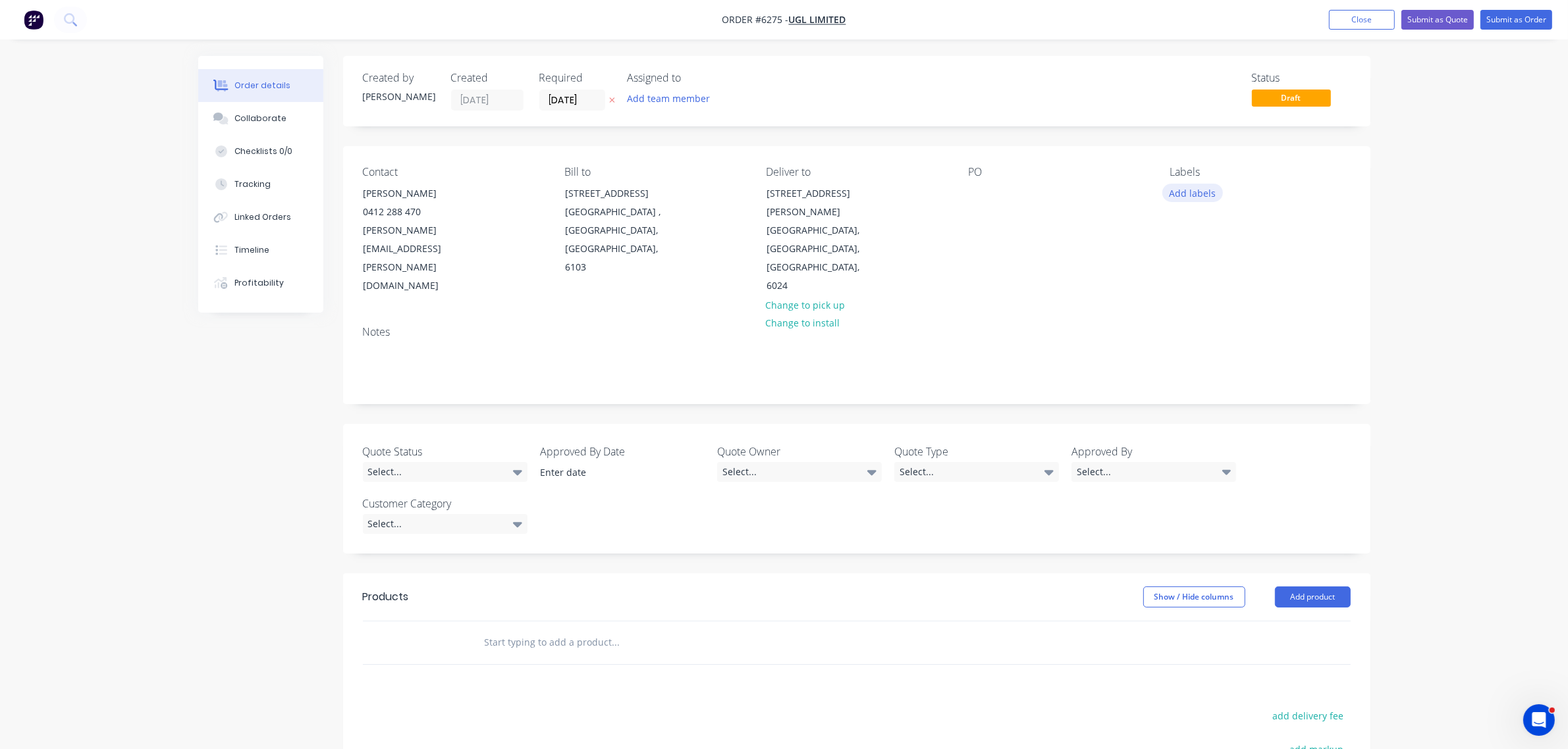
click at [1188, 189] on button "Add labels" at bounding box center [1192, 192] width 61 height 18
click at [1227, 234] on input "text" at bounding box center [1278, 231] width 137 height 26
type input "SPS"
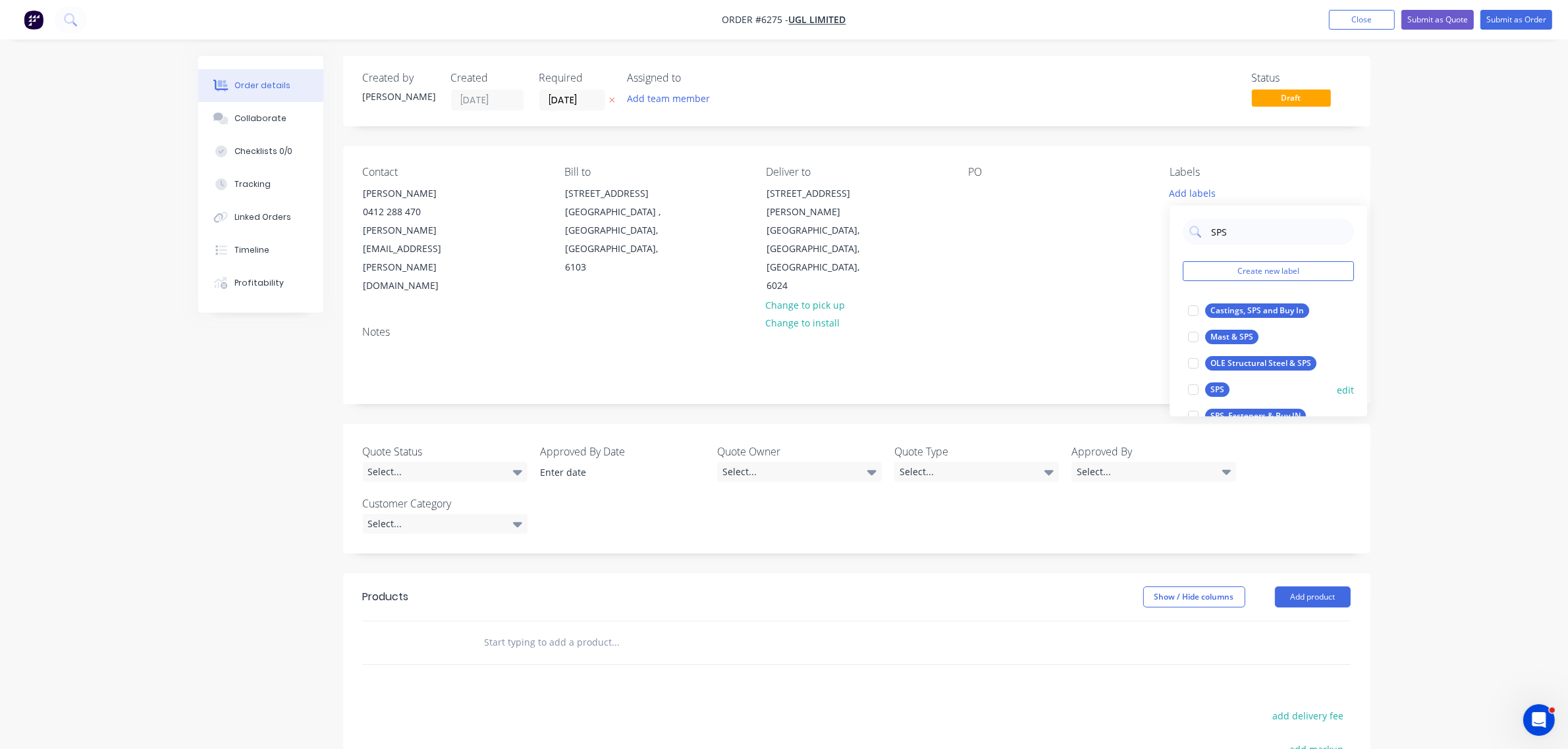
click at [1193, 395] on div at bounding box center [1192, 390] width 26 height 26
click at [1195, 327] on div at bounding box center [1192, 330] width 26 height 26
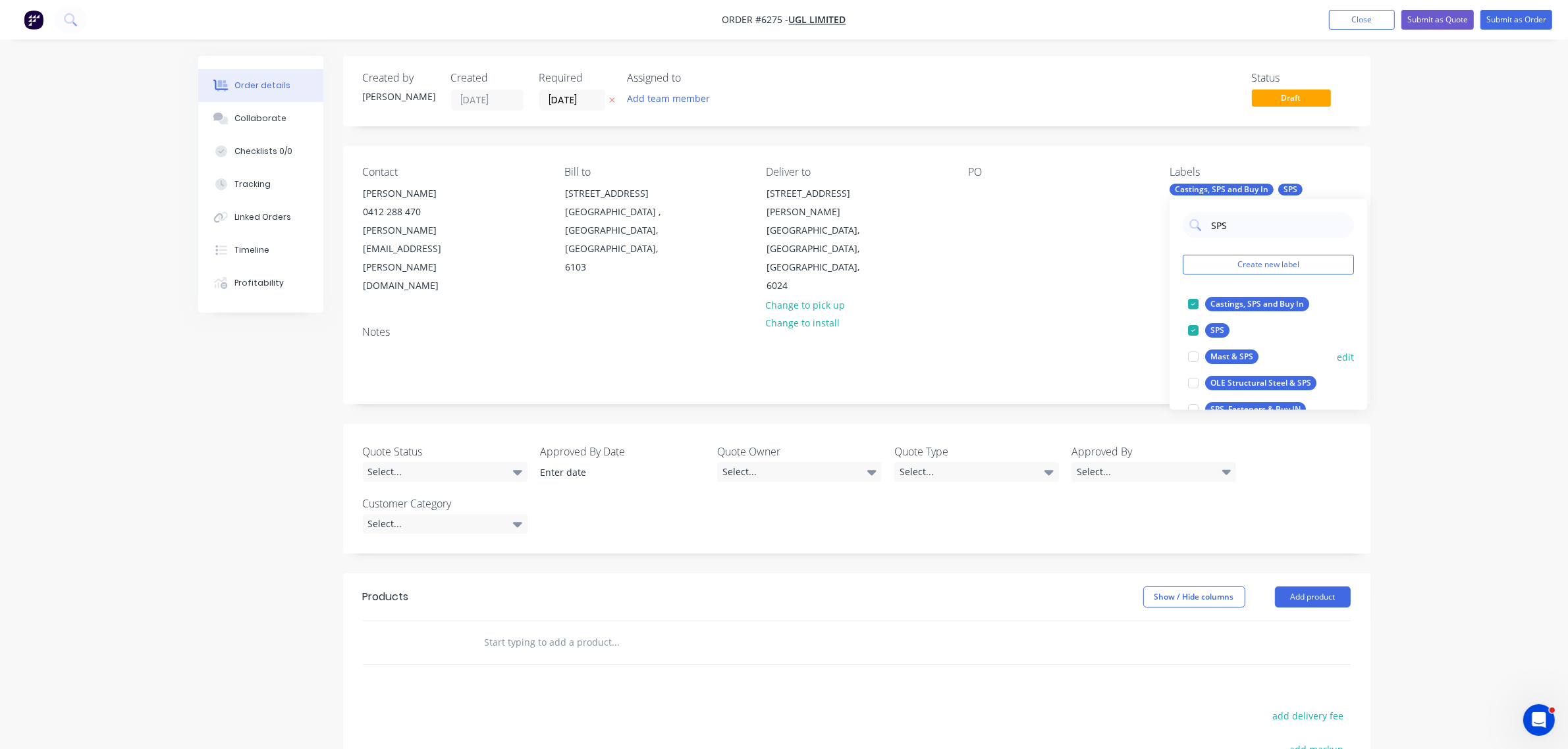
click at [1188, 331] on div at bounding box center [1192, 330] width 26 height 26
click at [1106, 260] on div "Contact David Gracie 0412 288 470 david.gracie@ugllimited.com Bill to 1-3 Eyre …" at bounding box center [856, 230] width 1027 height 169
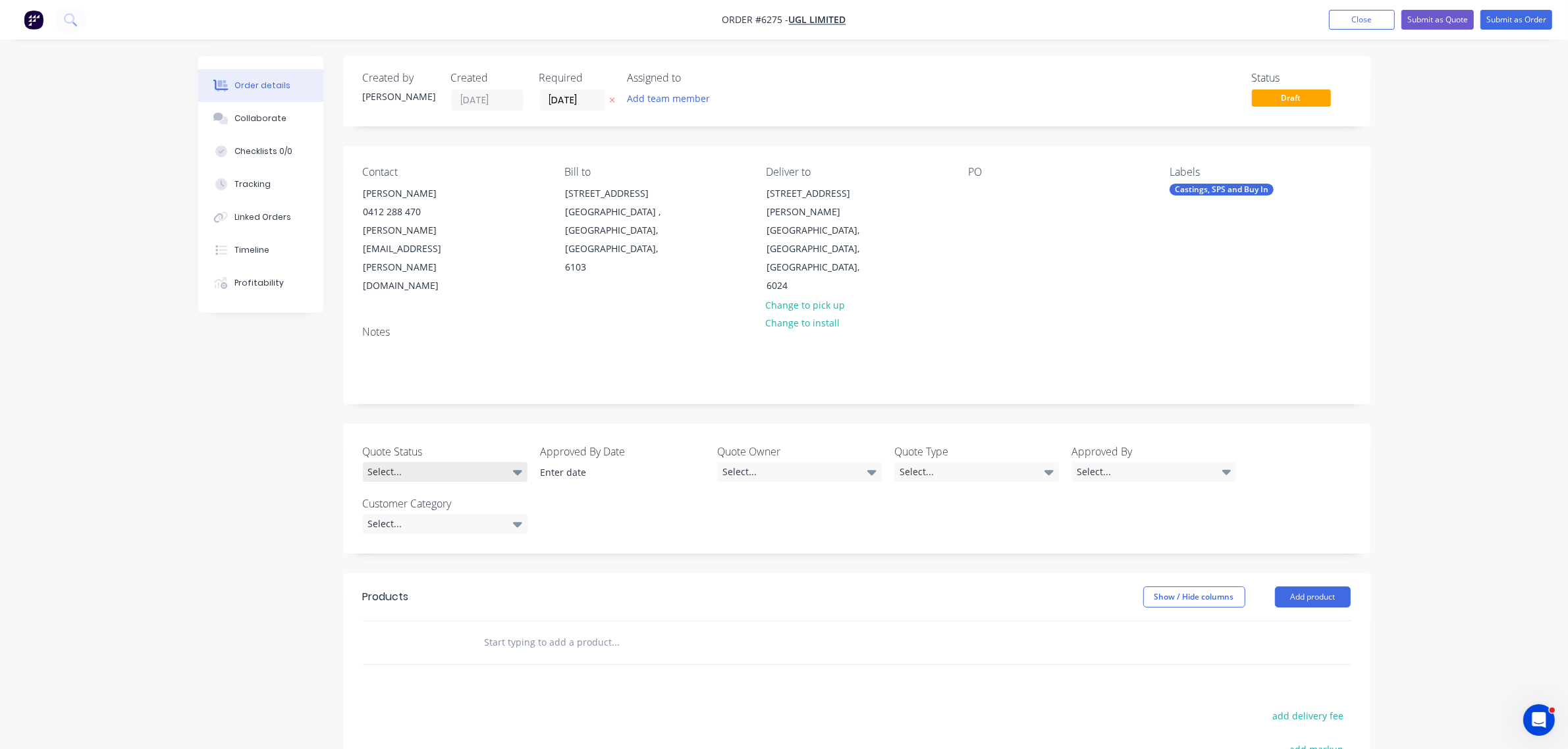
click at [497, 462] on div "Select..." at bounding box center [445, 471] width 164 height 20
click at [399, 518] on div "Pending" at bounding box center [393, 524] width 40 height 17
click at [833, 462] on div "Select..." at bounding box center [798, 471] width 164 height 20
click at [781, 471] on button "[PERSON_NAME]" at bounding box center [816, 471] width 198 height 26
click at [953, 462] on div "Select..." at bounding box center [976, 471] width 164 height 20
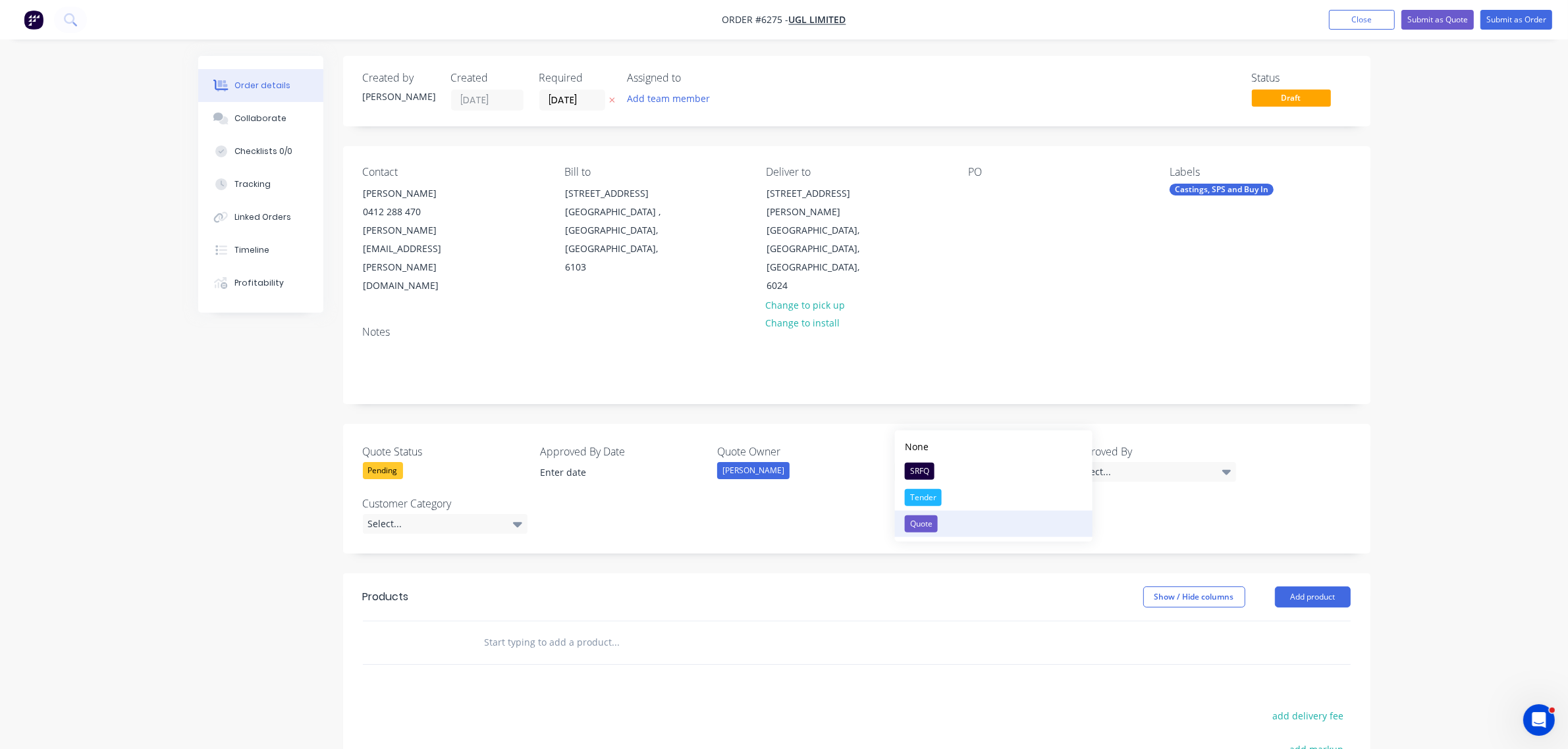
click at [921, 517] on div "Quote" at bounding box center [921, 524] width 33 height 17
click at [1111, 462] on div "Select..." at bounding box center [1153, 471] width 164 height 20
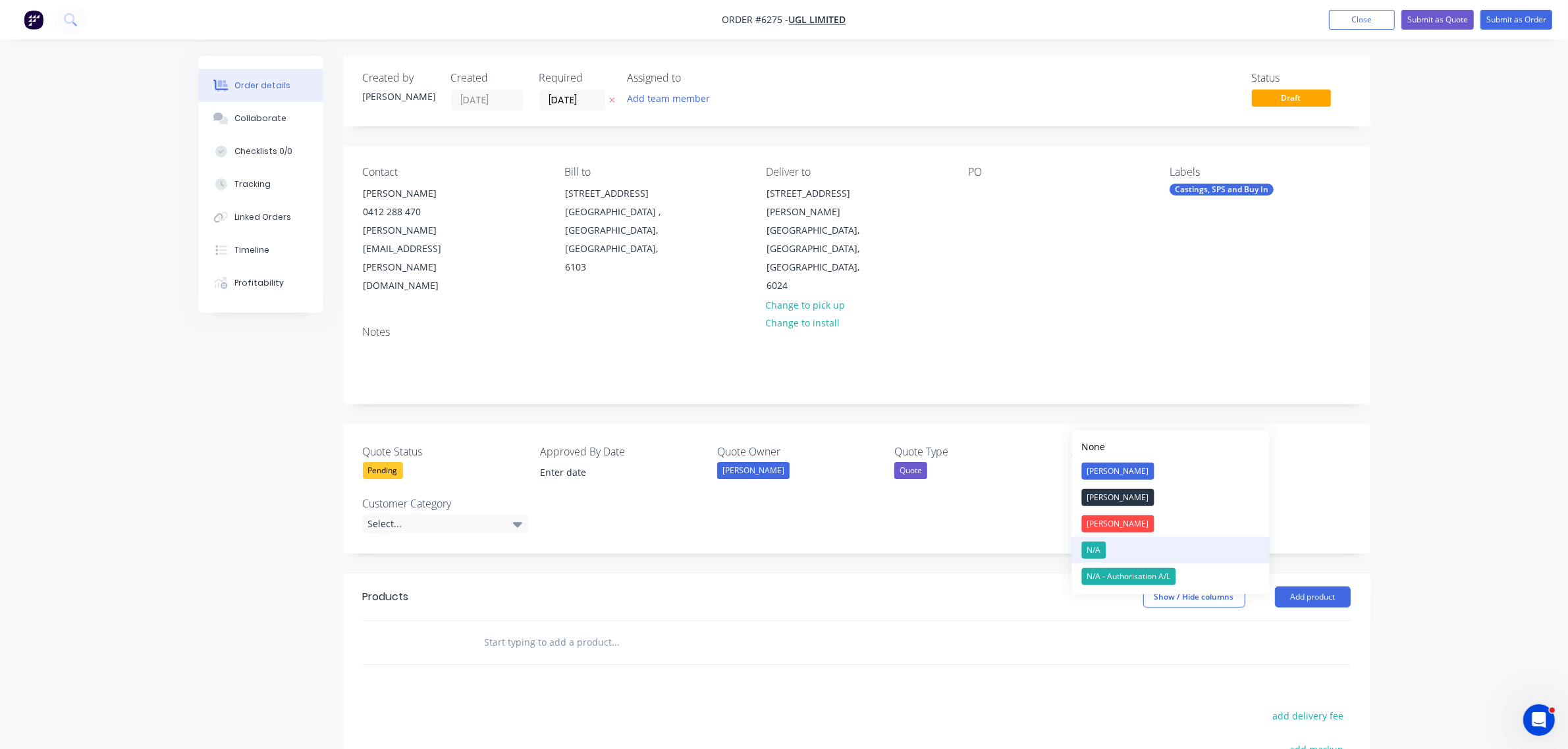
click at [1098, 551] on div "N/A" at bounding box center [1093, 550] width 24 height 17
click at [426, 514] on div "Select..." at bounding box center [445, 523] width 164 height 20
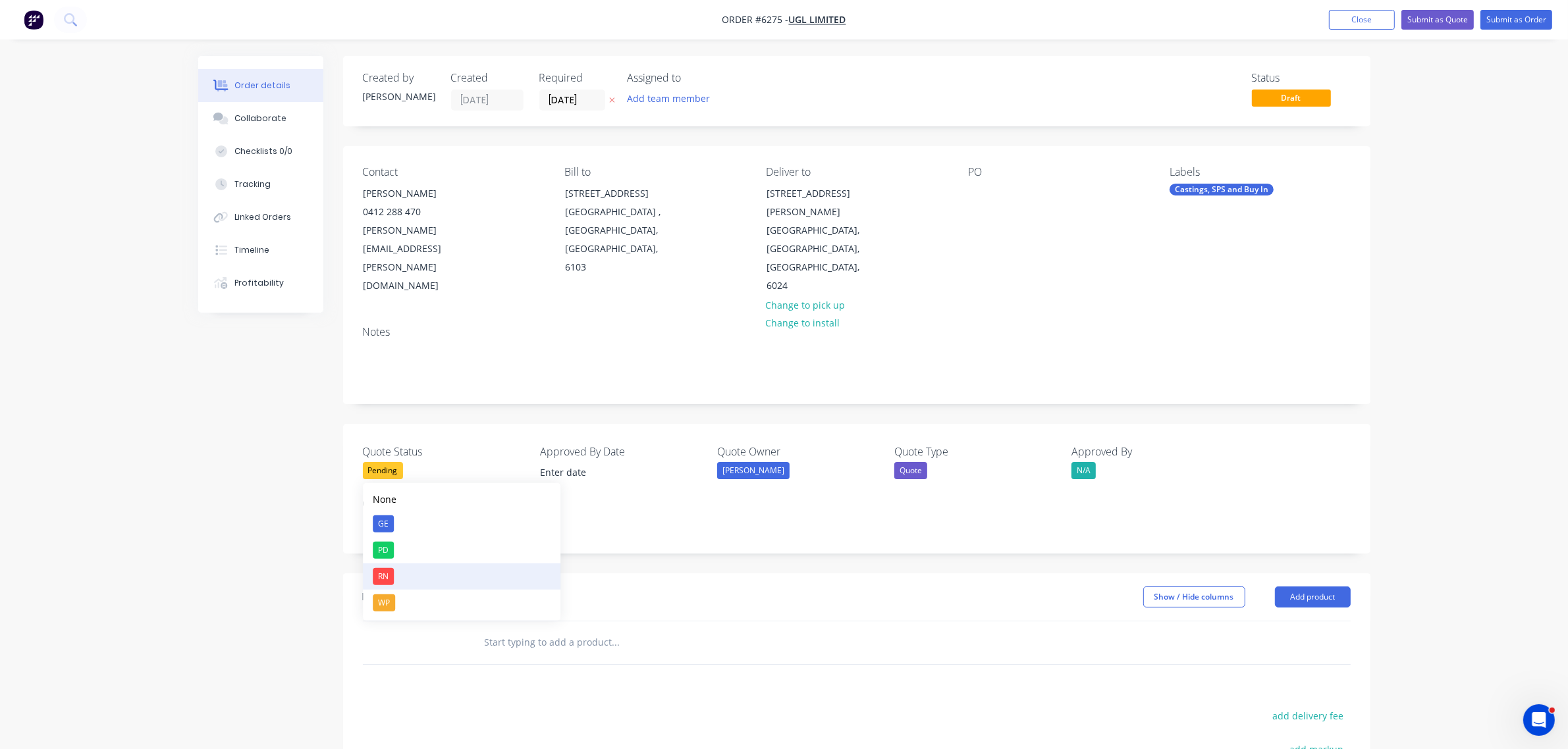
click at [392, 570] on div "RN" at bounding box center [383, 576] width 21 height 17
click at [558, 626] on input "text" at bounding box center [616, 639] width 263 height 26
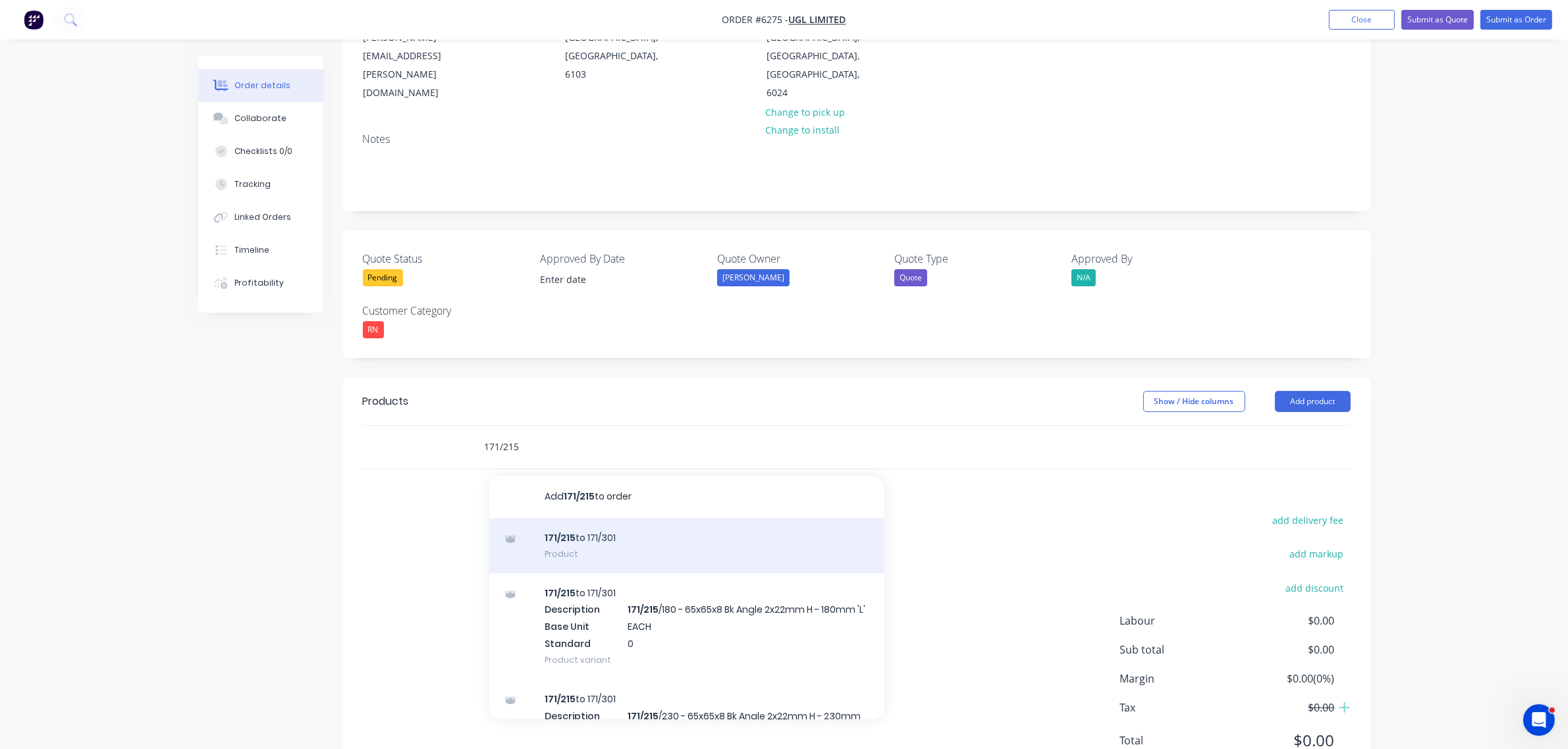
scroll to position [194, 0]
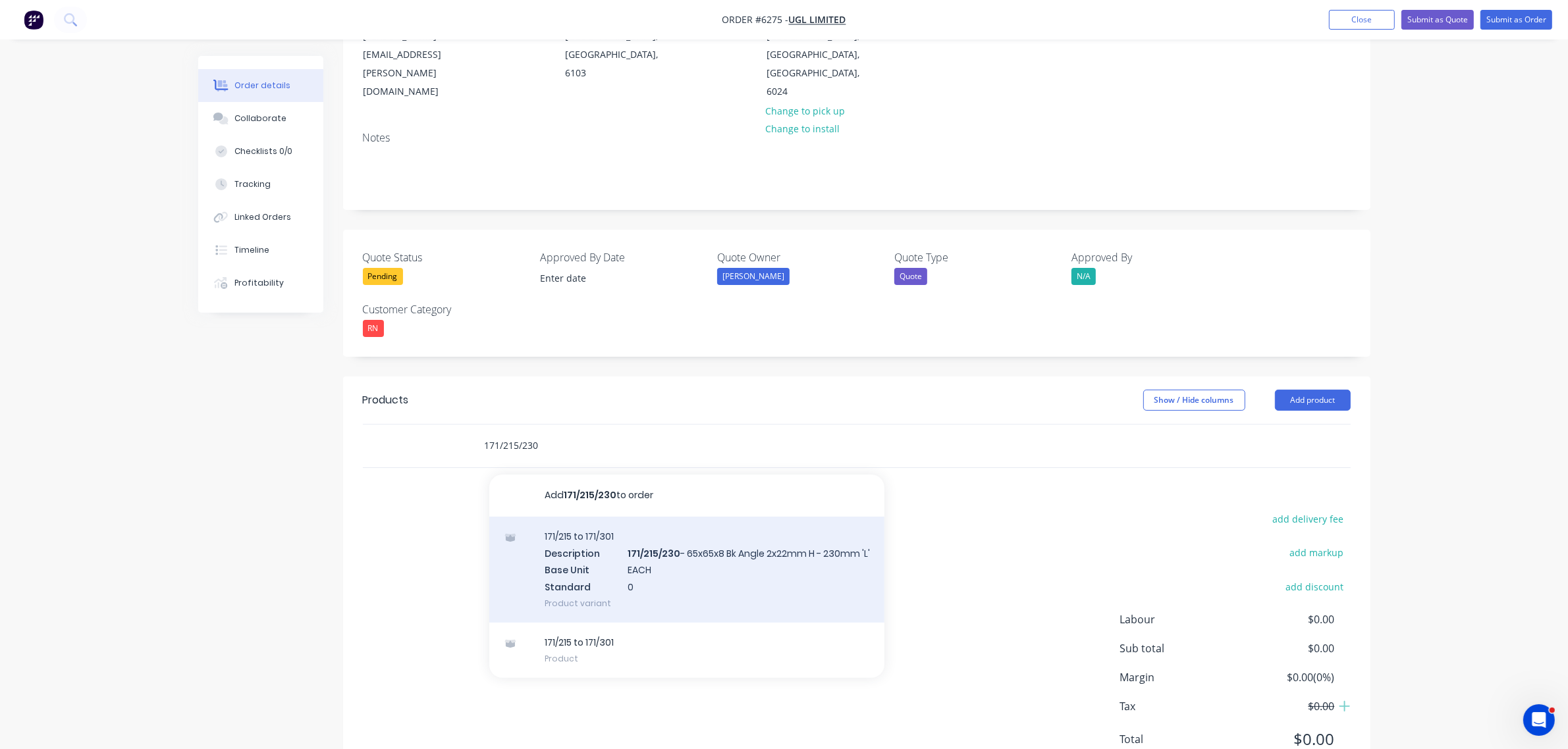
type input "171/215/230"
click at [602, 526] on div "171/215 to 171/301 Description 171/215/230 - 65x65x8 Bk Angle 2x22mm H - 230mm …" at bounding box center [686, 569] width 395 height 106
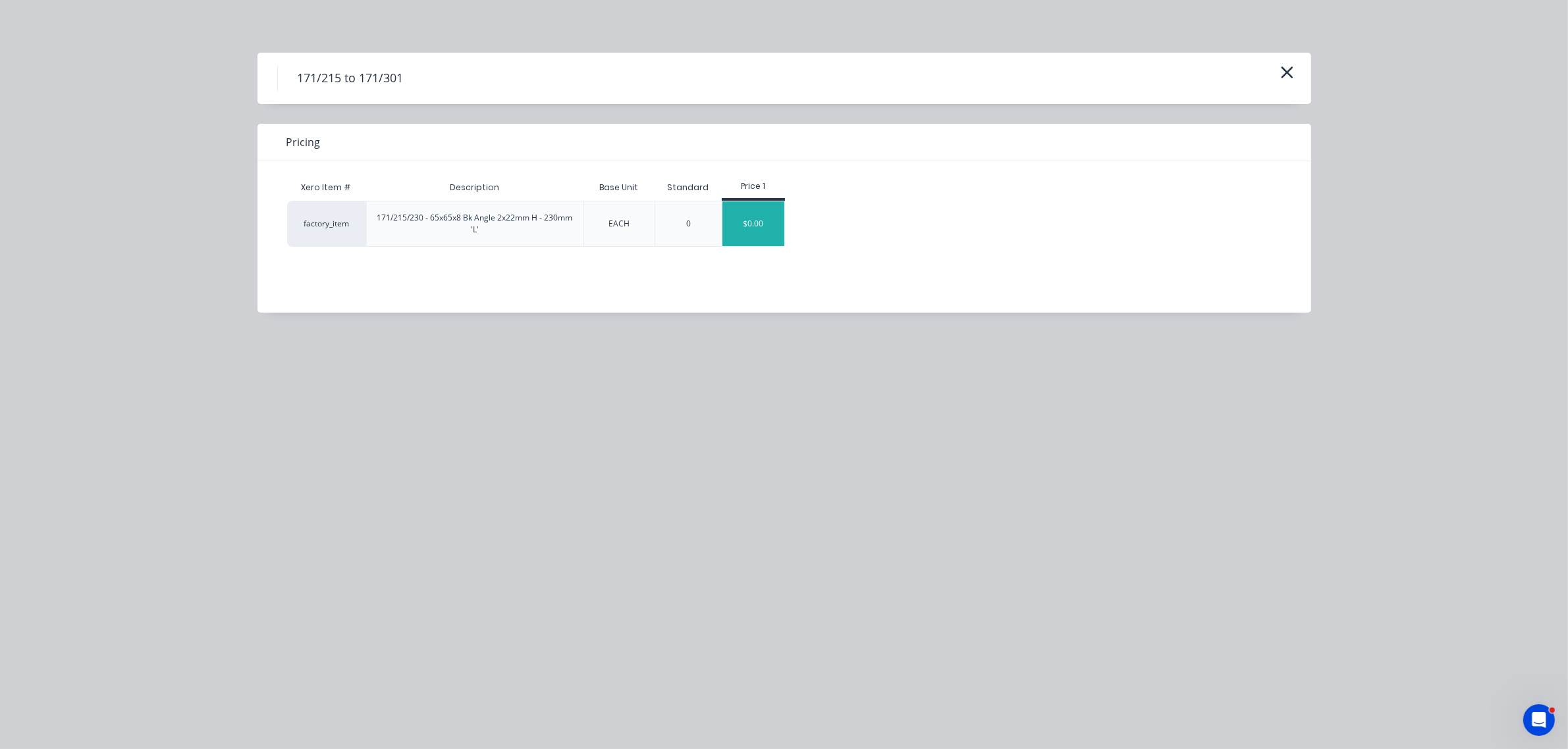
click at [754, 231] on div "$0.00" at bounding box center [753, 224] width 61 height 45
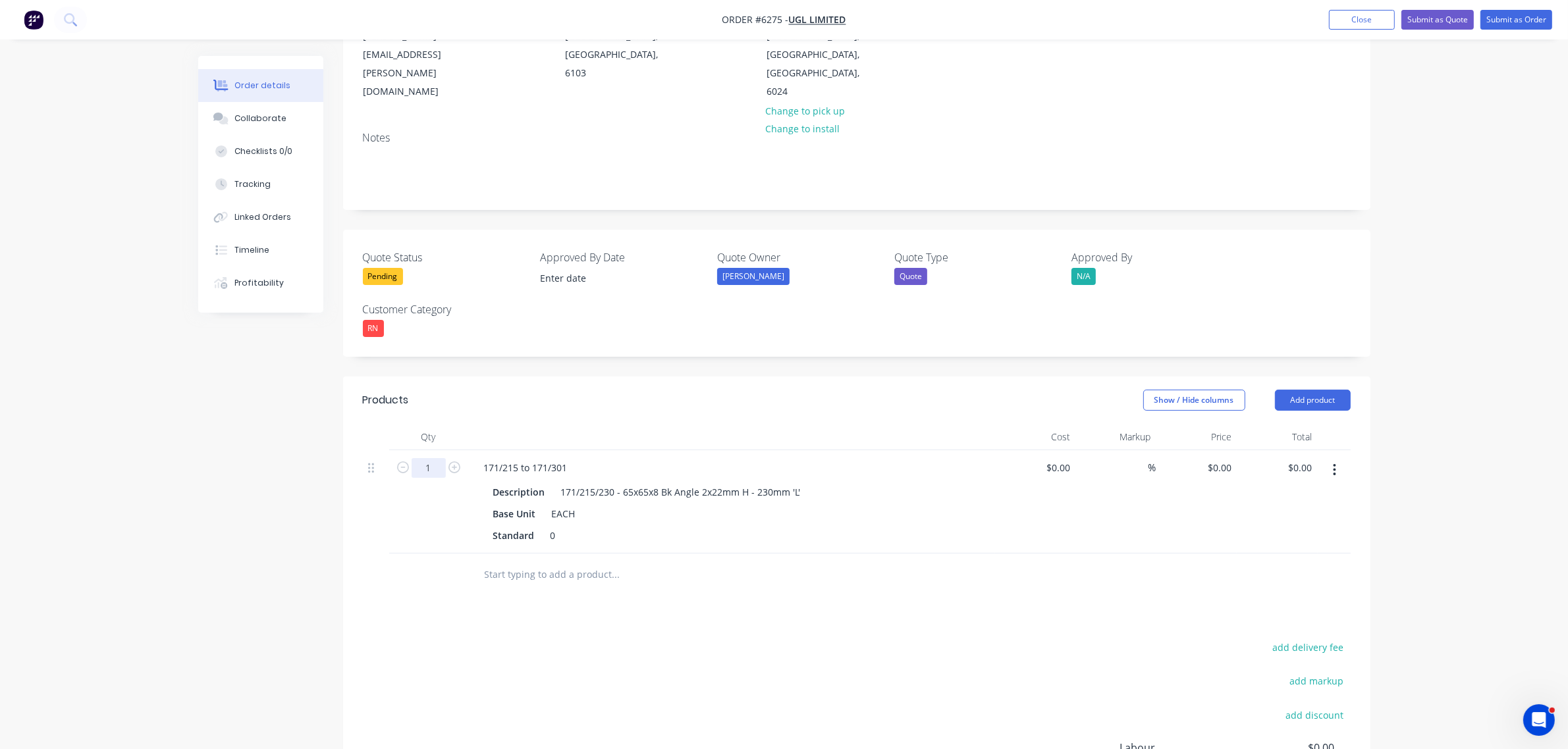
click at [435, 458] on input "1" at bounding box center [429, 468] width 35 height 20
type input "10"
click at [1219, 458] on div "0 0" at bounding box center [1226, 468] width 20 height 19
click at [1225, 458] on input "0" at bounding box center [1229, 468] width 15 height 19
type input "$62.12"
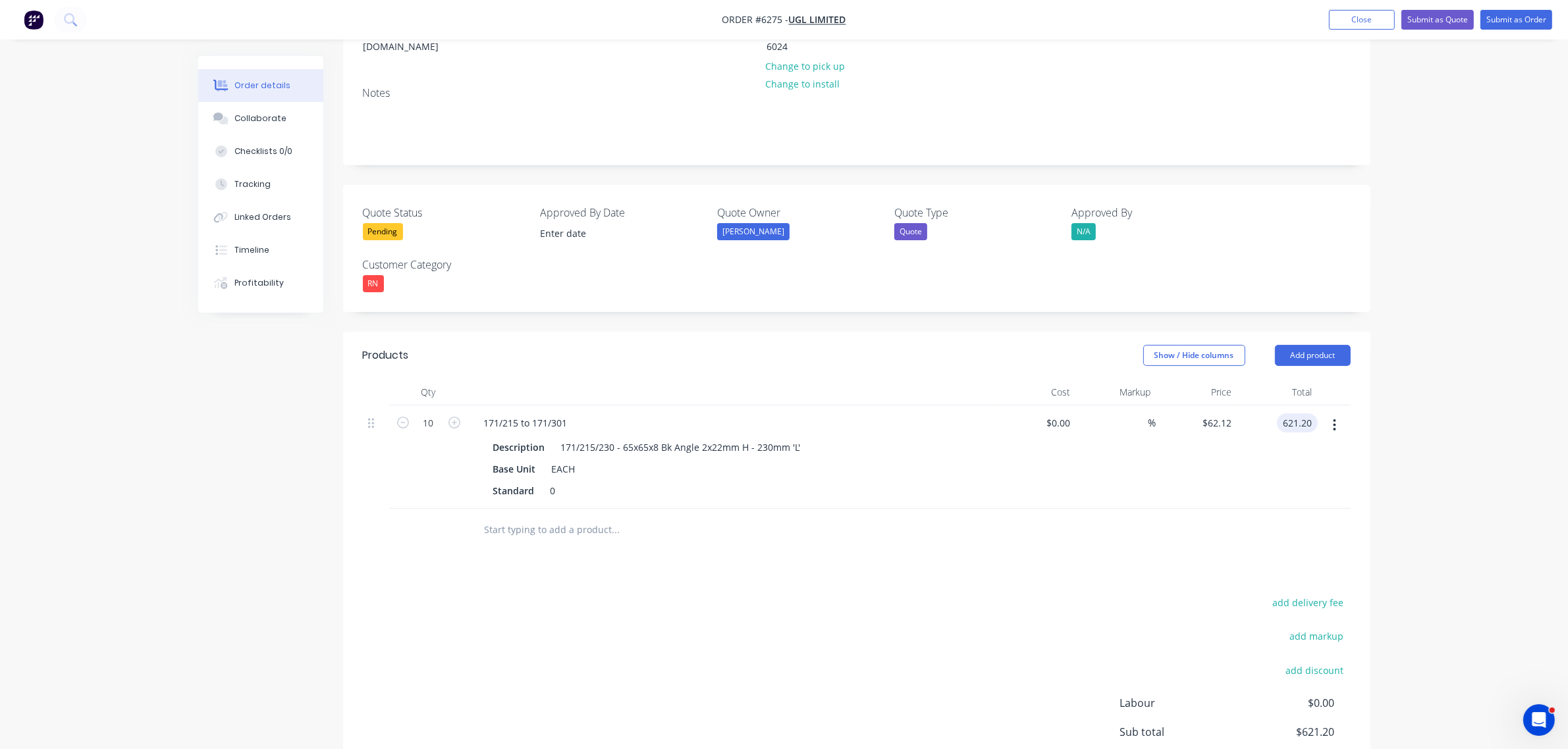
scroll to position [277, 0]
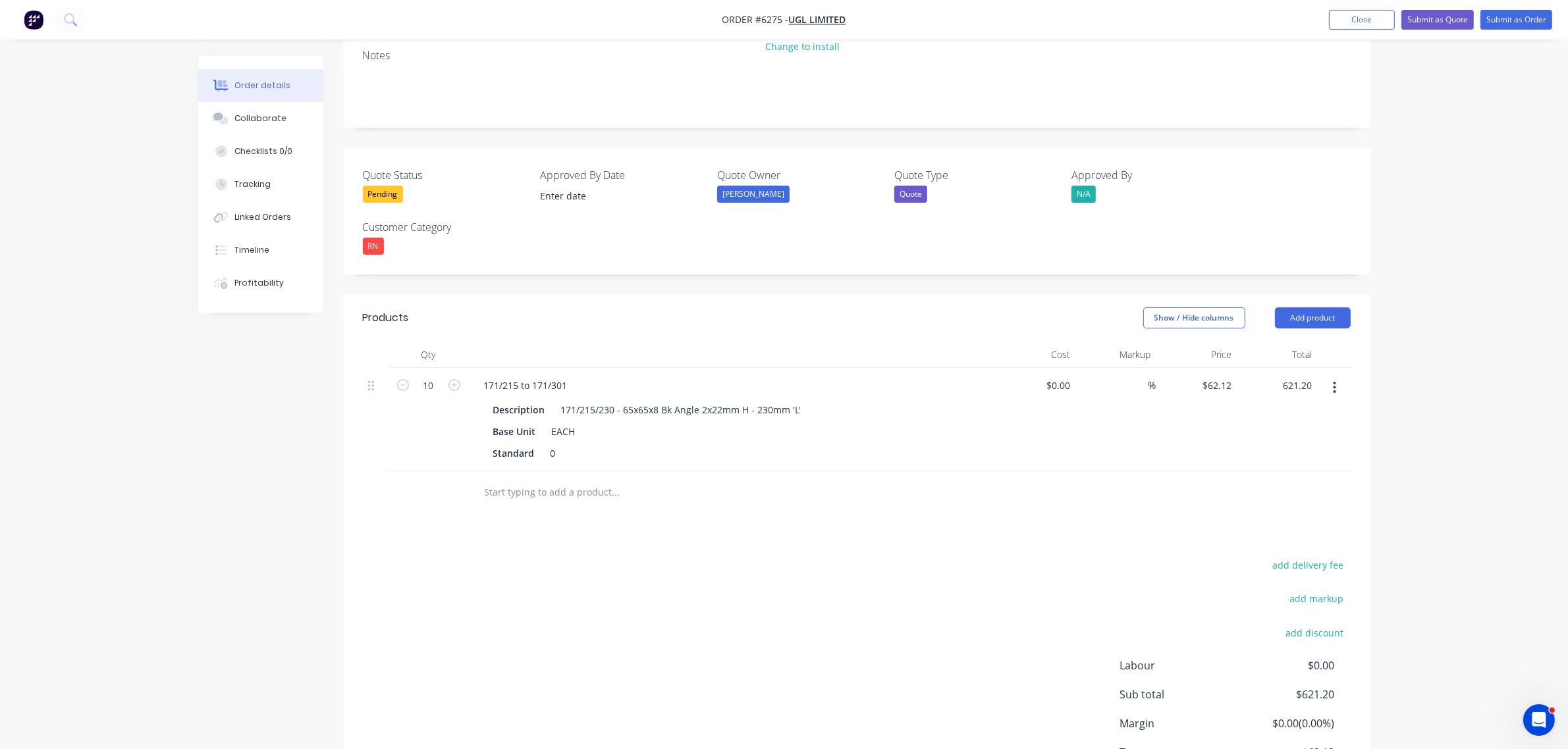
type input "$621.20"
drag, startPoint x: 564, startPoint y: 426, endPoint x: 558, endPoint y: 438, distance: 13.4
click at [562, 479] on input "text" at bounding box center [616, 492] width 263 height 26
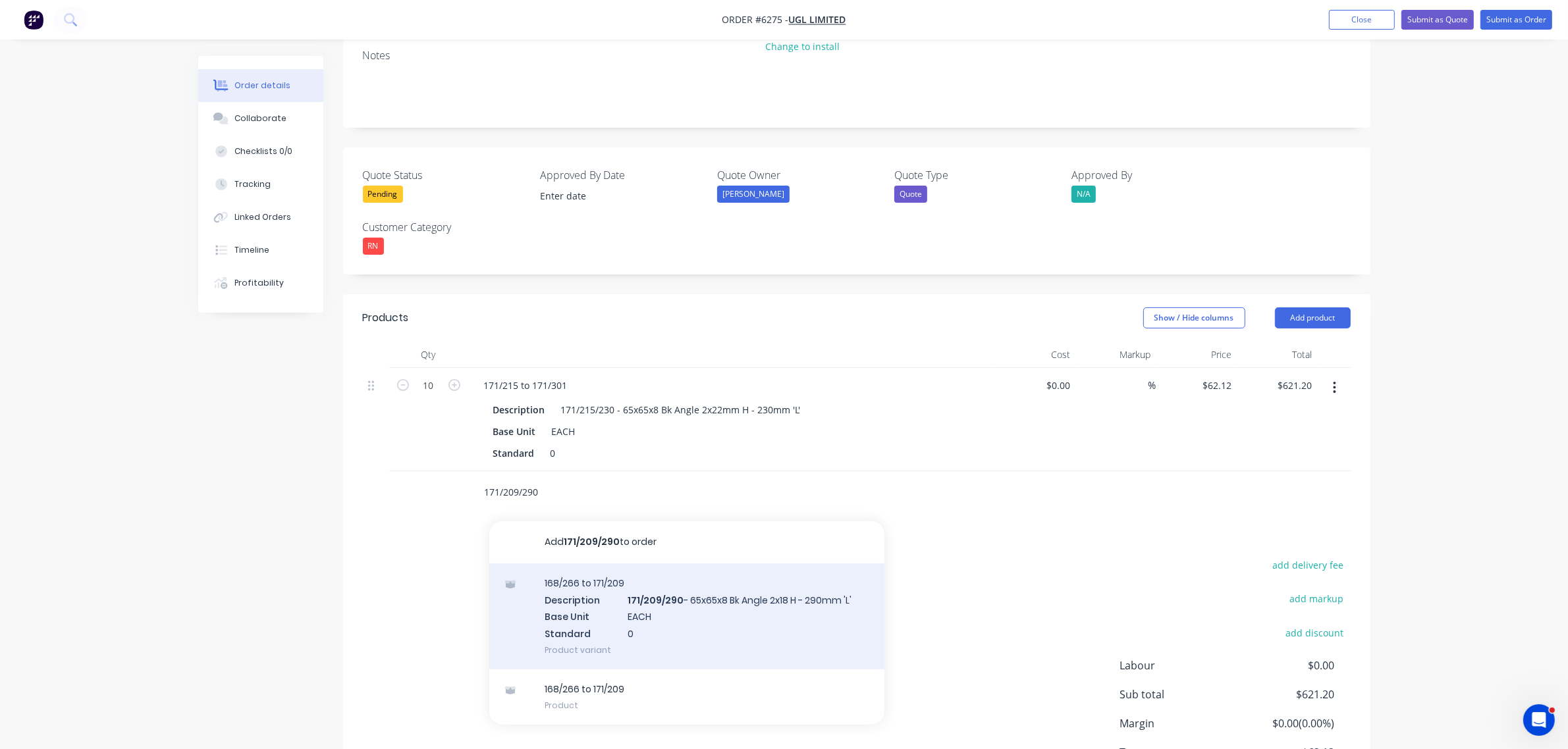
type input "171/209/290"
click at [611, 564] on div "168/266 to 171/209 Description 171/209/290 - 65x65x8 Bk Angle 2x18 H - 290mm 'L…" at bounding box center [686, 616] width 395 height 106
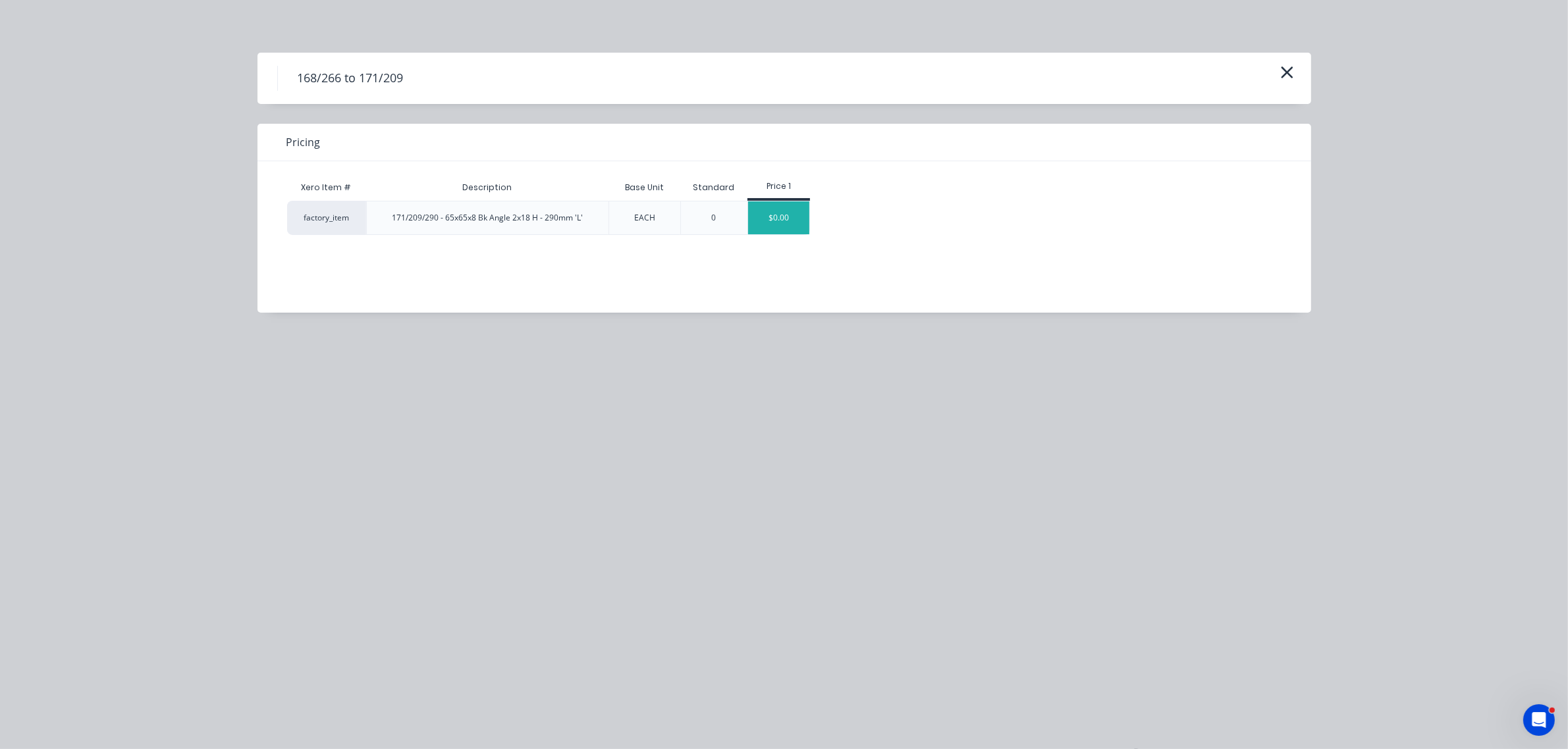
click at [791, 221] on div "$0.00" at bounding box center [779, 218] width 61 height 33
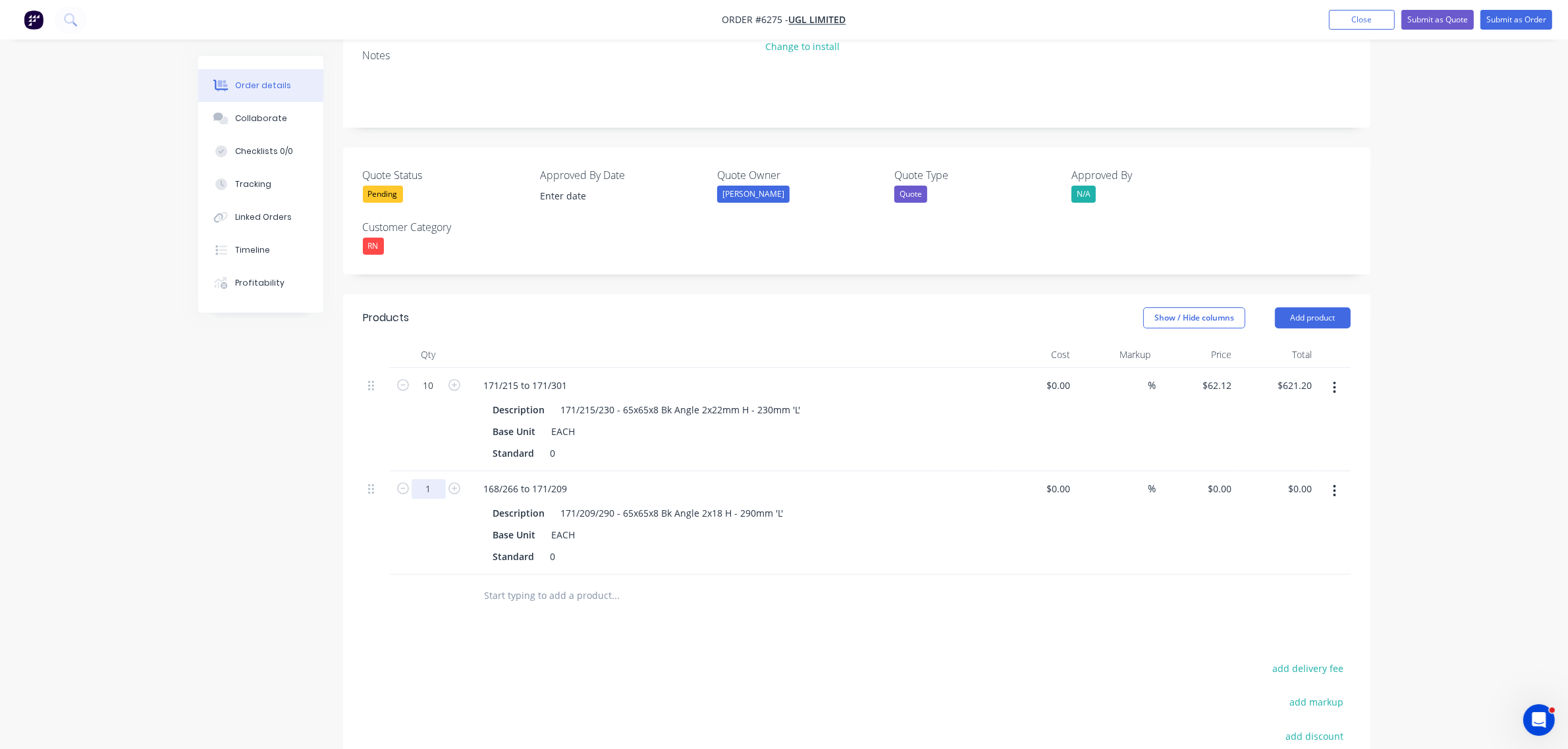
click at [438, 396] on input "1" at bounding box center [429, 385] width 35 height 20
type input "6"
click at [1225, 479] on input "0" at bounding box center [1222, 489] width 31 height 19
type input "$65.63"
type input "$393.78"
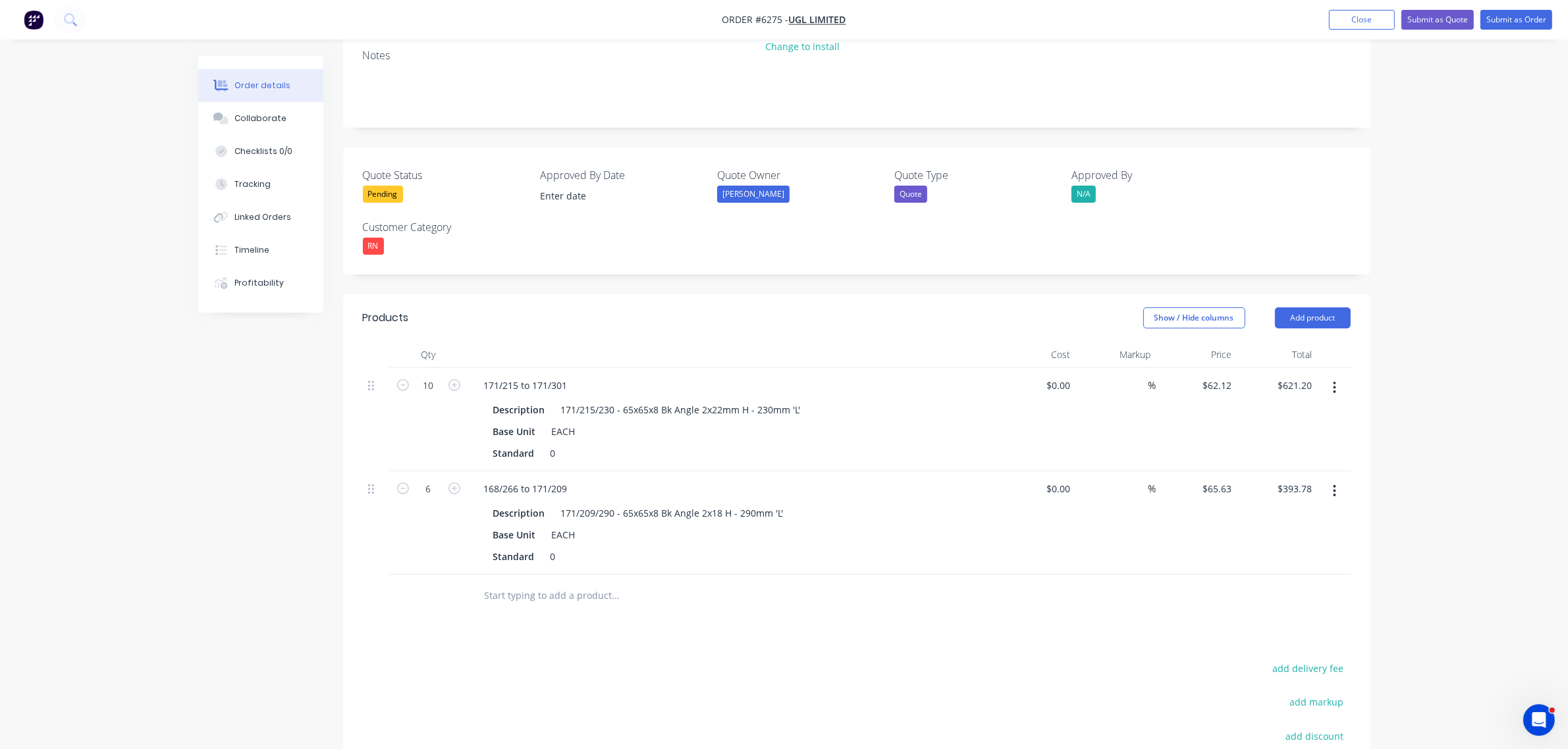
click at [543, 583] on input "text" at bounding box center [616, 595] width 263 height 26
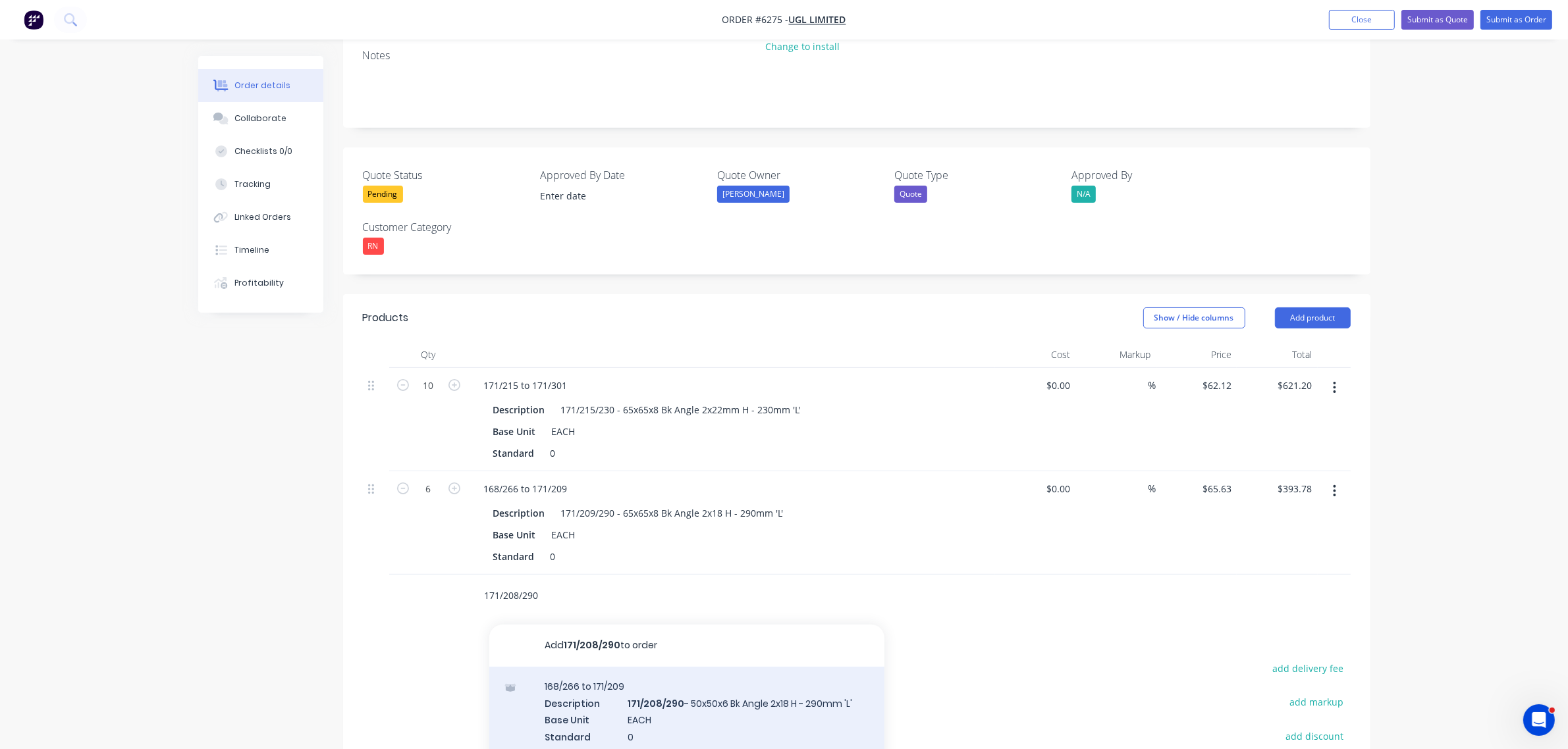
type input "171/208/290"
click at [588, 666] on div "168/266 to 171/209 Description 171/208/290 - 50x50x6 Bk Angle 2x18 H - 290mm 'L…" at bounding box center [686, 719] width 395 height 106
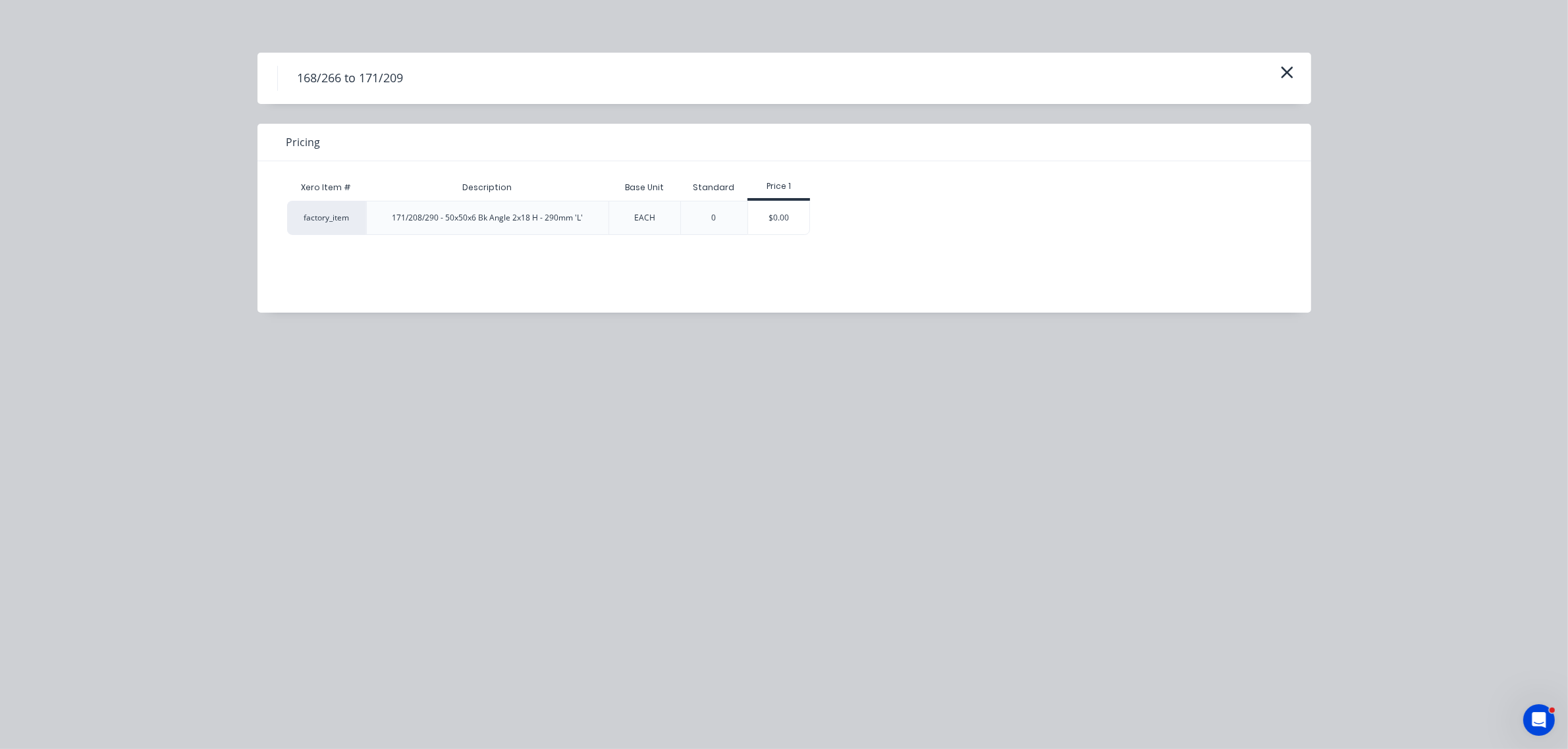
click at [772, 218] on div "$0.00" at bounding box center [779, 218] width 61 height 33
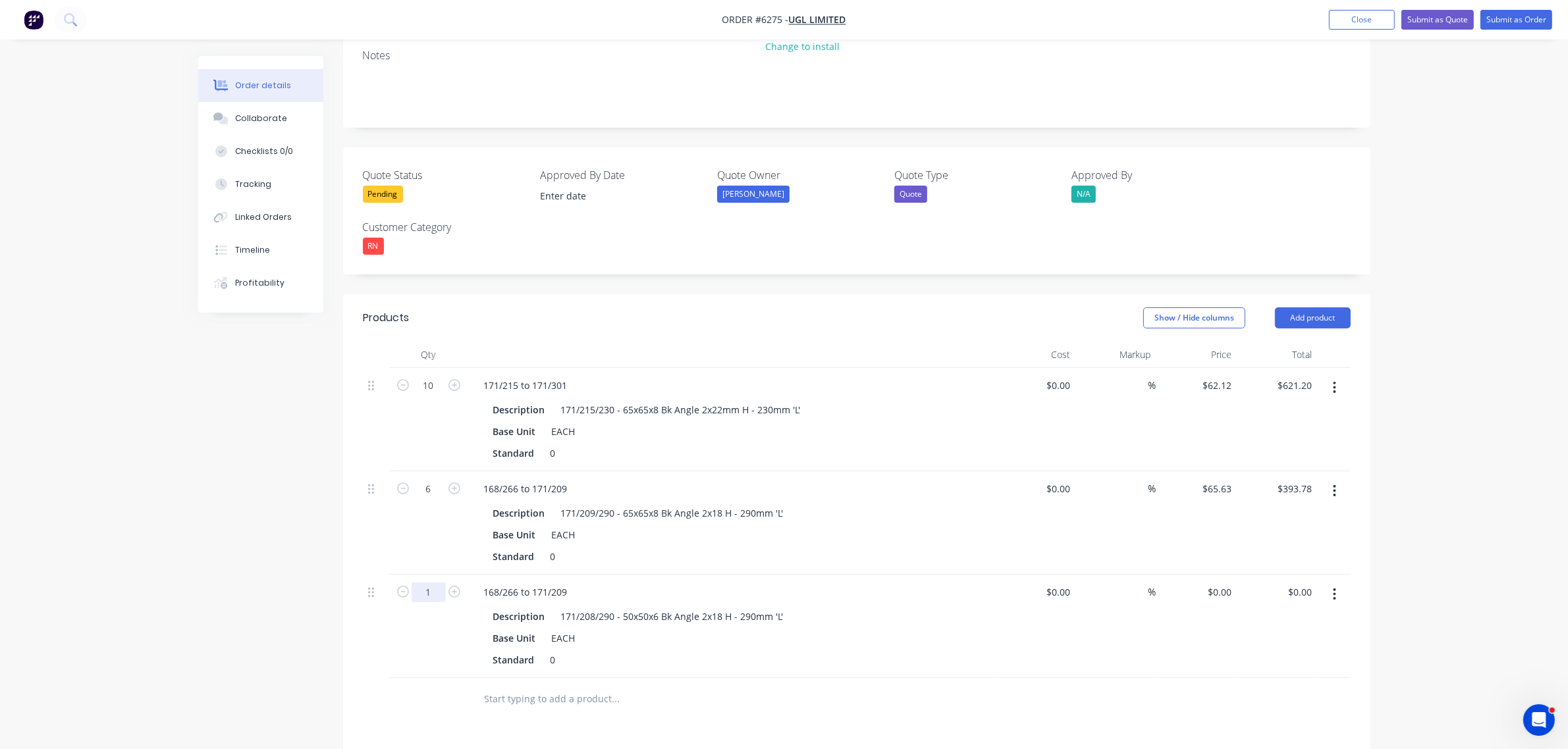
click at [427, 396] on input "1" at bounding box center [429, 385] width 35 height 20
type input "6"
type input "0"
click at [1214, 574] on div "0 0" at bounding box center [1196, 626] width 81 height 104
type input "65.63"
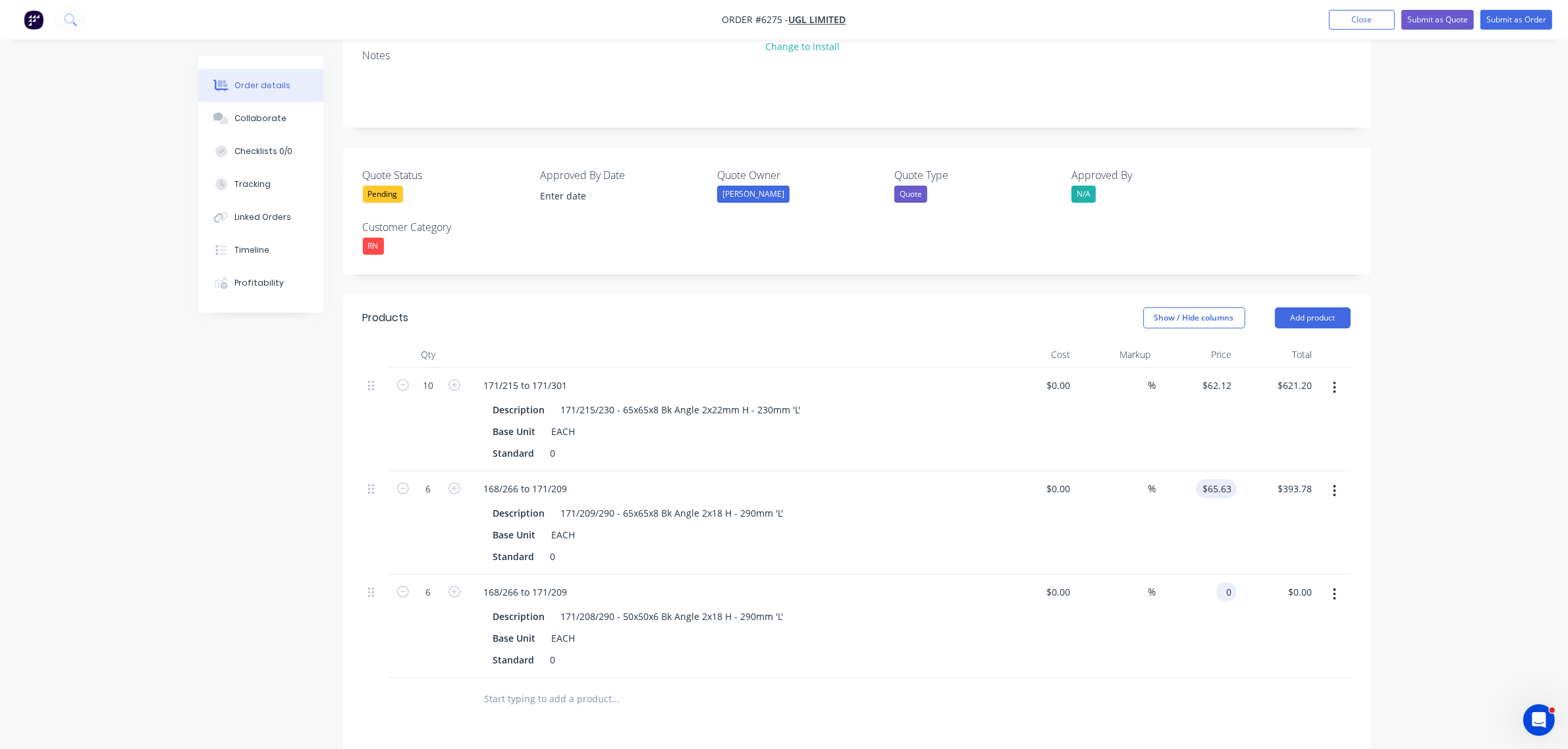
type input "$0.00"
click at [1223, 479] on input "65.63" at bounding box center [1222, 489] width 31 height 19
type input "$67.89"
type input "$407.34"
click at [1216, 583] on div "0 0" at bounding box center [1226, 592] width 20 height 19
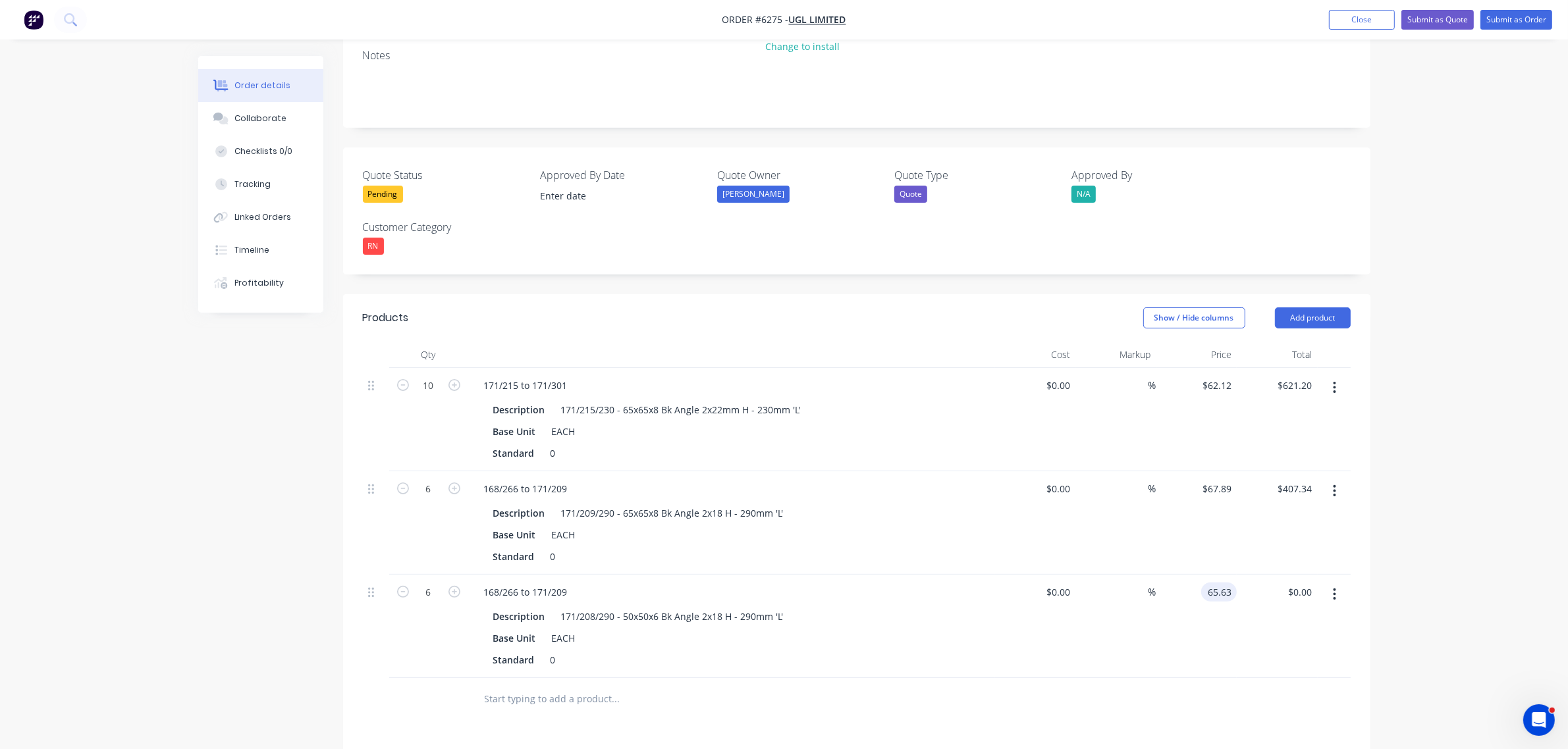
type input "$65.63"
type input "$393.78"
click at [571, 686] on input "text" at bounding box center [616, 698] width 263 height 26
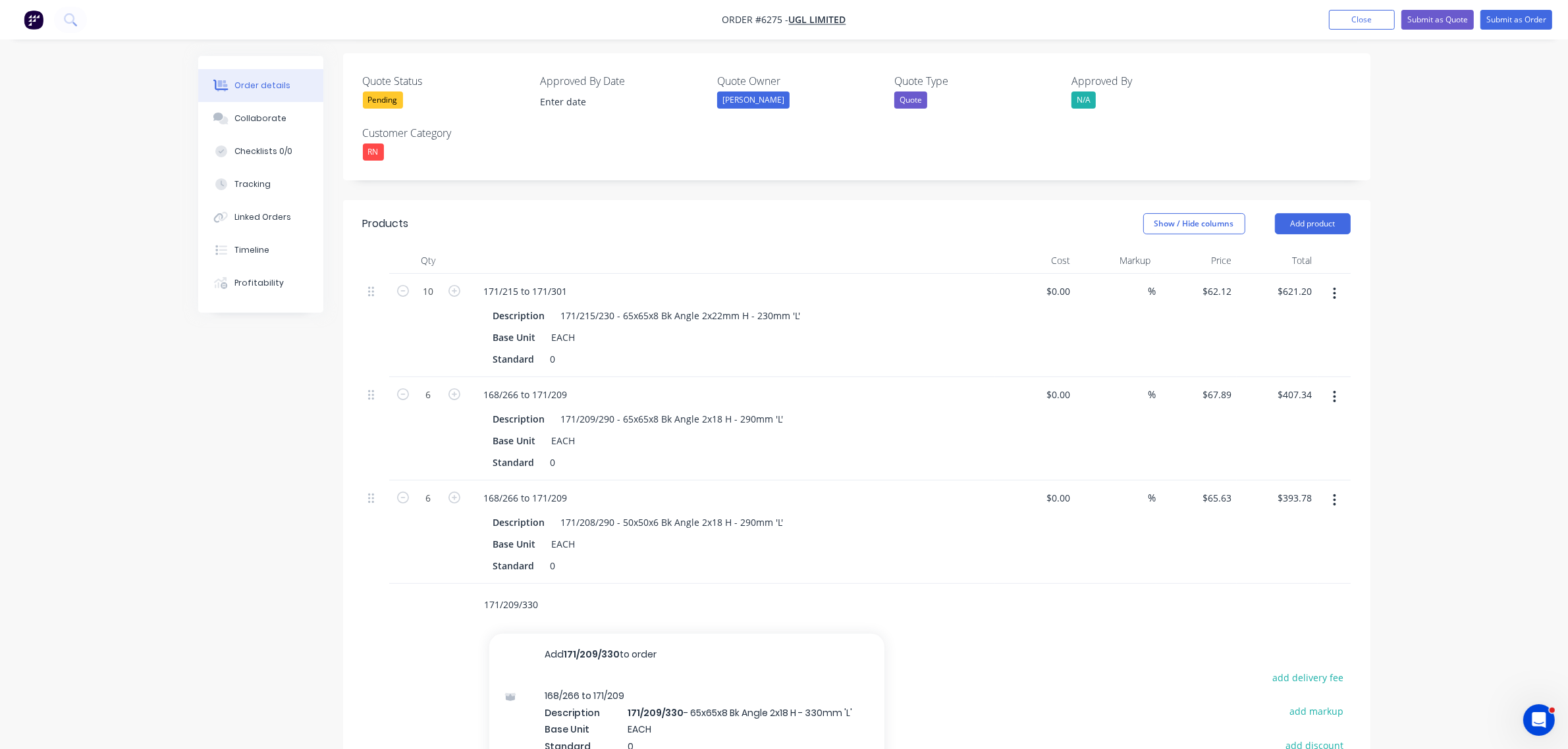
scroll to position [528, 0]
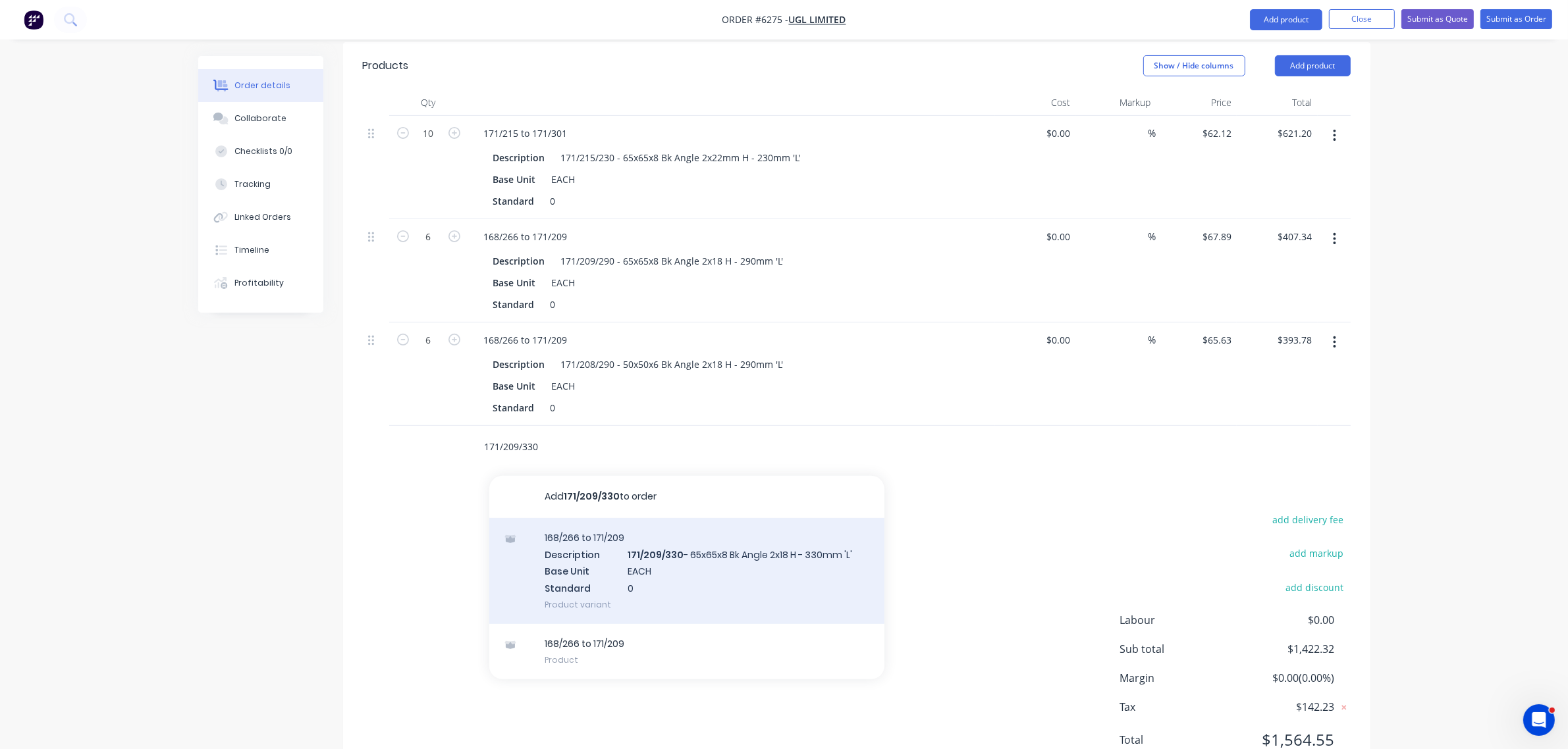
type input "171/209/330"
click at [606, 518] on div "168/266 to 171/209 Description 171/209/330 - 65x65x8 Bk Angle 2x18 H - 330mm 'L…" at bounding box center [686, 570] width 395 height 106
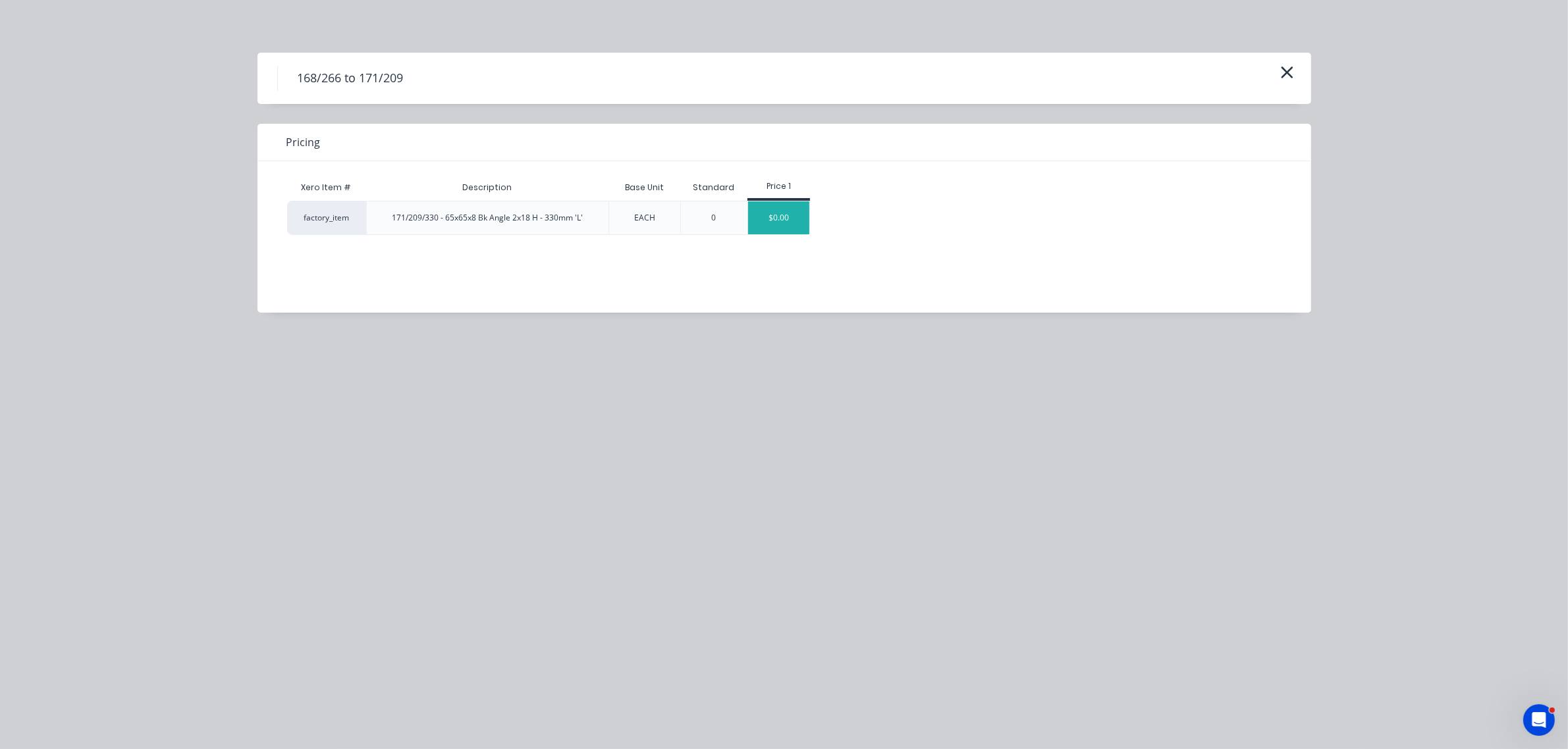
click at [786, 219] on div "$0.00" at bounding box center [779, 218] width 61 height 33
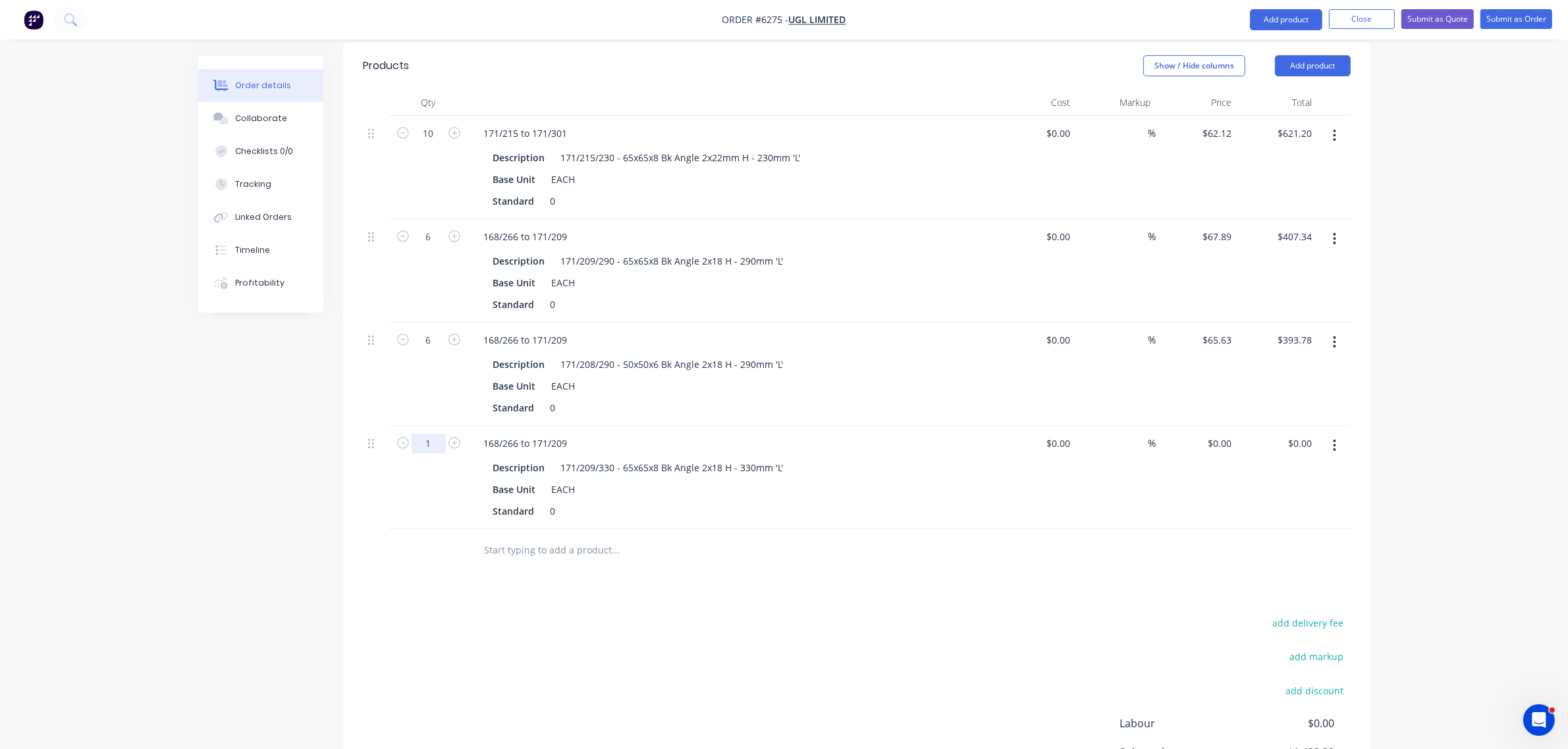
click at [432, 143] on input "1" at bounding box center [429, 133] width 35 height 20
type input "8"
click at [1218, 434] on div "0 $0.00" at bounding box center [1218, 444] width 36 height 19
type input "$72.00"
type input "$576.00"
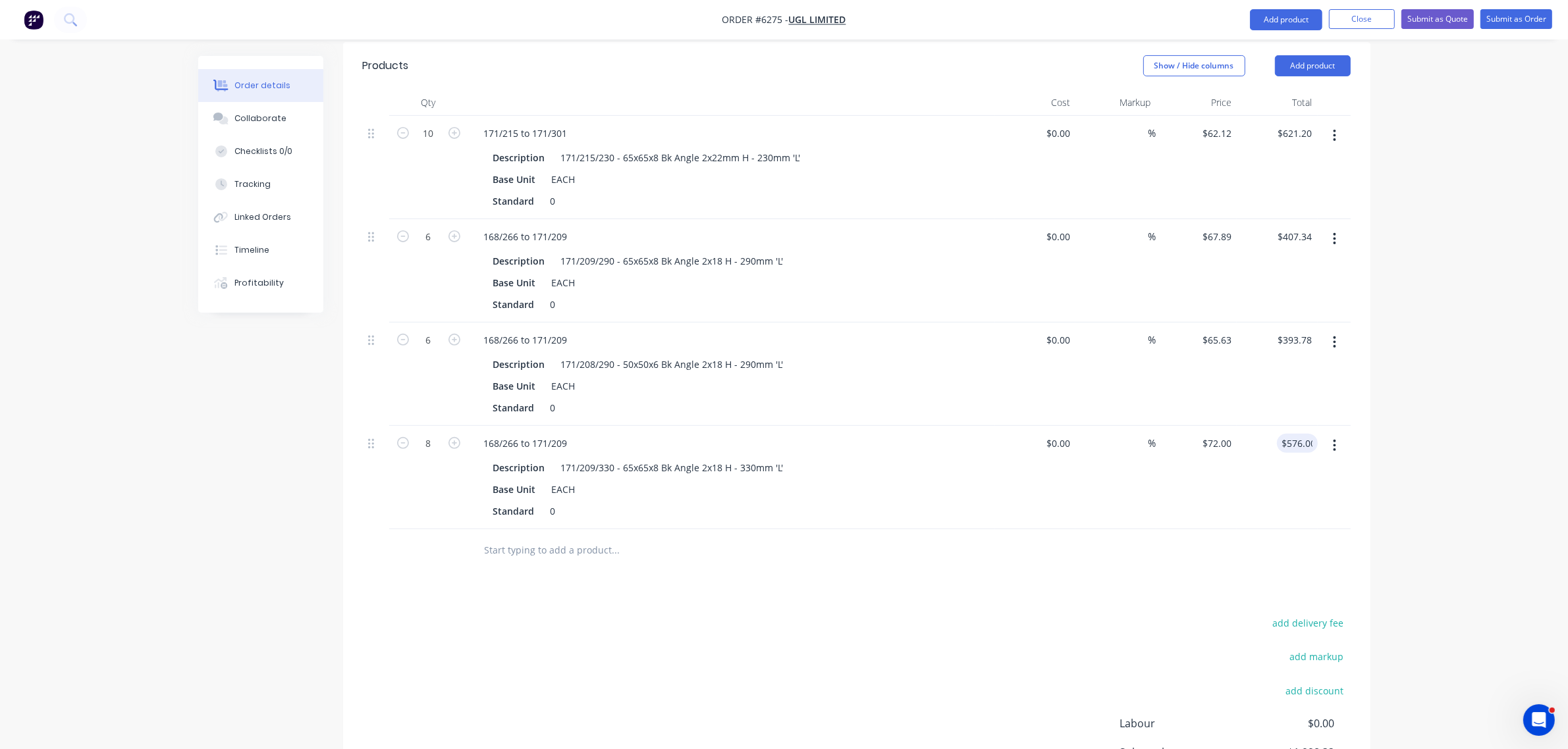
click at [522, 537] on input "text" at bounding box center [616, 549] width 263 height 26
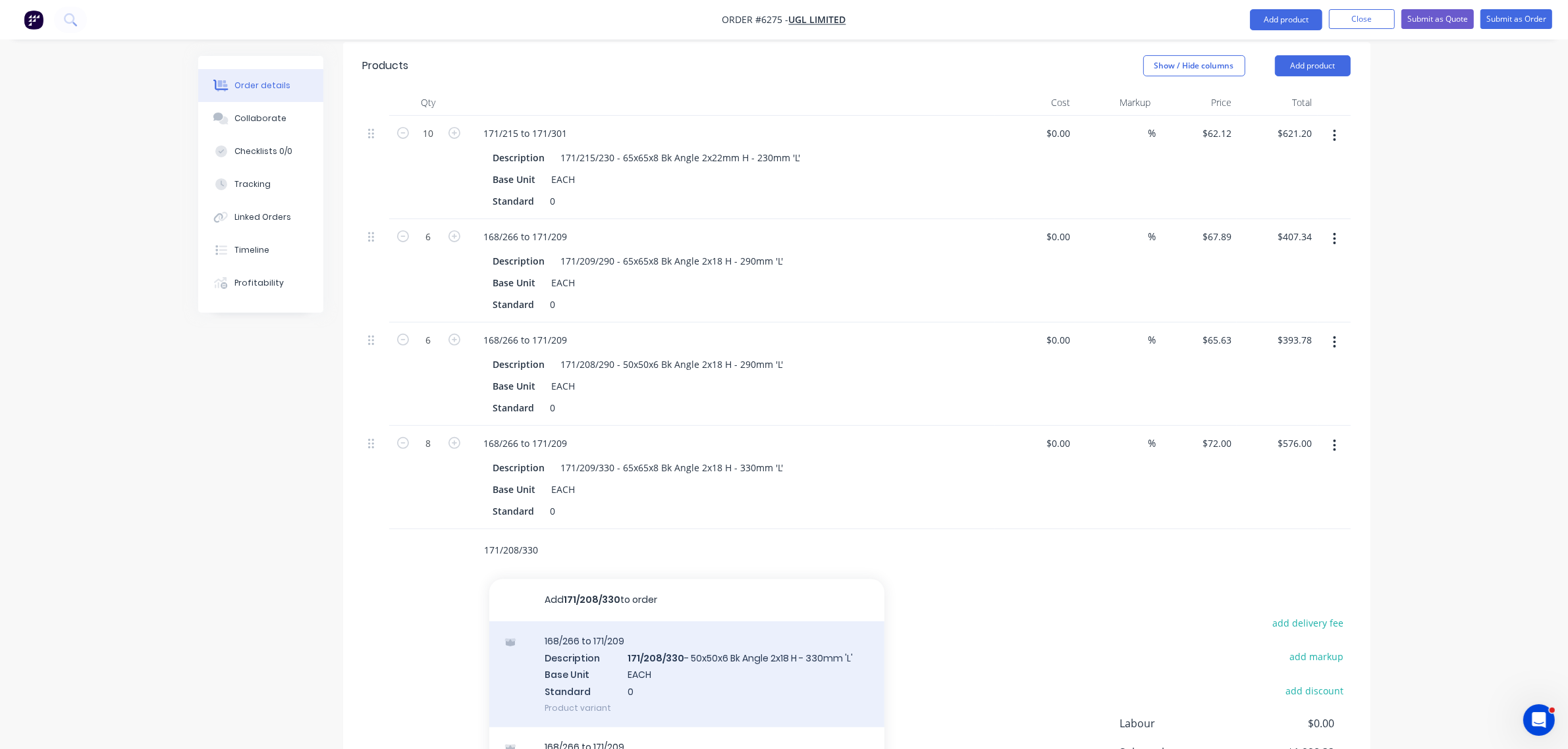
type input "171/208/330"
click at [597, 621] on div "168/266 to 171/209 Description 171/208/330 - 50x50x6 Bk Angle 2x18 H - 330mm 'L…" at bounding box center [686, 674] width 395 height 106
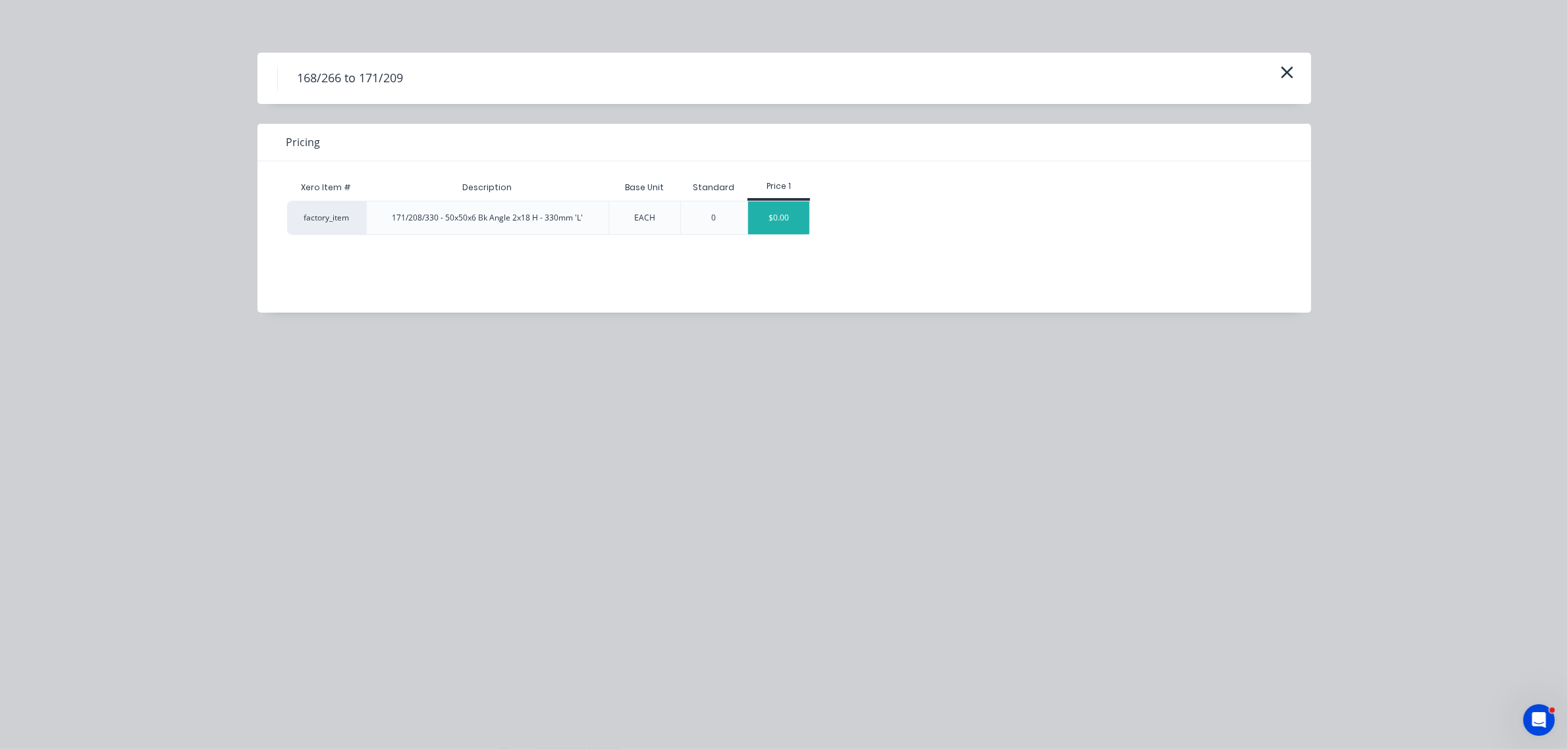
click at [790, 223] on div "$0.00" at bounding box center [779, 218] width 61 height 33
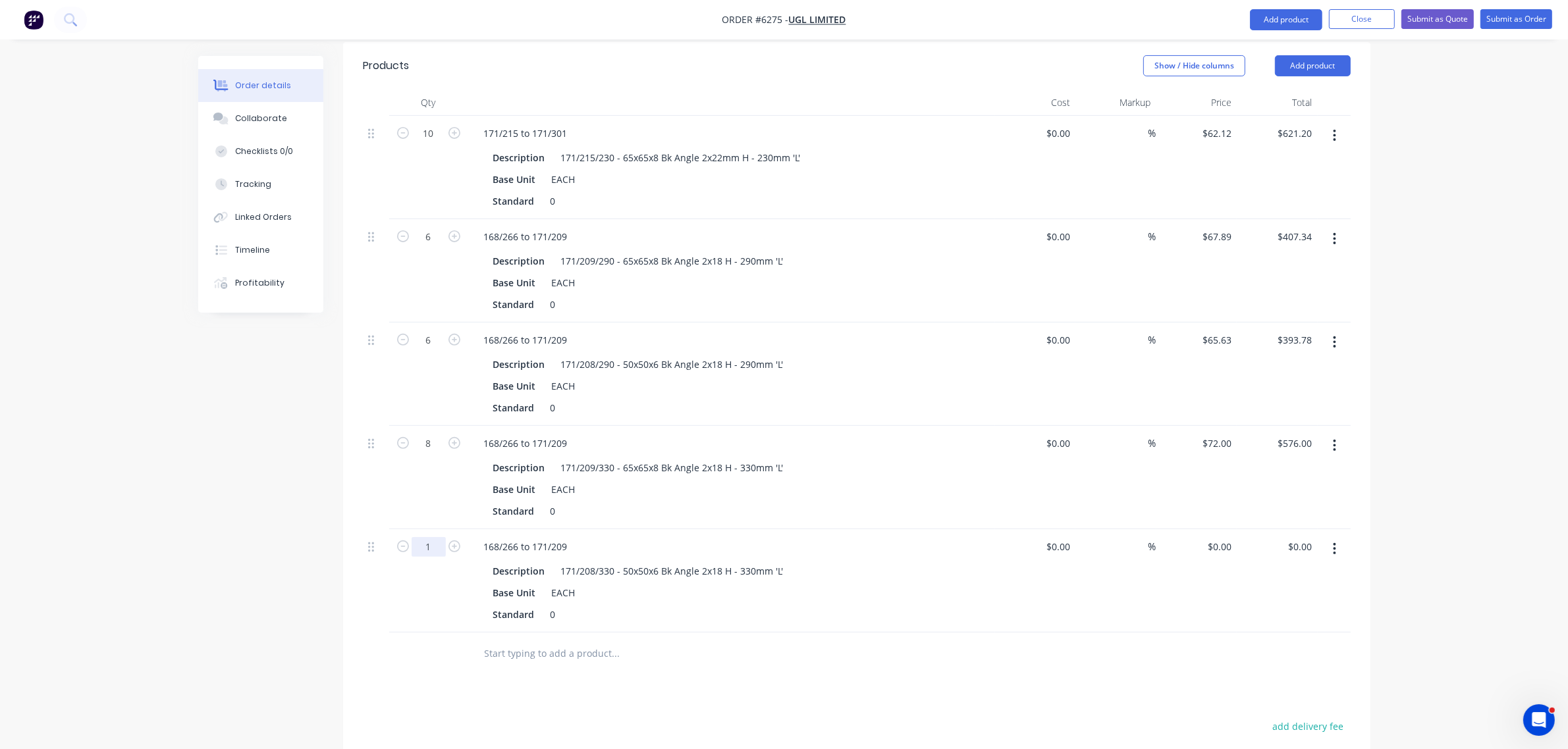
click at [440, 143] on input "1" at bounding box center [429, 133] width 35 height 20
type input "8"
click at [1217, 537] on div "0 $0.00" at bounding box center [1218, 546] width 36 height 19
type input "$68.32"
type input "$546.56"
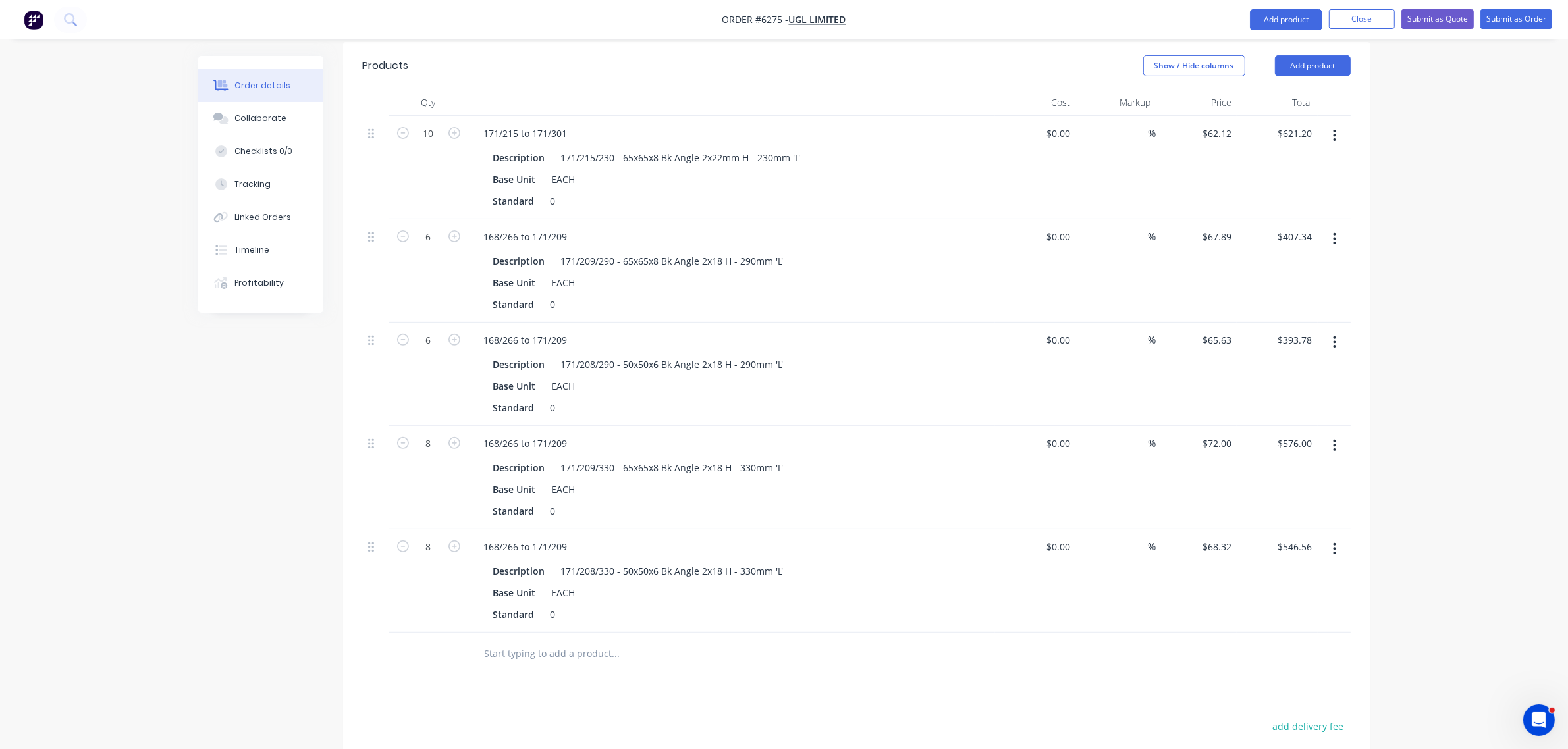
click at [553, 640] on input "text" at bounding box center [616, 653] width 263 height 26
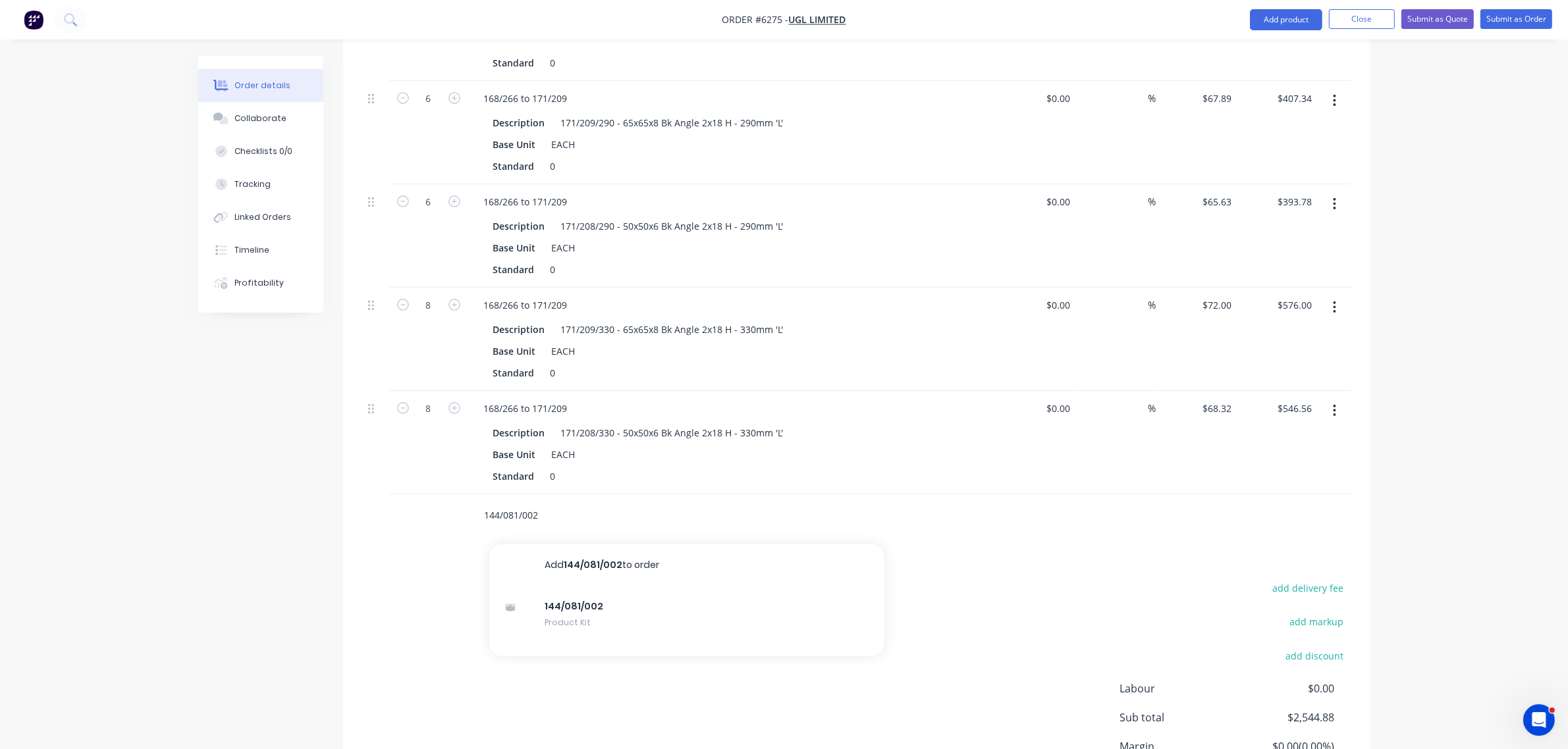
scroll to position [736, 0]
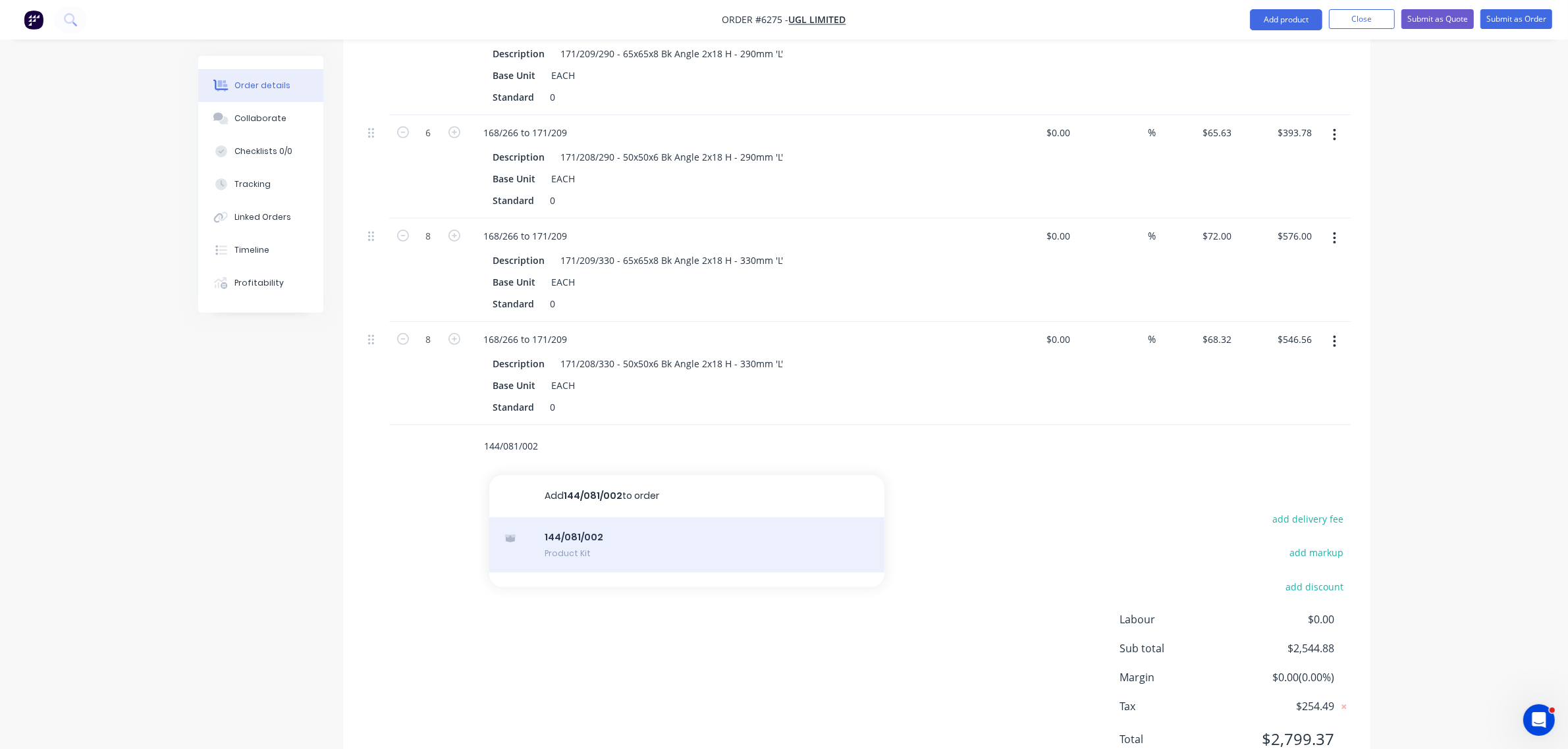
type input "144/081/002"
click at [583, 518] on div "144/081/002 Product Kit" at bounding box center [686, 545] width 395 height 56
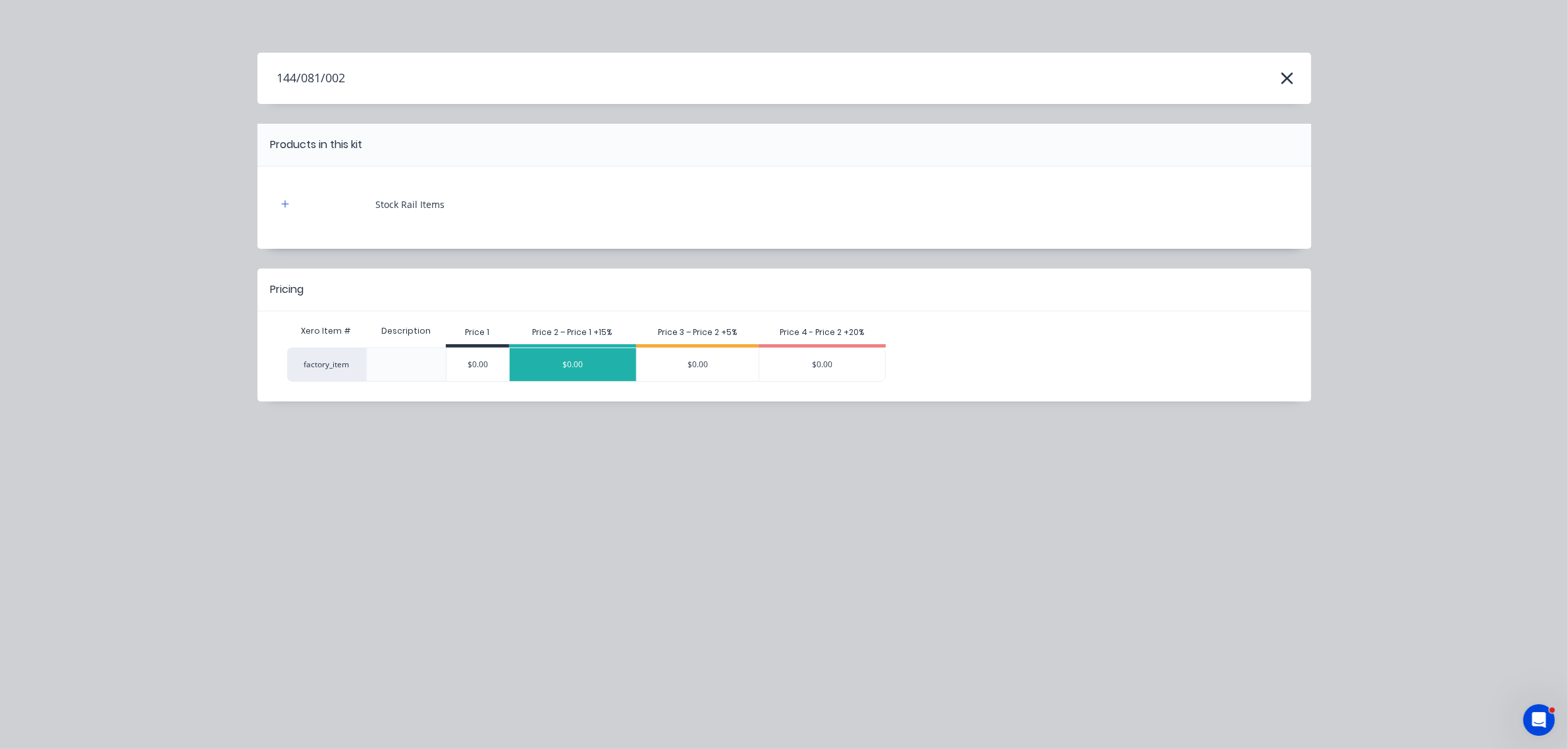
click at [606, 366] on div "$0.00" at bounding box center [573, 365] width 127 height 33
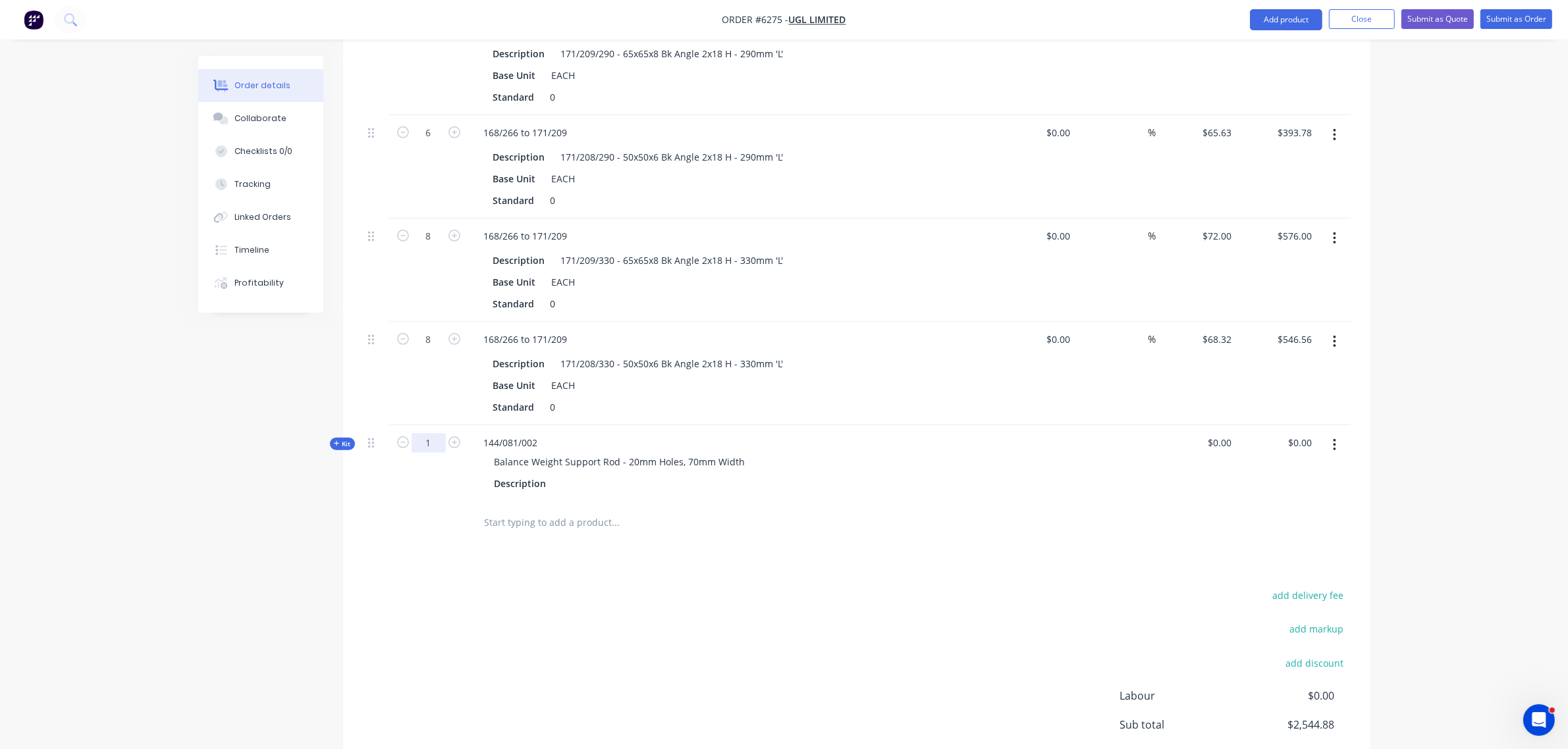
click at [429, 433] on input "1" at bounding box center [429, 443] width 35 height 20
type input "18"
click at [1223, 433] on input "0" at bounding box center [1222, 443] width 31 height 19
type input "$266.19"
type input "$4,791.42"
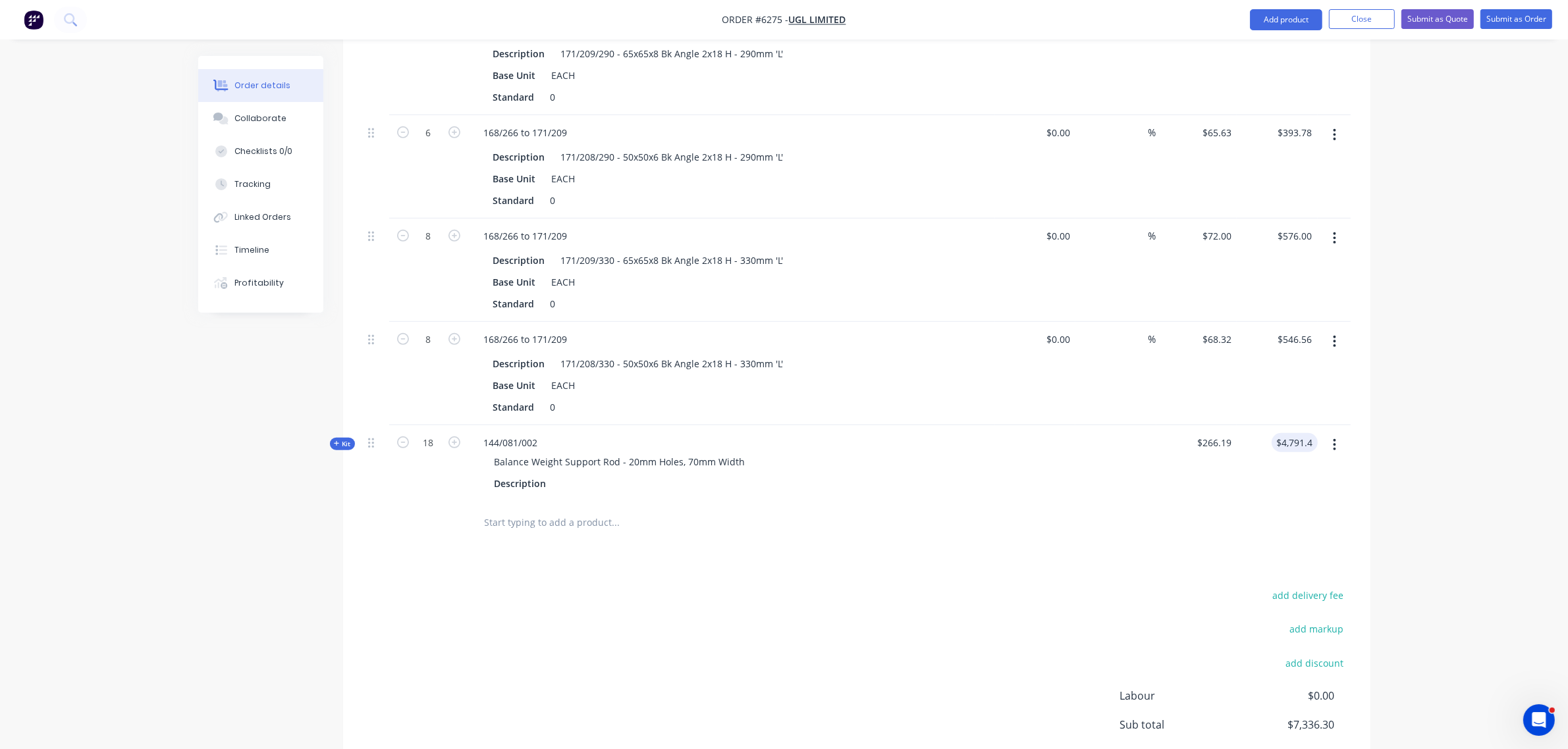
click at [535, 509] on input "text" at bounding box center [616, 521] width 263 height 26
type input "126/036/002"
click at [1283, 18] on button "Add product" at bounding box center [1286, 20] width 72 height 21
click at [1269, 74] on div "Basic product" at bounding box center [1260, 80] width 102 height 19
drag, startPoint x: 429, startPoint y: 462, endPoint x: 429, endPoint y: 472, distance: 10.0
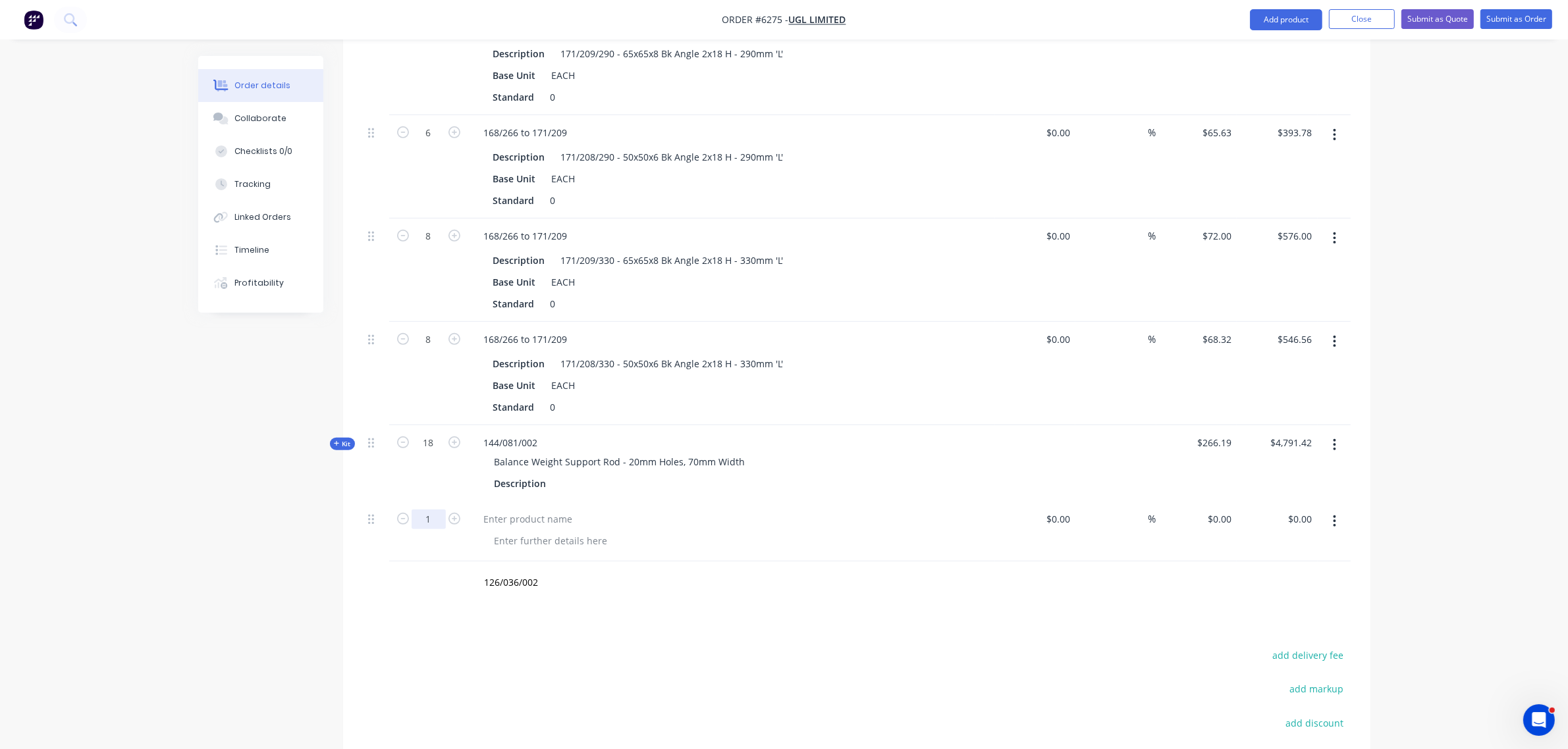
type input "30"
click at [551, 509] on div at bounding box center [528, 519] width 110 height 19
type input "$0.00"
type input "$26.00"
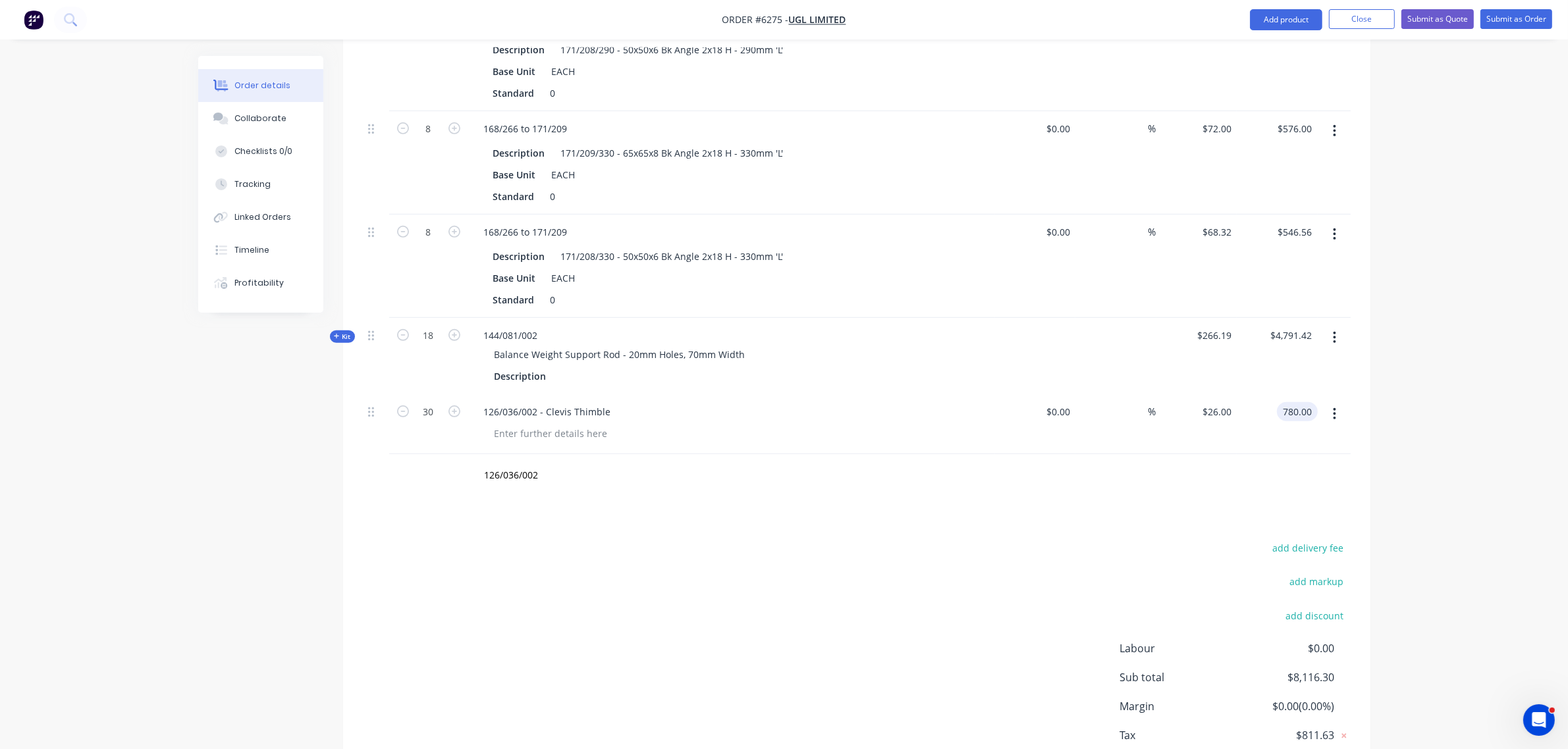
scroll to position [872, 0]
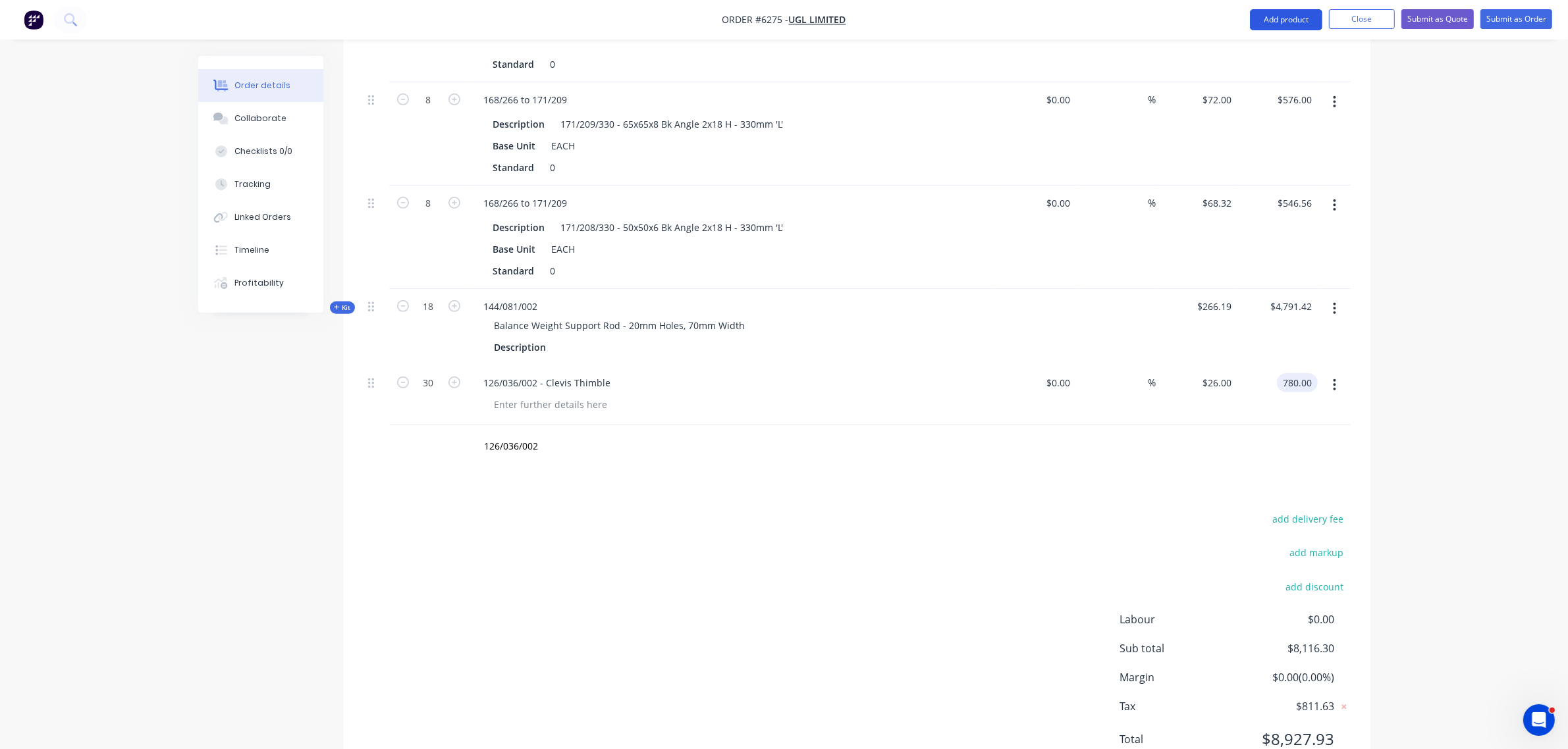
type input "$780.00"
click at [1278, 22] on button "Add product" at bounding box center [1286, 20] width 72 height 21
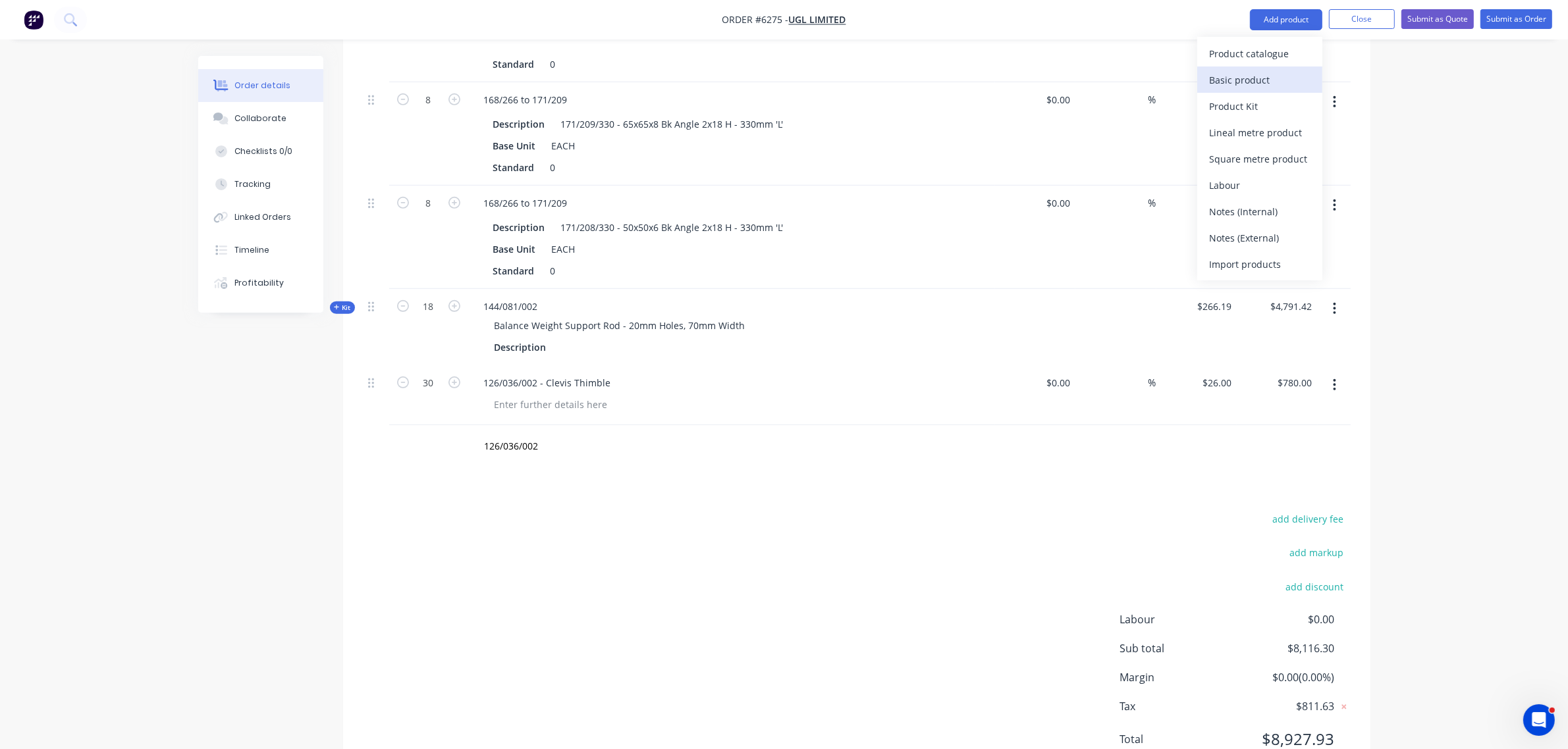
click at [1251, 80] on div "Basic product" at bounding box center [1260, 80] width 102 height 19
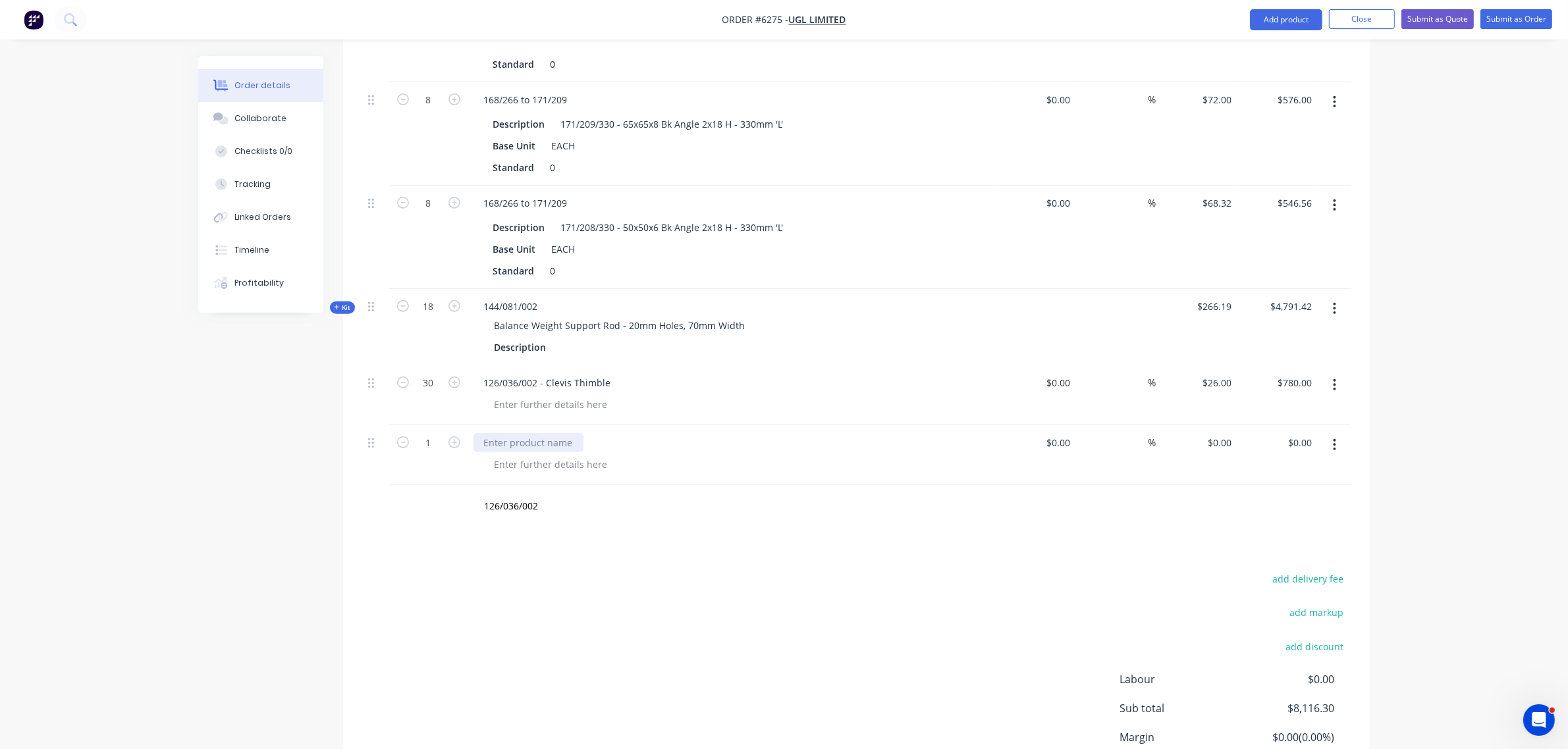
click at [502, 433] on div at bounding box center [528, 443] width 110 height 19
click at [508, 455] on div at bounding box center [551, 465] width 135 height 19
click at [553, 455] on div at bounding box center [551, 465] width 135 height 19
paste div
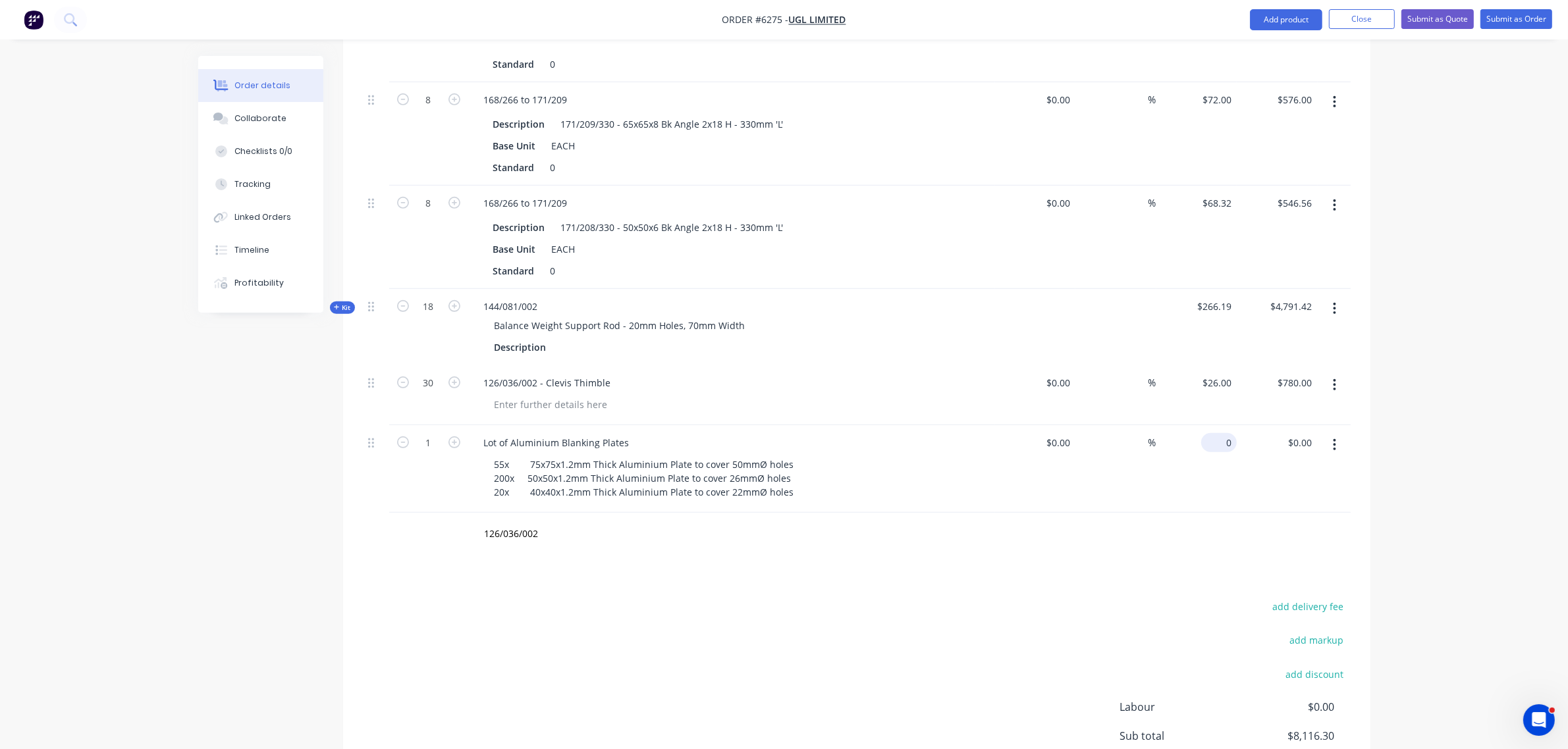
click at [1222, 433] on input "0" at bounding box center [1222, 443] width 31 height 19
type input "$470.00"
drag, startPoint x: 540, startPoint y: 478, endPoint x: 362, endPoint y: 491, distance: 178.5
click at [363, 513] on div "126/036/002 Add 126/036/002 to order No results found" at bounding box center [857, 534] width 988 height 43
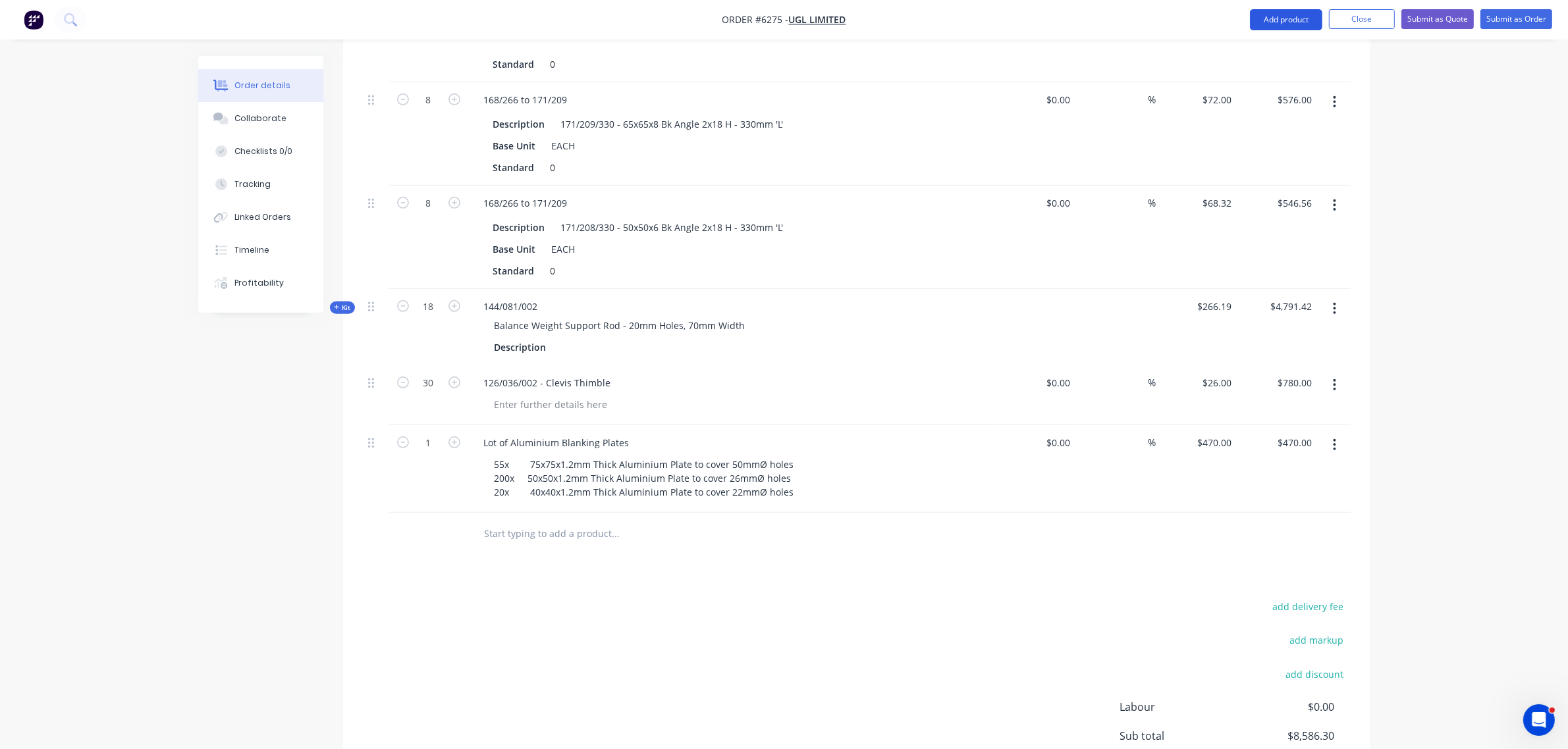
click at [1261, 23] on button "Add product" at bounding box center [1286, 20] width 72 height 21
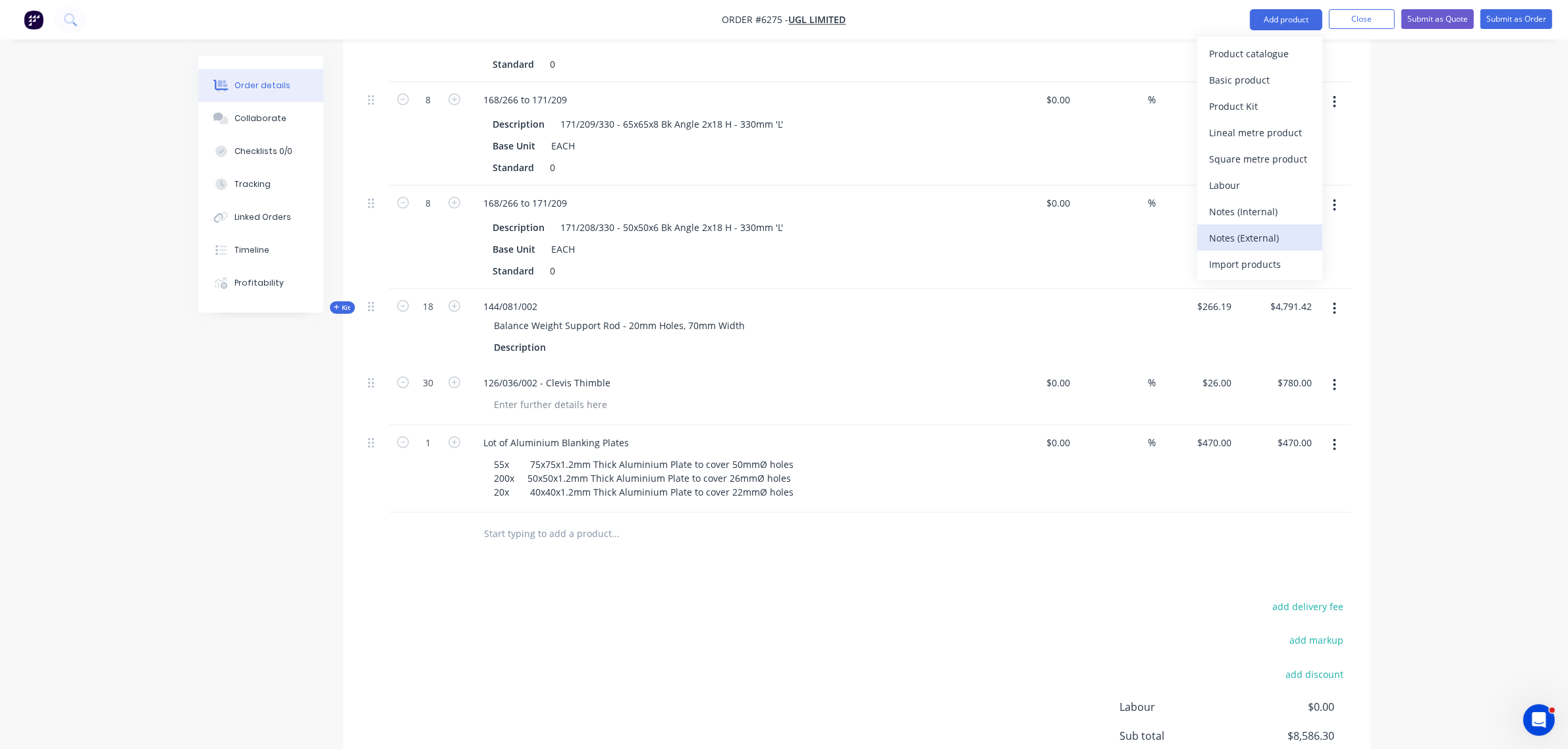
click at [1256, 230] on div "Notes (External)" at bounding box center [1260, 238] width 102 height 19
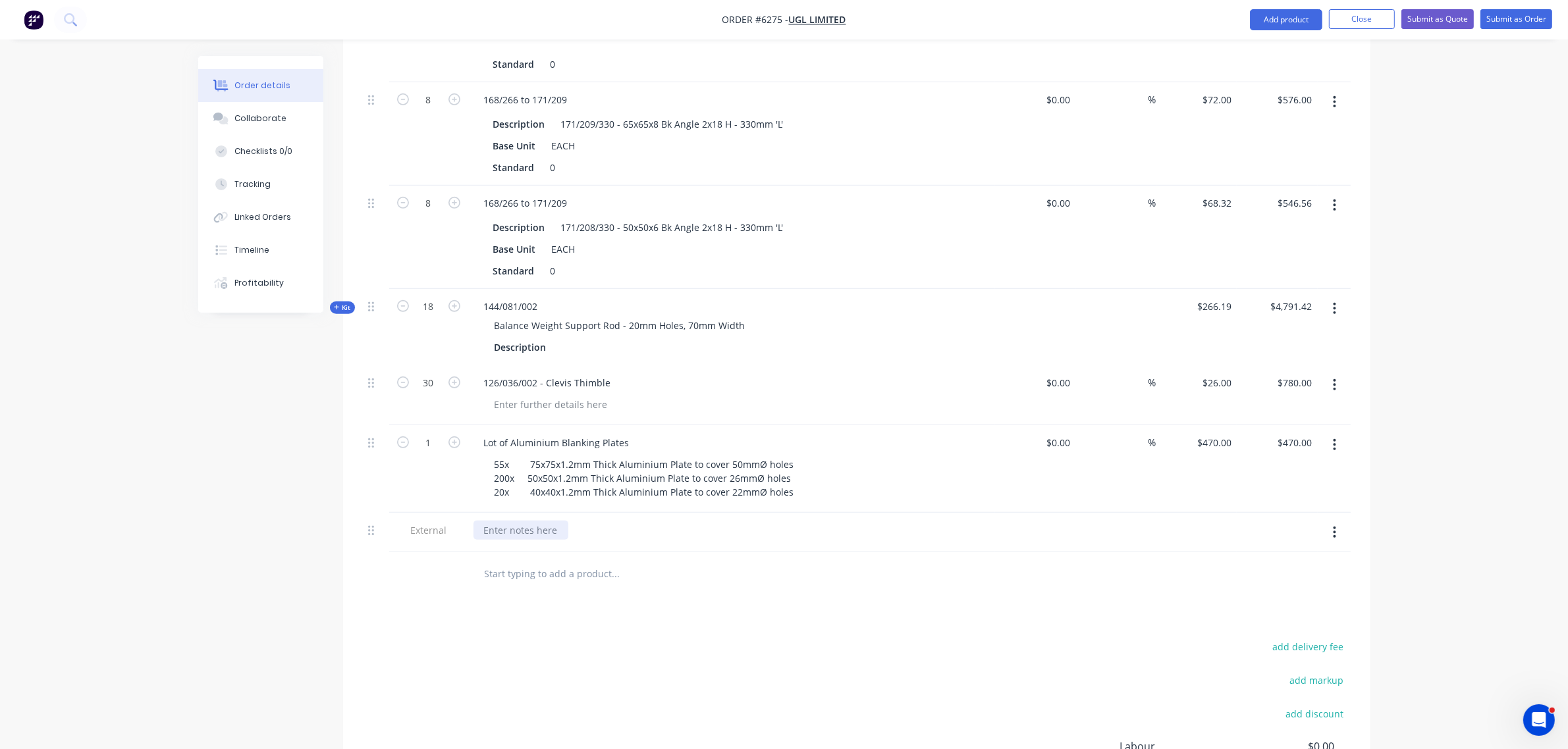
click at [548, 520] on div at bounding box center [521, 530] width 95 height 19
paste div
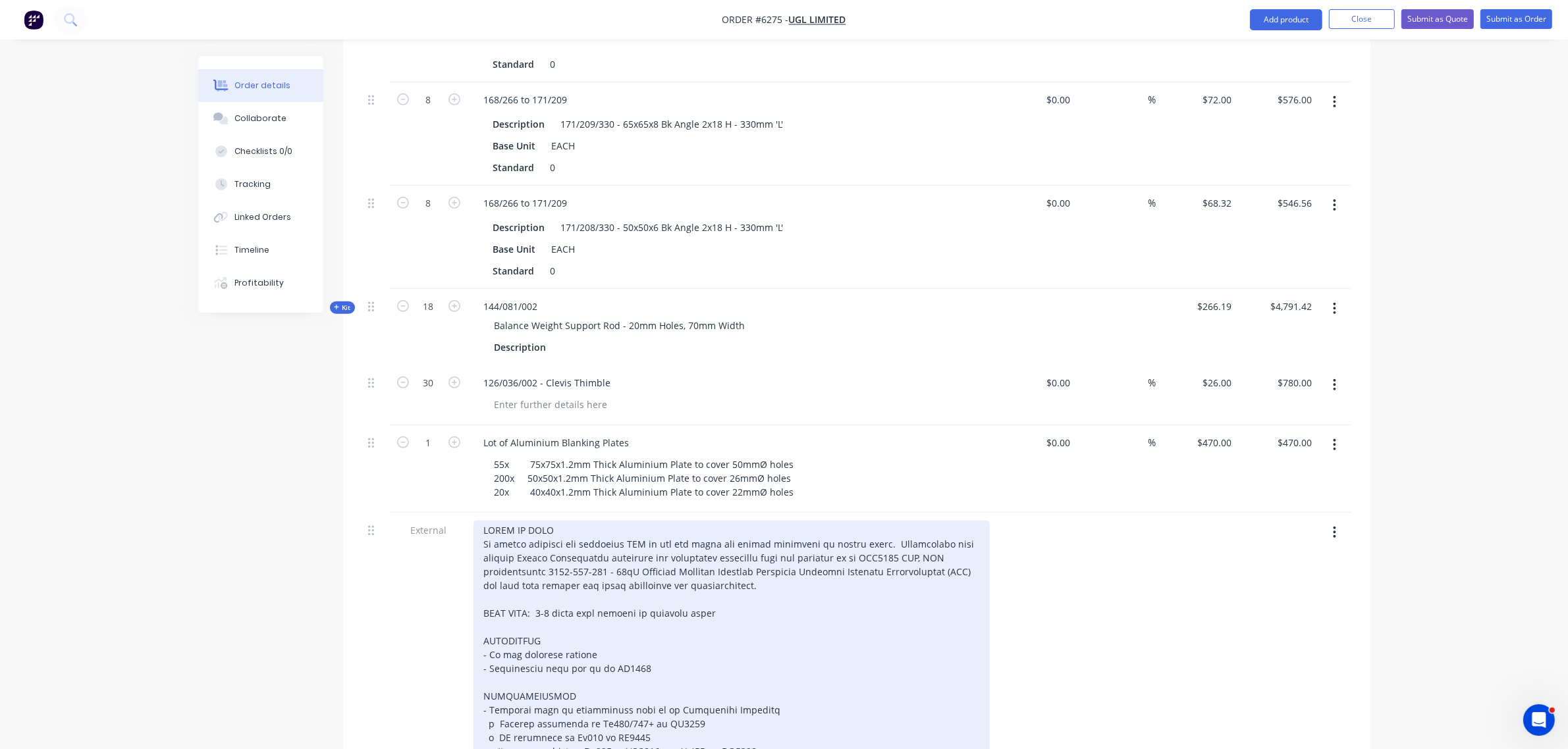
click at [713, 520] on div at bounding box center [731, 675] width 516 height 309
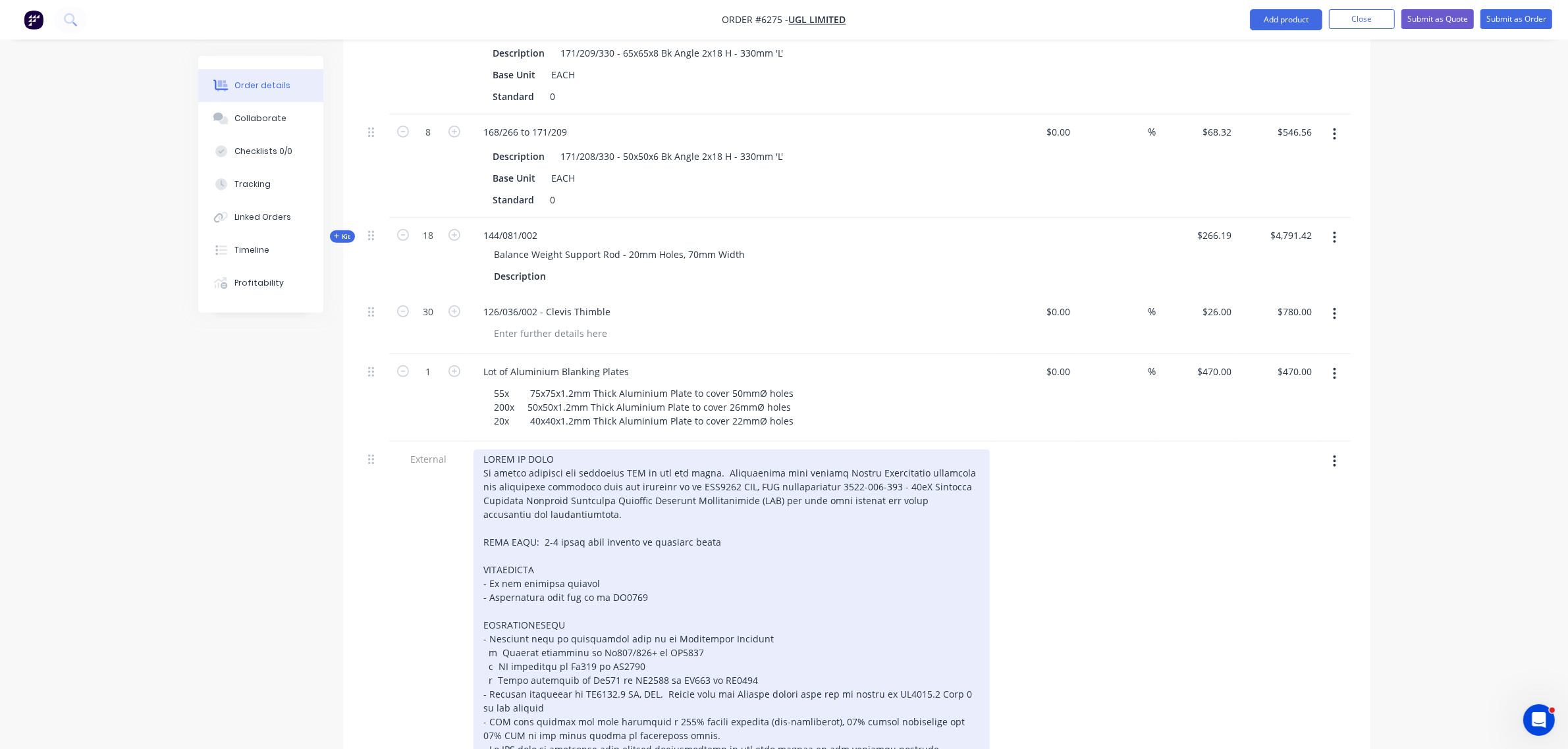
scroll to position [1036, 0]
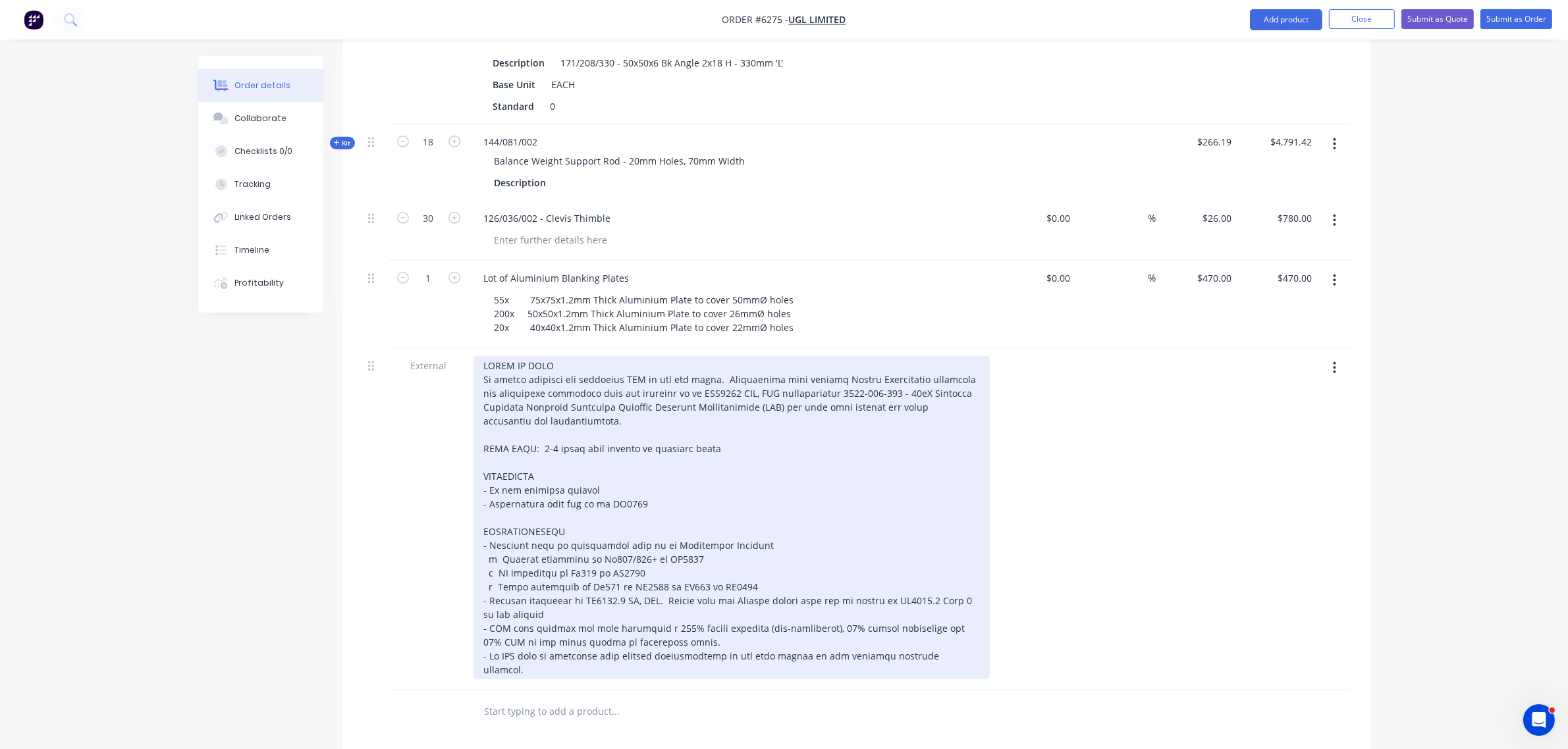
click at [648, 518] on div at bounding box center [731, 518] width 516 height 324
click at [543, 393] on div at bounding box center [731, 518] width 516 height 324
click at [662, 544] on div at bounding box center [731, 518] width 516 height 324
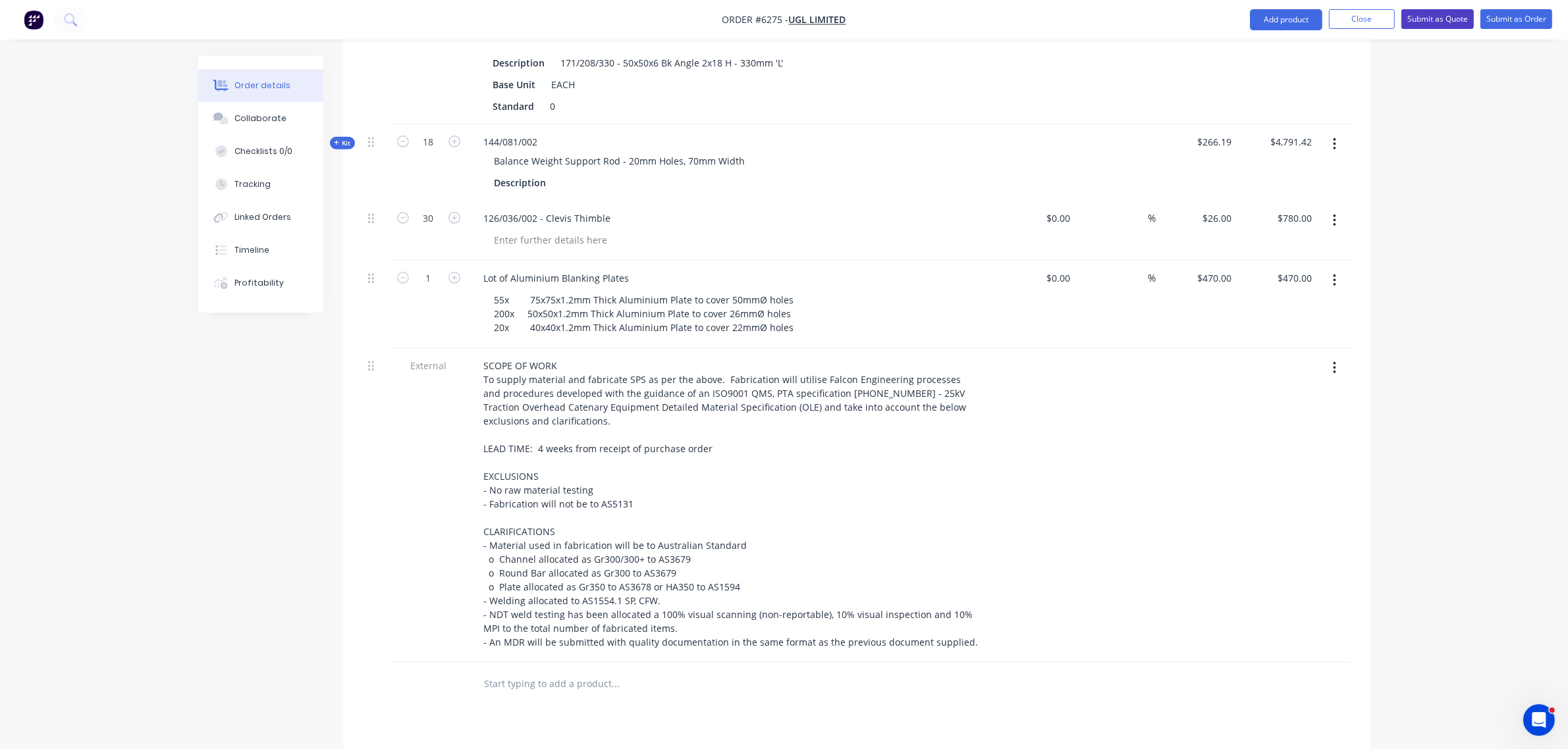
click at [1435, 15] on button "Submit as Quote" at bounding box center [1436, 19] width 72 height 20
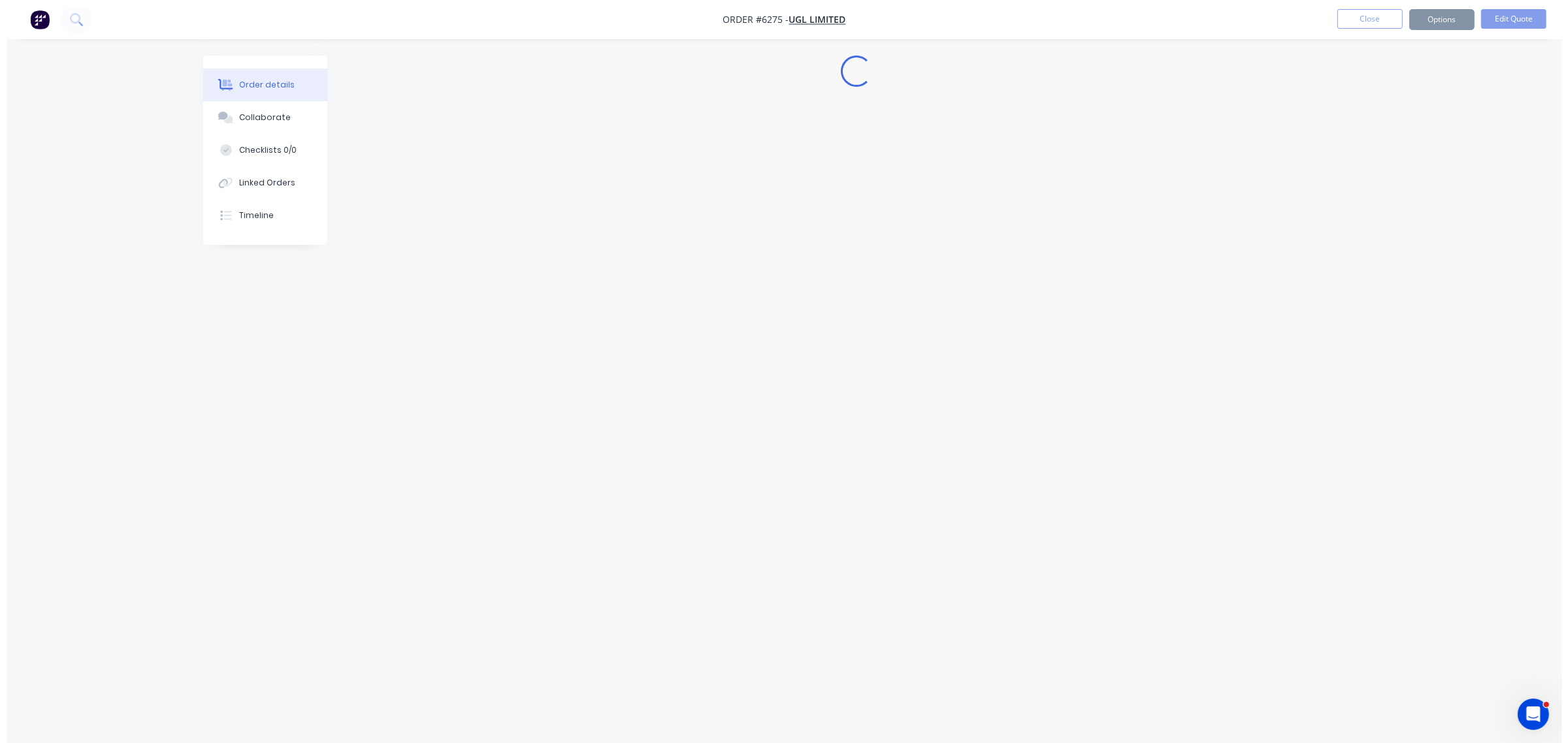
scroll to position [0, 0]
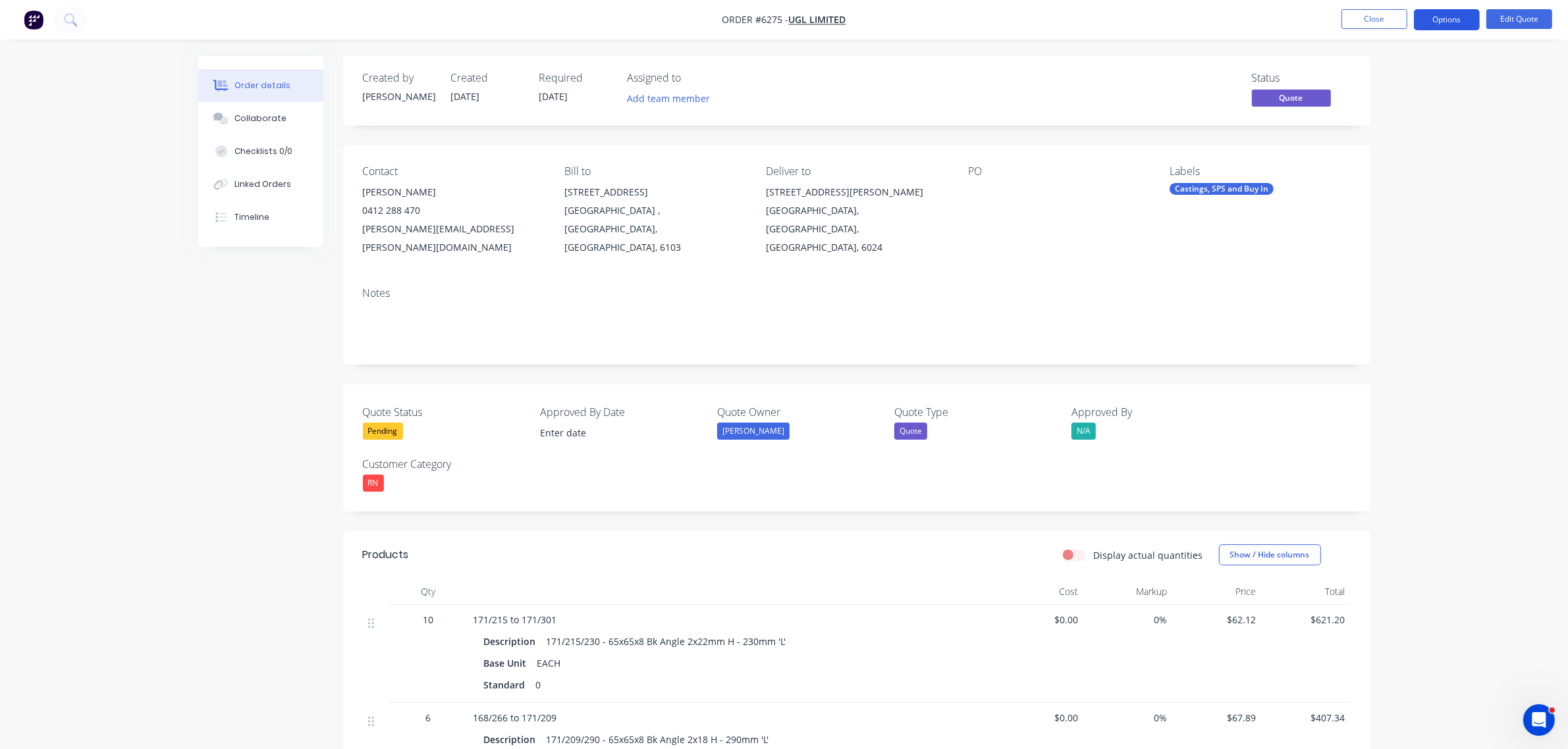
click at [1446, 20] on button "Options" at bounding box center [1446, 20] width 66 height 21
click at [1377, 79] on div "Quote" at bounding box center [1408, 80] width 121 height 19
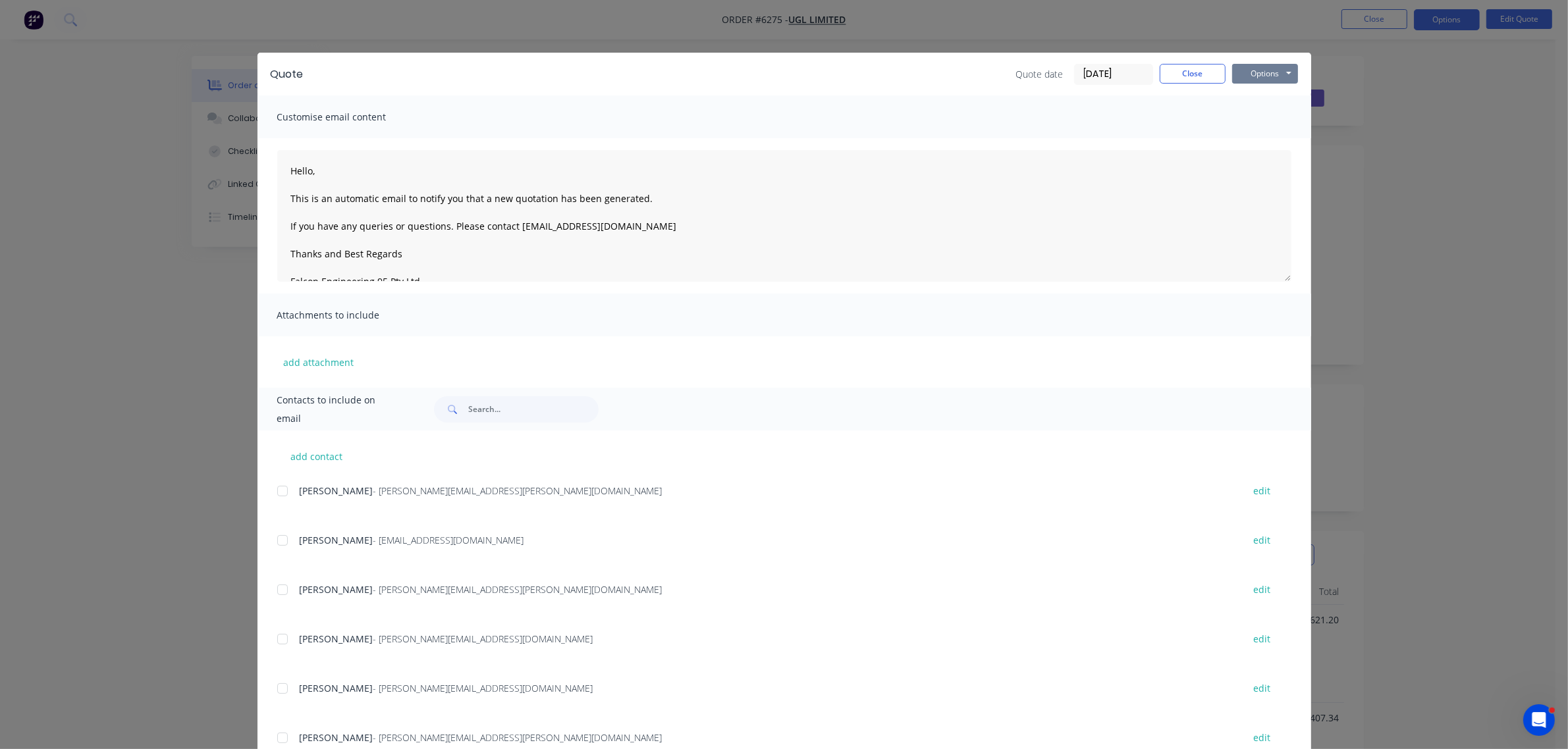
click at [1265, 74] on button "Options" at bounding box center [1264, 73] width 66 height 20
click at [1258, 93] on button "Preview" at bounding box center [1274, 97] width 85 height 22
click at [1177, 74] on button "Close" at bounding box center [1192, 73] width 66 height 20
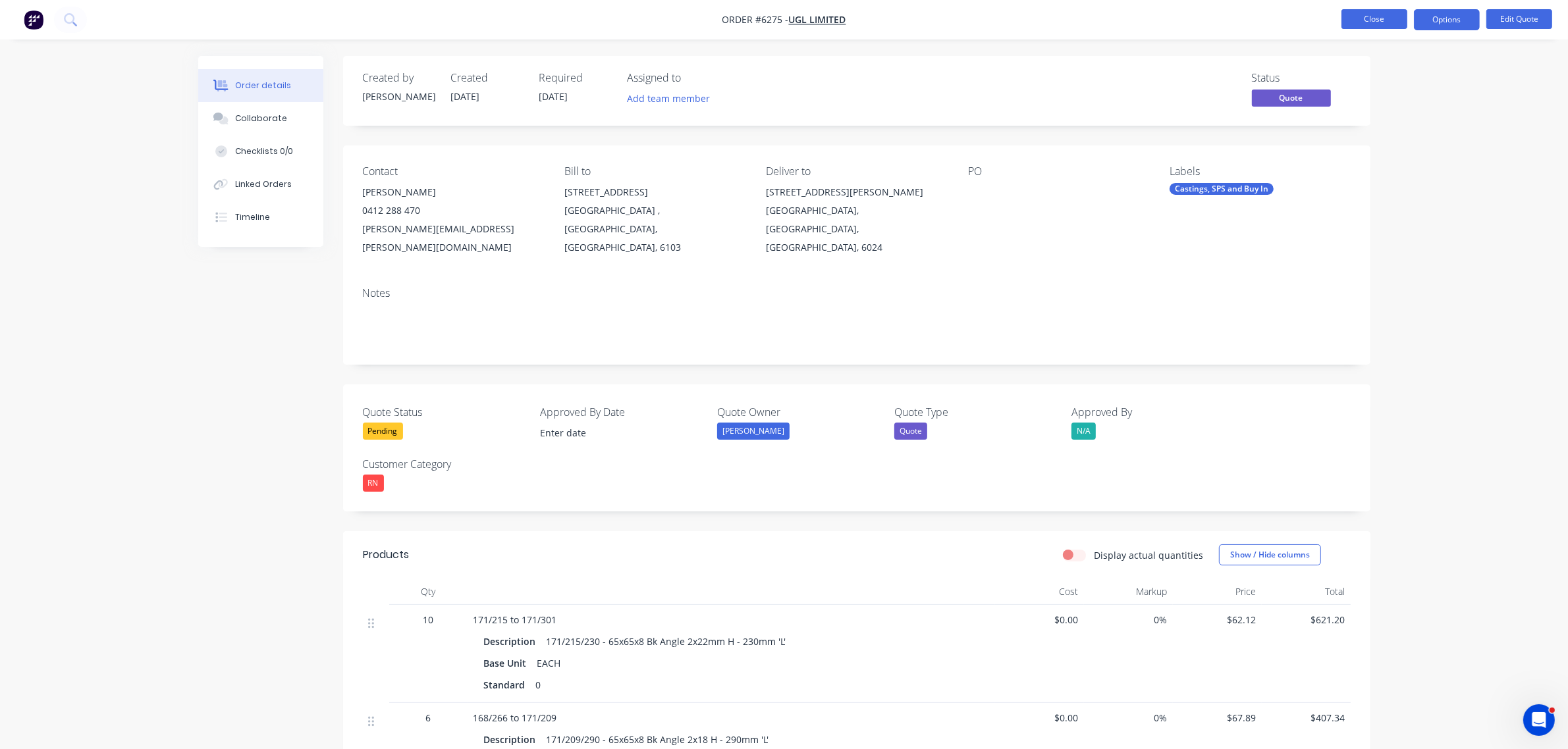
click at [1380, 16] on button "Close" at bounding box center [1374, 19] width 66 height 20
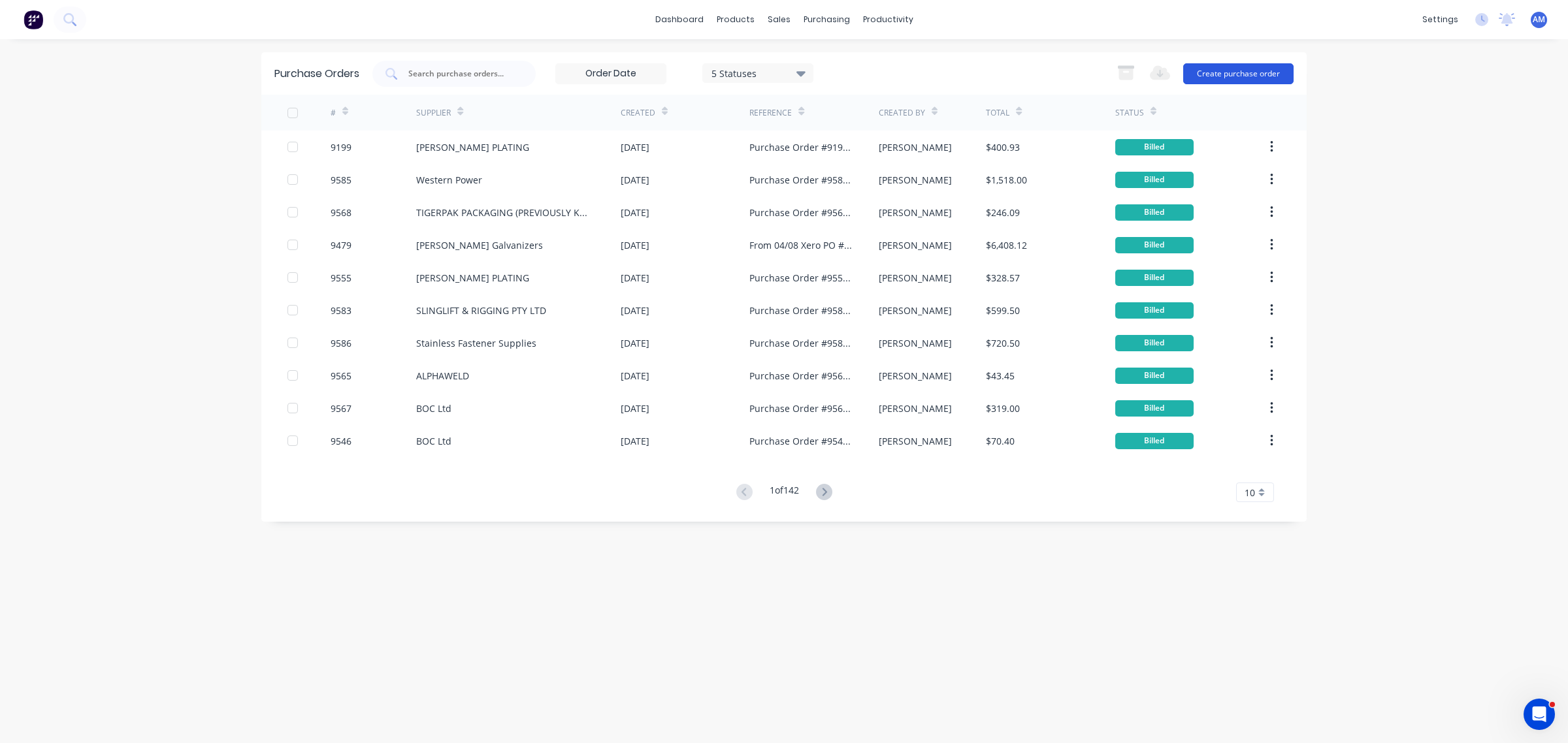
click at [1252, 80] on button "Create purchase order" at bounding box center [1238, 73] width 111 height 21
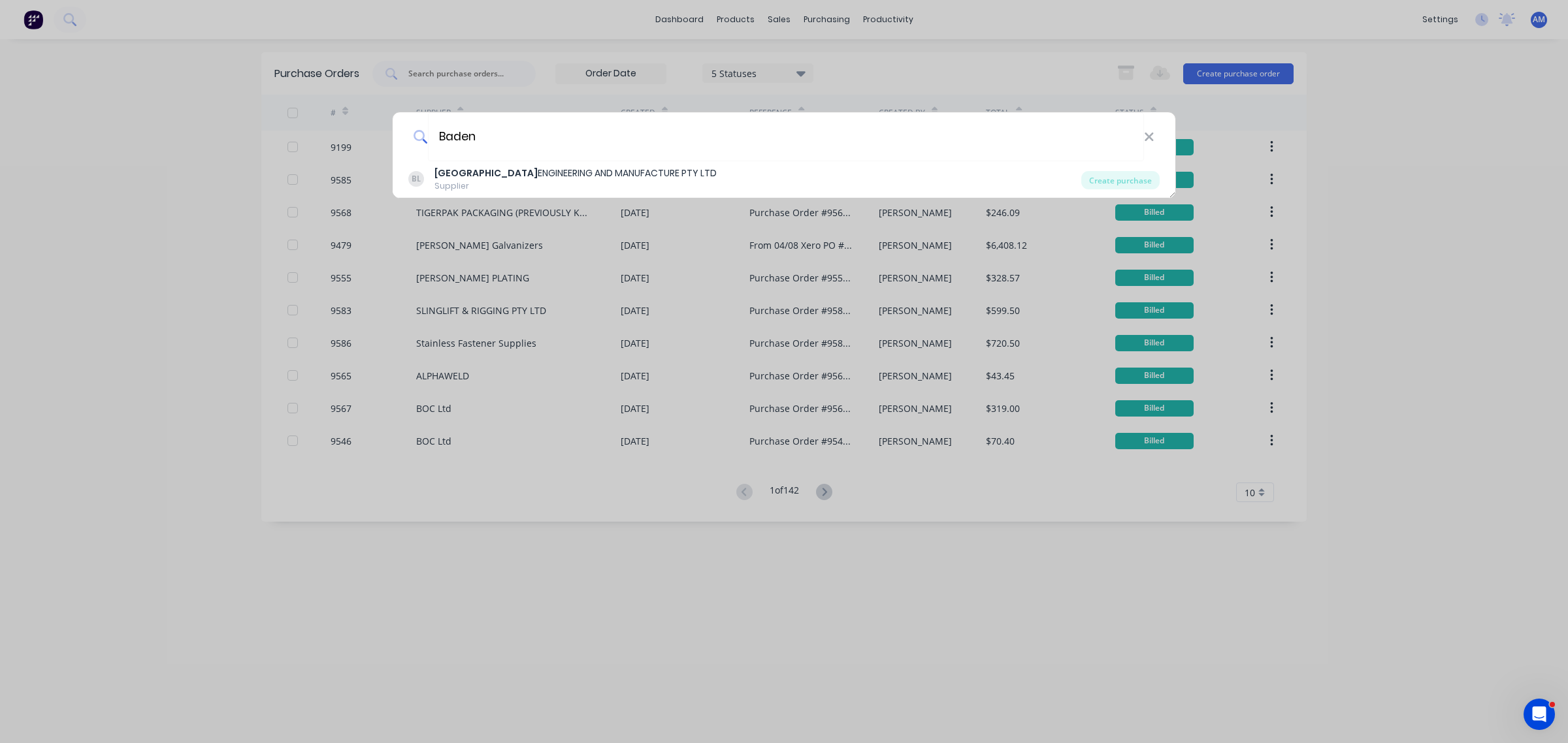
type input "Baden"
click at [495, 171] on div "BADEN ENGINEERING AND MANUFACTURE PTY LTD" at bounding box center [576, 173] width 282 height 13
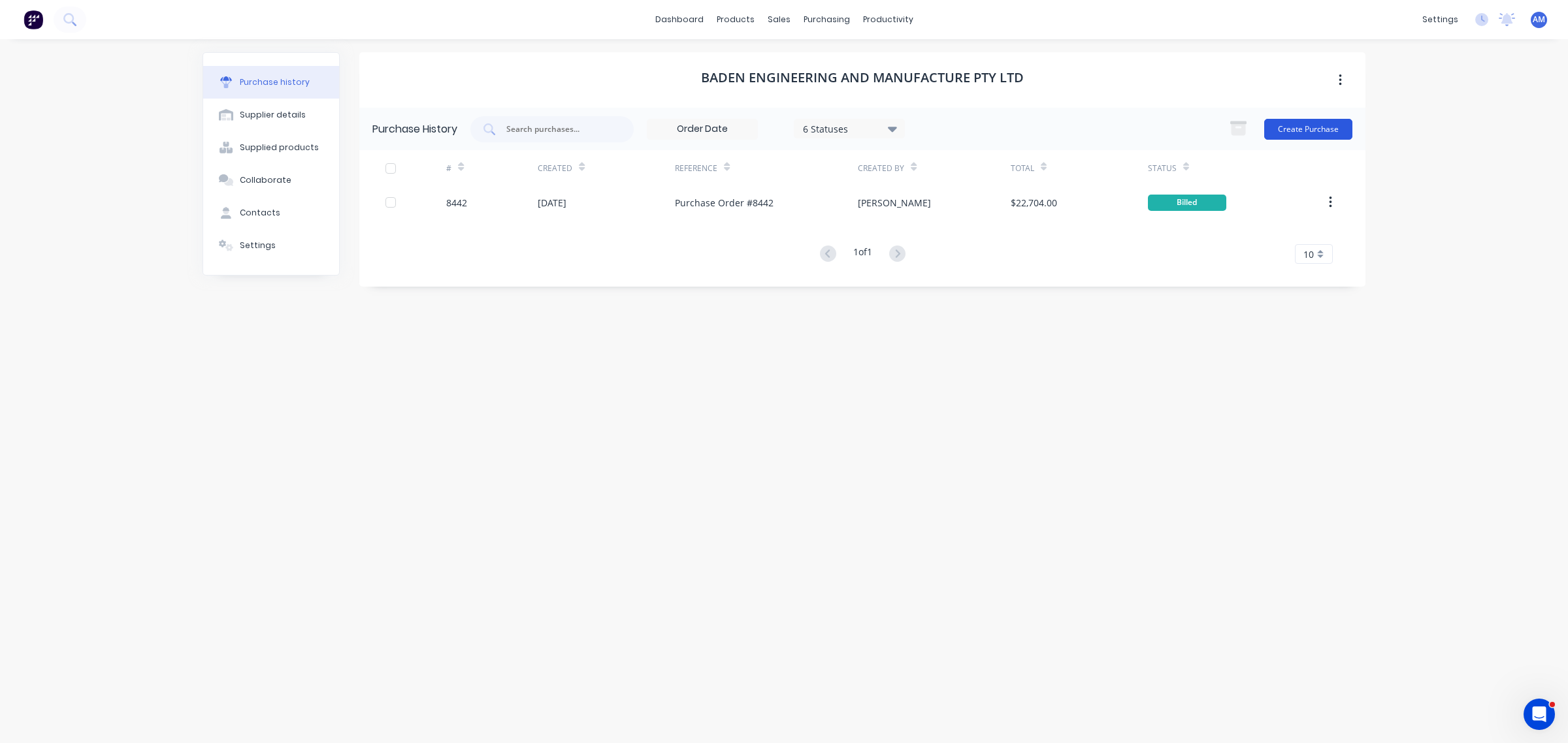
click at [1314, 125] on button "Create Purchase" at bounding box center [1308, 130] width 89 height 21
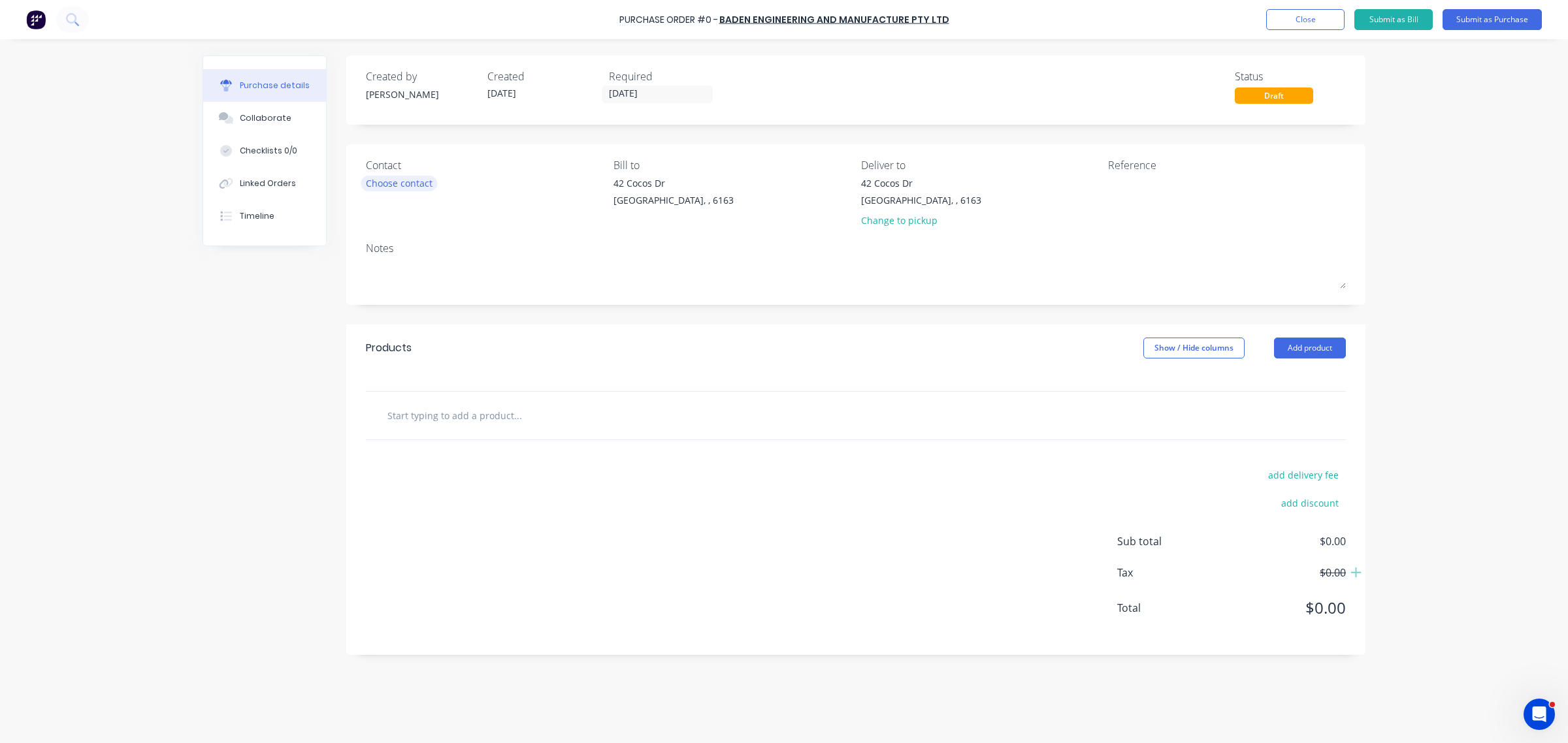
click at [417, 183] on div "Choose contact" at bounding box center [399, 183] width 67 height 13
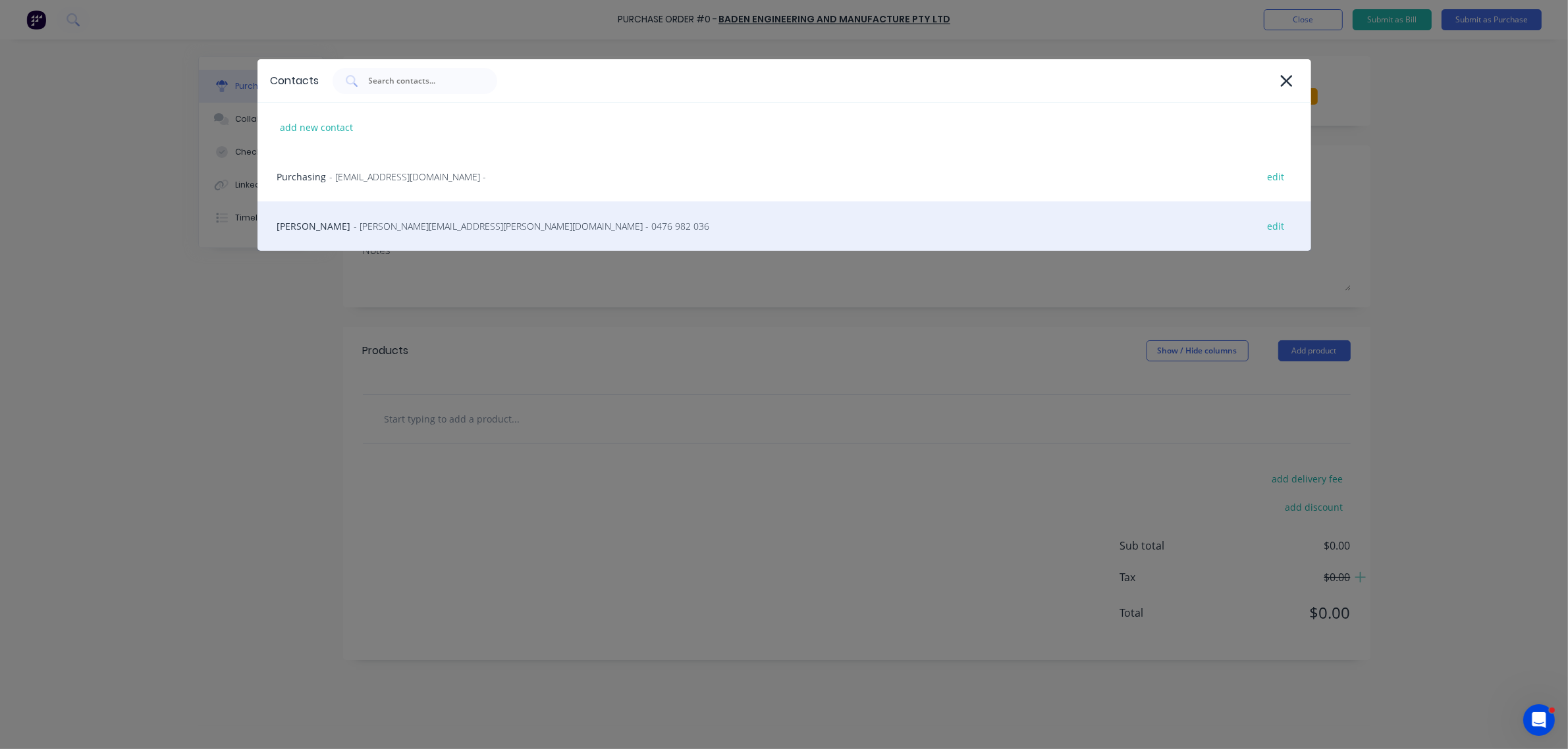
click at [389, 227] on span "- Russell.Thomson@badenengineering.com - 0476 982 036" at bounding box center [532, 226] width 355 height 13
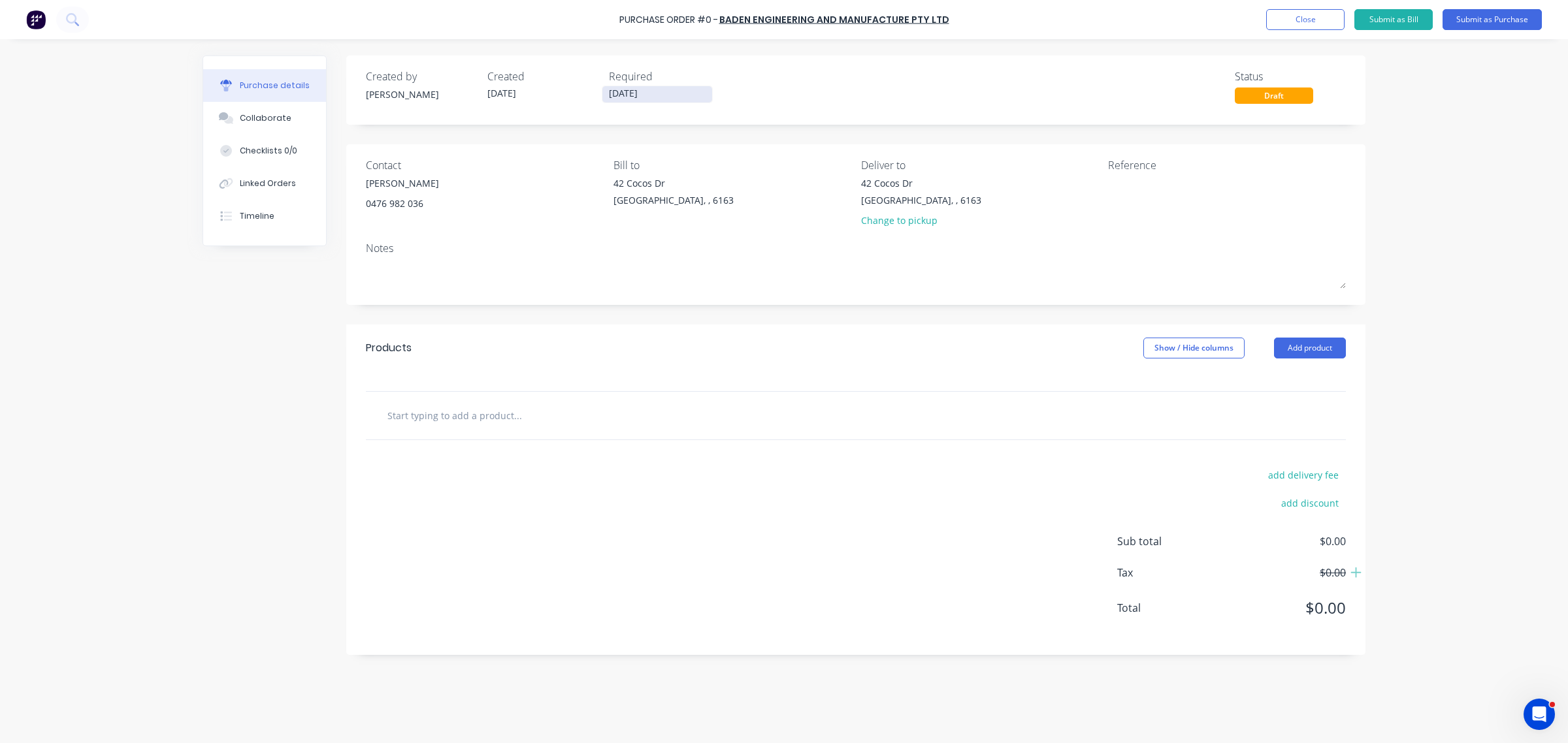
click at [663, 95] on input "[DATE]" at bounding box center [657, 93] width 110 height 16
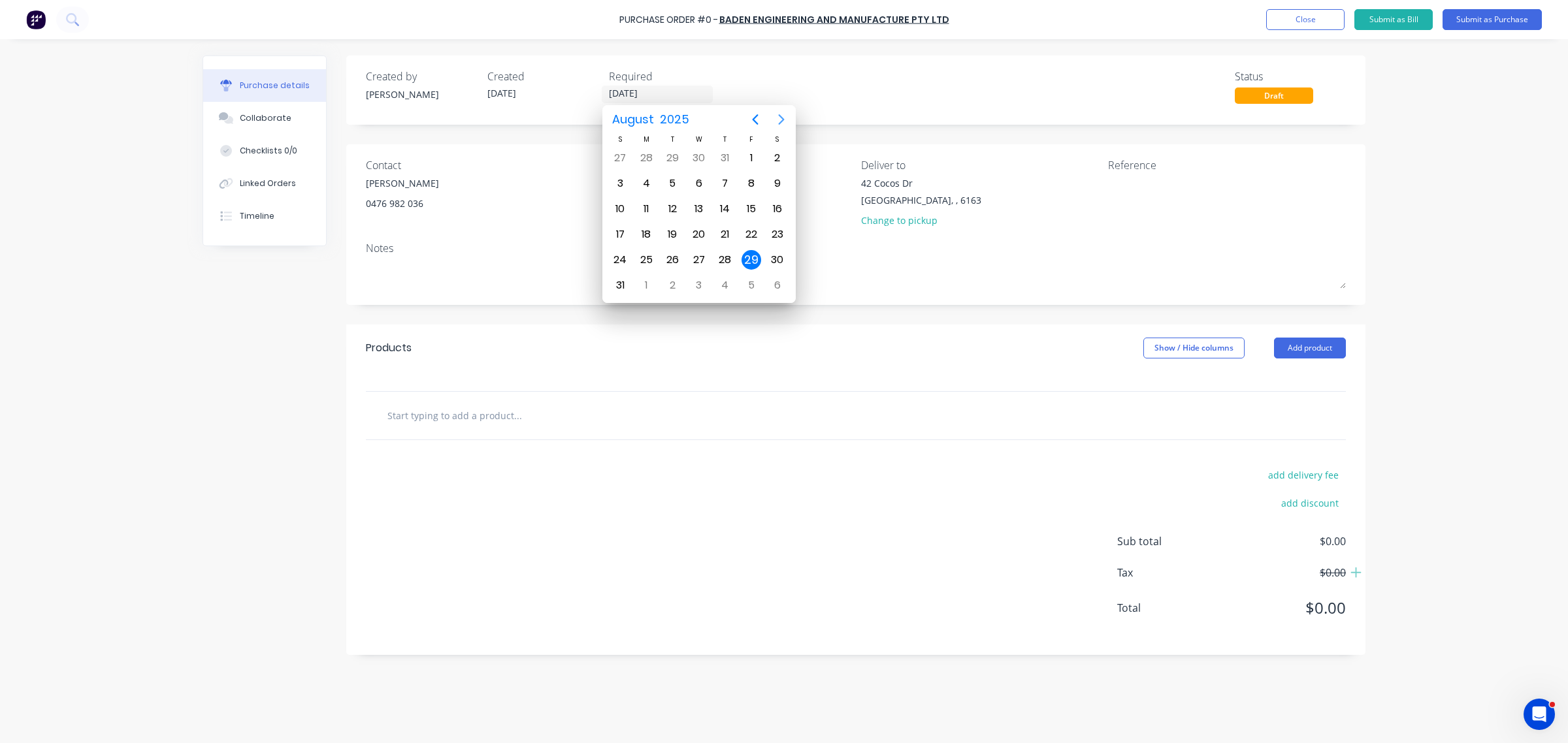
click at [779, 116] on icon "Next page" at bounding box center [781, 119] width 15 height 15
click at [641, 207] on div "15" at bounding box center [646, 209] width 20 height 20
type input "[DATE]"
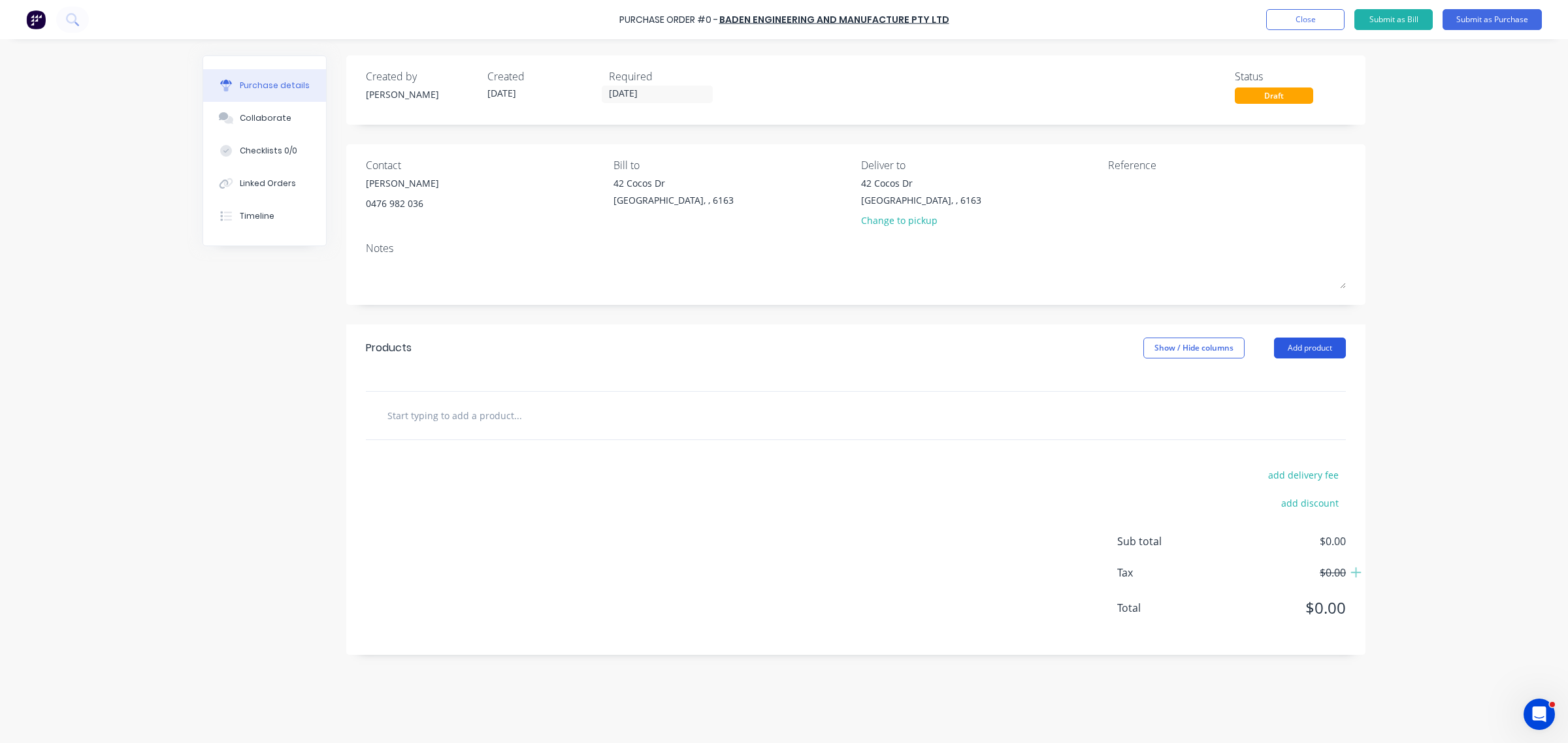
click at [1319, 353] on button "Add product" at bounding box center [1309, 348] width 71 height 21
click at [1270, 414] on div "Basic product" at bounding box center [1284, 408] width 101 height 19
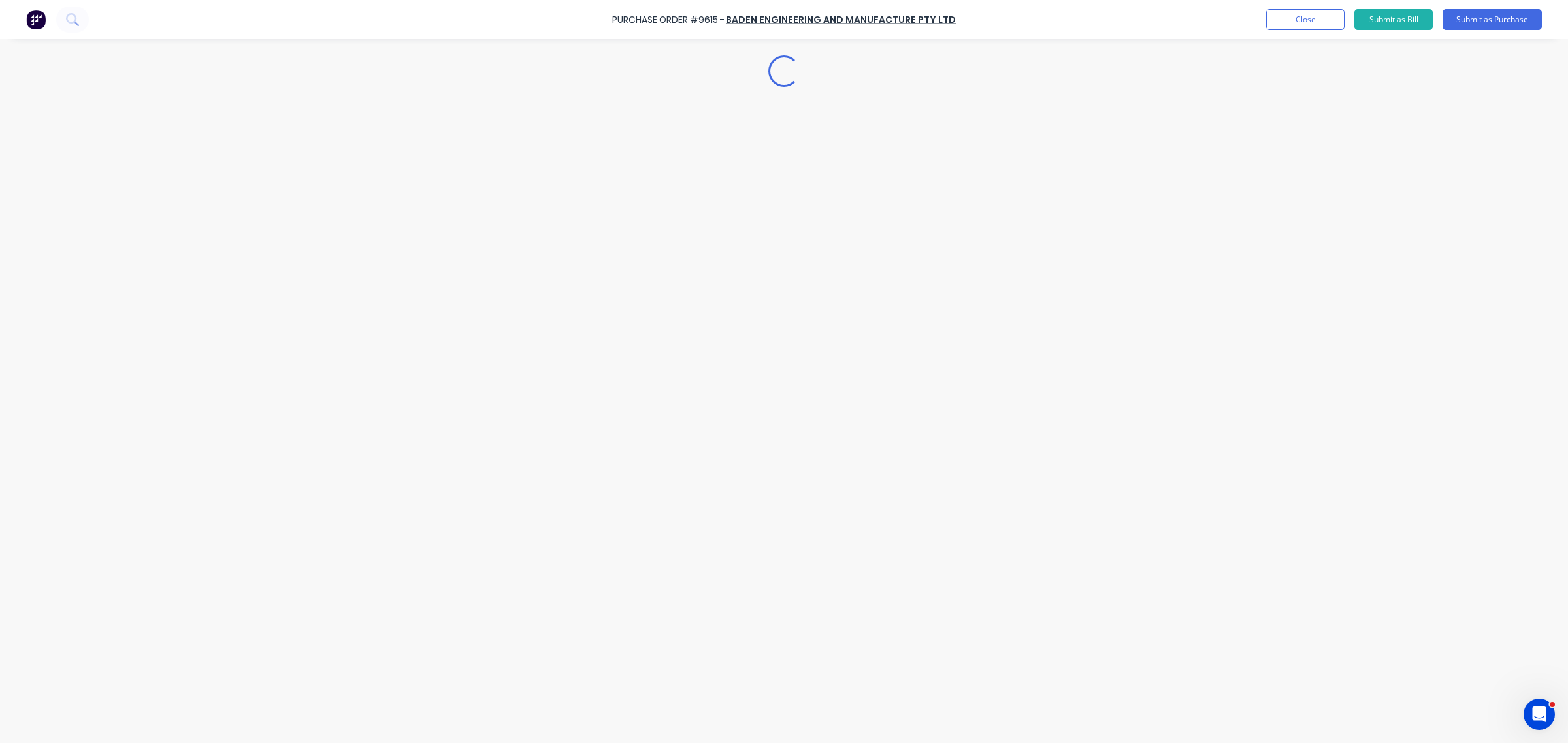
click at [1293, 353] on div "Loading..." at bounding box center [784, 351] width 1189 height 677
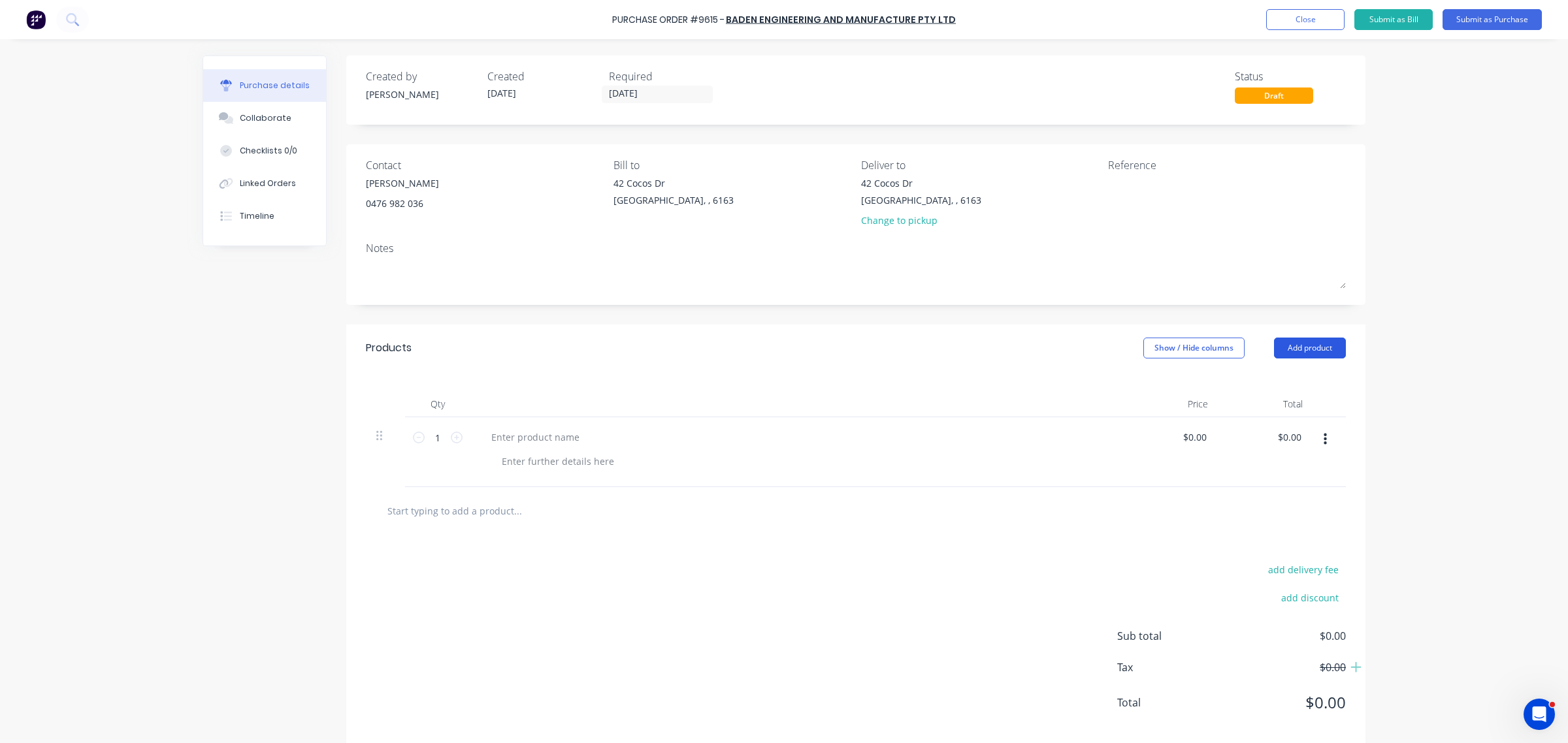
click at [1284, 351] on button "Add product" at bounding box center [1309, 348] width 71 height 21
click at [1402, 356] on div "Purchase Order #9615 - BADEN ENGINEERING AND MANUFACTURE PTY LTD Add product Cl…" at bounding box center [784, 372] width 1568 height 743
click at [1399, 372] on div "Purchase Order #9615 - BADEN ENGINEERING AND MANUFACTURE PTY LTD Add product Cl…" at bounding box center [784, 372] width 1568 height 743
click at [1287, 350] on button "Add product" at bounding box center [1309, 348] width 71 height 21
click at [1284, 399] on div "Basic product" at bounding box center [1284, 408] width 101 height 19
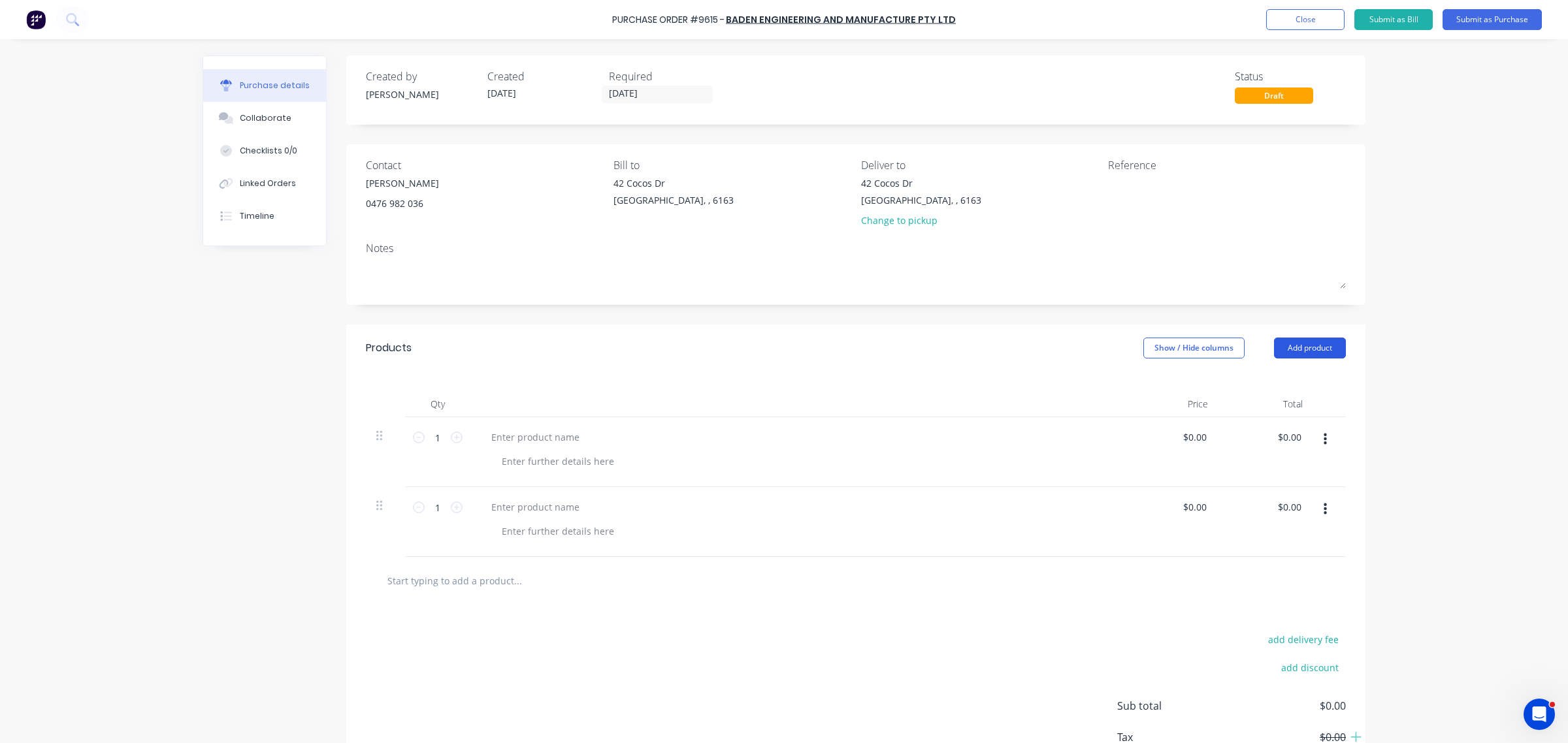
click at [1293, 350] on button "Add product" at bounding box center [1309, 348] width 71 height 21
click at [1282, 405] on div "Basic product" at bounding box center [1284, 408] width 101 height 19
click at [511, 438] on div at bounding box center [535, 437] width 109 height 19
paste div
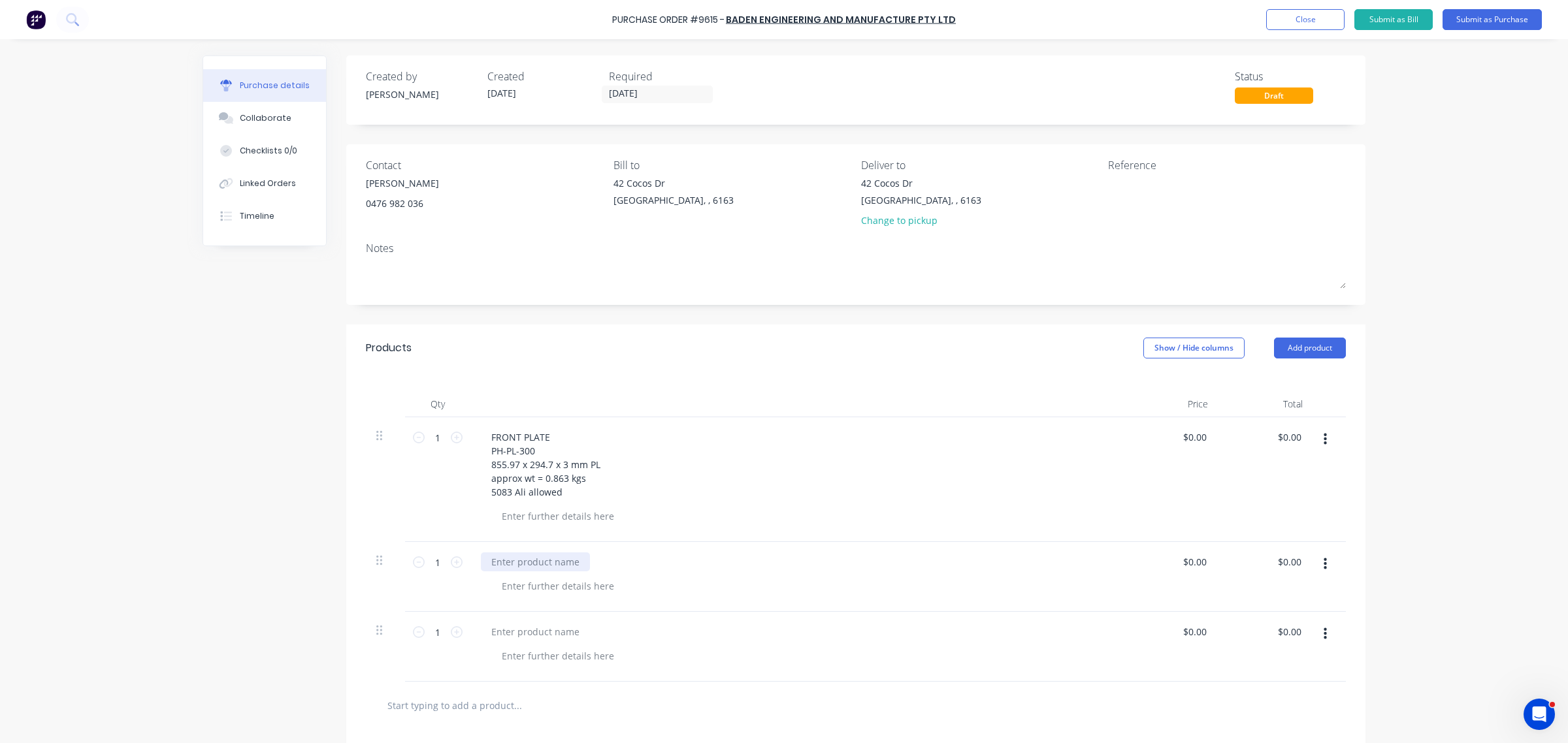
click at [527, 561] on div at bounding box center [535, 562] width 109 height 19
paste div
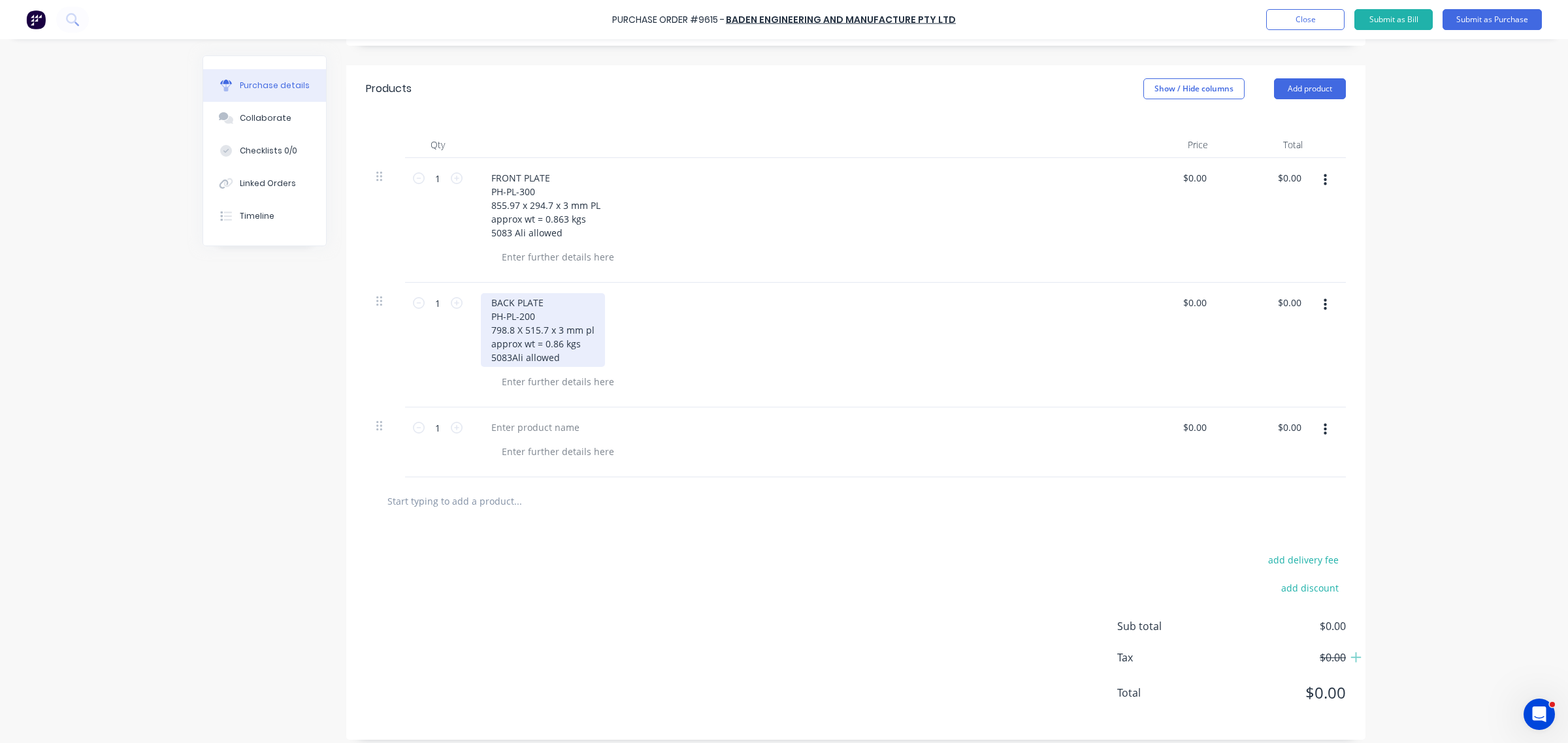
scroll to position [271, 0]
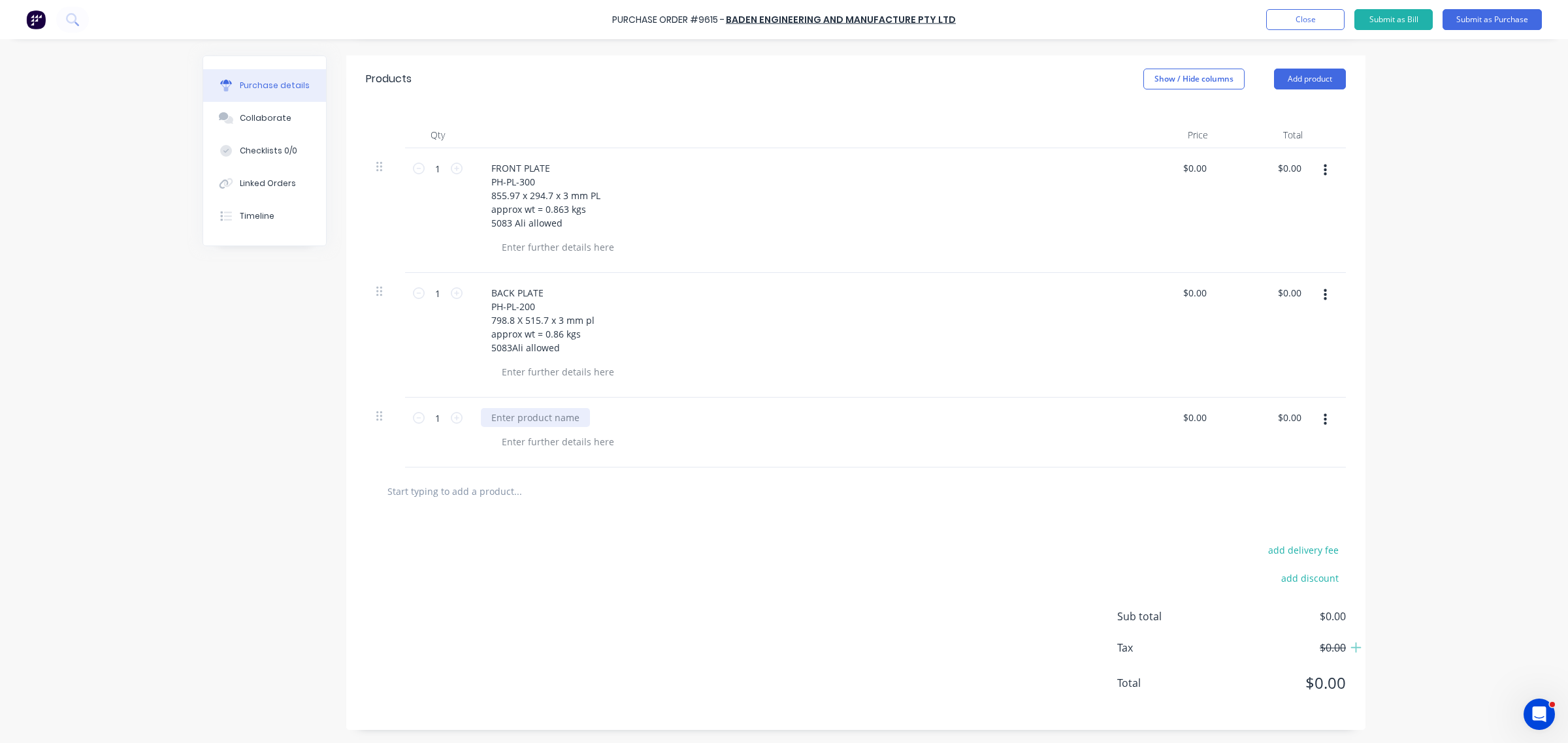
click at [499, 418] on div at bounding box center [535, 417] width 109 height 19
paste div
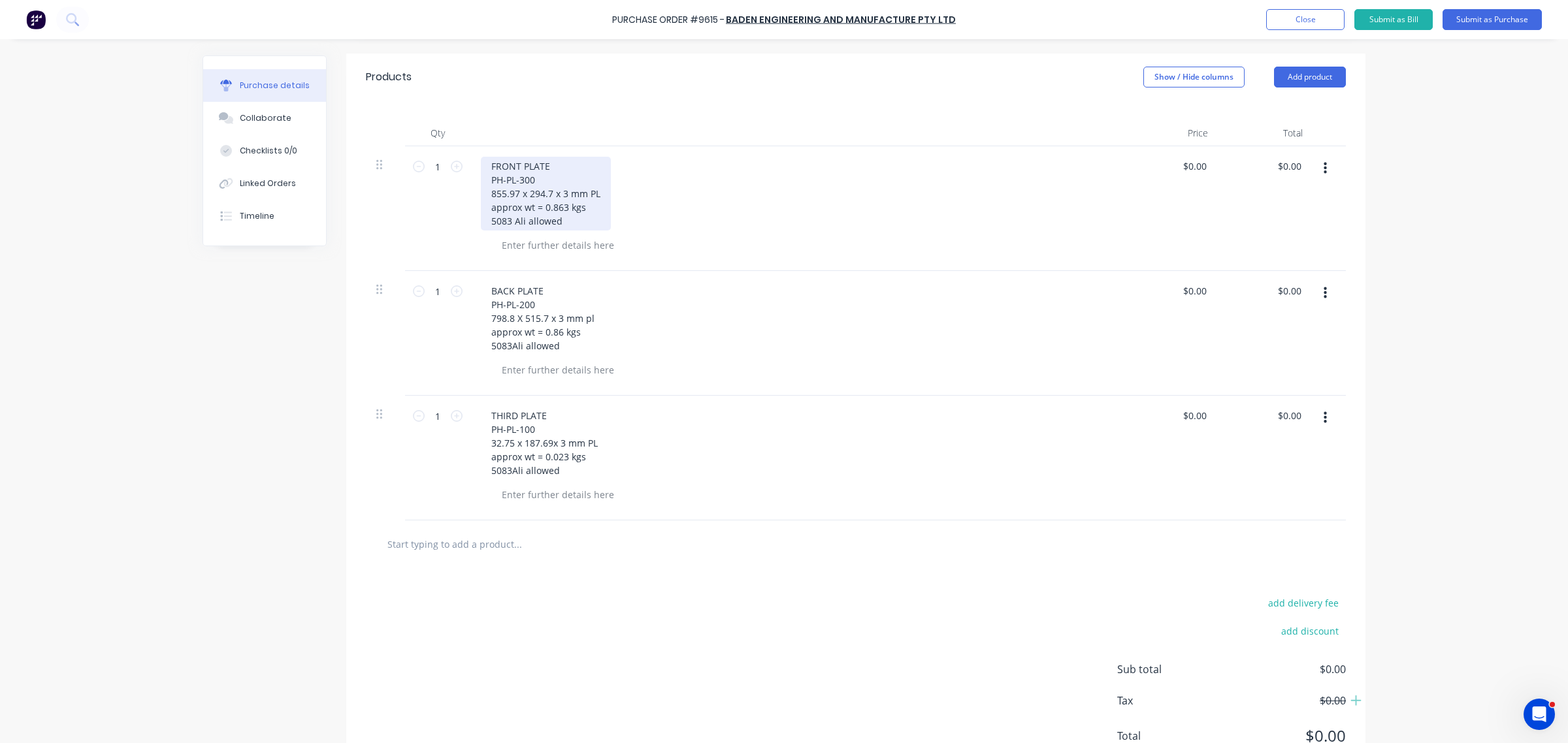
click at [551, 165] on div "FRONT PLATE PH-PL-300 855.97 x 294.7 x 3 mm PL approx wt = 0.863 kgs 5083 Ali a…" at bounding box center [545, 192] width 130 height 73
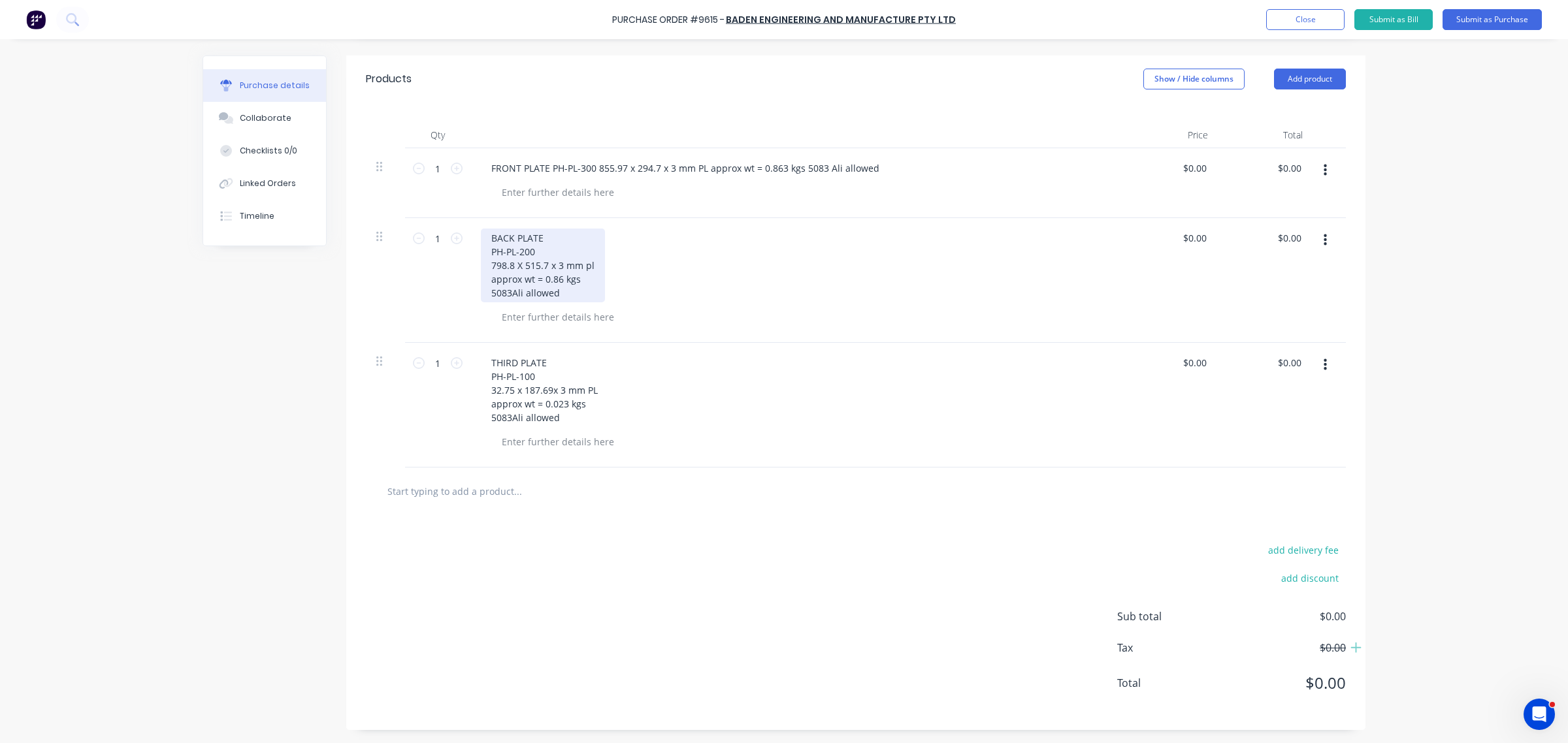
click at [551, 235] on div "BACK PLATE PH-PL-200 798.8 X 515.7 x 3 mm pl approx wt = 0.86 kgs 5083Ali allow…" at bounding box center [542, 265] width 124 height 73
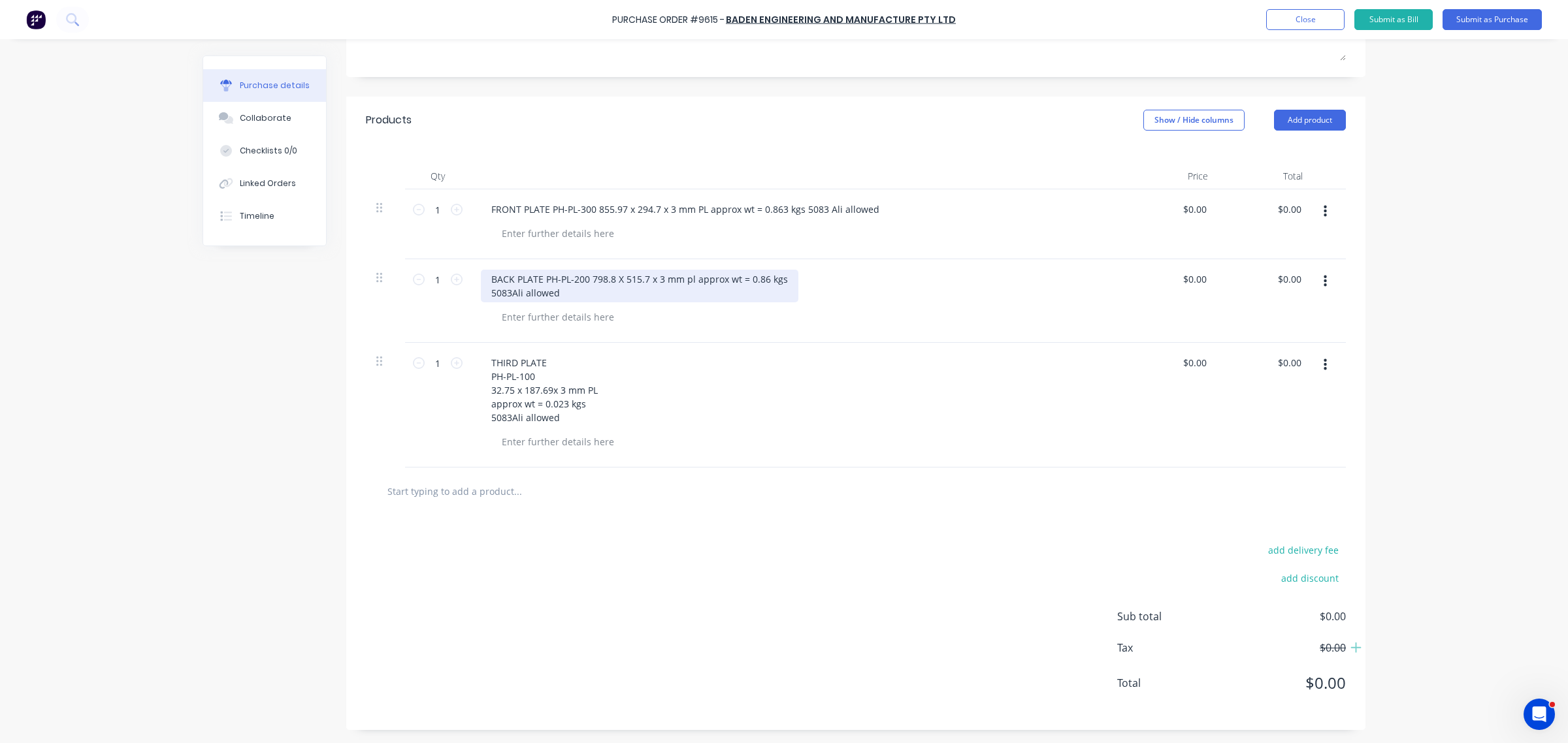
scroll to position [215, 0]
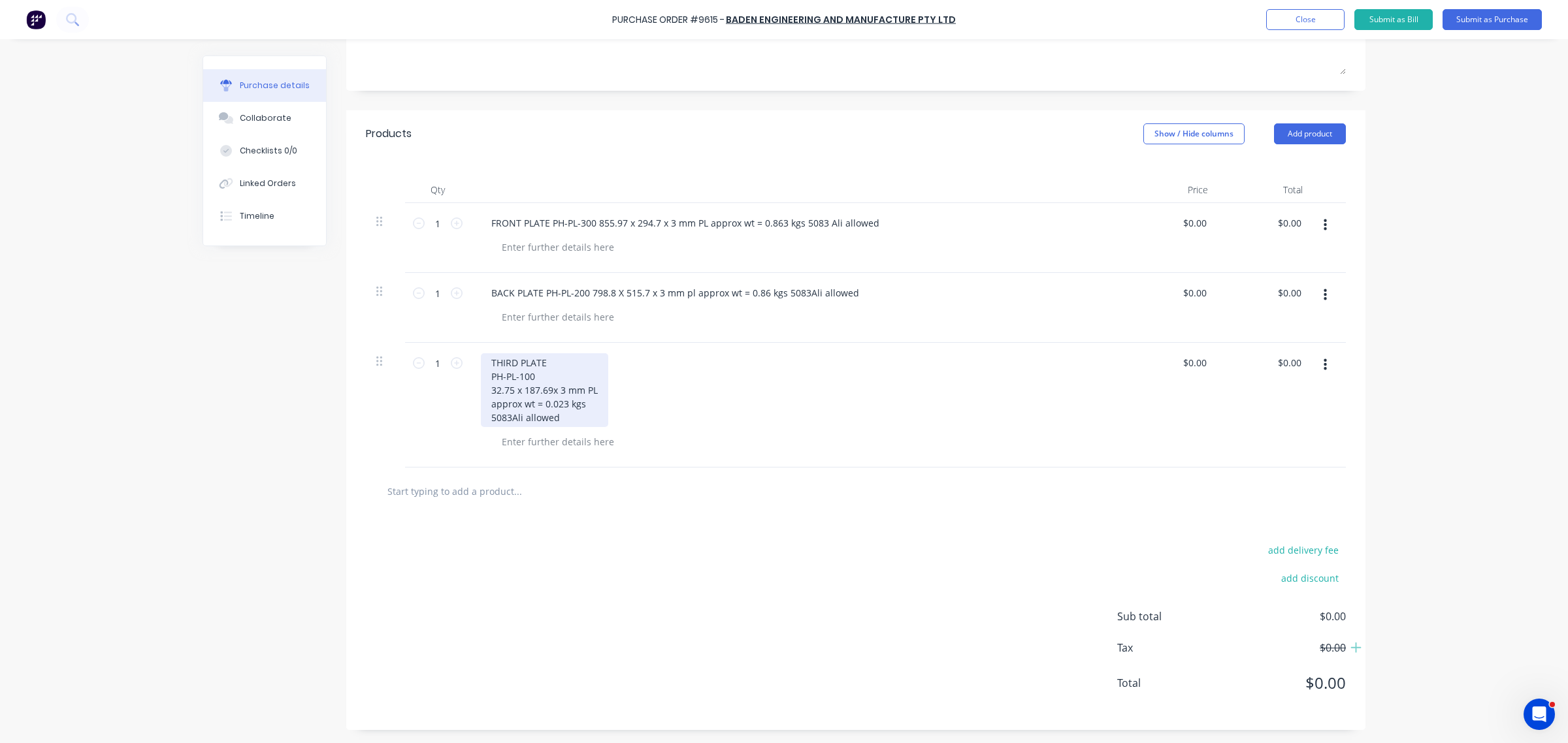
click at [558, 360] on div "THIRD PLATE PH-PL-100 32.75 x 187.69x 3 mm PL approx wt = 0.023 kgs 5083Ali all…" at bounding box center [544, 390] width 128 height 73
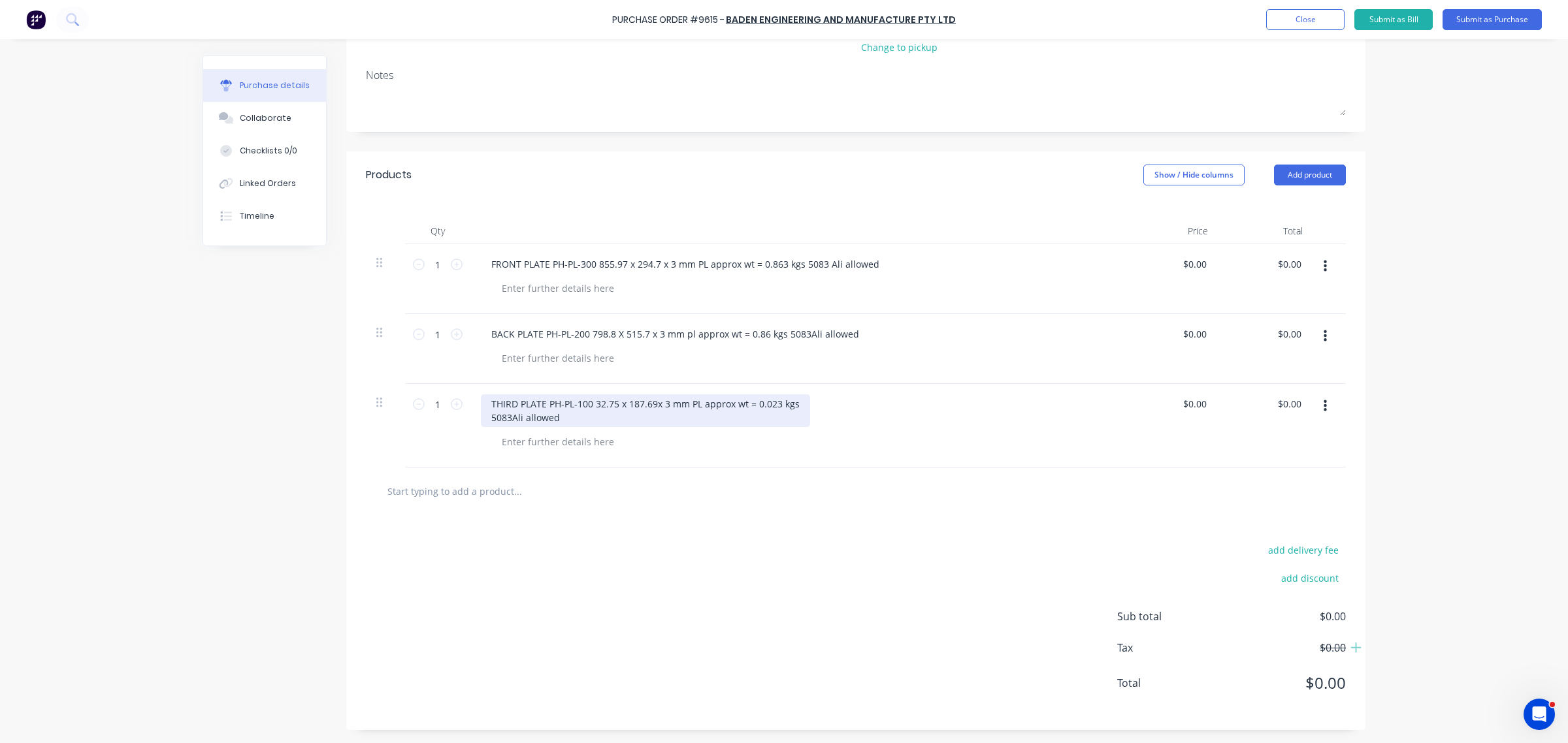
scroll to position [161, 0]
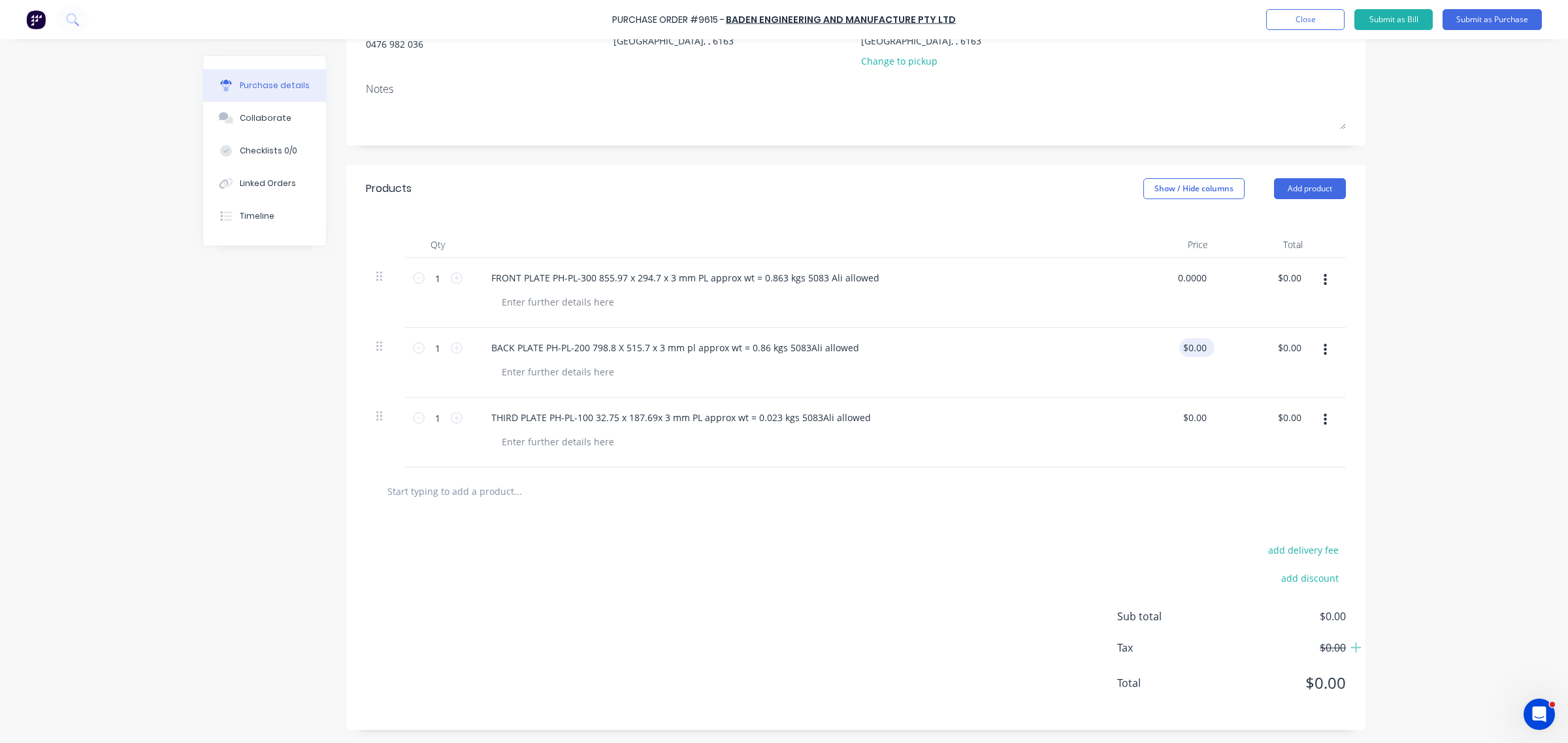
drag, startPoint x: 1193, startPoint y: 275, endPoint x: 1184, endPoint y: 346, distance: 71.6
click at [1193, 278] on input "0.0000" at bounding box center [1191, 278] width 35 height 19
click at [1179, 274] on input "0.0000" at bounding box center [1191, 278] width 35 height 19
drag, startPoint x: 1171, startPoint y: 276, endPoint x: 1266, endPoint y: 281, distance: 95.1
click at [1266, 279] on div "1 1 FRONT PLATE PH-PL-300 855.97 x 294.7 x 3 mm PL approx wt = 0.863 kgs 5083 A…" at bounding box center [856, 292] width 980 height 70
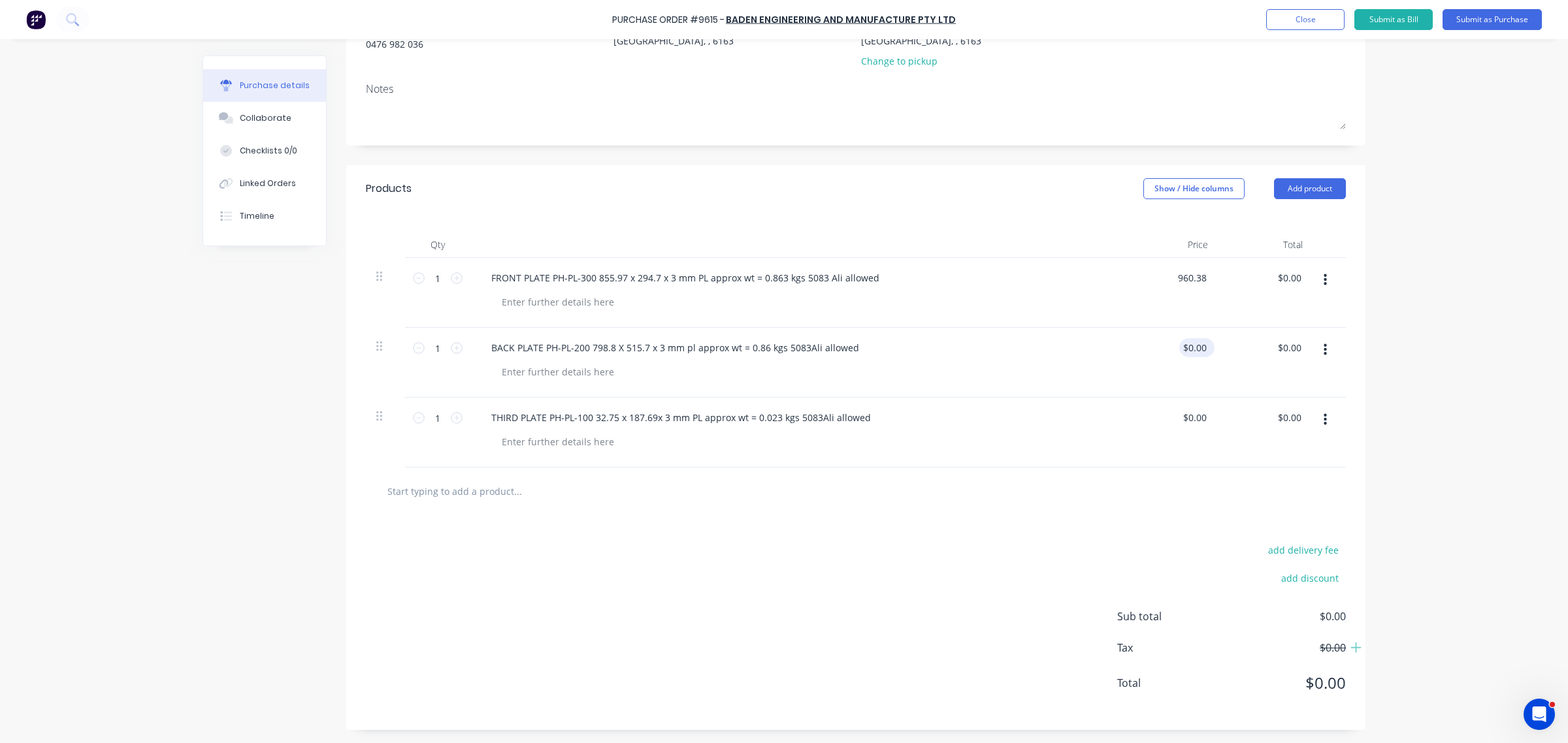
type input "$960.38"
click at [1189, 338] on input "0.00" at bounding box center [1194, 348] width 31 height 19
drag, startPoint x: 1153, startPoint y: 344, endPoint x: 1238, endPoint y: 356, distance: 85.8
click at [1238, 356] on div "1 1 BACK PLATE PH-PL-200 798.8 X 515.7 x 3 mm pl approx wt = 0.86 kgs 5083Ali a…" at bounding box center [856, 362] width 980 height 70
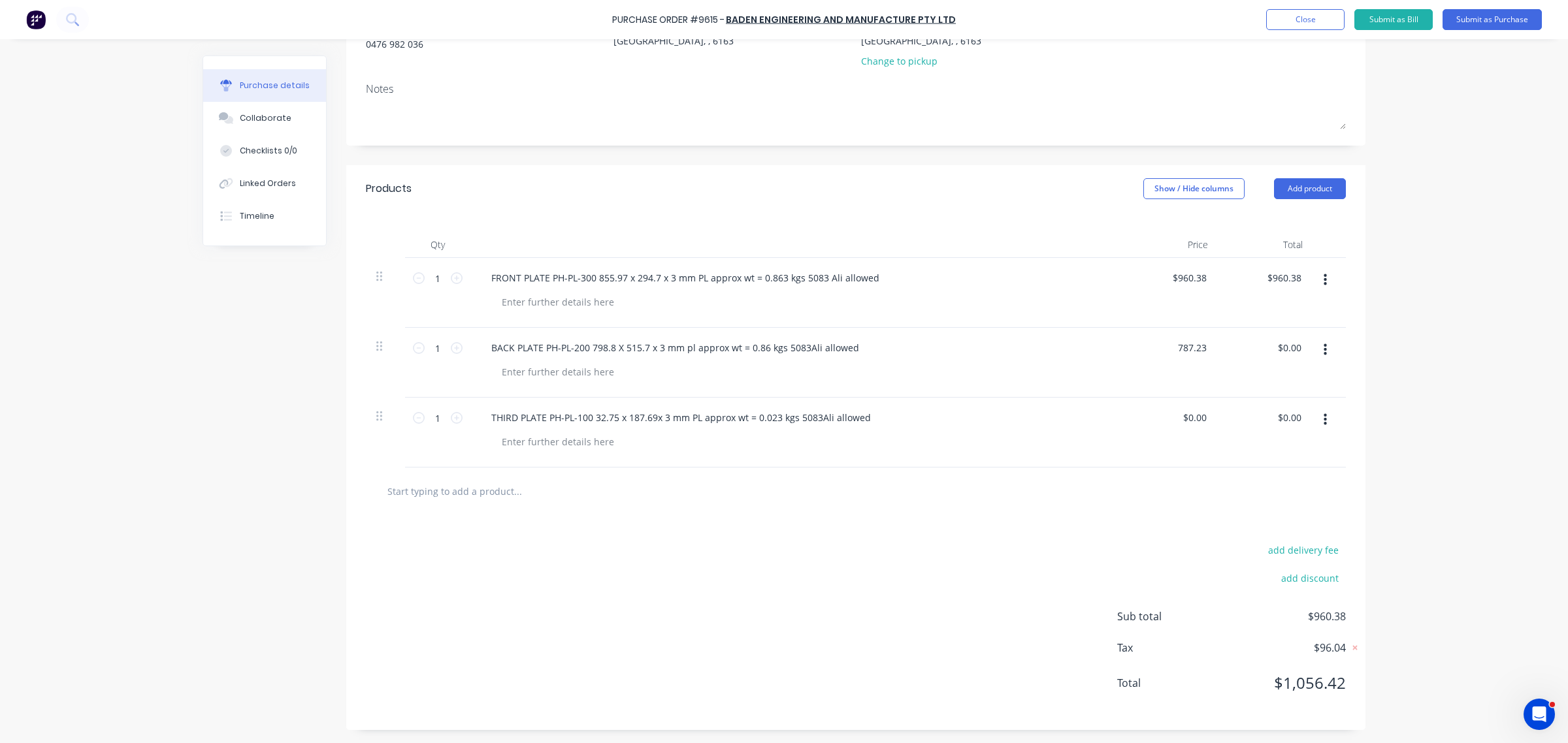
type input "$787.23"
drag, startPoint x: 1180, startPoint y: 416, endPoint x: 1176, endPoint y: 429, distance: 13.6
click at [1179, 416] on input "0.00" at bounding box center [1194, 417] width 31 height 19
type input "$0.00"
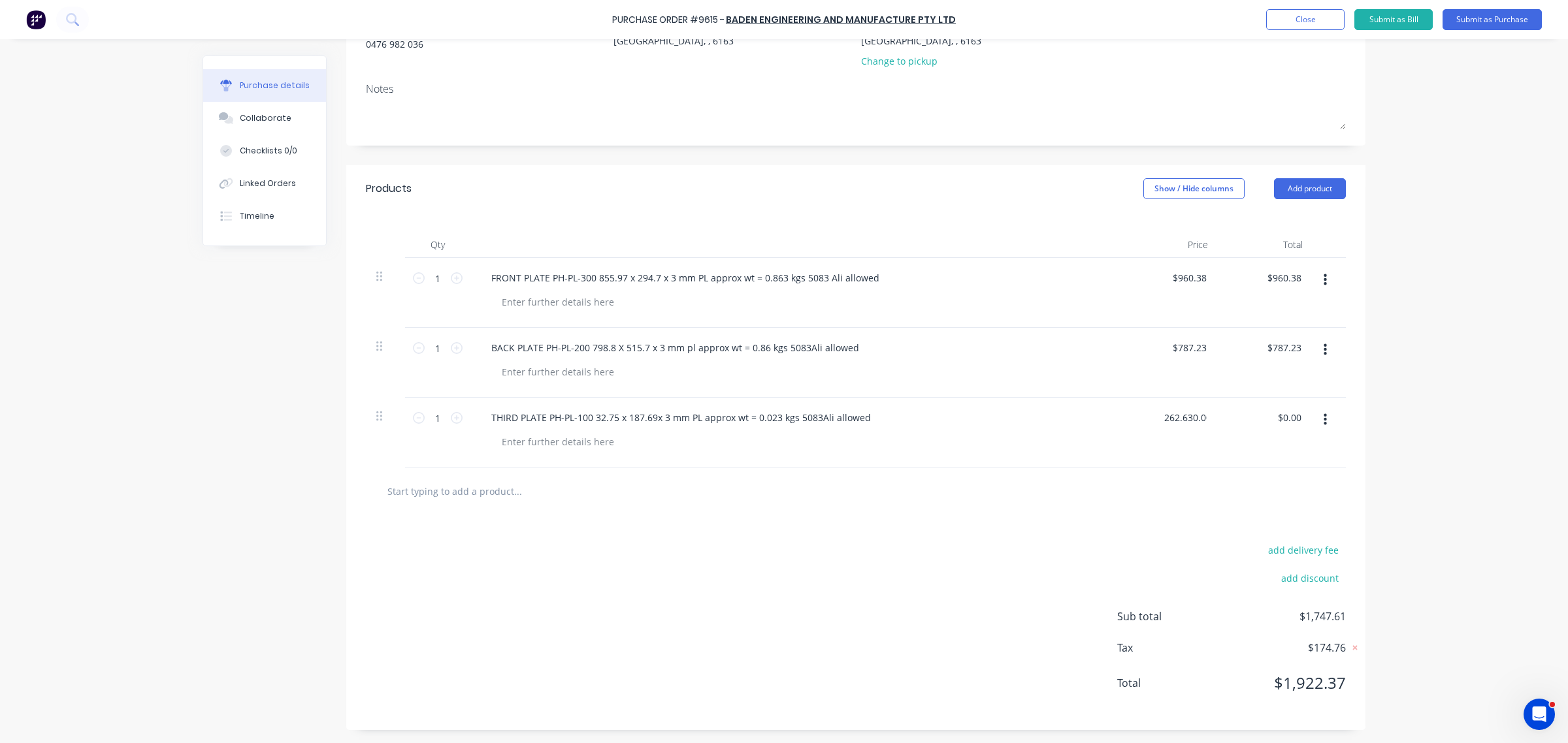
type input "0.00"
type input "0.0000"
type input "$0.00"
click at [1183, 412] on input "0.0000" at bounding box center [1194, 417] width 31 height 19
type input "$0.00"
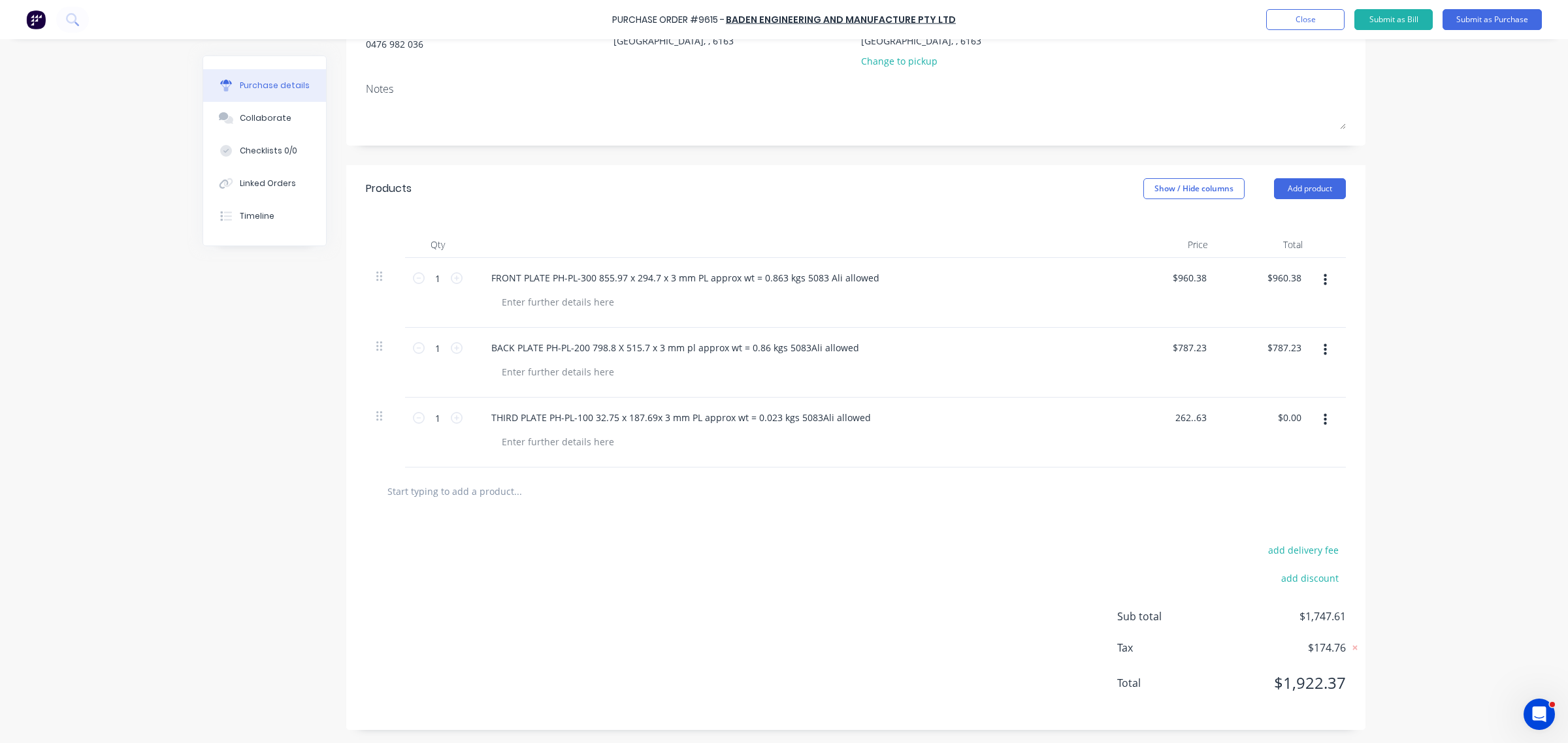
type input "0.00"
type input "0.0000"
type input "$0.00"
click at [1183, 415] on input "0.0000" at bounding box center [1191, 417] width 35 height 19
drag, startPoint x: 1171, startPoint y: 412, endPoint x: 1220, endPoint y: 422, distance: 50.0
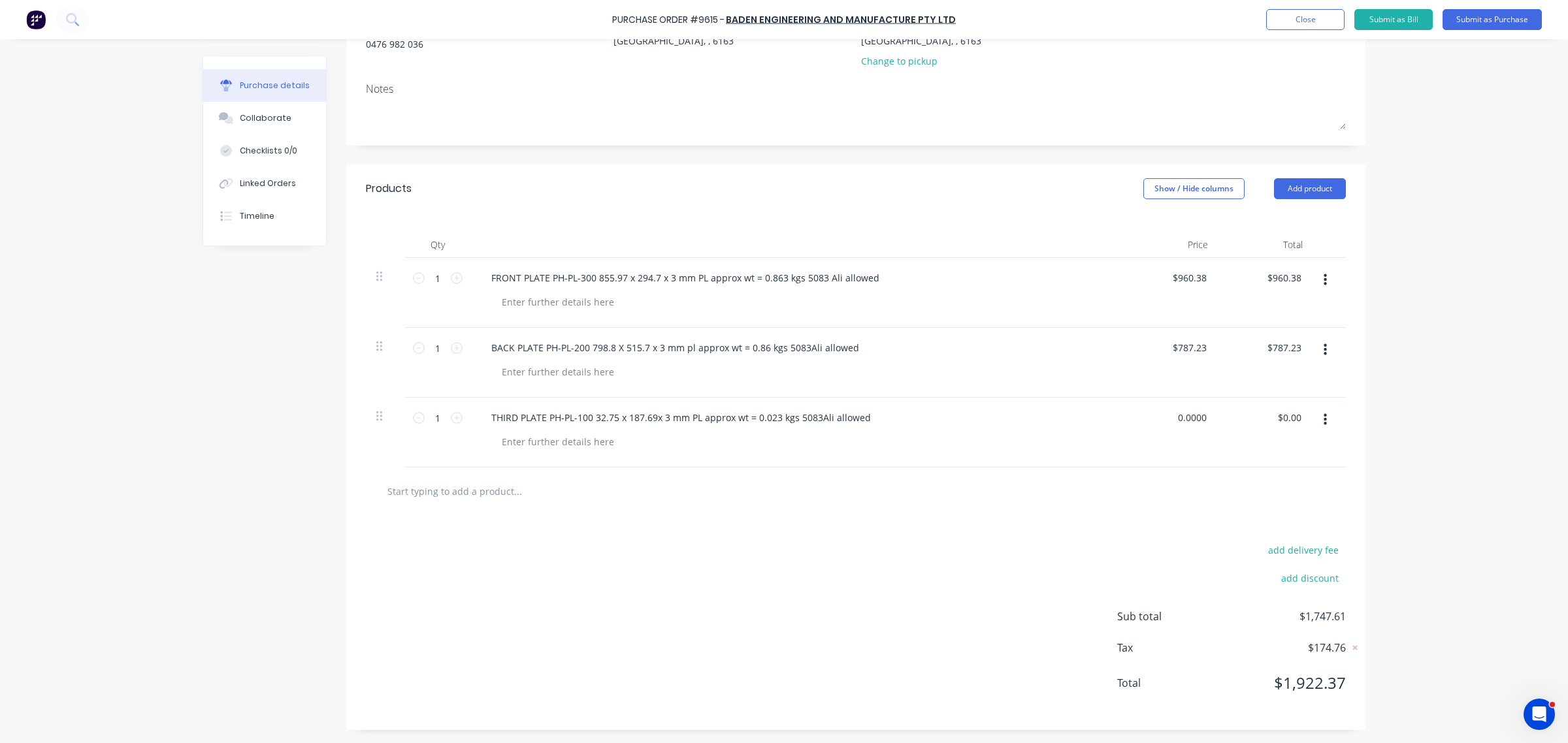
click at [1220, 422] on div "1 1 THIRD PLATE PH-PL-100 32.75 x 187.69x 3 mm PL approx wt = 0.023 kgs 5083Ali…" at bounding box center [856, 432] width 980 height 70
type input "$262.63"
click at [1321, 190] on button "Add product" at bounding box center [1309, 189] width 71 height 21
click at [1272, 352] on div "Notes (External)" at bounding box center [1284, 352] width 101 height 19
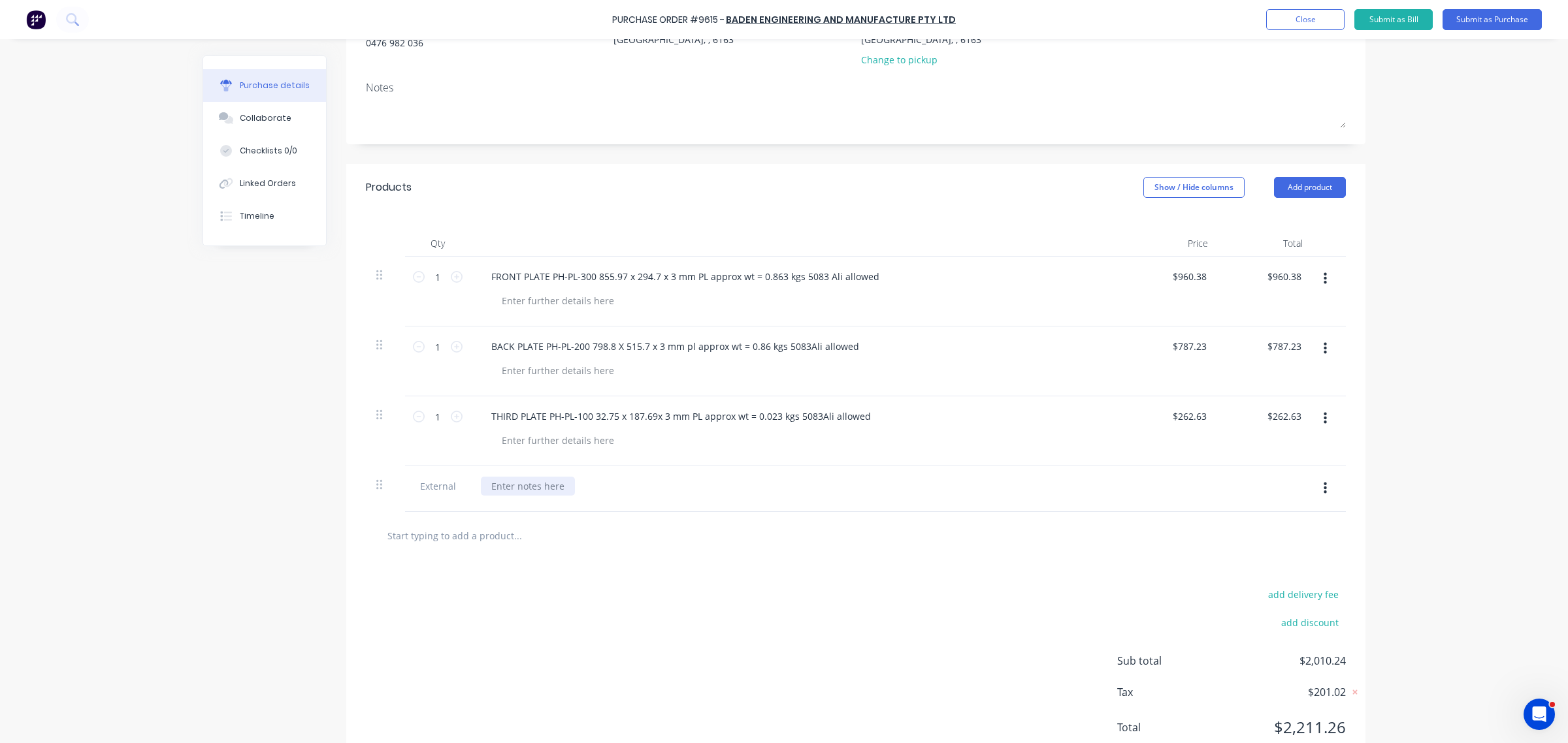
drag, startPoint x: 516, startPoint y: 483, endPoint x: 513, endPoint y: 492, distance: 9.5
click at [513, 490] on div at bounding box center [527, 486] width 94 height 19
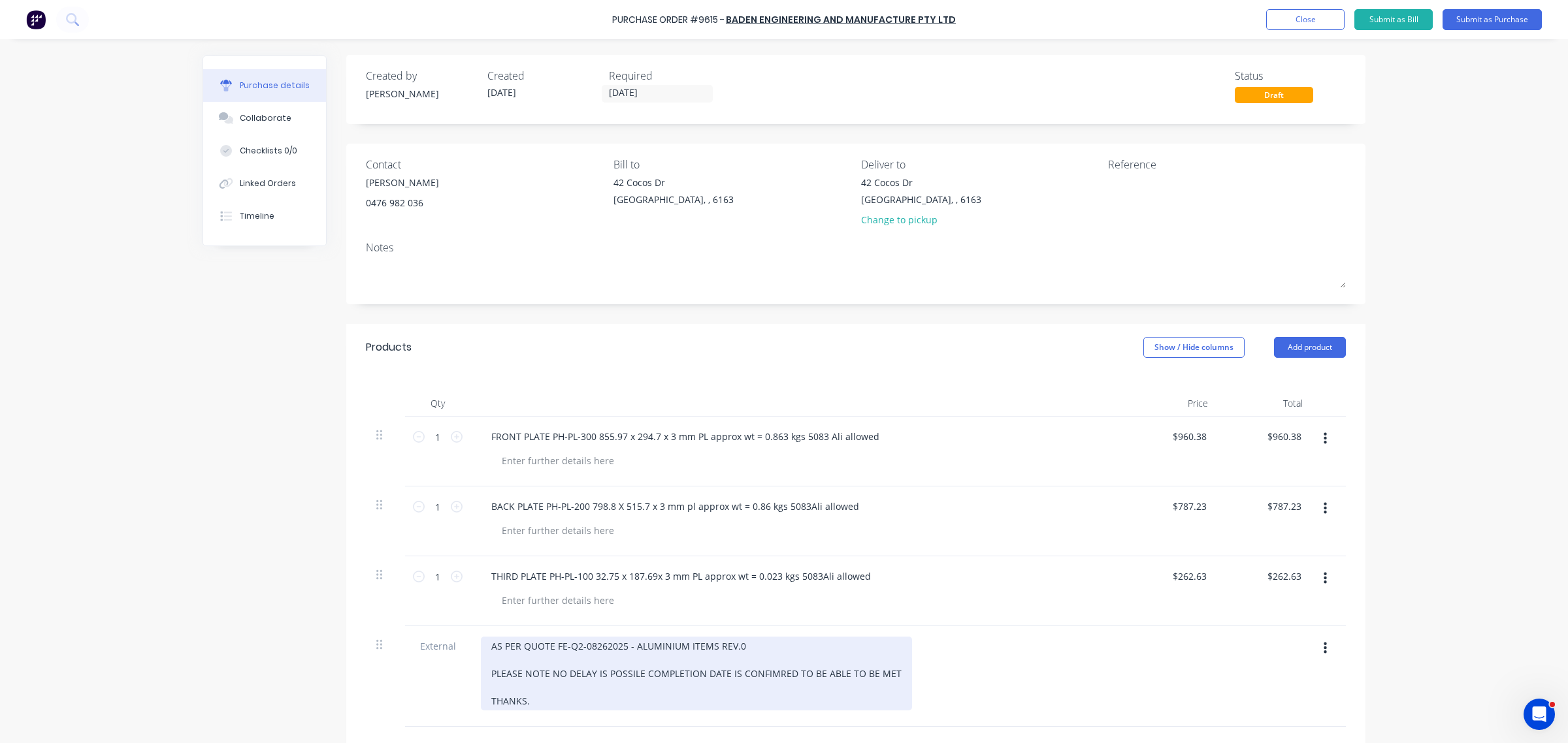
scroll to position [0, 0]
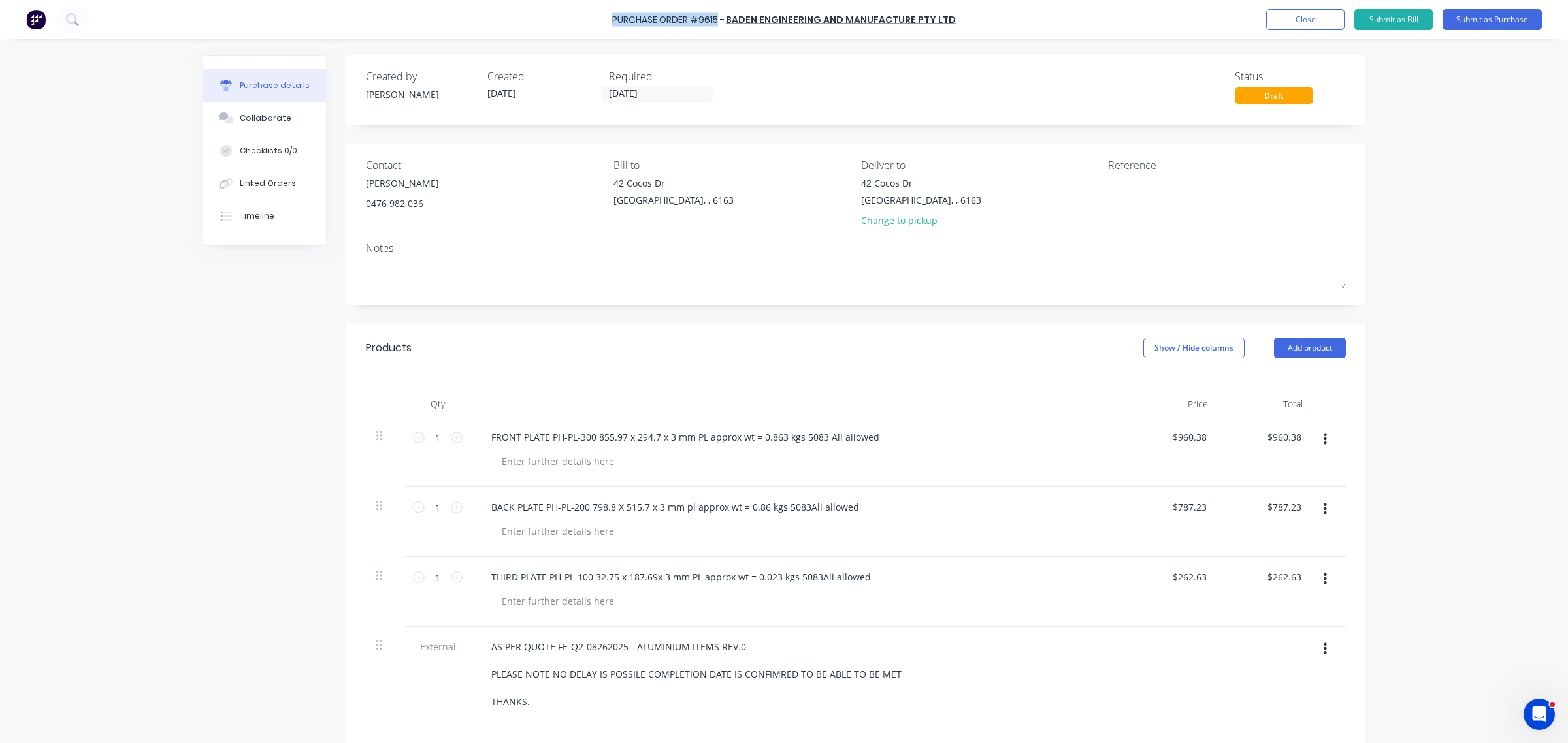
drag, startPoint x: 620, startPoint y: 18, endPoint x: 723, endPoint y: 20, distance: 103.0
click at [723, 20] on div "Purchase Order #9615 -" at bounding box center [668, 20] width 112 height 13
copy div "Purchase Order #9615"
click at [1149, 190] on textarea at bounding box center [1189, 191] width 163 height 30
paste textarea "Purchase Order #9615"
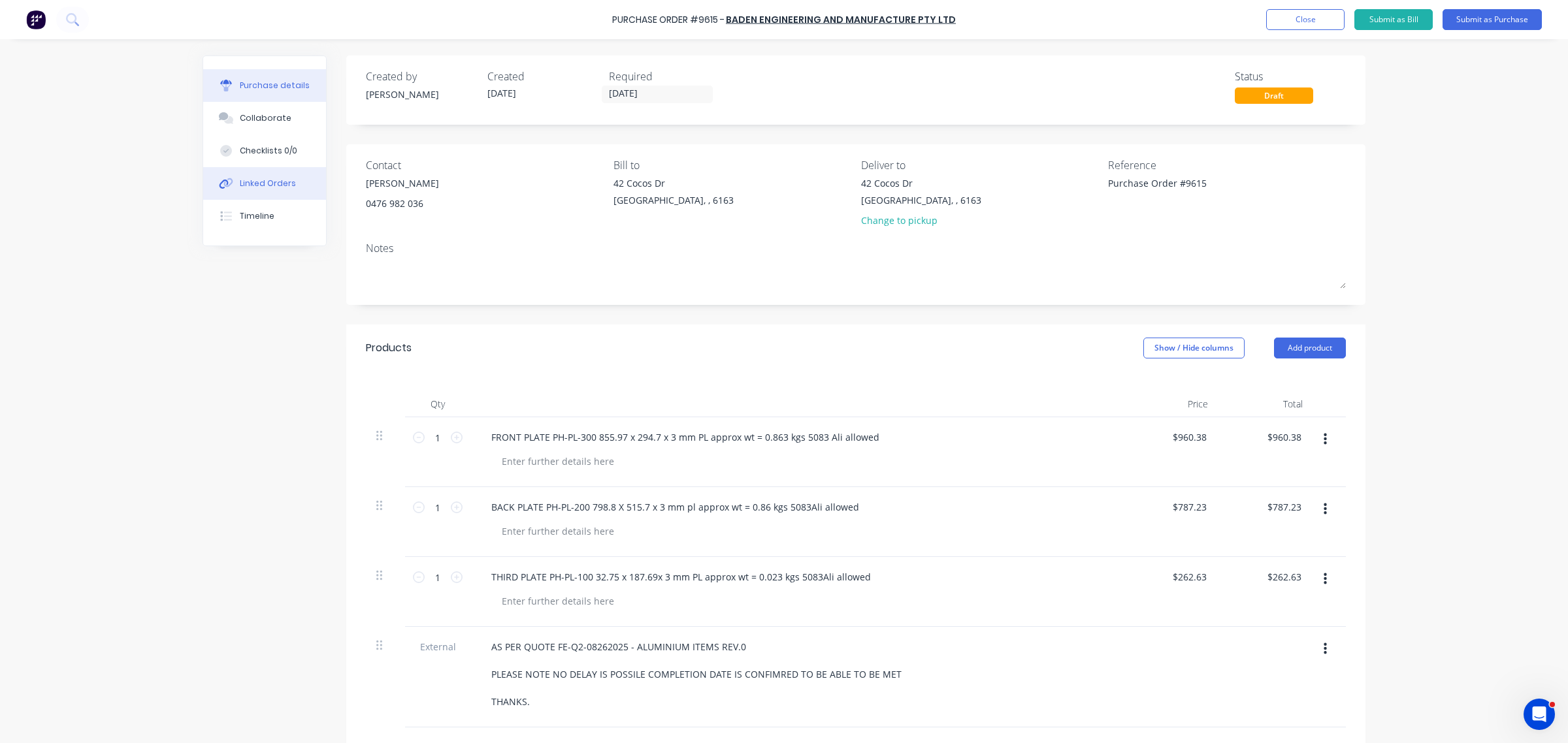
type textarea "Purchase Order #9615"
click at [269, 183] on div "Linked Orders" at bounding box center [268, 183] width 56 height 11
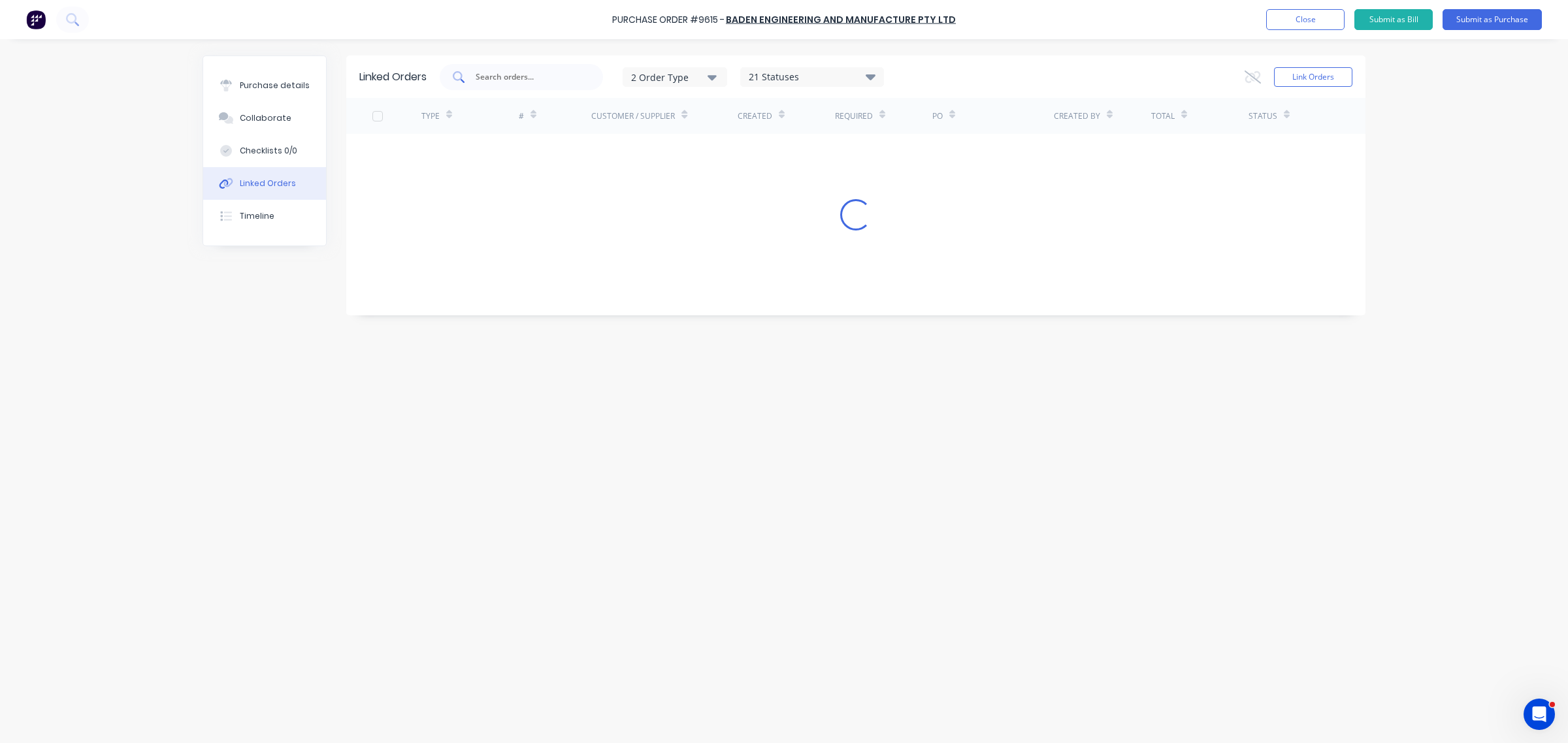
click at [507, 77] on input "text" at bounding box center [529, 77] width 109 height 13
click at [1279, 79] on button "Link Orders" at bounding box center [1313, 77] width 78 height 20
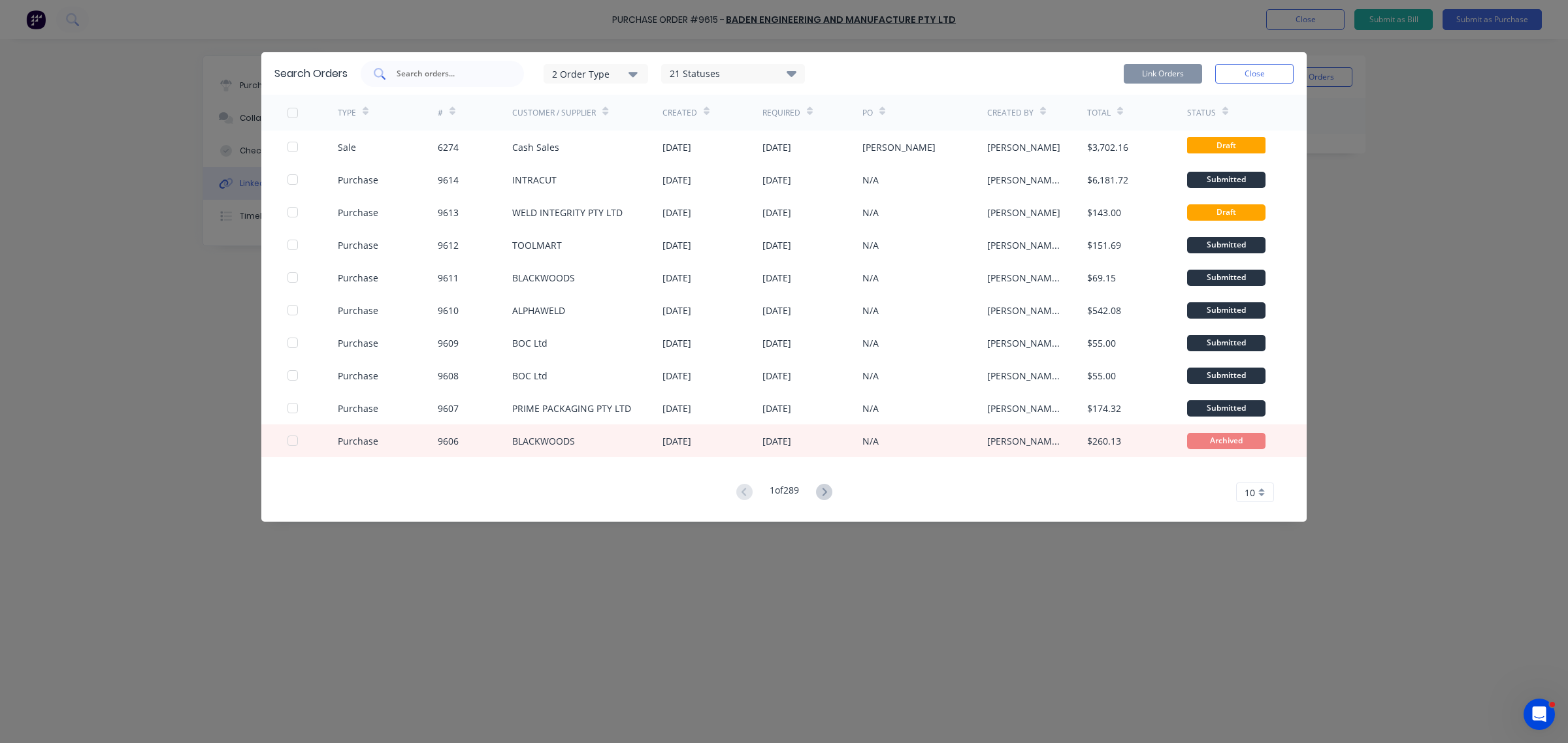
click at [458, 66] on div at bounding box center [441, 73] width 163 height 26
drag, startPoint x: 450, startPoint y: 64, endPoint x: 442, endPoint y: 66, distance: 8.2
click at [442, 66] on div at bounding box center [441, 73] width 163 height 26
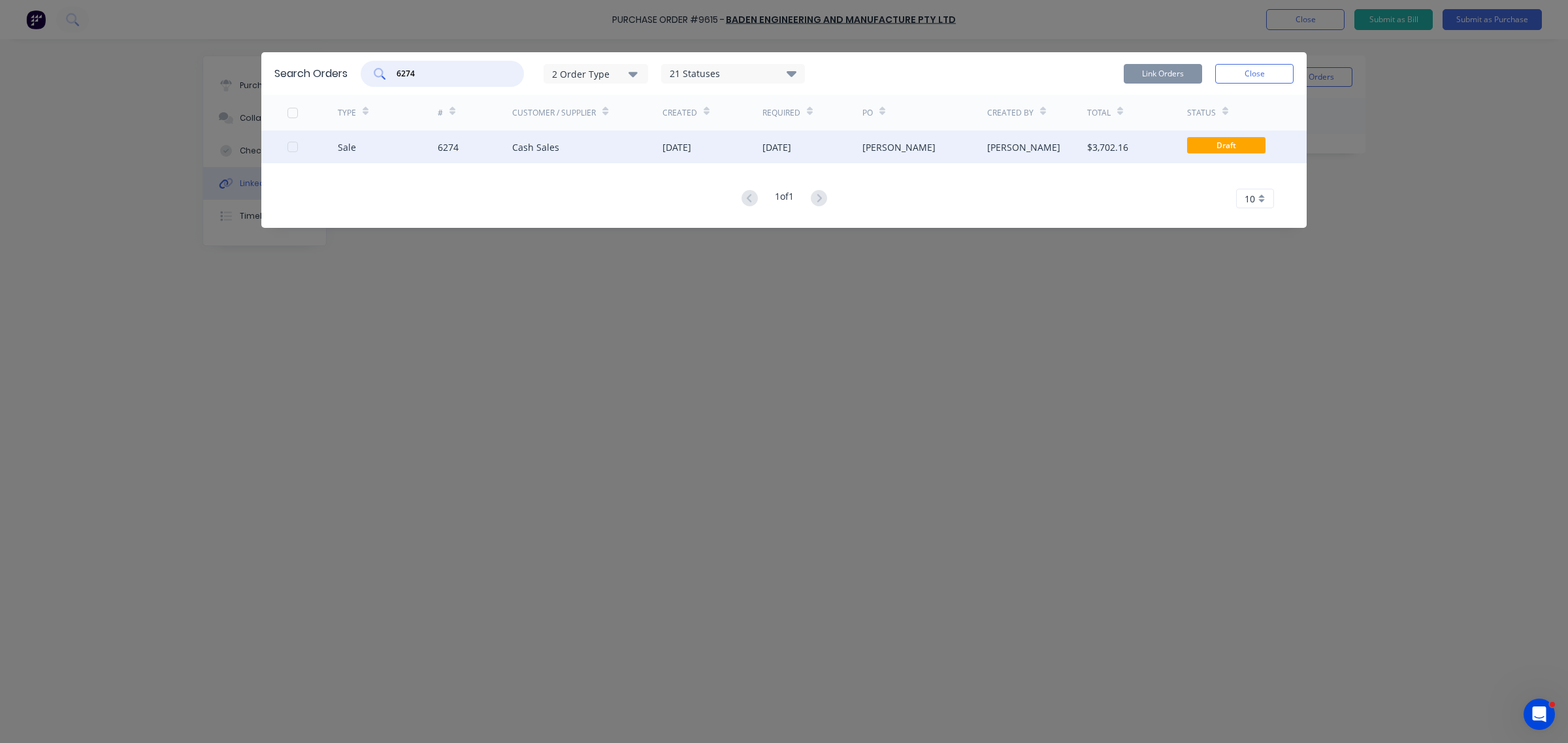
click at [289, 144] on div at bounding box center [292, 146] width 26 height 26
type input "6274"
click at [1147, 77] on button "Link Orders" at bounding box center [1163, 73] width 78 height 20
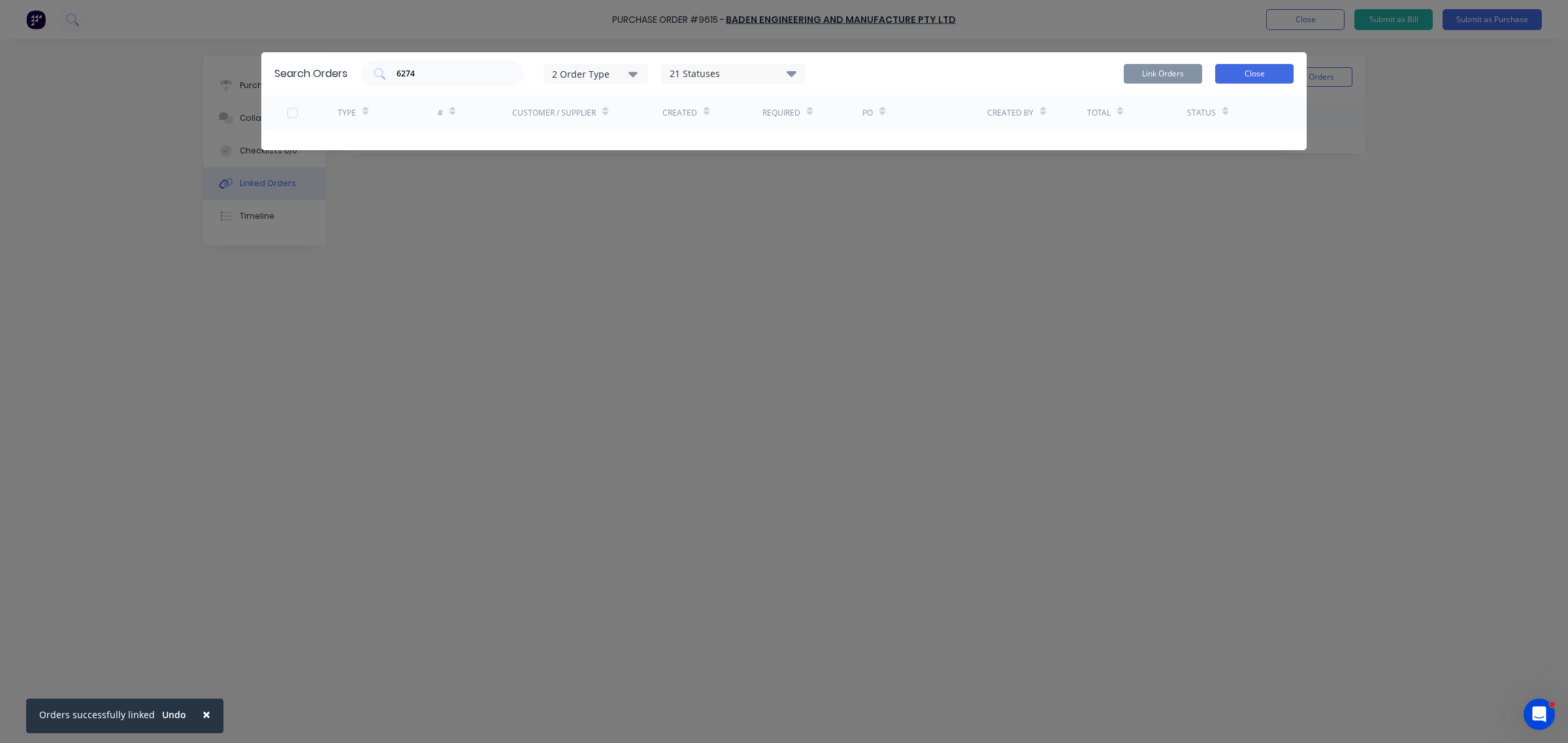
click at [1270, 71] on button "Close" at bounding box center [1254, 73] width 78 height 20
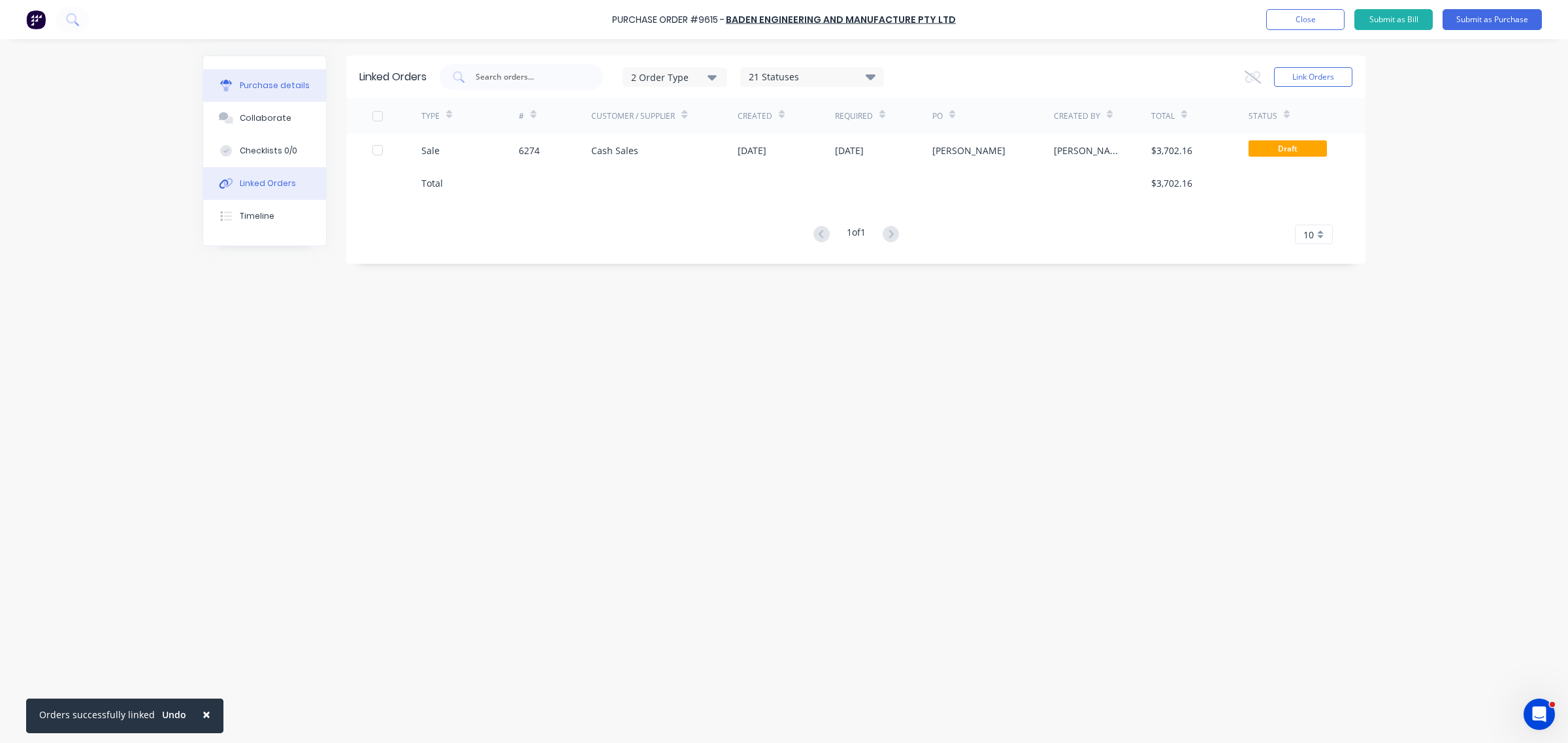
click at [290, 80] on div "Purchase details" at bounding box center [275, 86] width 70 height 11
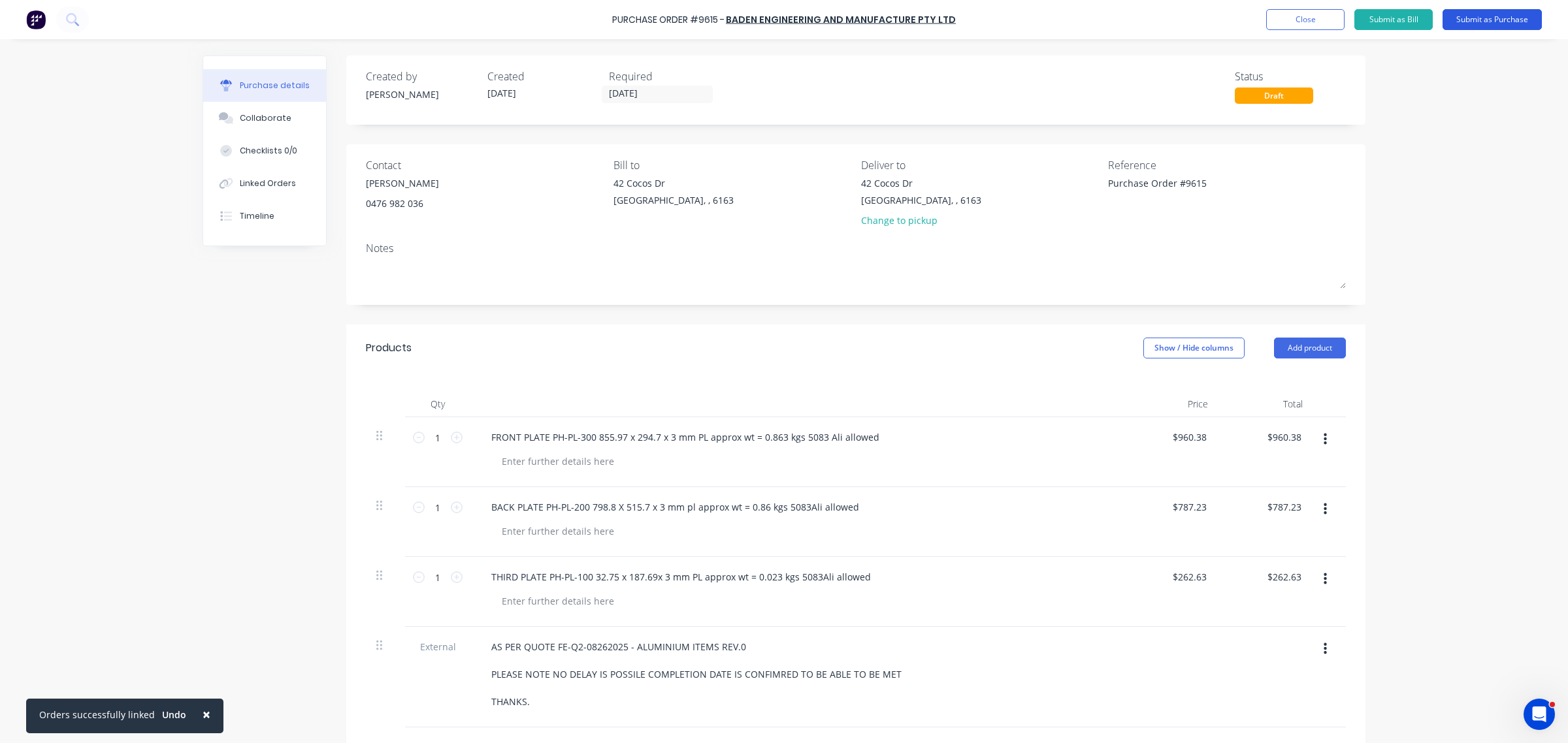
click at [1461, 25] on button "Submit as Purchase" at bounding box center [1492, 20] width 99 height 21
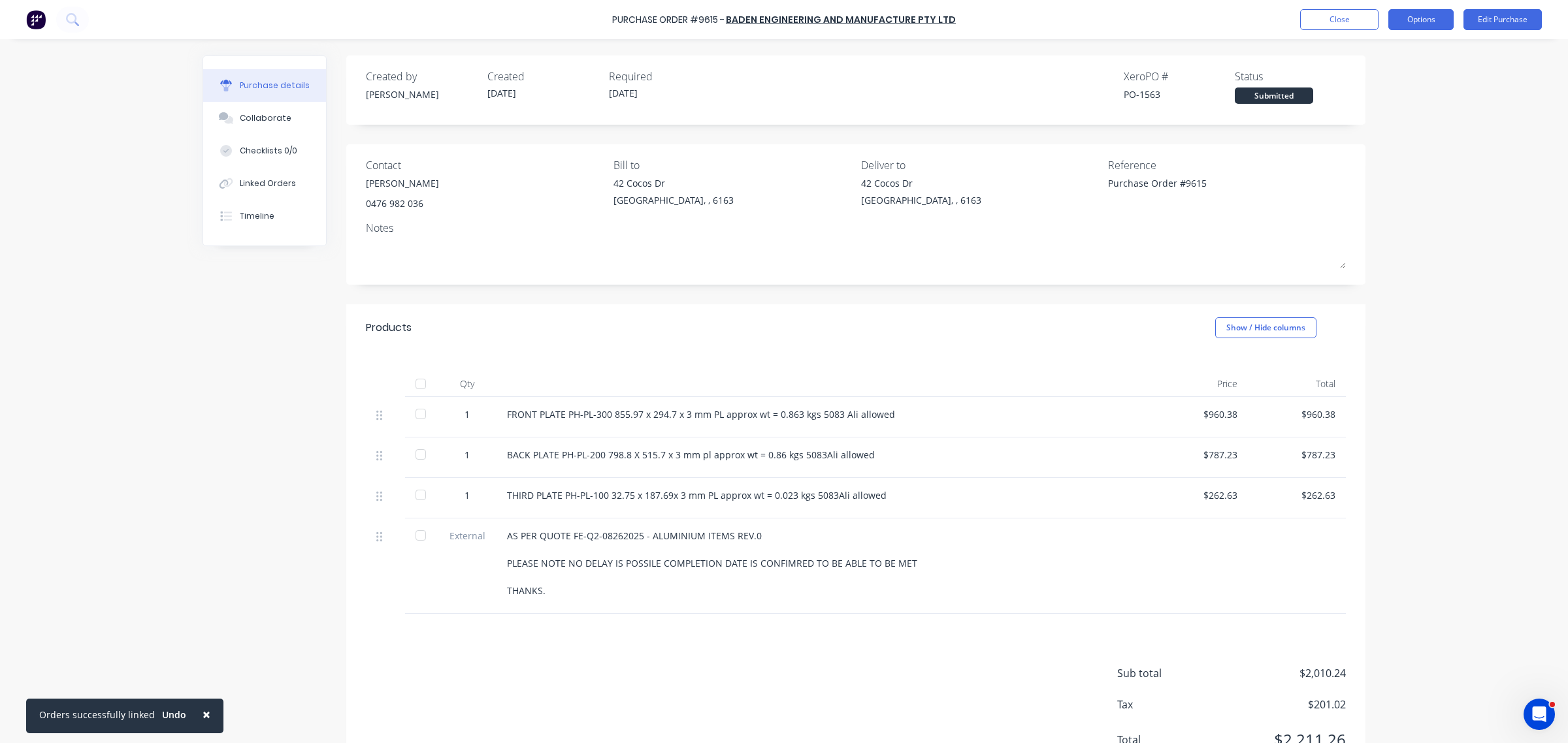
click at [1408, 27] on button "Options" at bounding box center [1420, 20] width 66 height 21
click at [1388, 53] on div "Print / Email" at bounding box center [1392, 53] width 101 height 19
click at [1357, 79] on div "With pricing" at bounding box center [1392, 79] width 101 height 19
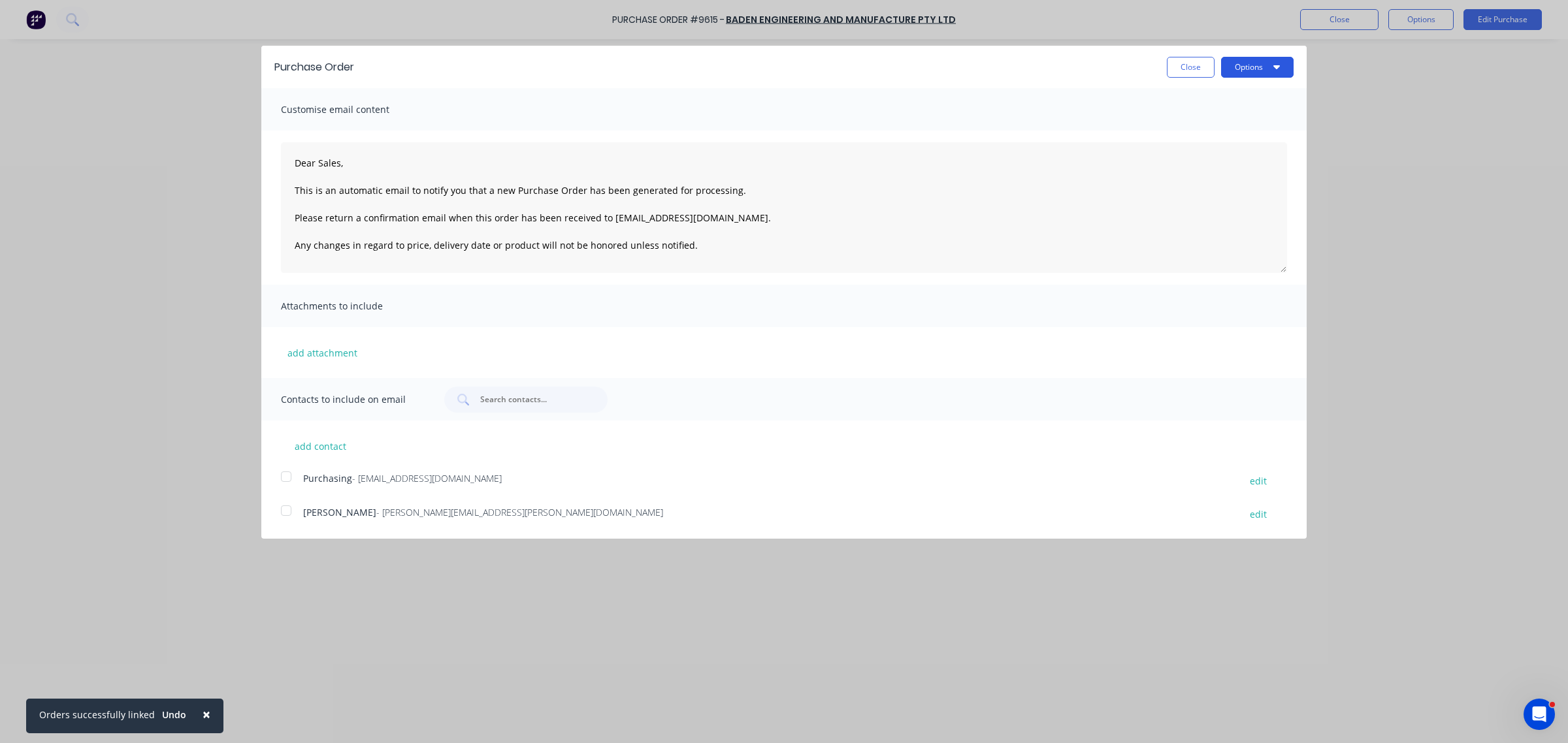
click at [1250, 61] on button "Options" at bounding box center [1257, 68] width 72 height 21
click at [1238, 99] on div "Print" at bounding box center [1232, 100] width 101 height 19
click at [1193, 70] on button "Close" at bounding box center [1191, 68] width 48 height 21
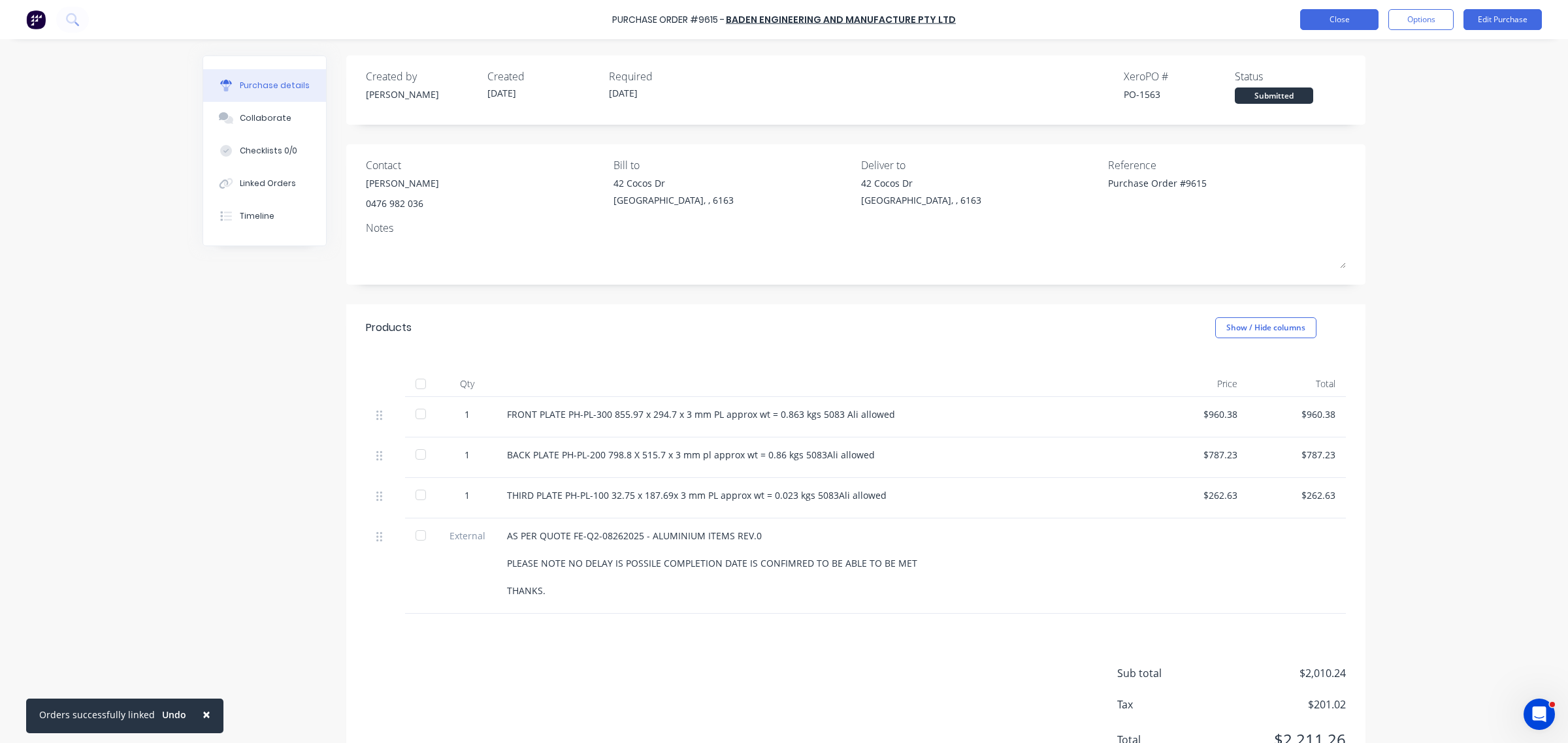
click at [1315, 24] on button "Close" at bounding box center [1339, 20] width 78 height 21
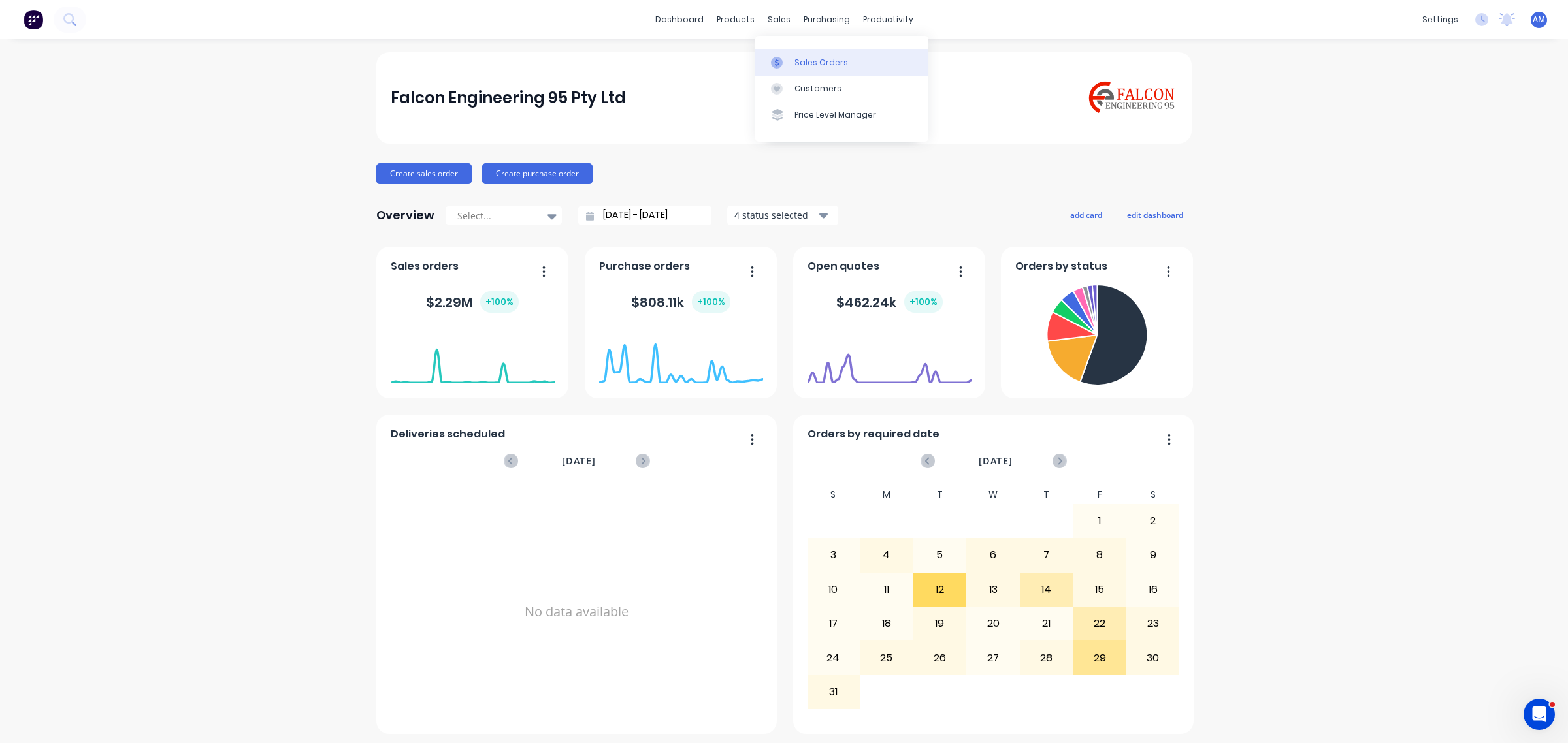
click at [827, 60] on div "Sales Orders" at bounding box center [821, 63] width 53 height 11
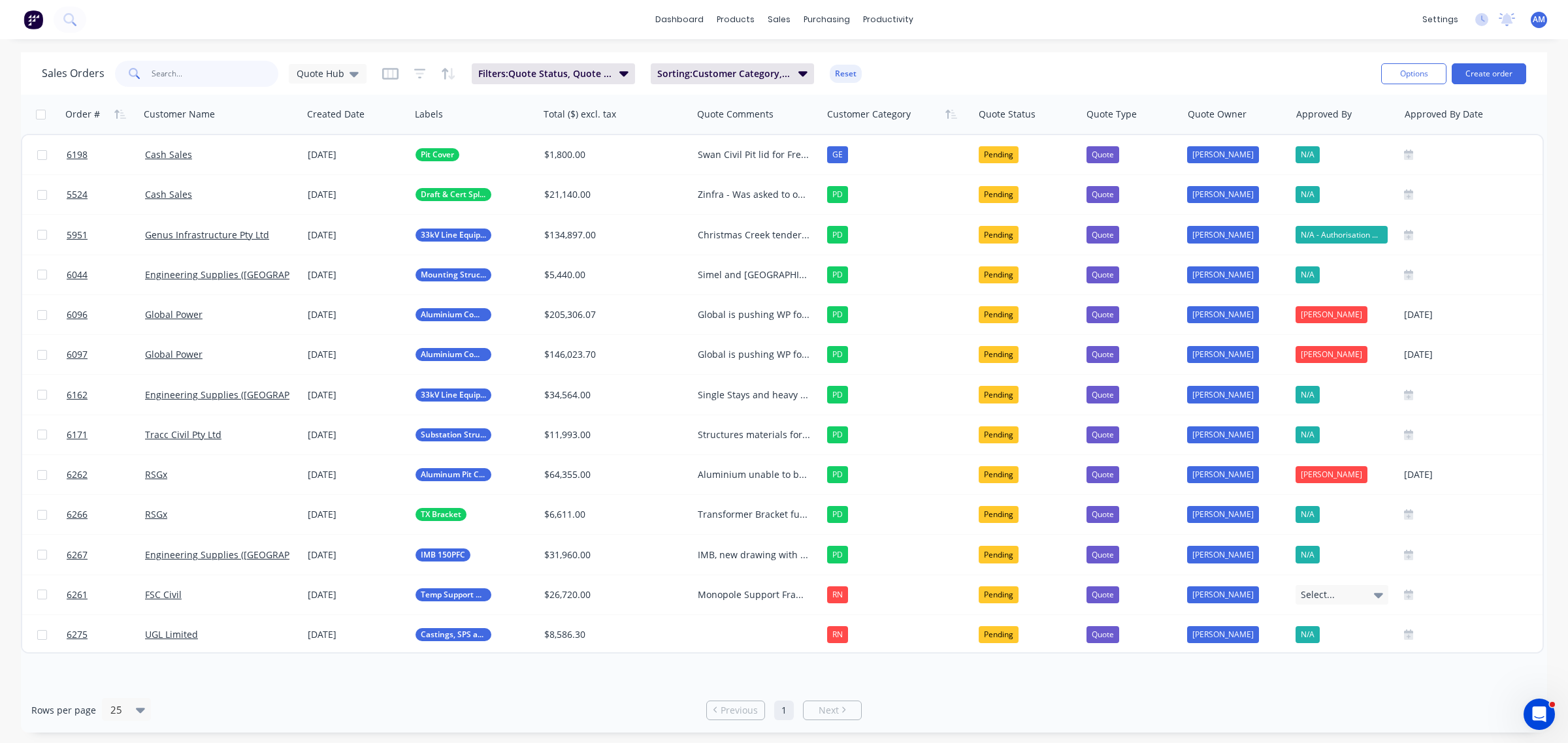
click at [207, 76] on input "text" at bounding box center [215, 73] width 128 height 26
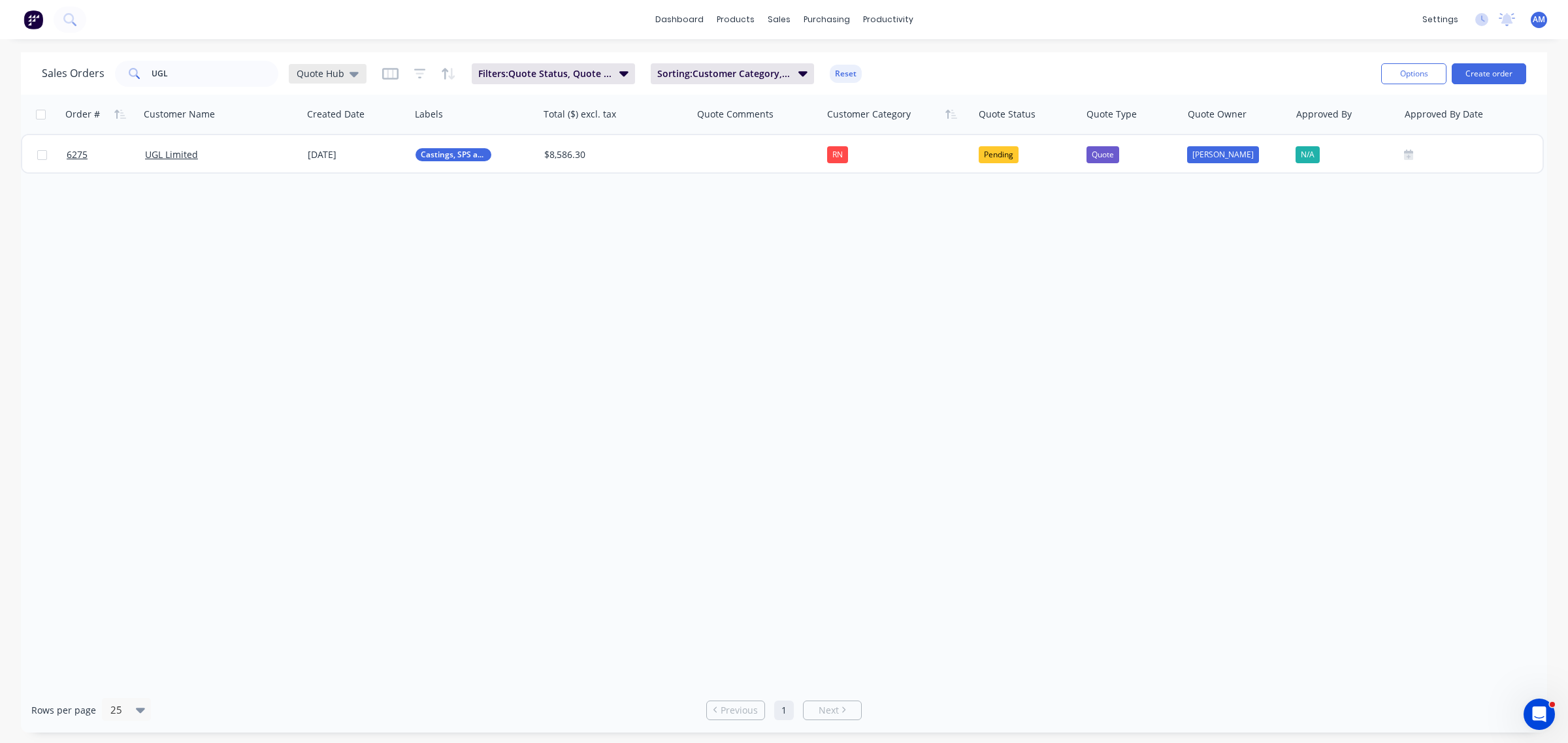
click at [351, 70] on icon at bounding box center [355, 73] width 10 height 14
click at [321, 184] on button "None" at bounding box center [368, 185] width 149 height 15
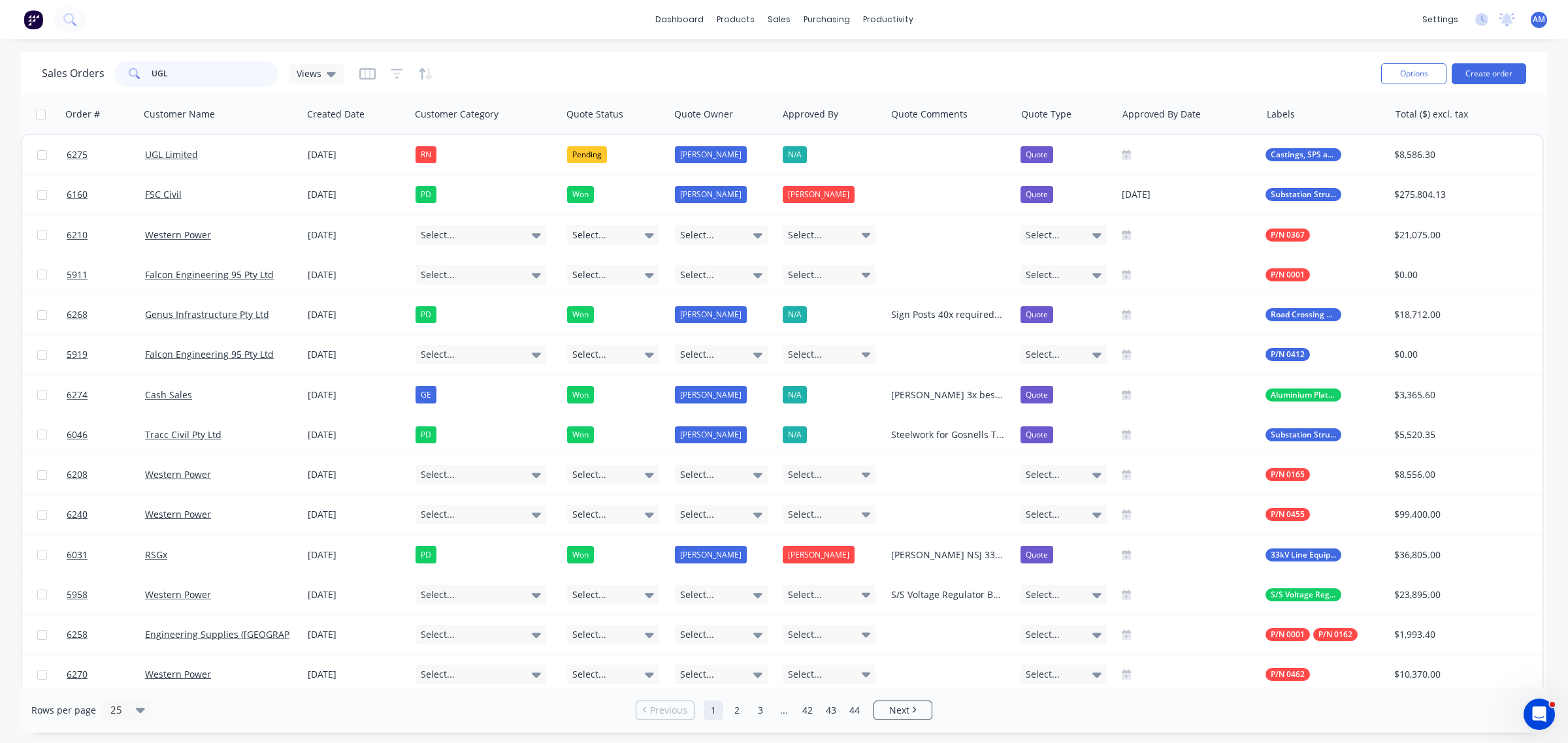
click at [191, 68] on input "UGL" at bounding box center [215, 73] width 128 height 26
drag, startPoint x: 130, startPoint y: 80, endPoint x: 112, endPoint y: 85, distance: 18.7
click at [115, 85] on div "UGL" at bounding box center [196, 73] width 163 height 26
type input "UGL"
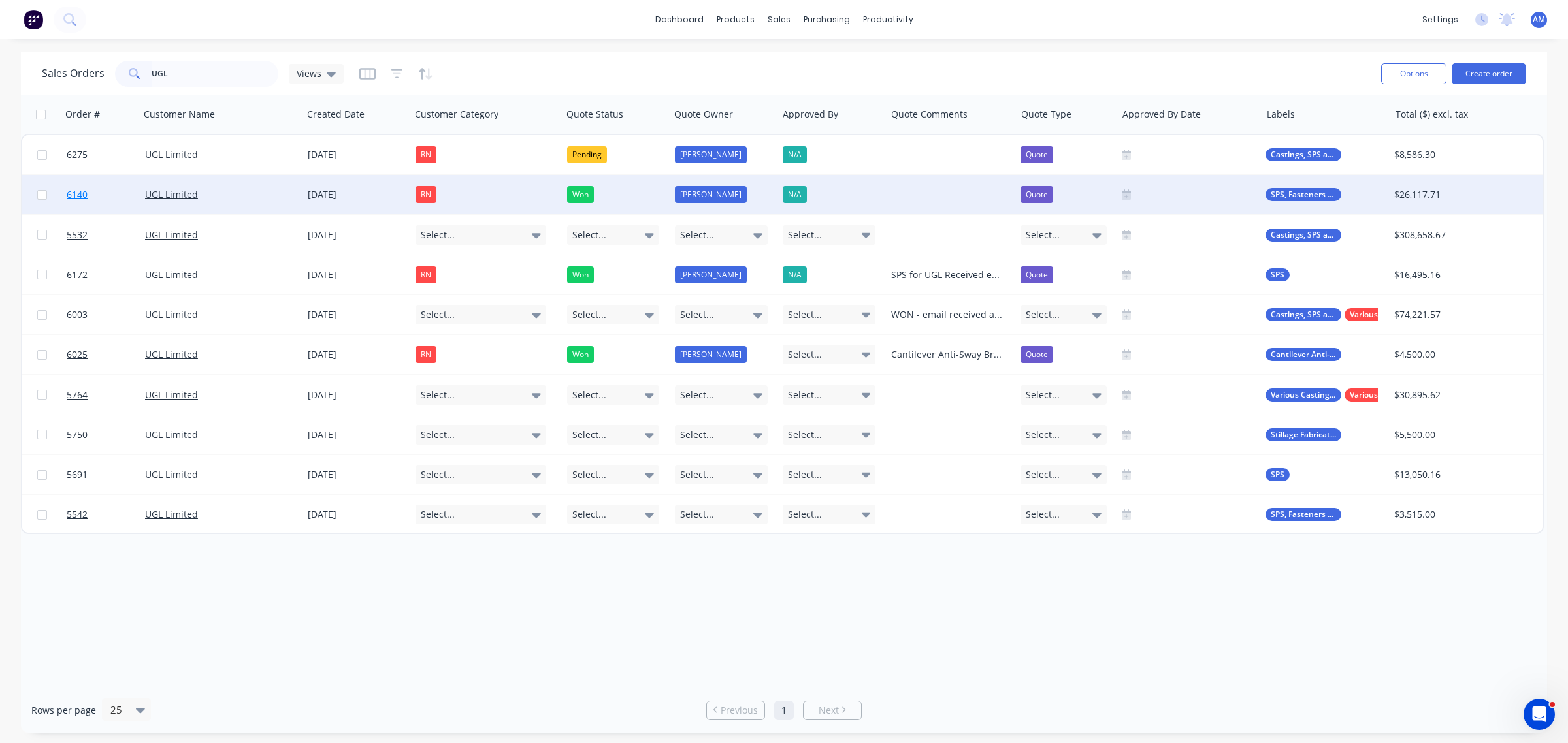
click at [95, 197] on link "6140" at bounding box center [106, 194] width 78 height 39
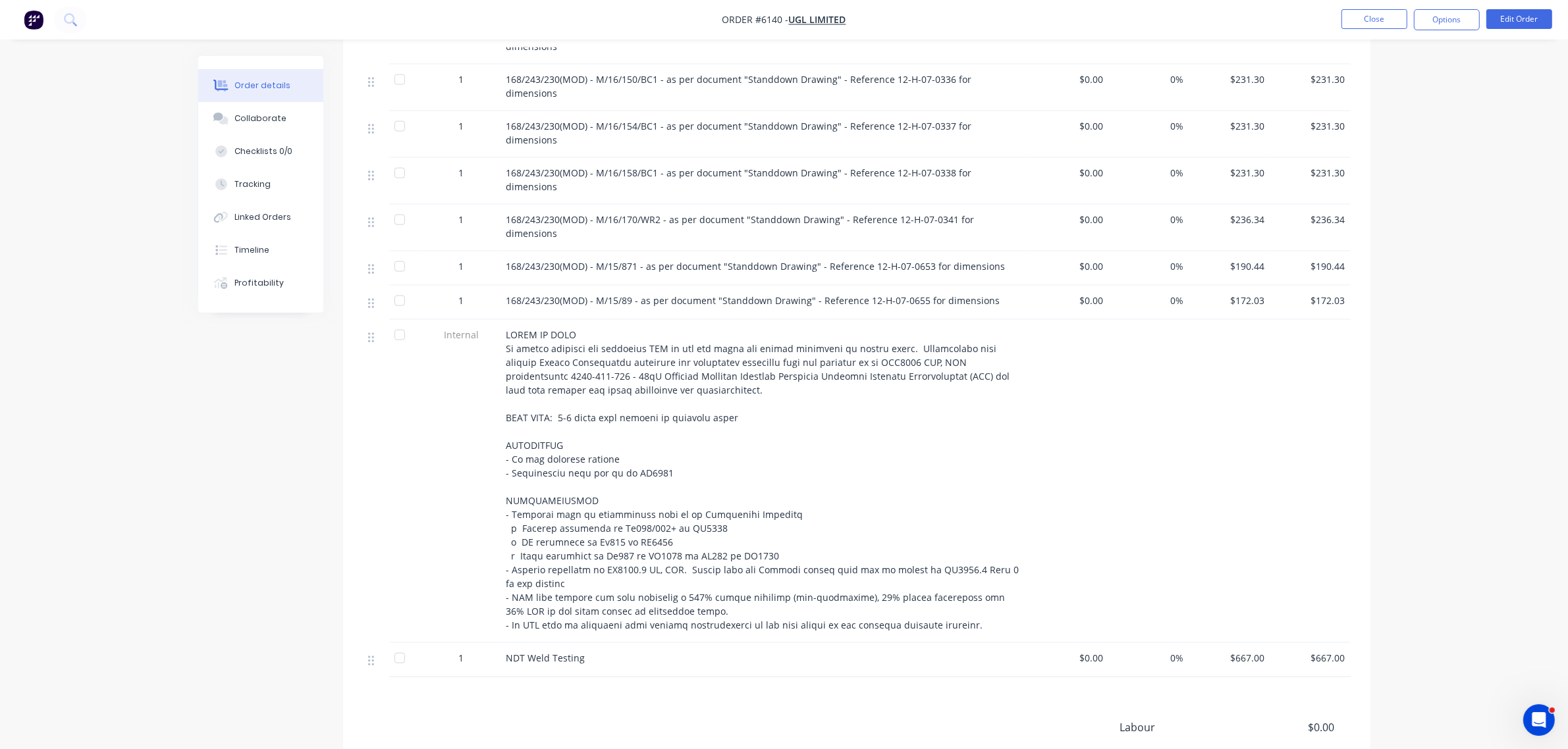
scroll to position [2266, 0]
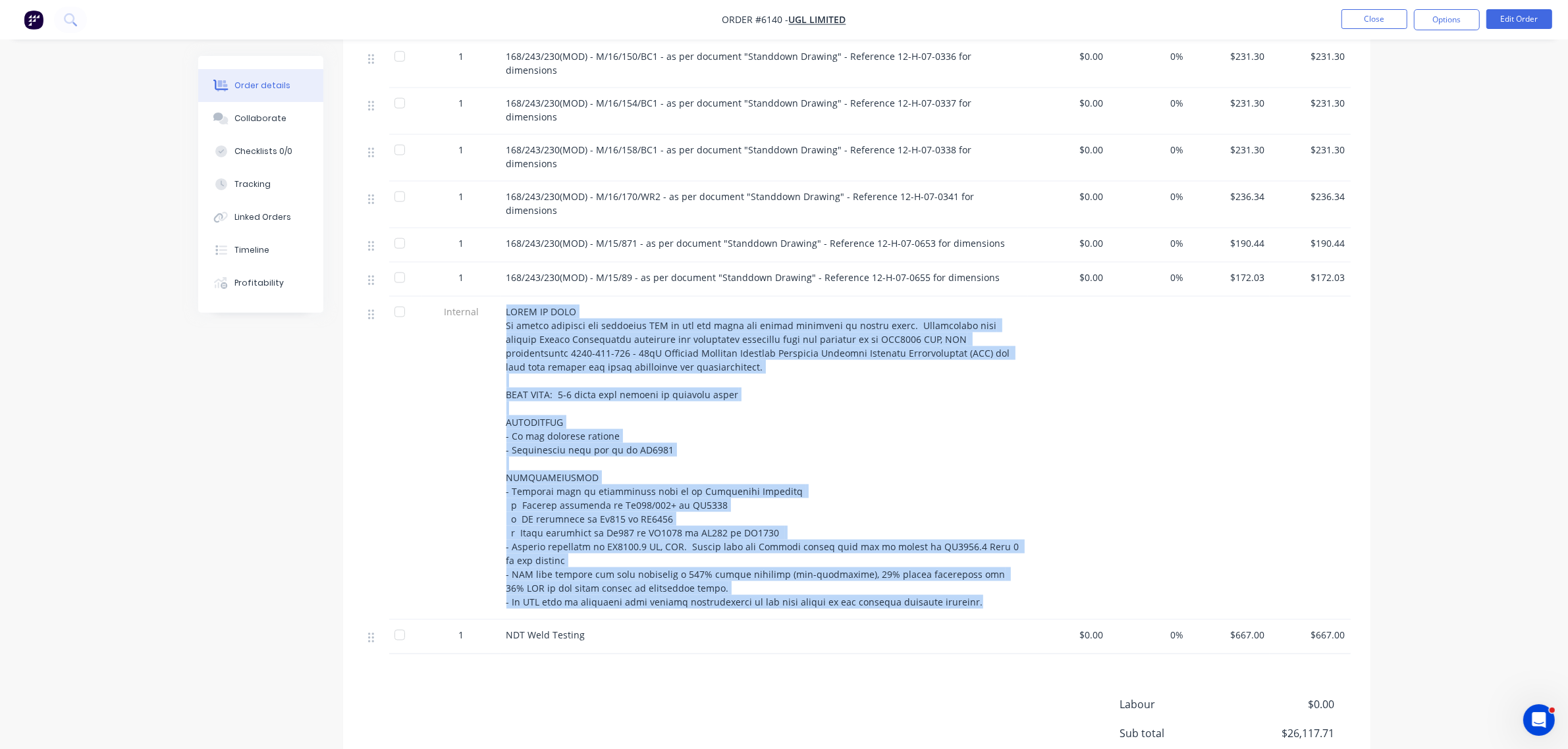
drag, startPoint x: 989, startPoint y: 458, endPoint x: 502, endPoint y: 168, distance: 566.8
click at [502, 297] on div at bounding box center [765, 458] width 527 height 324
copy span "SCOPE OF WORK To supply material and fabricate SPS as per the above and supply …"
